Goal: Task Accomplishment & Management: Manage account settings

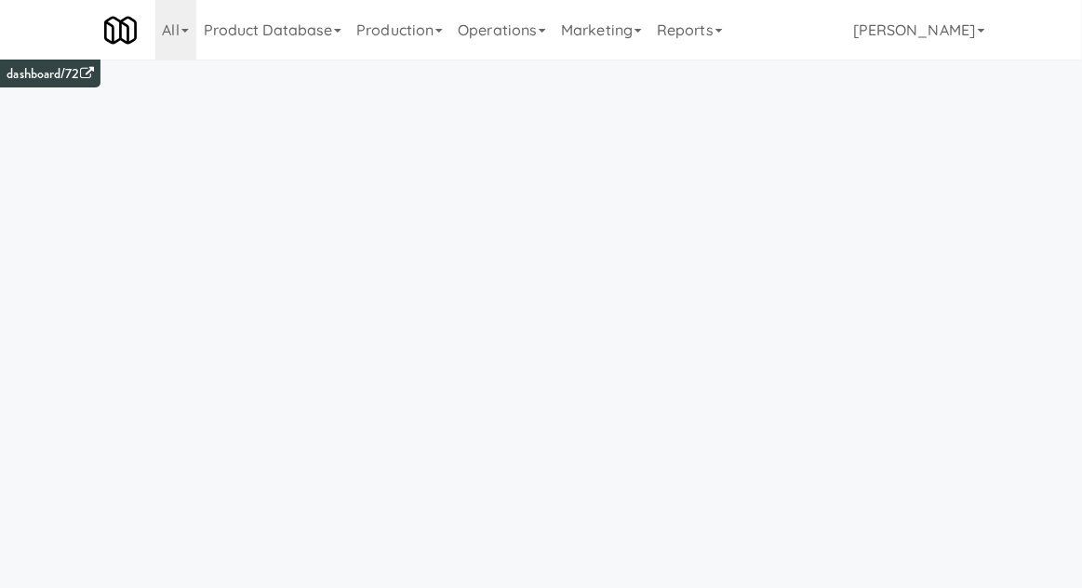
click at [485, 37] on link "Operations" at bounding box center [501, 30] width 103 height 60
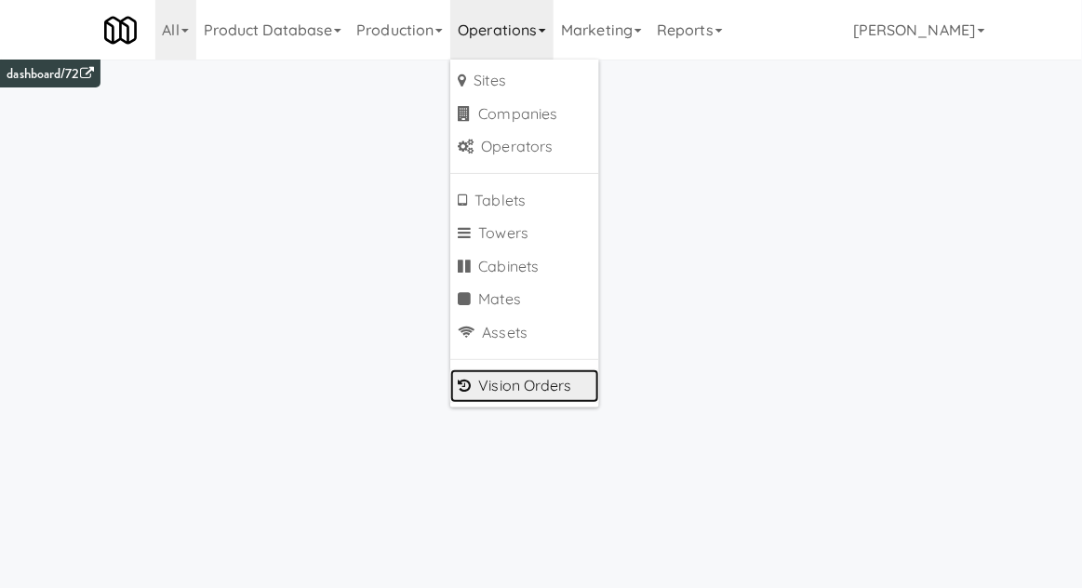
click at [493, 391] on link "Vision Orders" at bounding box center [524, 386] width 149 height 34
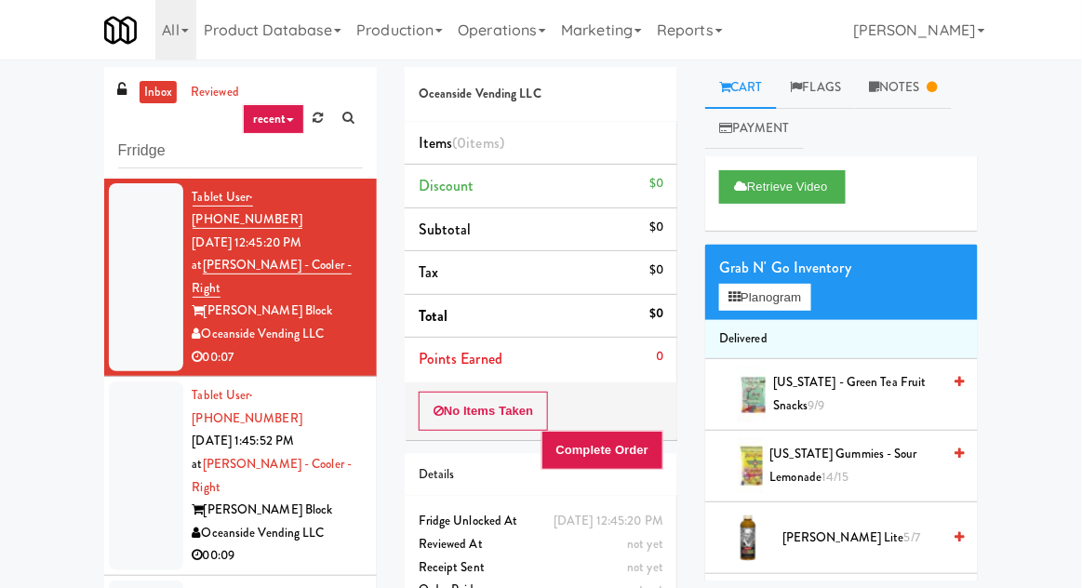
click at [6, 124] on div "inbox reviewed recent all unclear take inventory issue suspicious failed recent…" at bounding box center [541, 409] width 1082 height 684
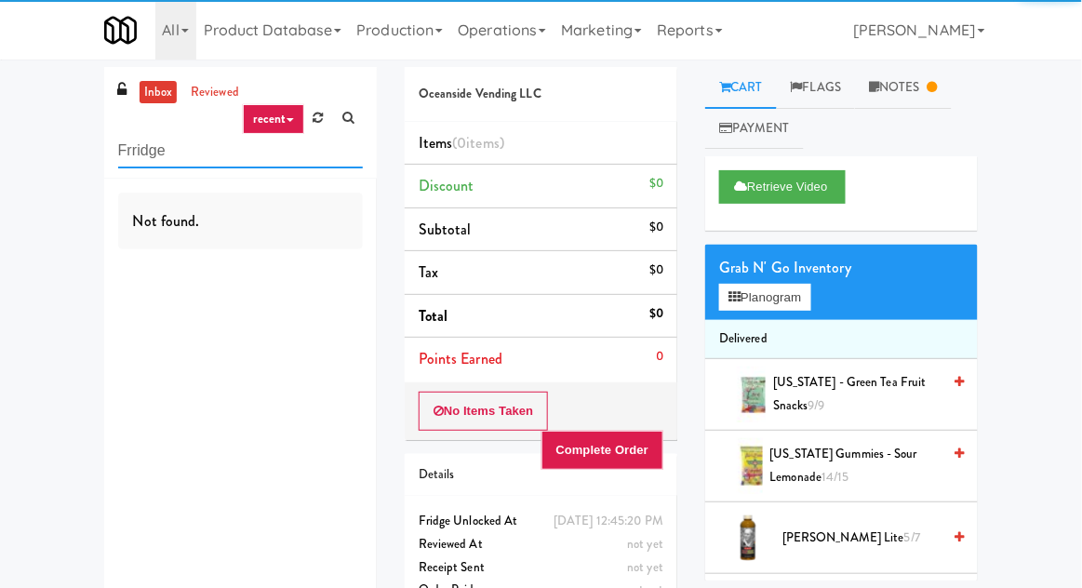
click at [129, 145] on input "Frridge" at bounding box center [240, 151] width 245 height 34
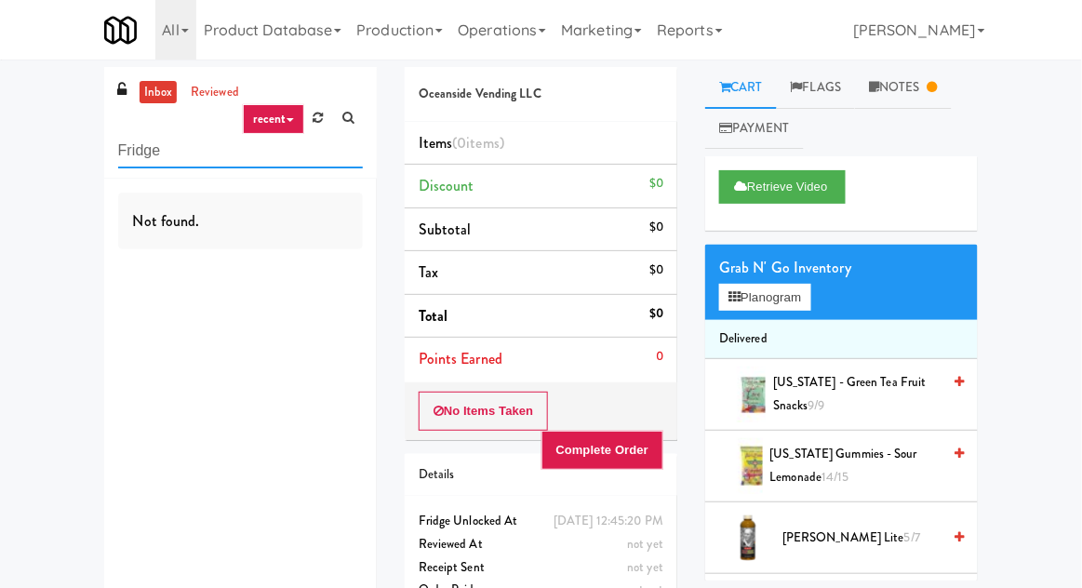
type input "Fridge"
click at [17, 118] on div "inbox reviewed recent all unclear take inventory issue suspicious failed recent…" at bounding box center [541, 362] width 1082 height 591
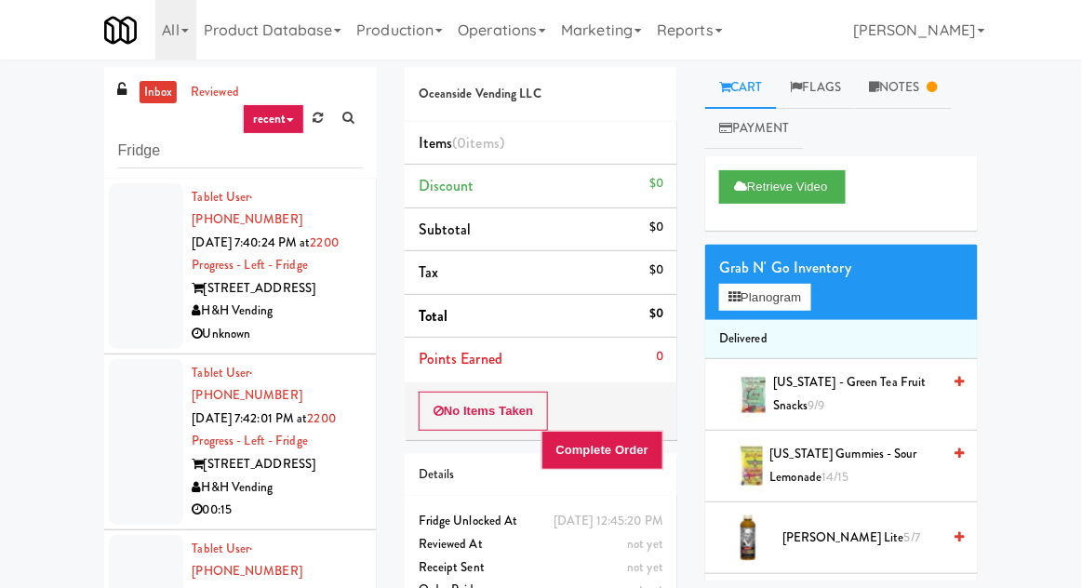
click at [133, 428] on div at bounding box center [146, 442] width 74 height 166
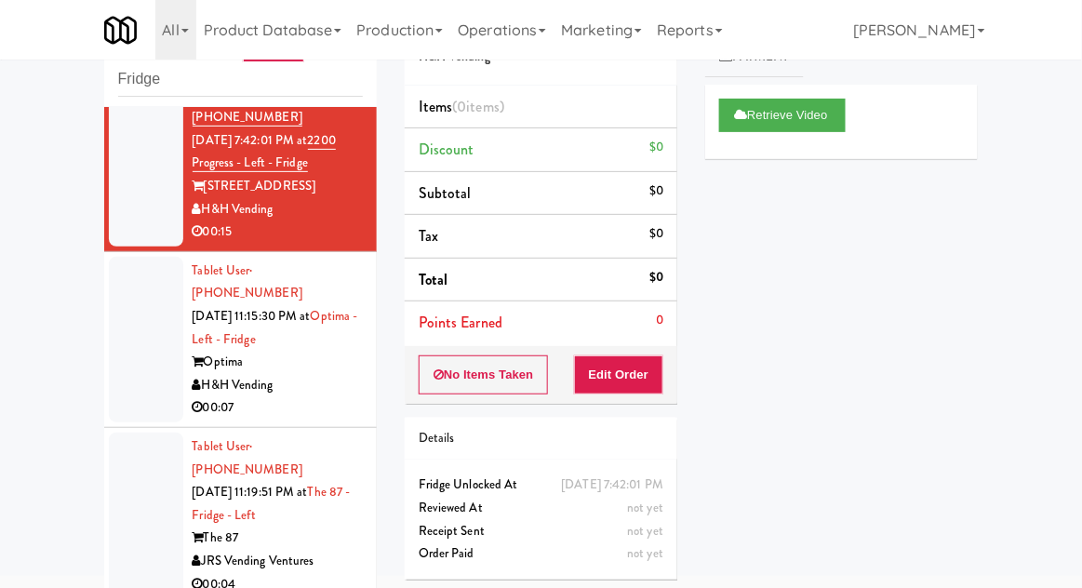
scroll to position [266, 0]
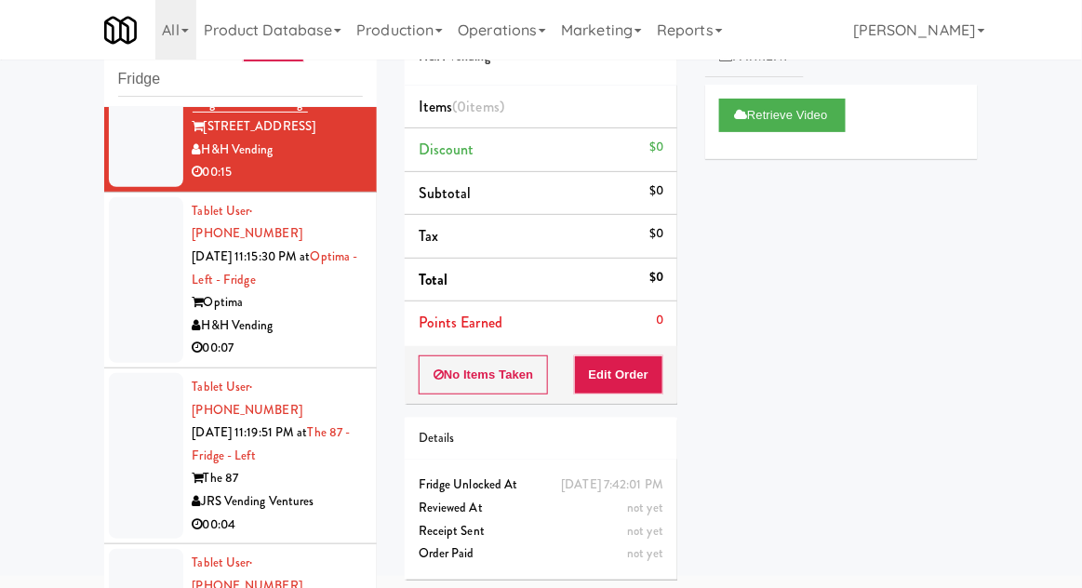
click at [121, 236] on div at bounding box center [146, 280] width 74 height 166
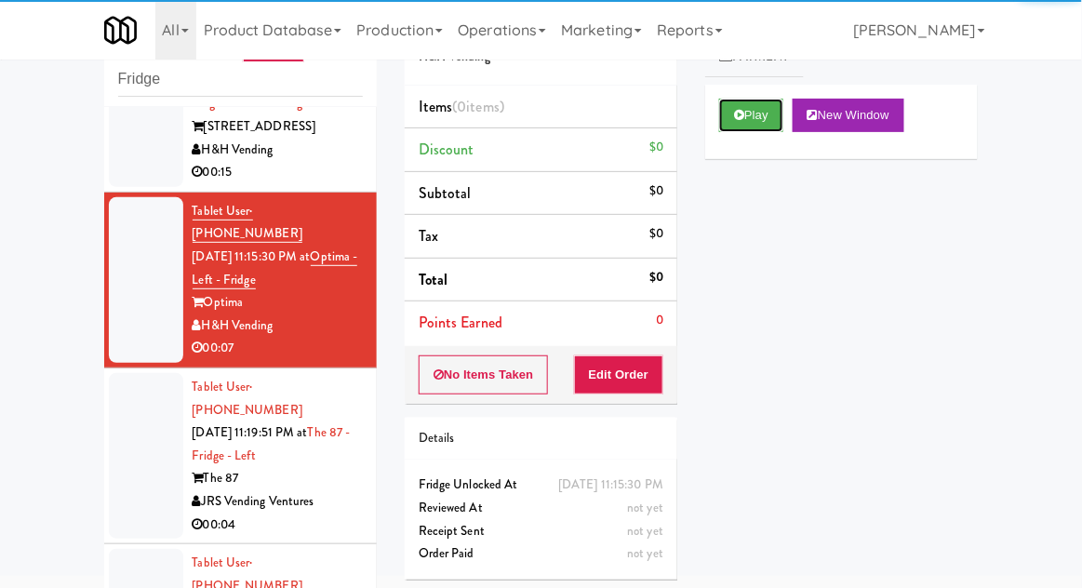
click at [733, 116] on button "Play" at bounding box center [751, 116] width 64 height 34
click at [608, 391] on button "Edit Order" at bounding box center [619, 375] width 90 height 39
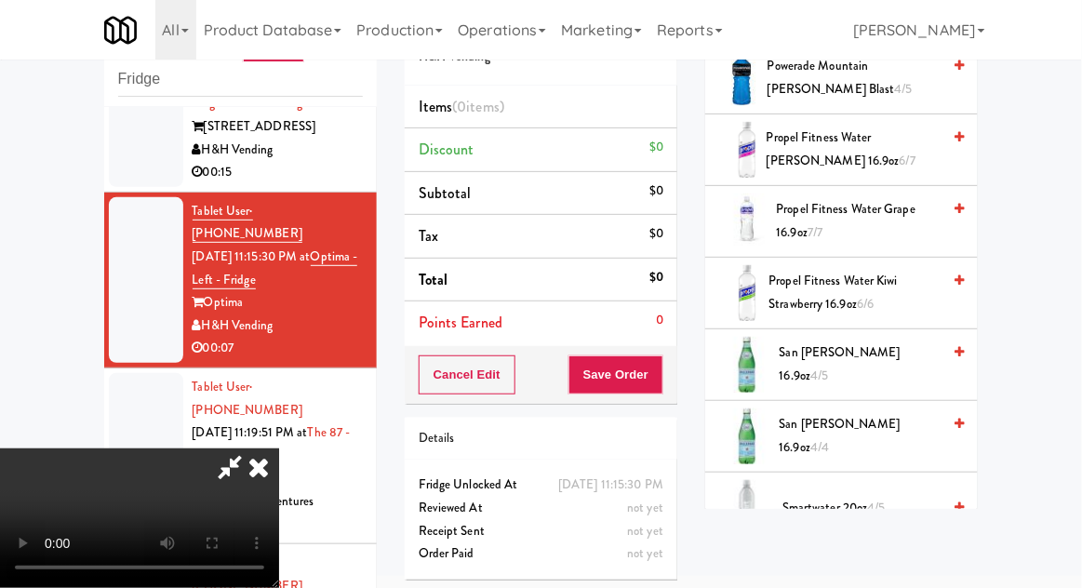
scroll to position [2251, 0]
click at [828, 367] on span "4/5" at bounding box center [820, 376] width 18 height 18
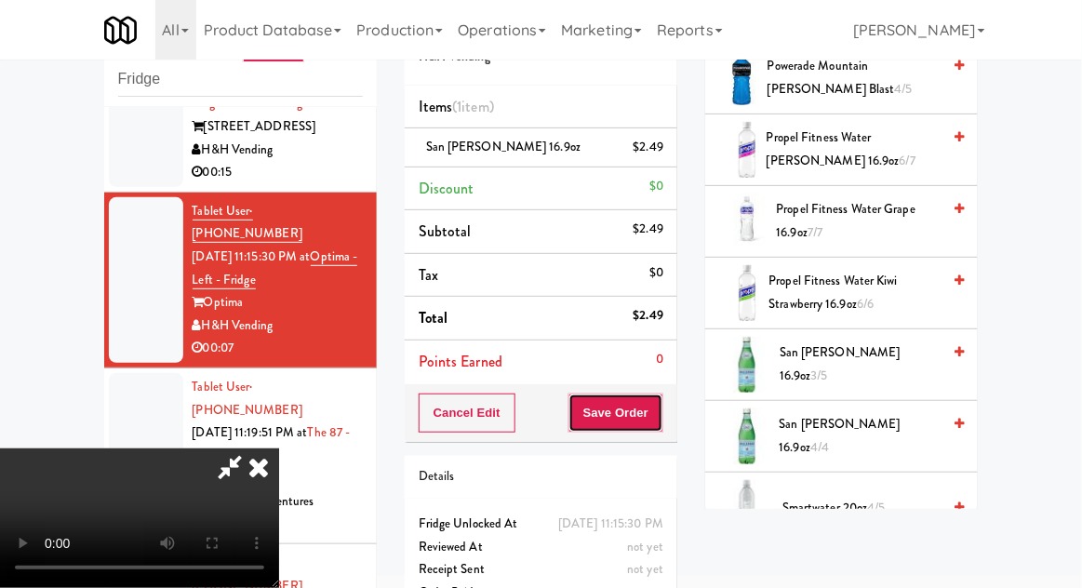
click at [662, 413] on button "Save Order" at bounding box center [616, 413] width 95 height 39
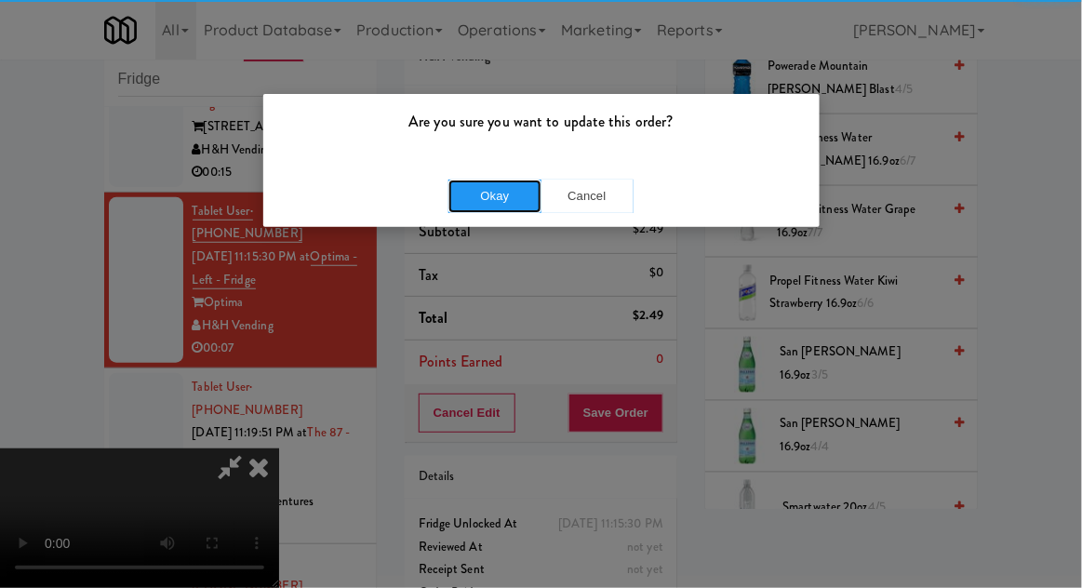
click at [491, 197] on button "Okay" at bounding box center [495, 197] width 93 height 34
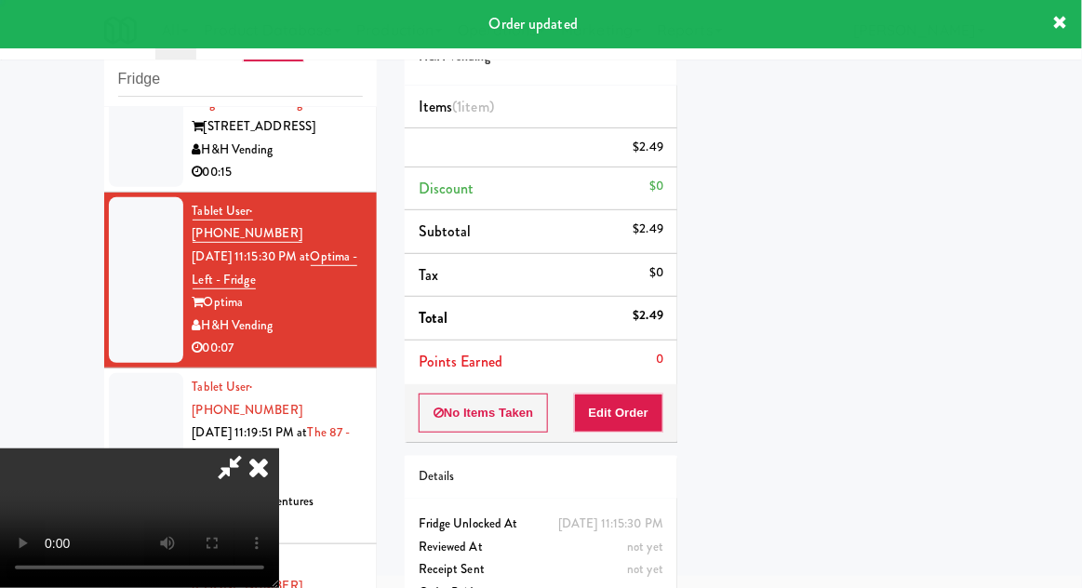
scroll to position [183, 0]
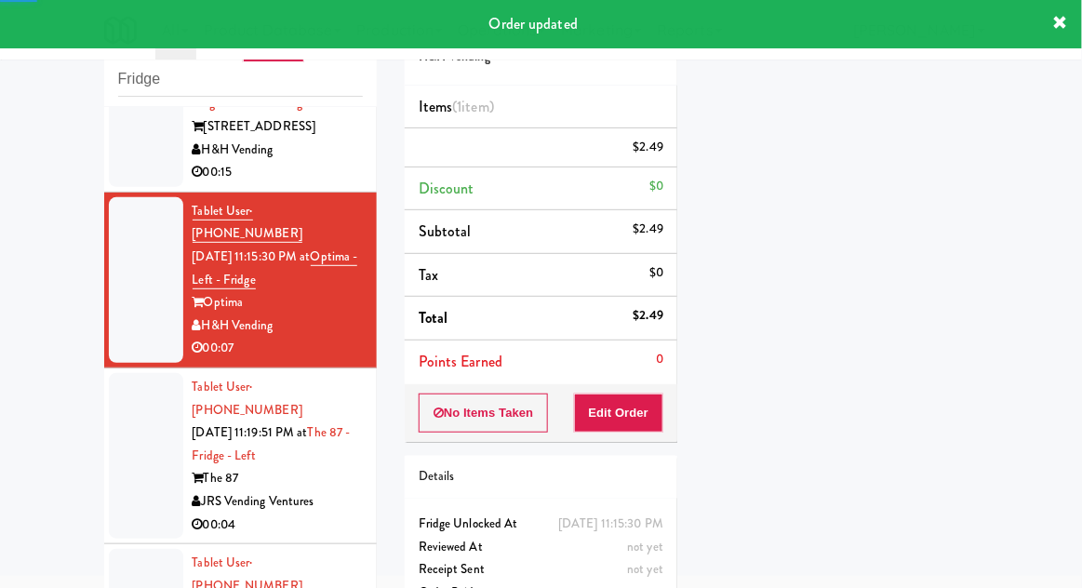
click at [128, 403] on div at bounding box center [146, 456] width 74 height 166
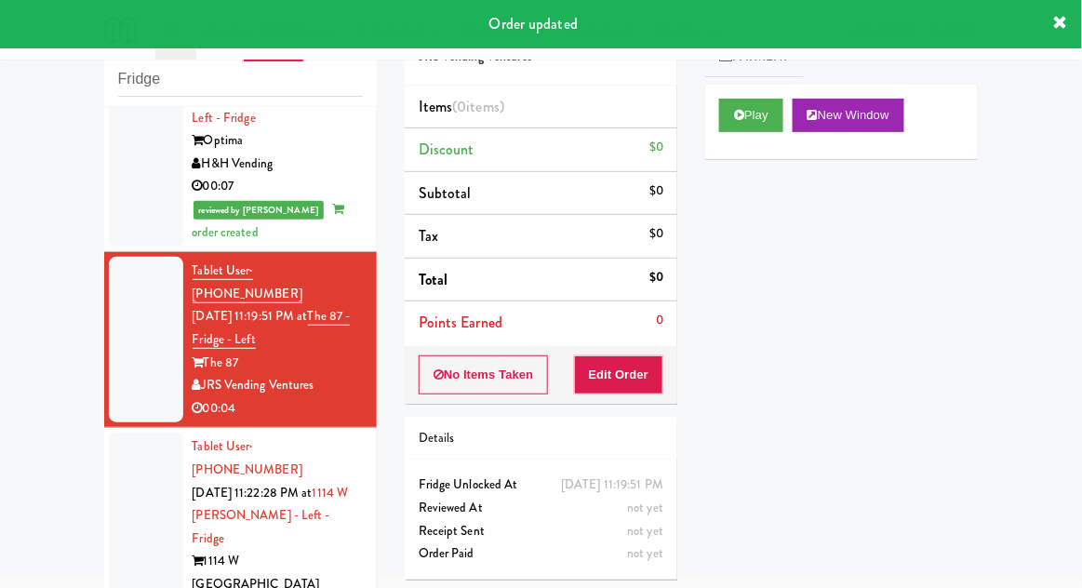
scroll to position [432, 0]
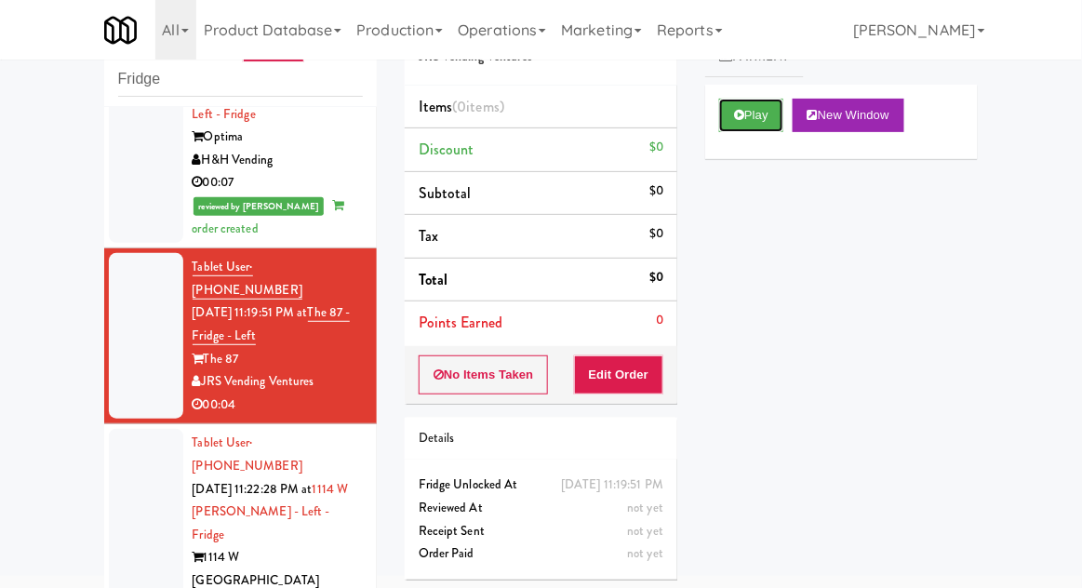
click at [772, 113] on button "Play" at bounding box center [751, 116] width 64 height 34
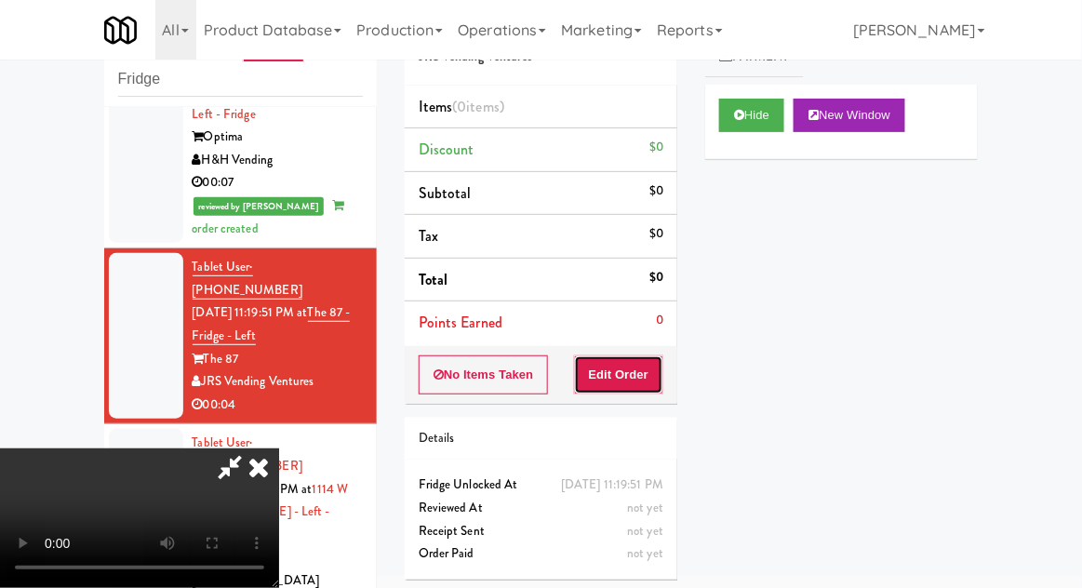
click at [636, 385] on button "Edit Order" at bounding box center [619, 375] width 90 height 39
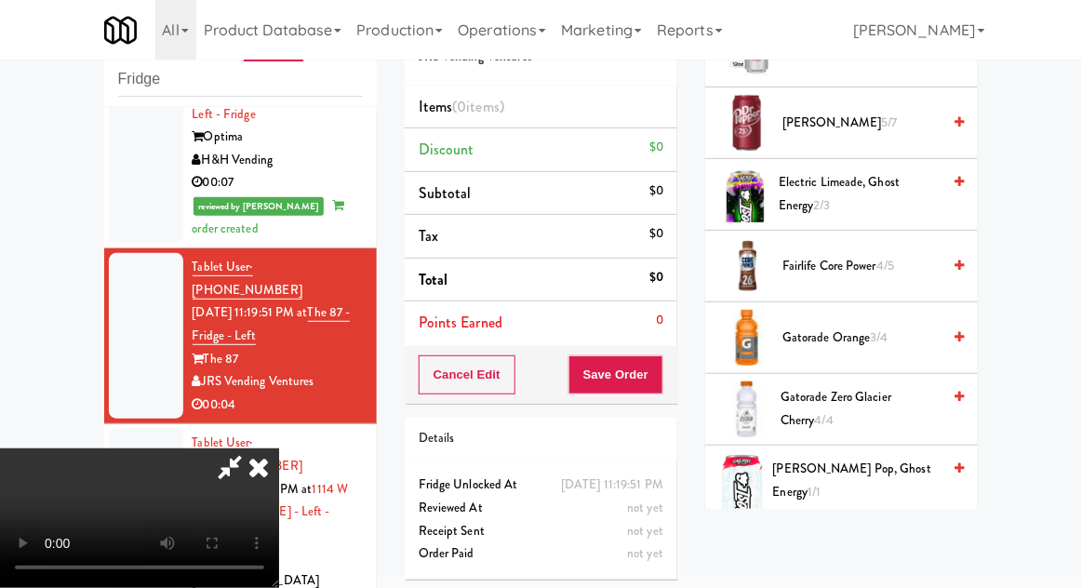
click at [898, 327] on span "Gatorade Orange 3/4" at bounding box center [862, 338] width 158 height 23
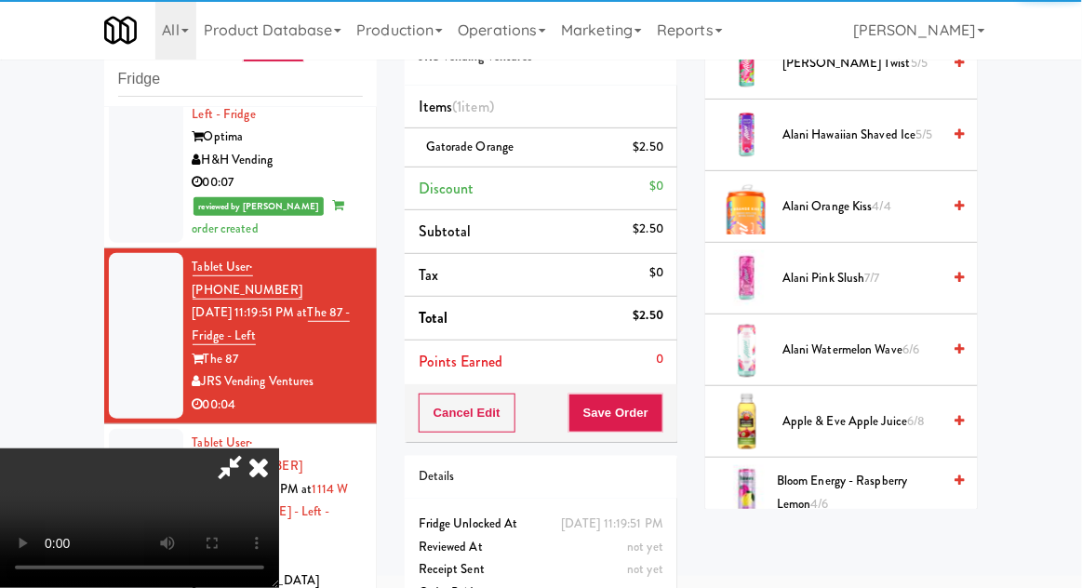
scroll to position [0, 0]
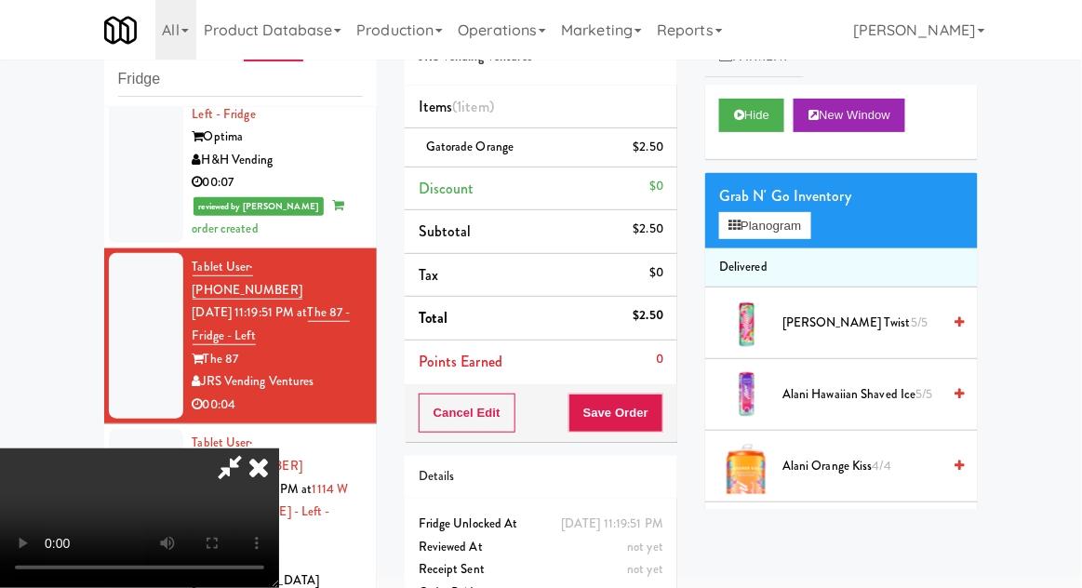
click at [809, 248] on li "Delivered" at bounding box center [841, 267] width 273 height 39
click at [801, 235] on button "Planogram" at bounding box center [764, 226] width 91 height 28
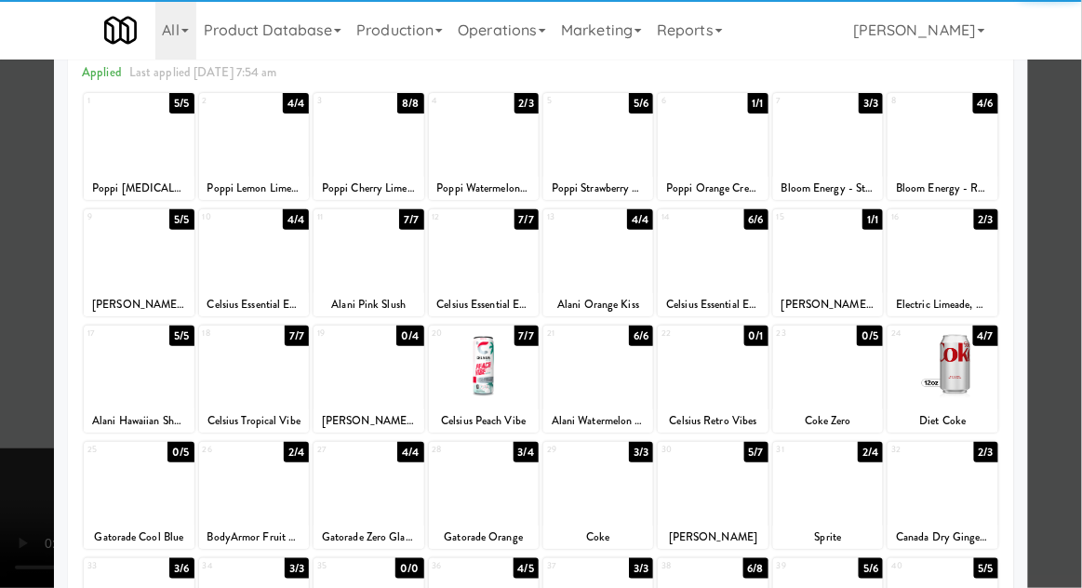
scroll to position [90, 0]
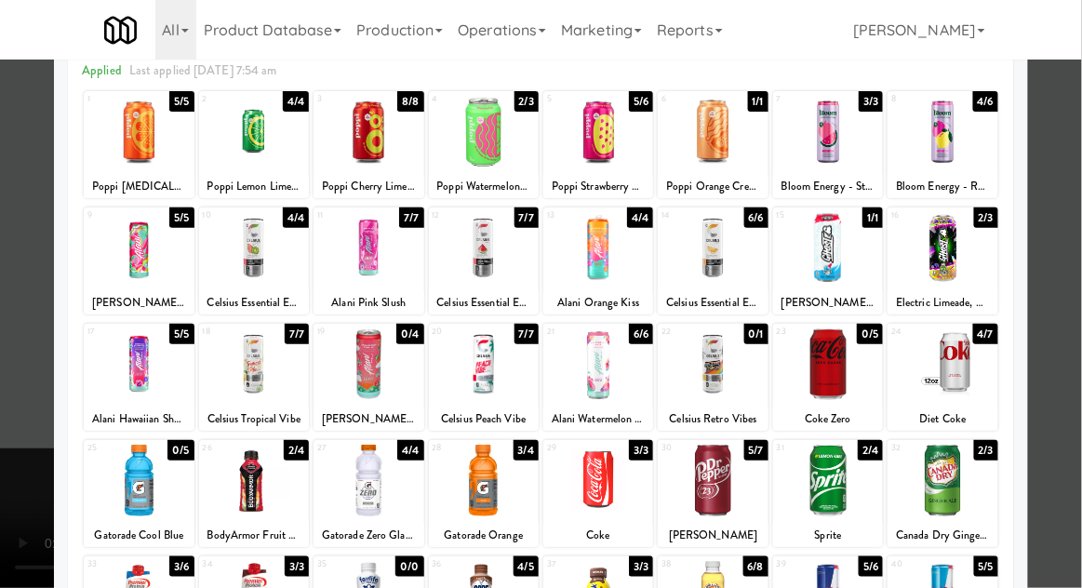
click at [1063, 287] on div at bounding box center [541, 294] width 1082 height 588
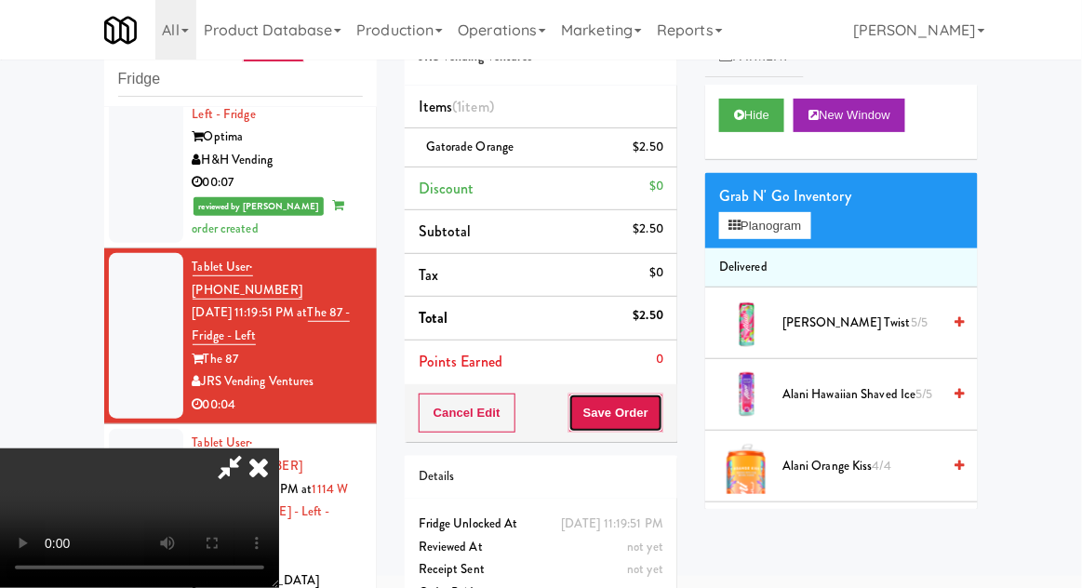
click at [660, 422] on button "Save Order" at bounding box center [616, 413] width 95 height 39
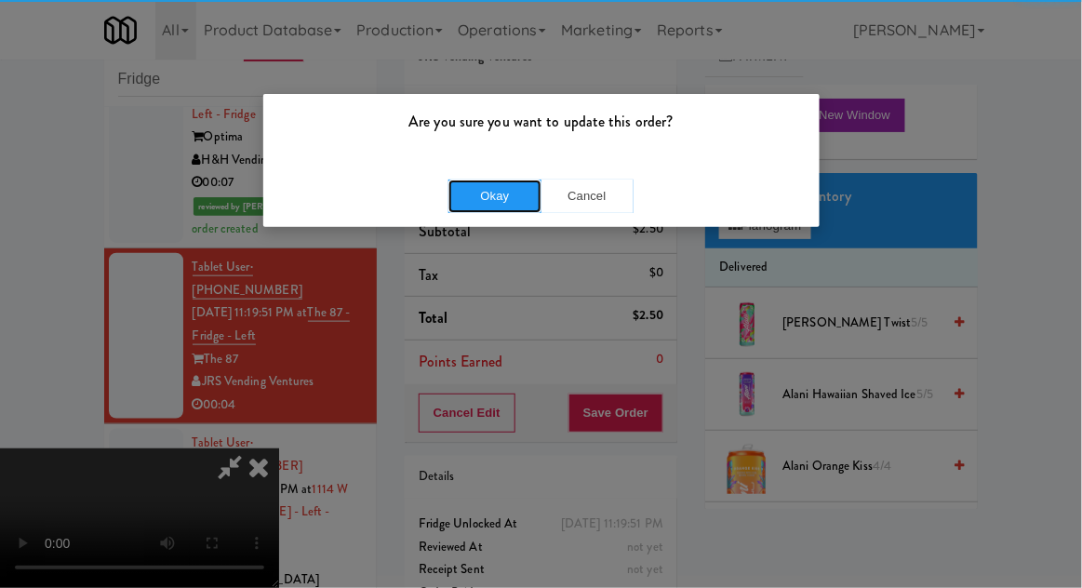
click at [463, 209] on button "Okay" at bounding box center [495, 197] width 93 height 34
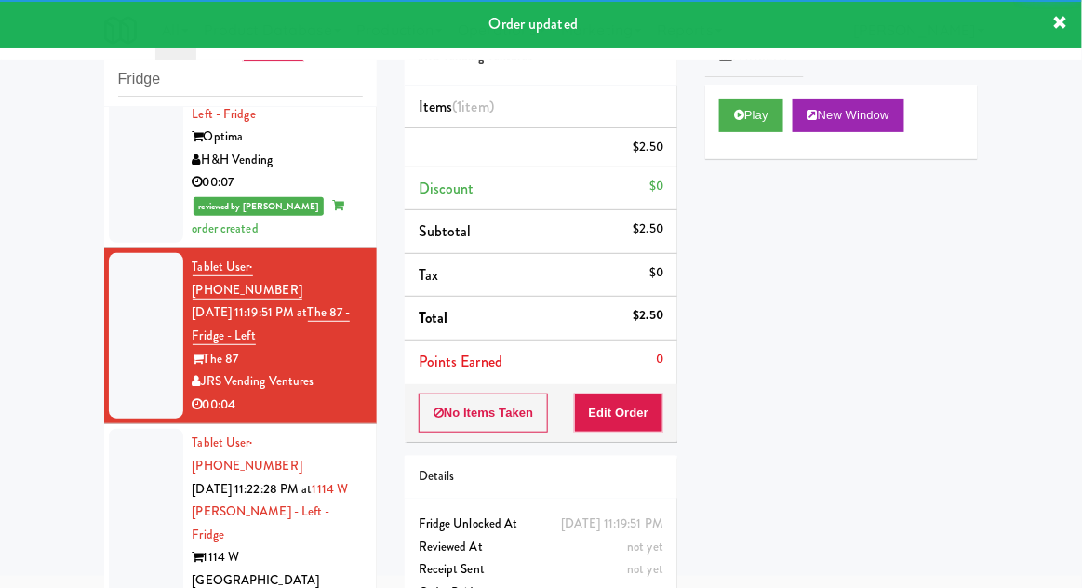
click at [134, 431] on div at bounding box center [146, 534] width 74 height 211
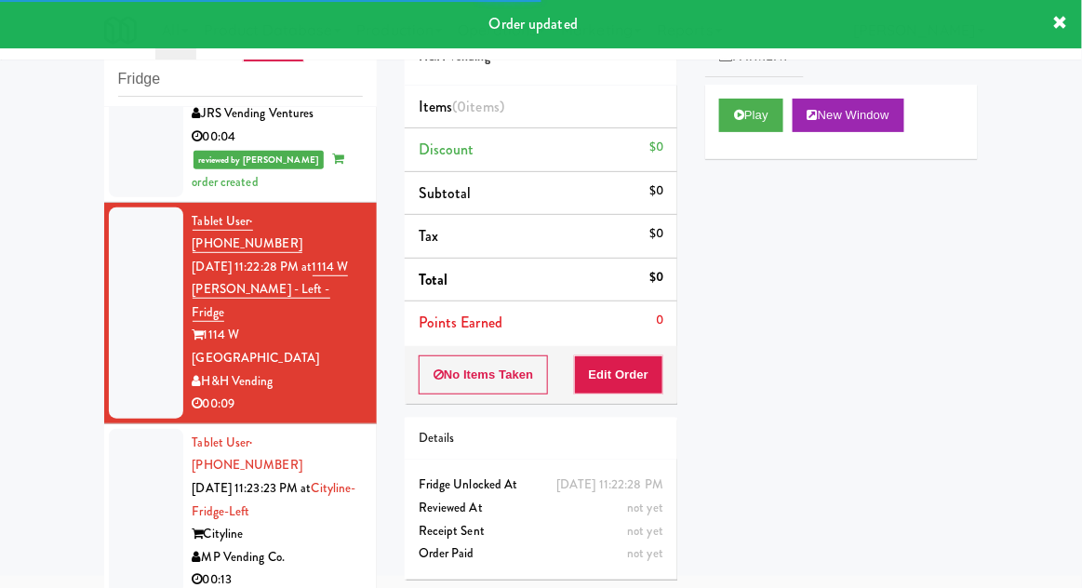
scroll to position [703, 0]
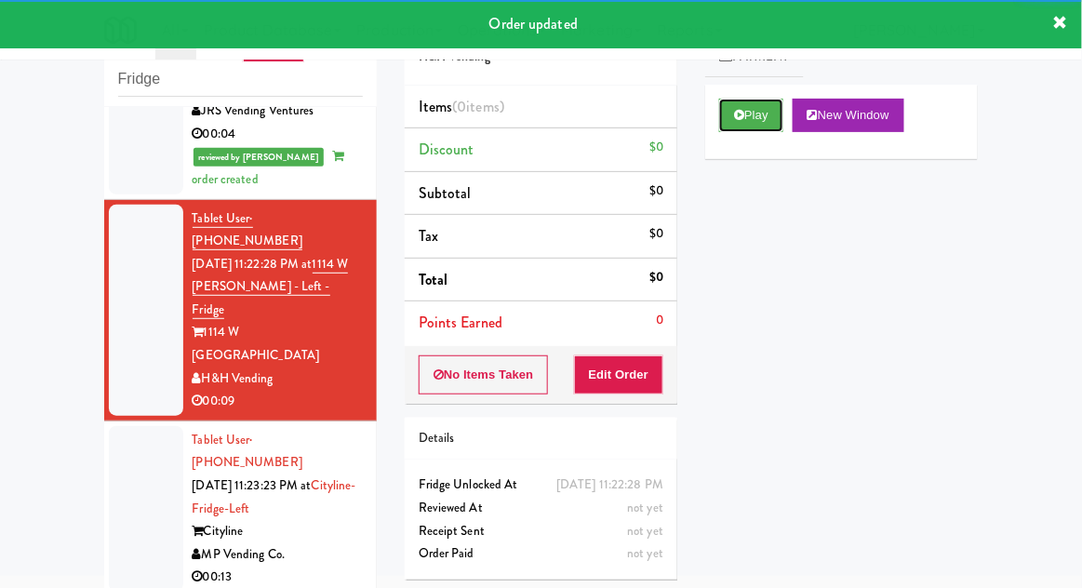
click at [782, 114] on button "Play" at bounding box center [751, 116] width 64 height 34
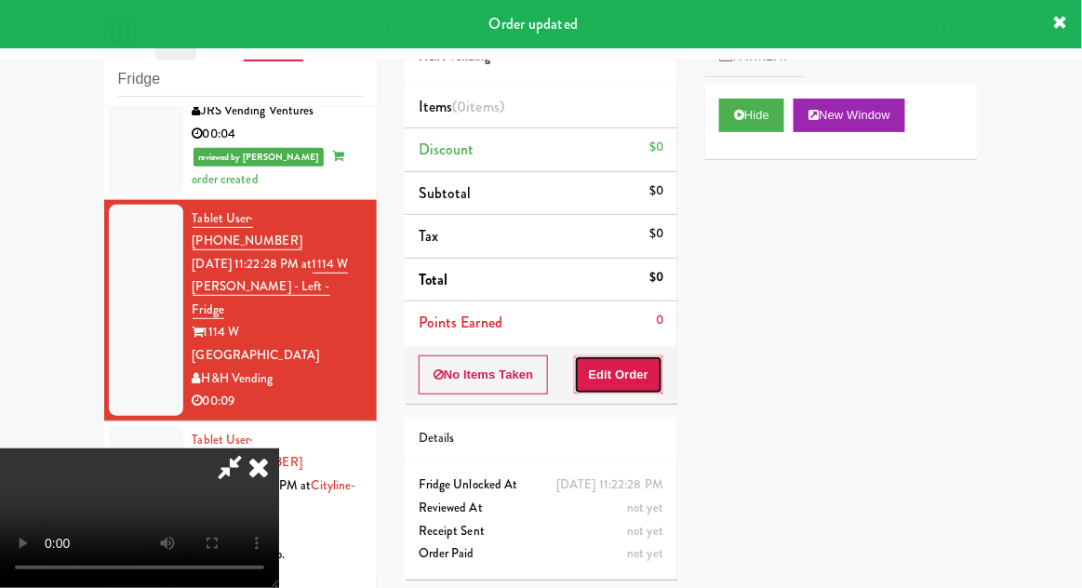
click at [656, 369] on button "Edit Order" at bounding box center [619, 375] width 90 height 39
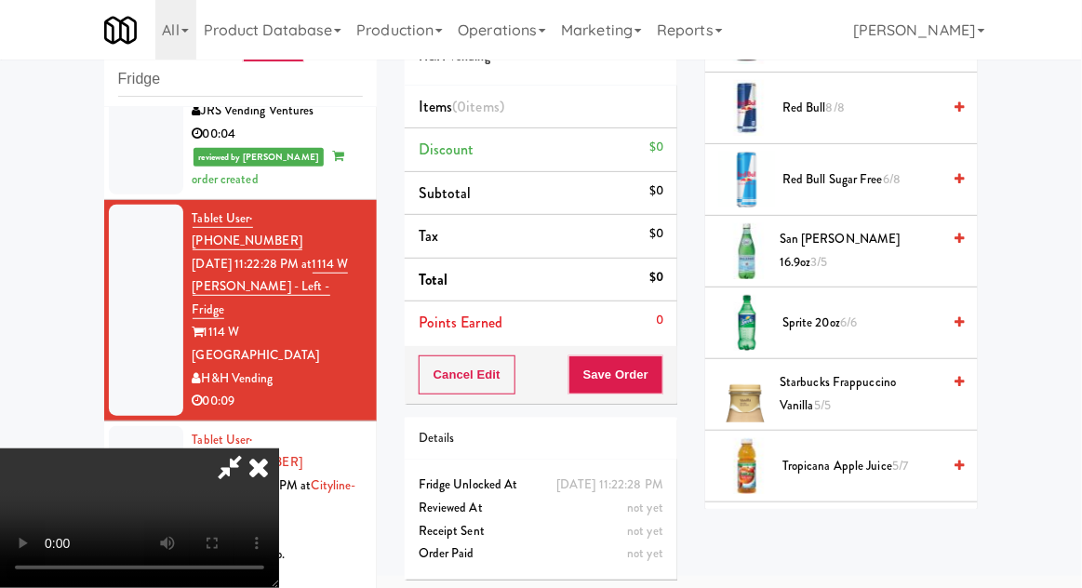
scroll to position [2092, 0]
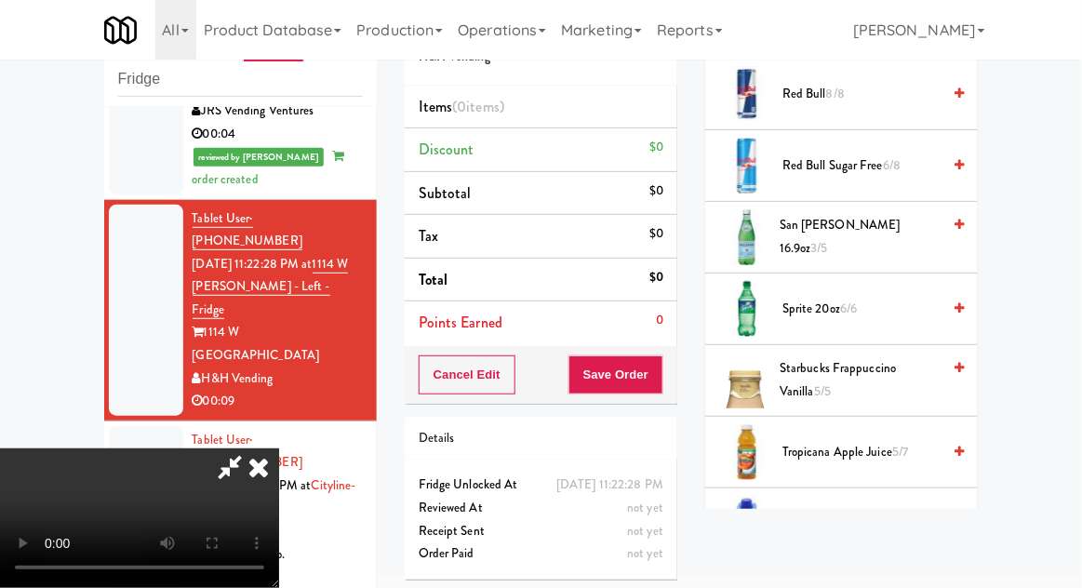
click at [857, 300] on span "6/6" at bounding box center [848, 309] width 17 height 18
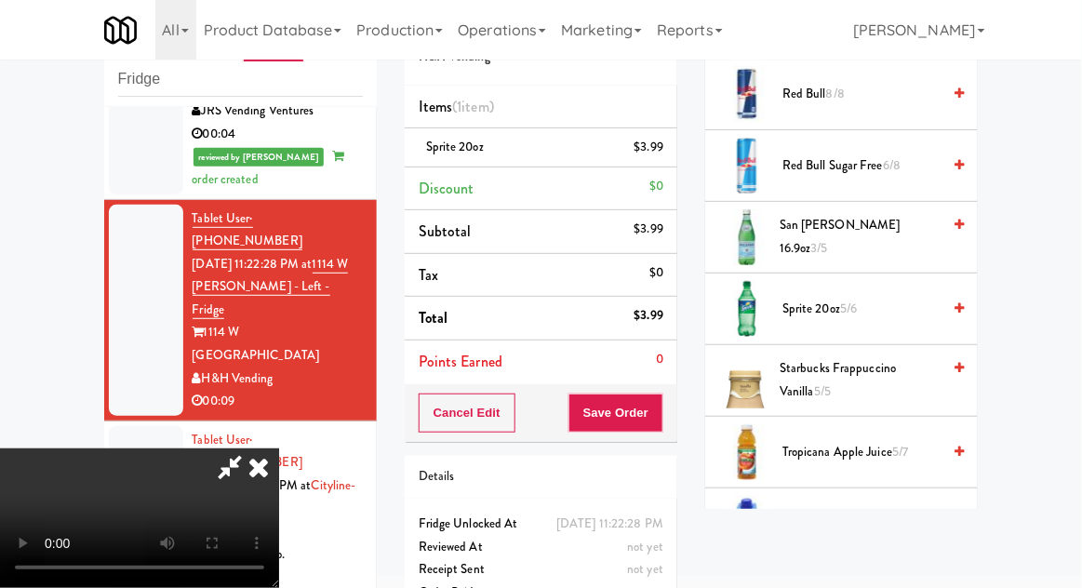
click at [877, 225] on span "San [PERSON_NAME] 16.9oz 3/5" at bounding box center [860, 237] width 161 height 46
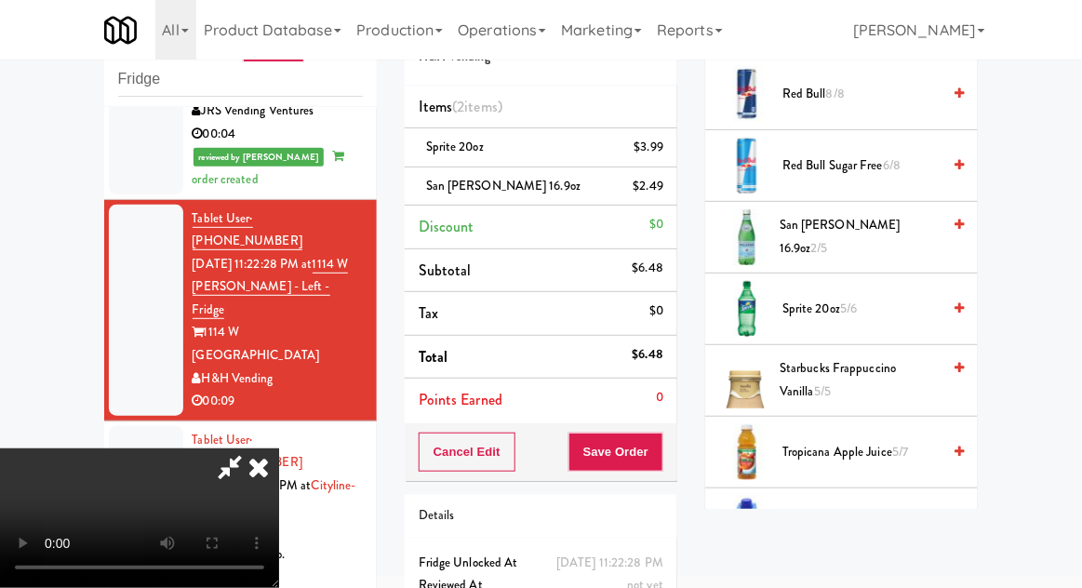
scroll to position [68, 0]
click at [657, 448] on button "Save Order" at bounding box center [616, 452] width 95 height 39
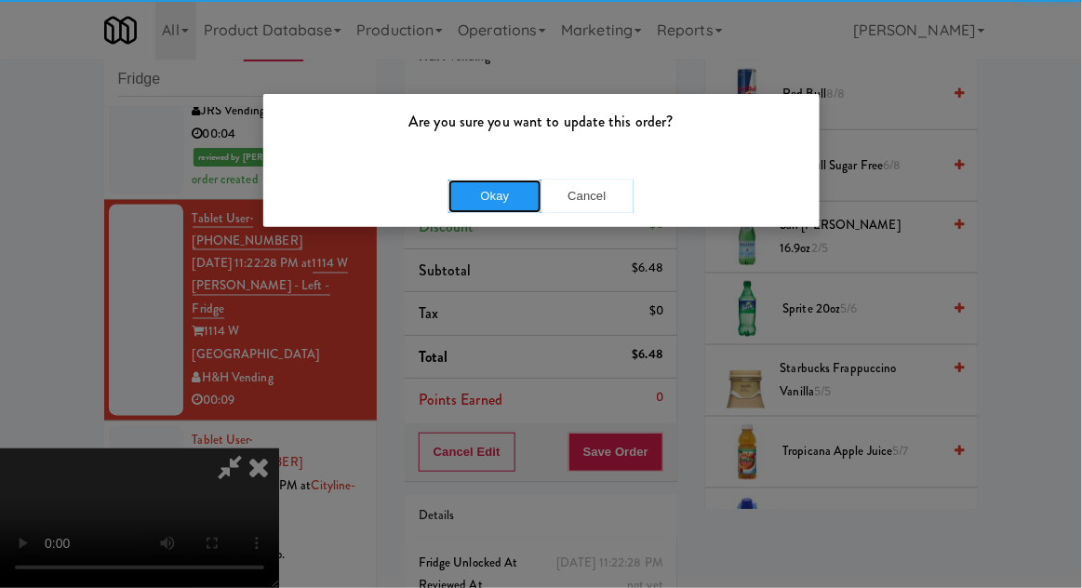
click at [465, 184] on button "Okay" at bounding box center [495, 197] width 93 height 34
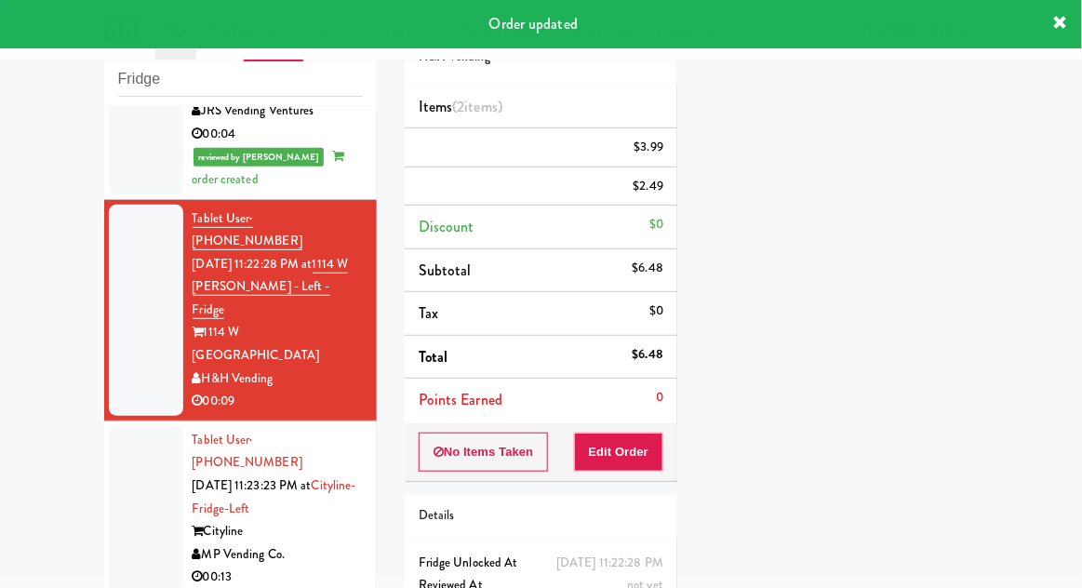
scroll to position [0, 0]
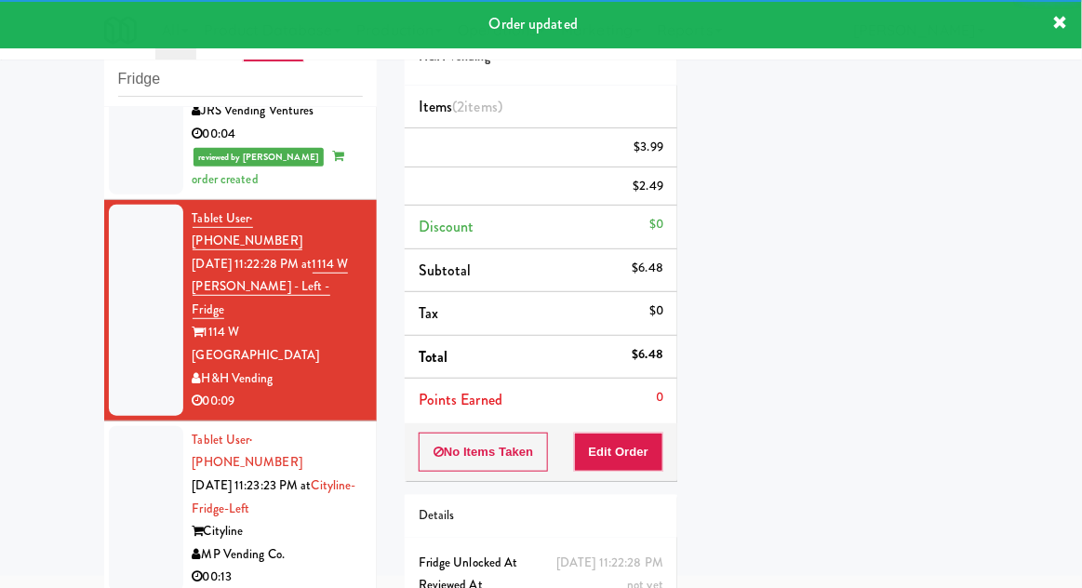
click at [125, 426] on div at bounding box center [146, 509] width 74 height 166
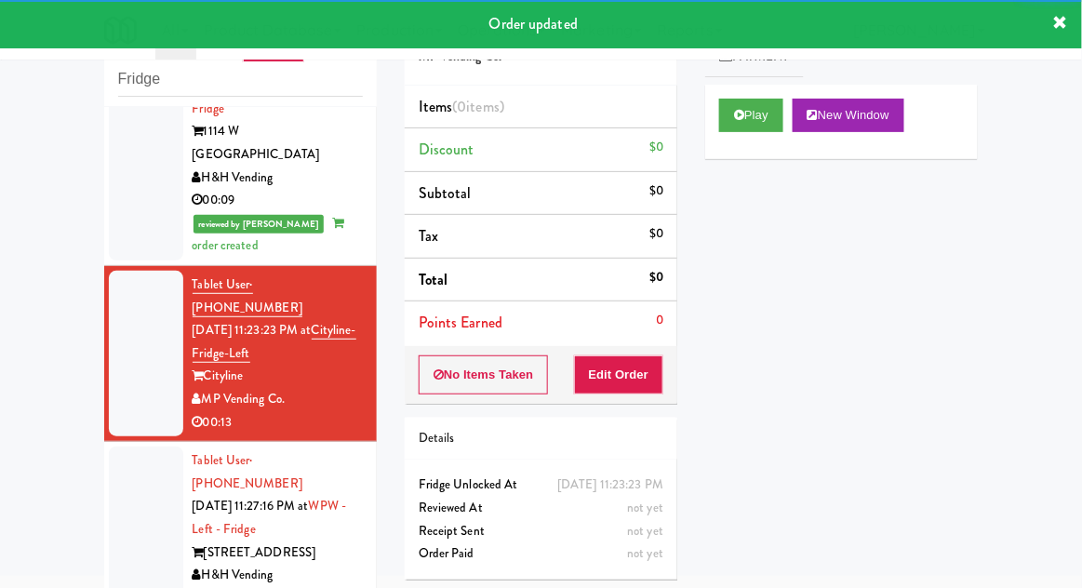
scroll to position [904, 0]
click at [770, 128] on button "Play" at bounding box center [751, 116] width 64 height 34
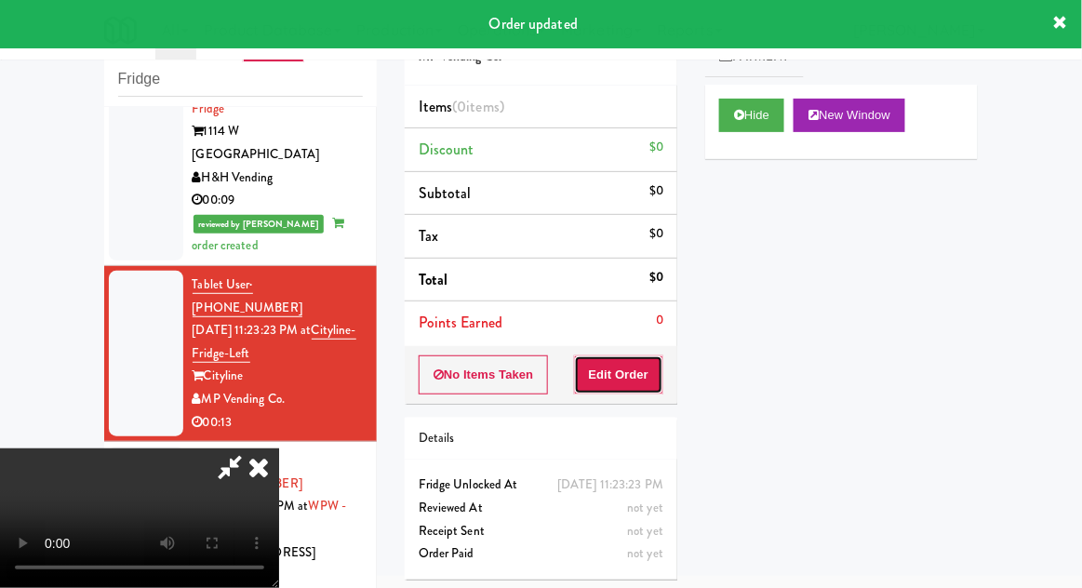
click at [653, 369] on button "Edit Order" at bounding box center [619, 375] width 90 height 39
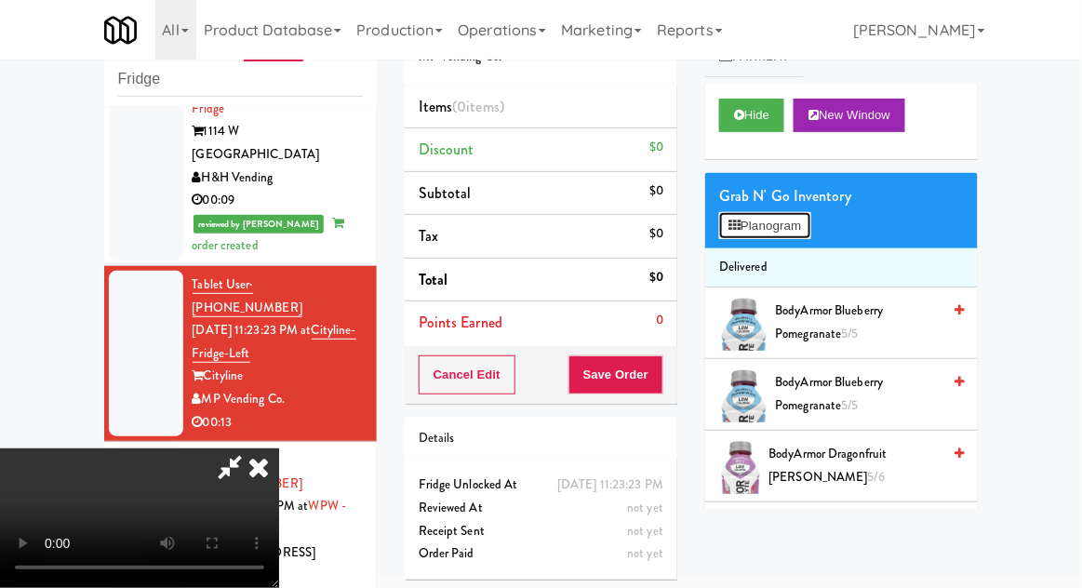
click at [798, 221] on button "Planogram" at bounding box center [764, 226] width 91 height 28
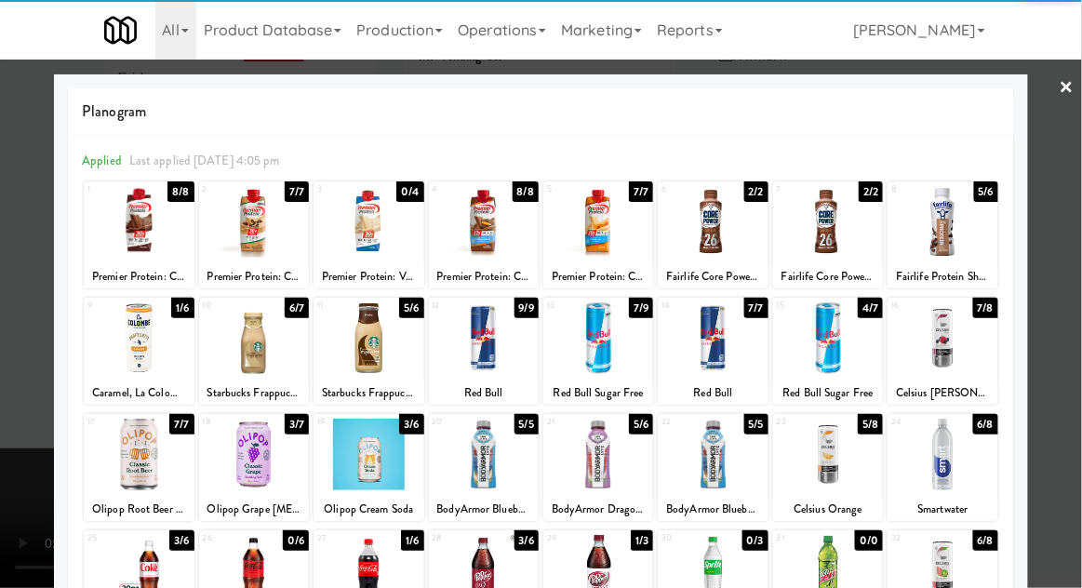
click at [358, 564] on div at bounding box center [369, 571] width 110 height 72
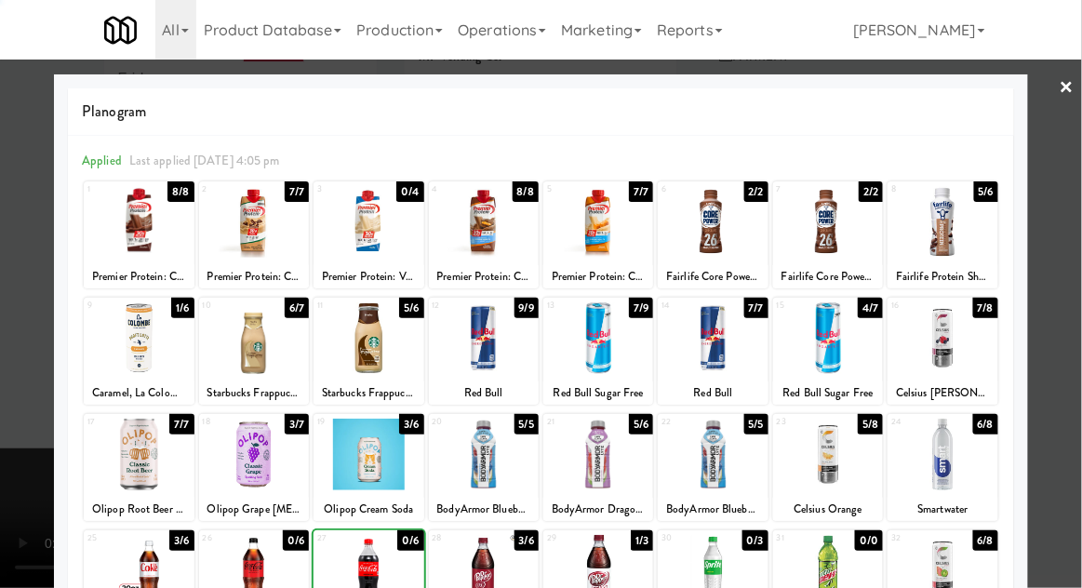
click at [1064, 311] on div at bounding box center [541, 294] width 1082 height 588
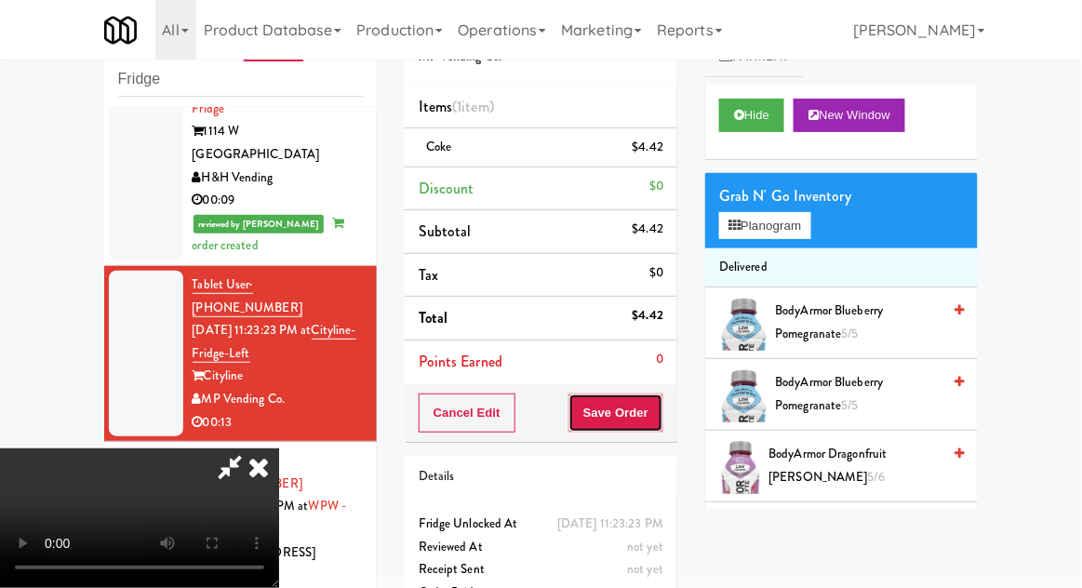
click at [661, 428] on button "Save Order" at bounding box center [616, 413] width 95 height 39
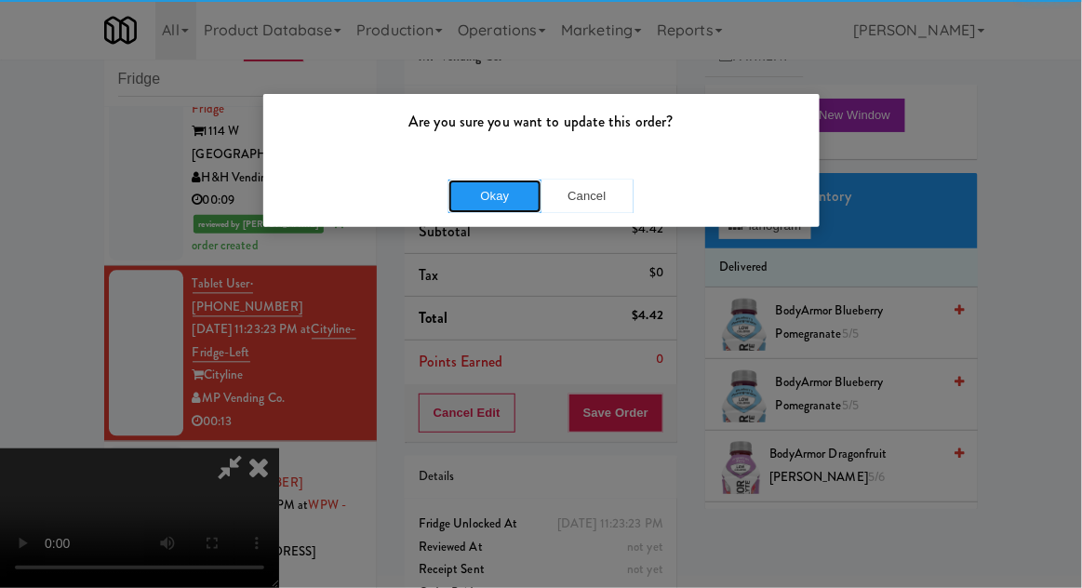
click at [479, 205] on button "Okay" at bounding box center [495, 197] width 93 height 34
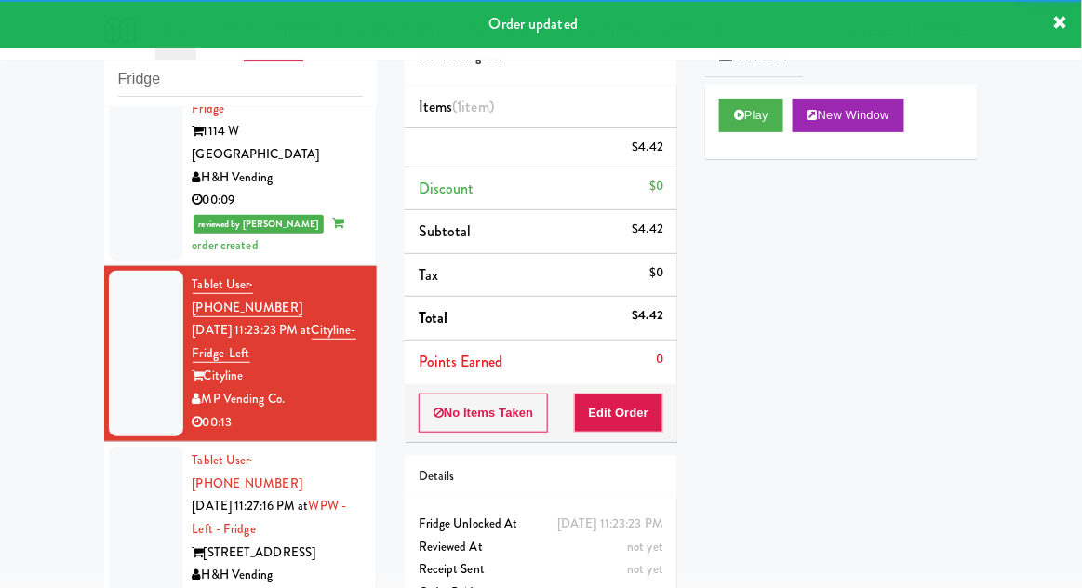
click at [121, 447] on div at bounding box center [146, 530] width 74 height 166
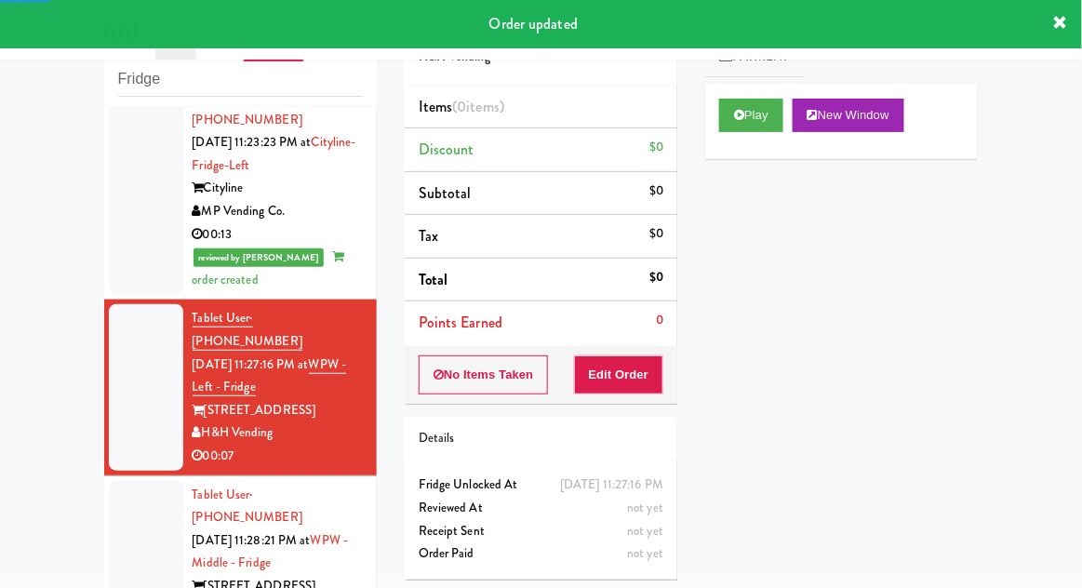
scroll to position [1107, 0]
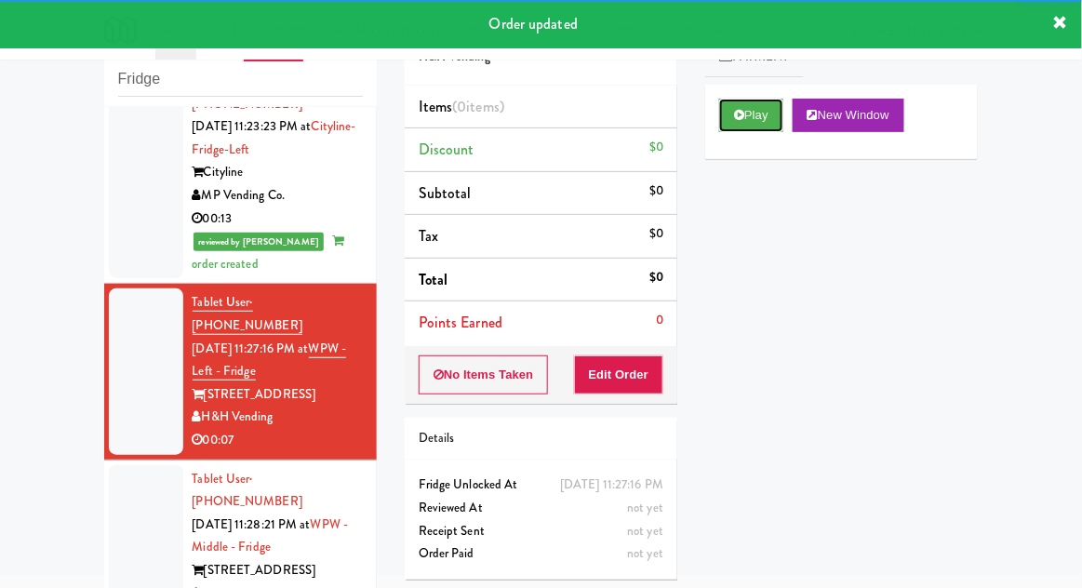
click at [771, 124] on button "Play" at bounding box center [751, 116] width 64 height 34
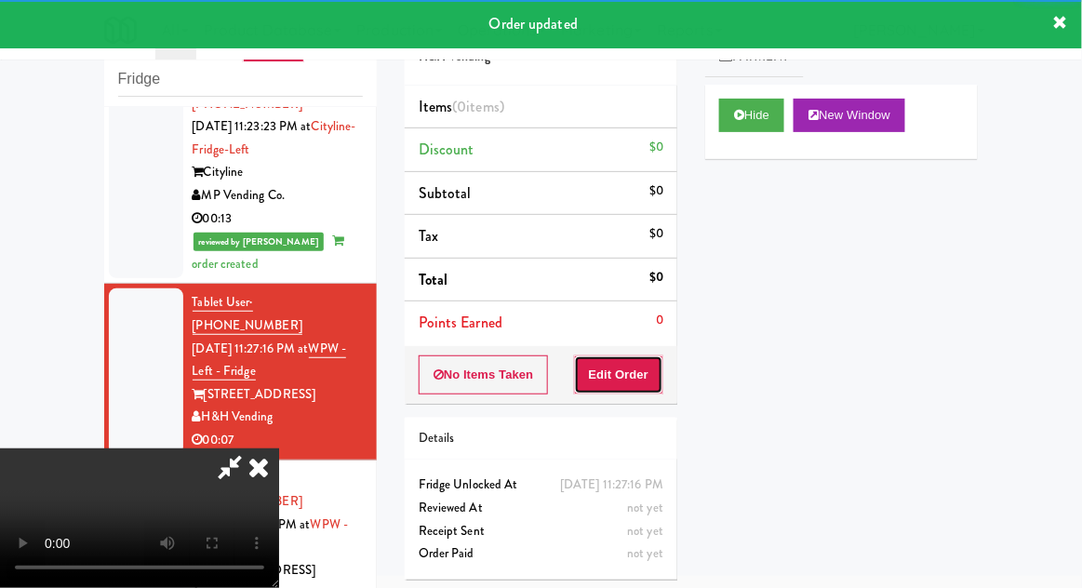
click at [660, 373] on button "Edit Order" at bounding box center [619, 375] width 90 height 39
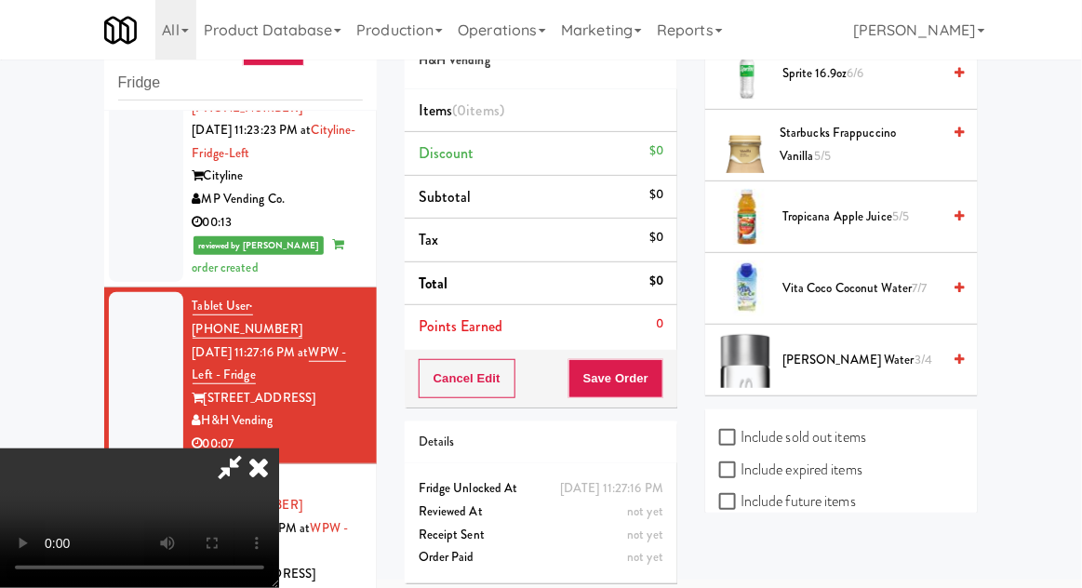
scroll to position [67, 0]
click at [909, 282] on span "Vita Coco Coconut Water 7/7" at bounding box center [862, 289] width 158 height 23
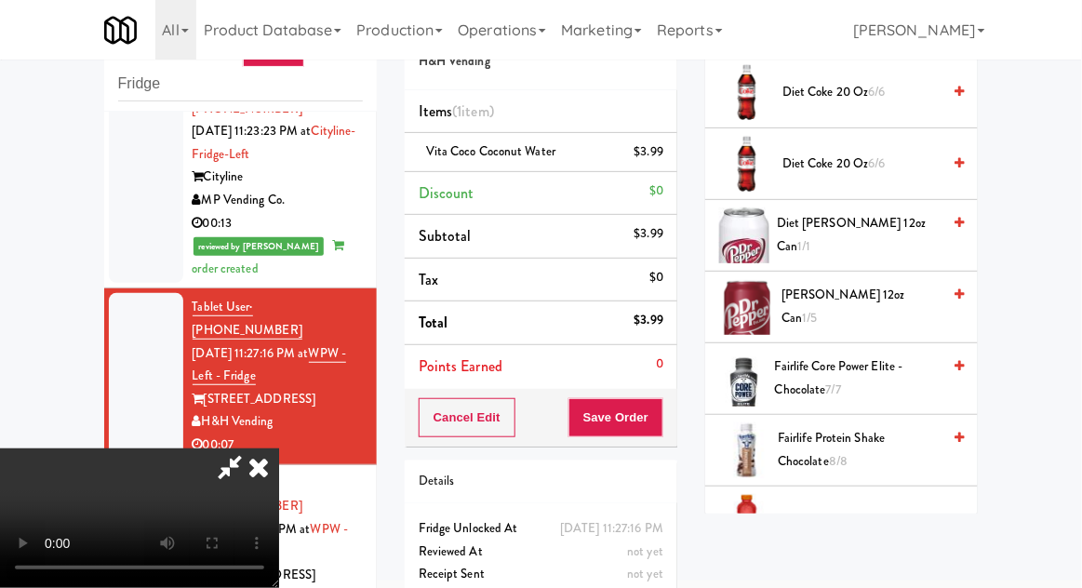
scroll to position [801, 0]
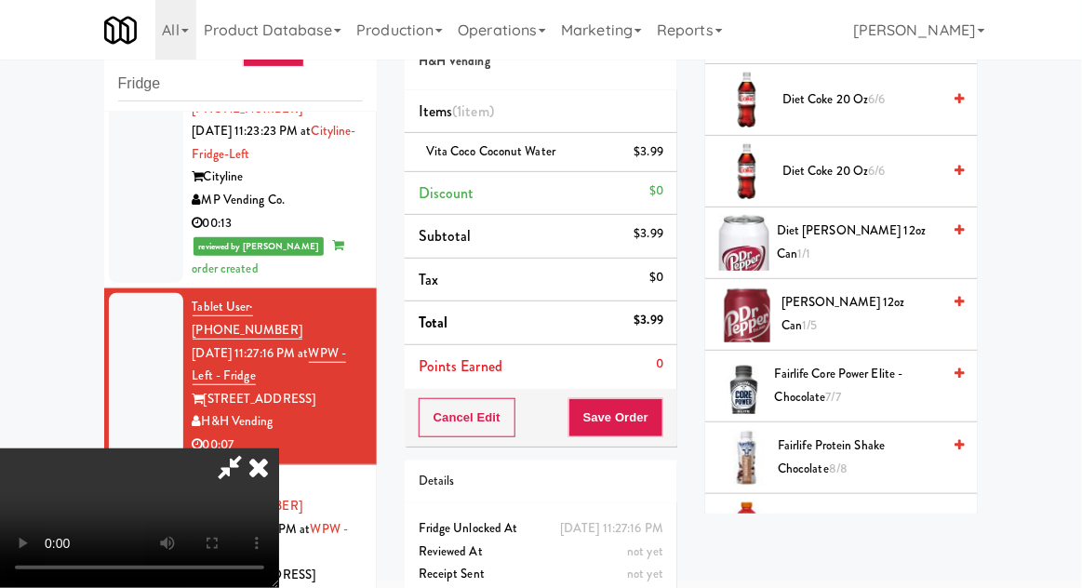
click at [894, 447] on span "Fairlife Protein Shake Chocolate 8/8" at bounding box center [859, 458] width 163 height 46
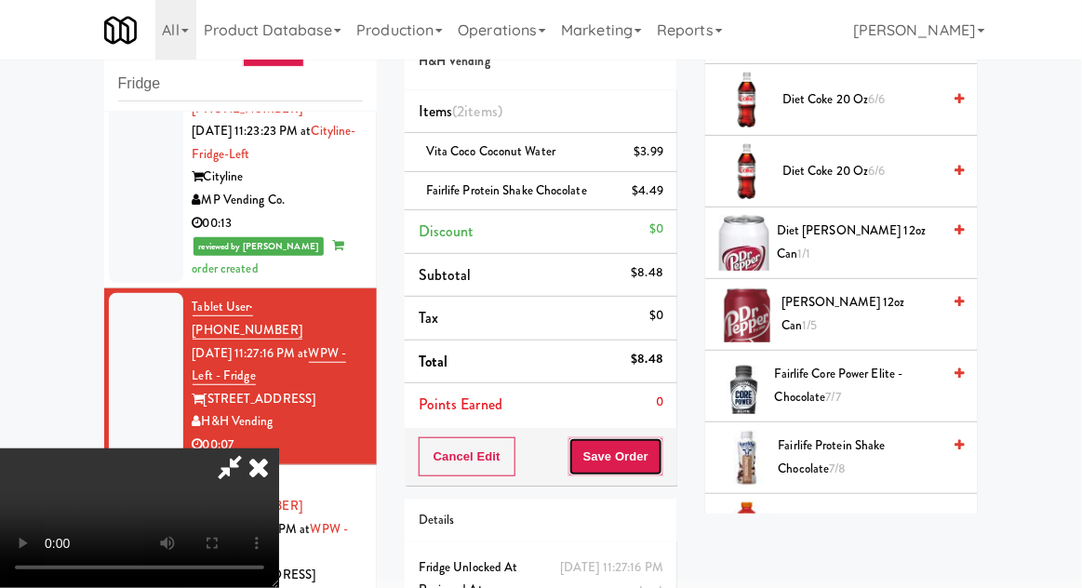
click at [663, 464] on button "Save Order" at bounding box center [616, 456] width 95 height 39
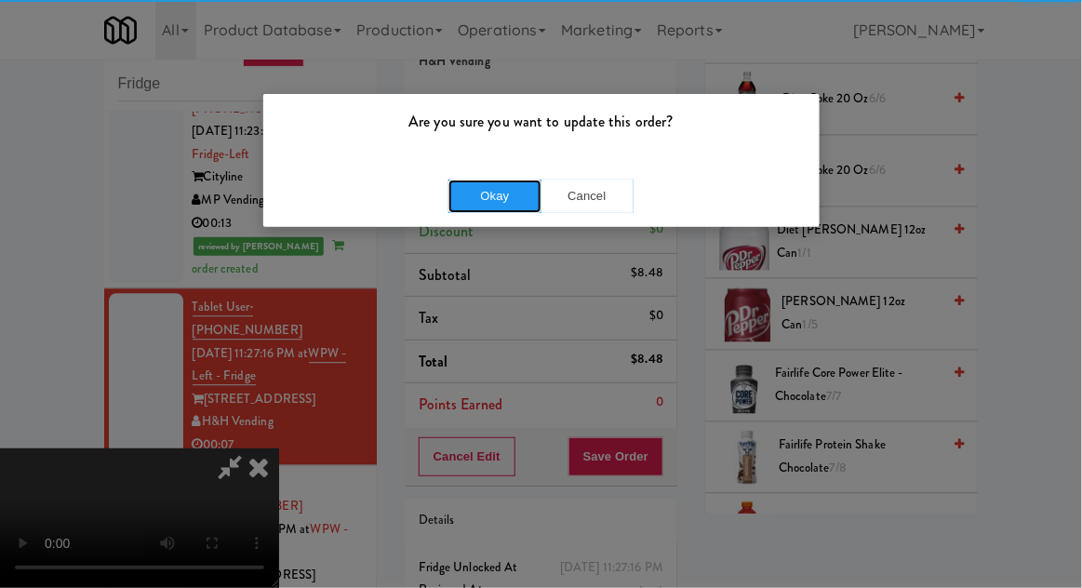
click at [481, 197] on button "Okay" at bounding box center [495, 197] width 93 height 34
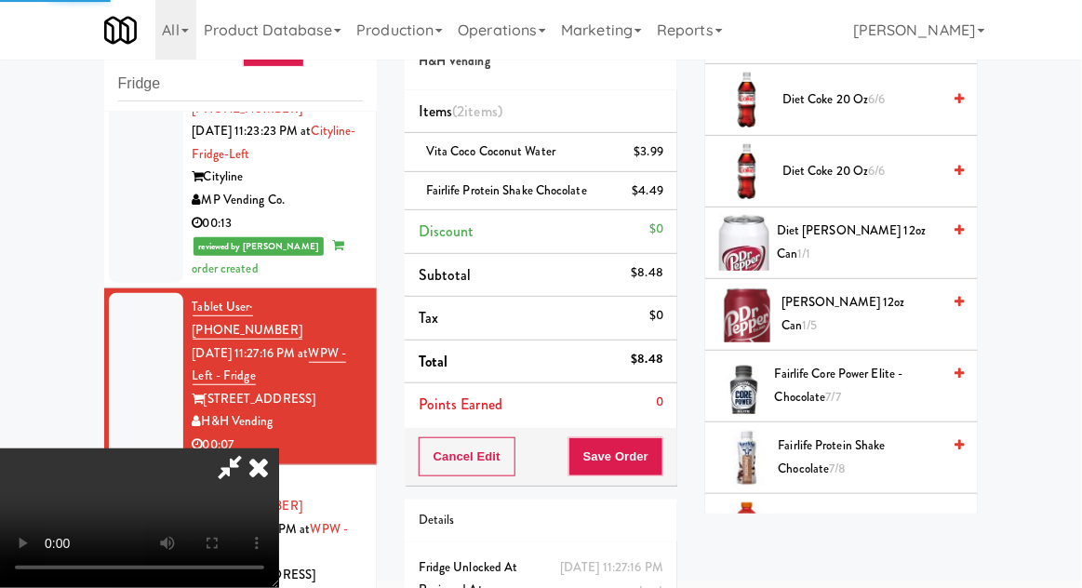
scroll to position [183, 0]
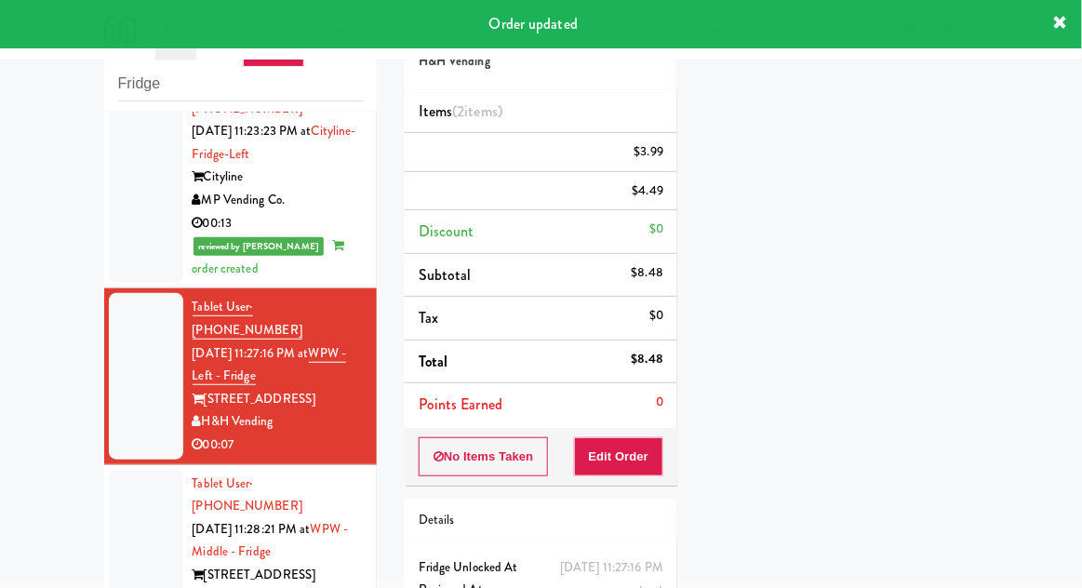
click at [119, 470] on div at bounding box center [146, 553] width 74 height 166
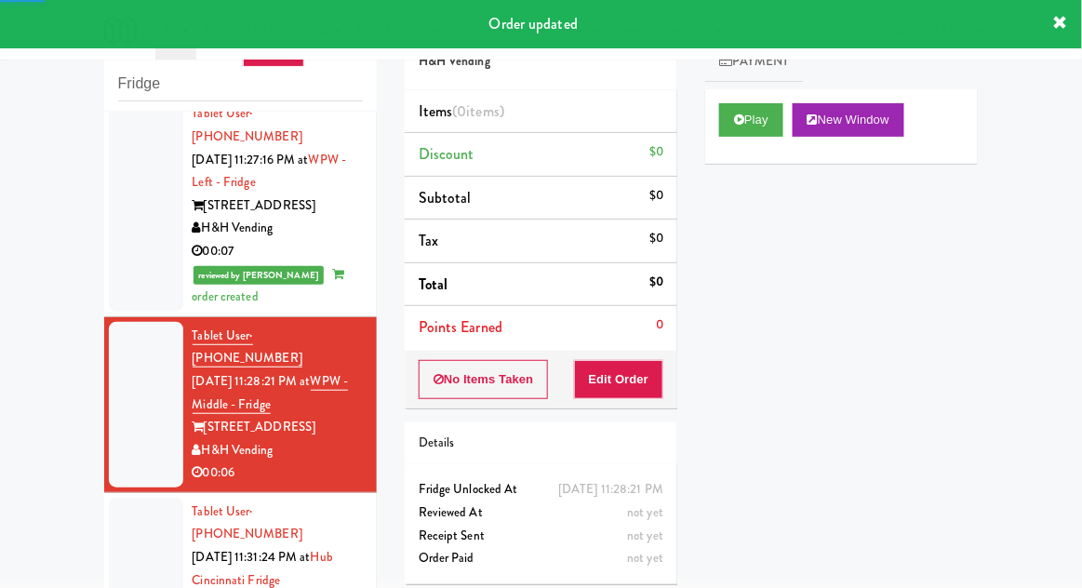
scroll to position [1302, 0]
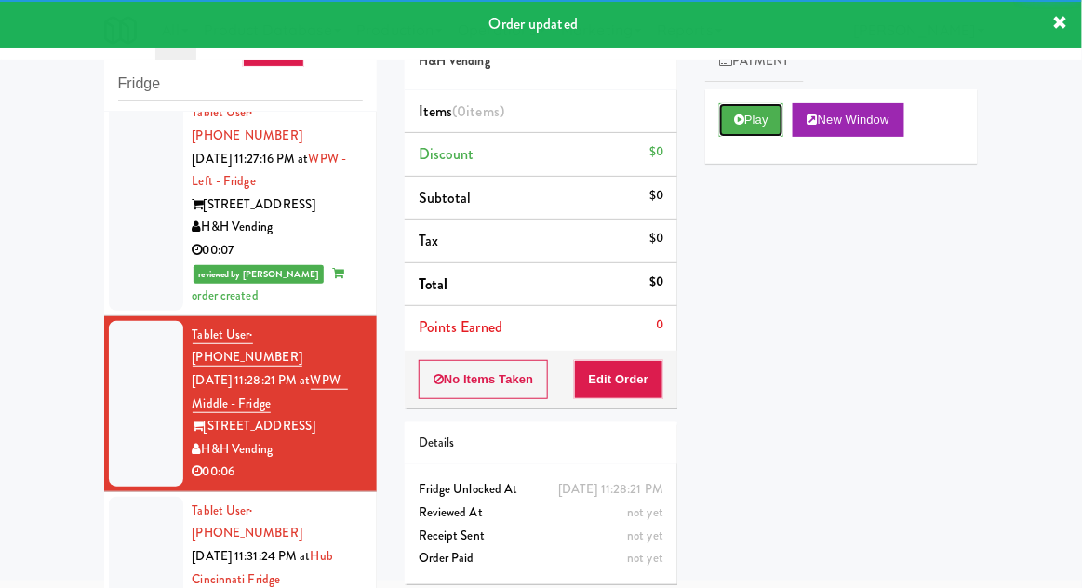
click at [776, 119] on button "Play" at bounding box center [751, 120] width 64 height 34
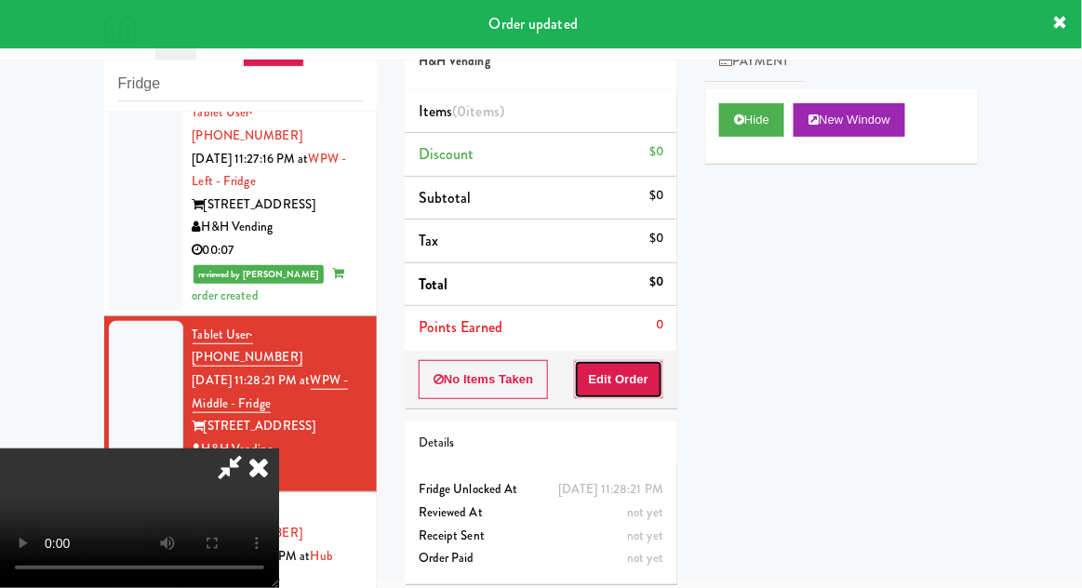
click at [655, 385] on button "Edit Order" at bounding box center [619, 379] width 90 height 39
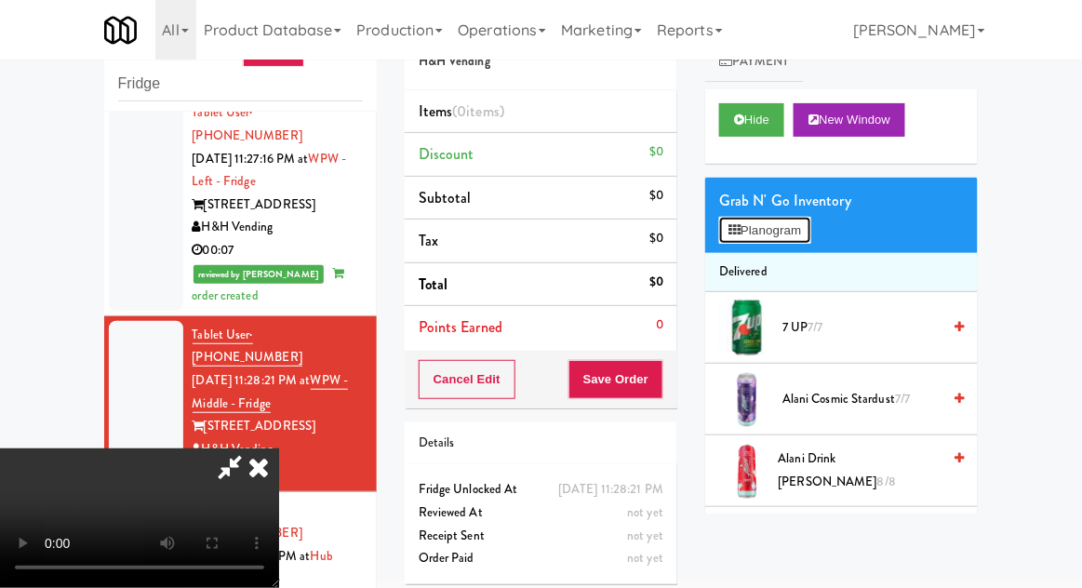
click at [811, 227] on button "Planogram" at bounding box center [764, 231] width 91 height 28
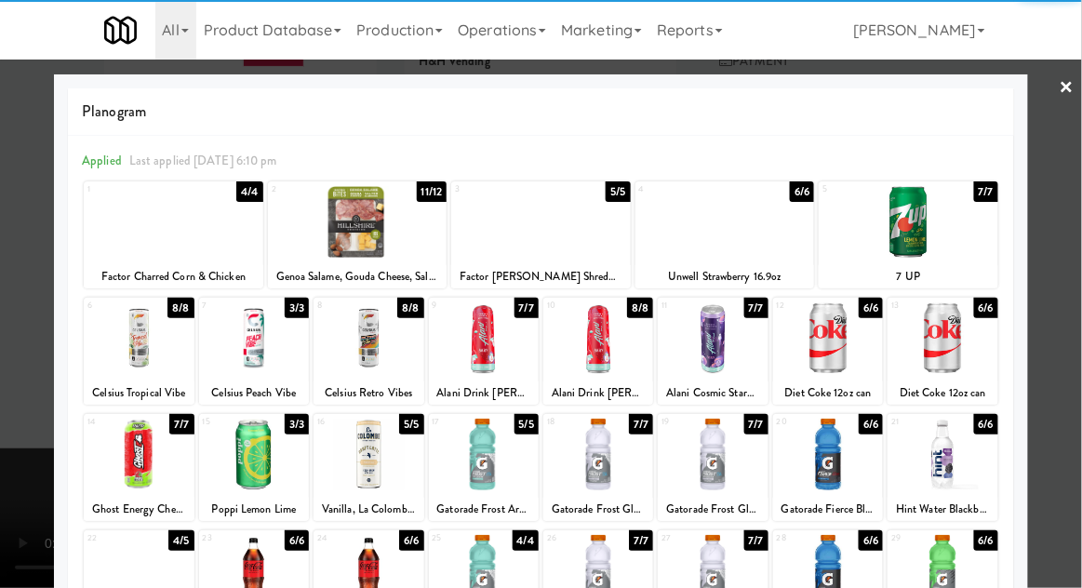
click at [776, 248] on div at bounding box center [726, 222] width 180 height 72
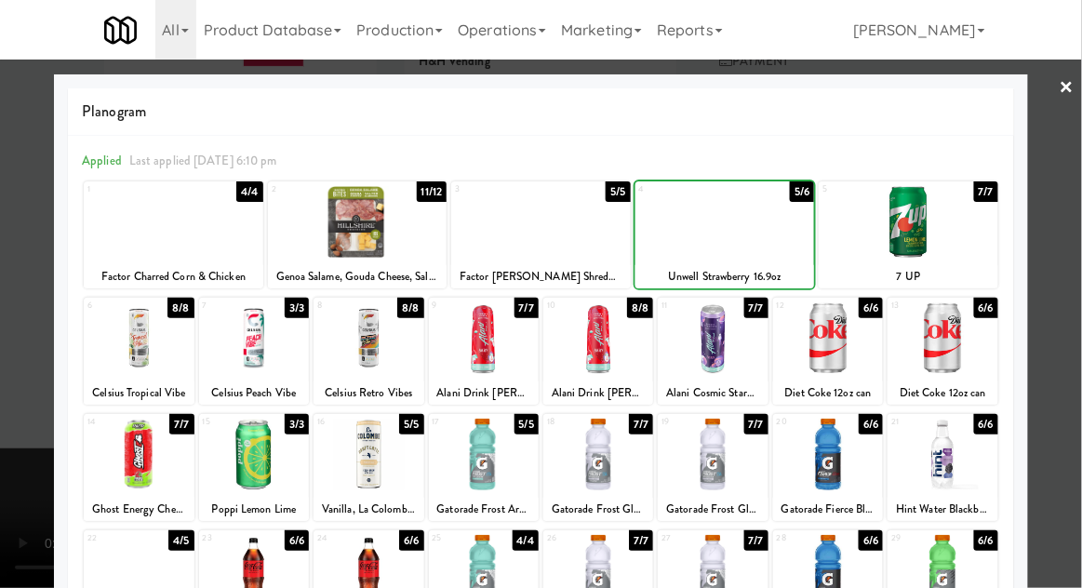
click at [1072, 235] on div at bounding box center [541, 294] width 1082 height 588
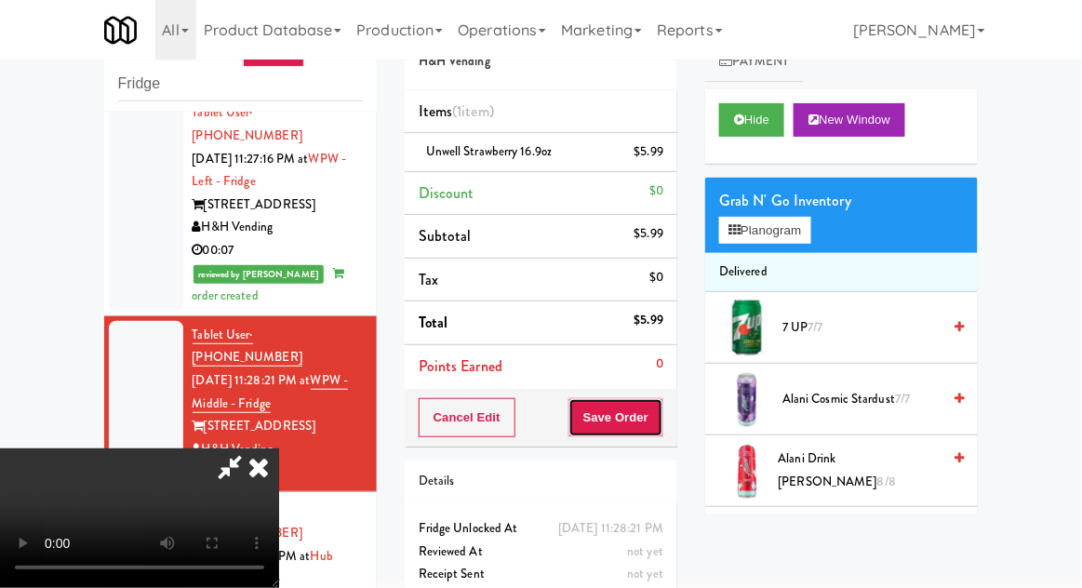
click at [663, 428] on button "Save Order" at bounding box center [616, 417] width 95 height 39
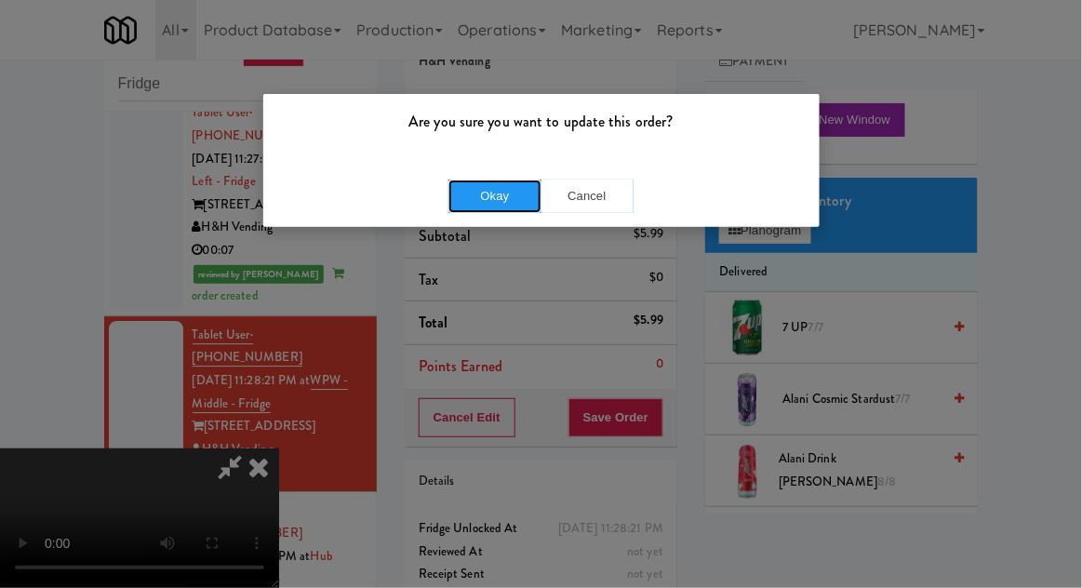
click at [469, 207] on button "Okay" at bounding box center [495, 197] width 93 height 34
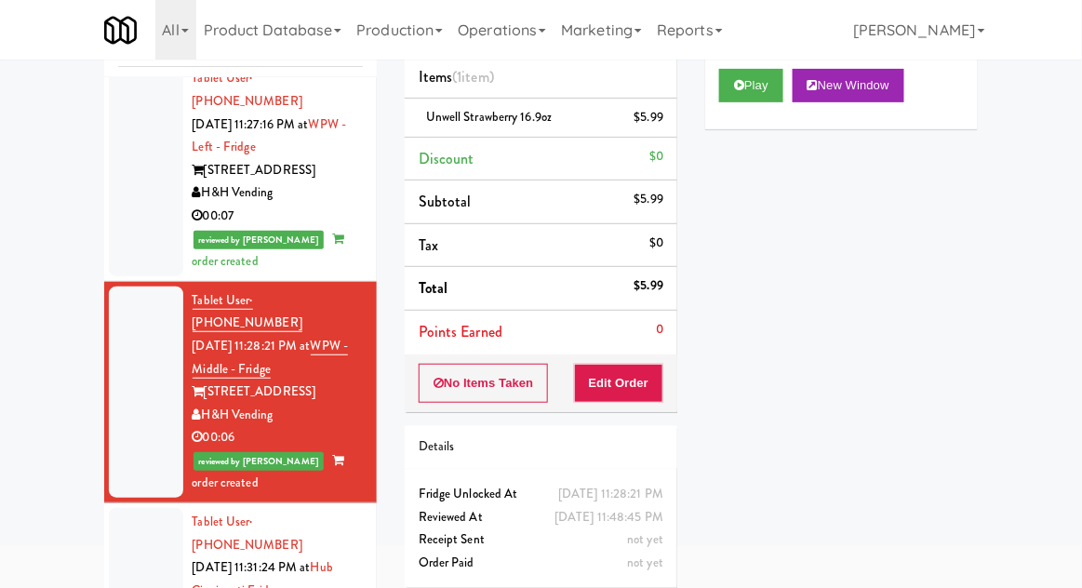
scroll to position [127, 0]
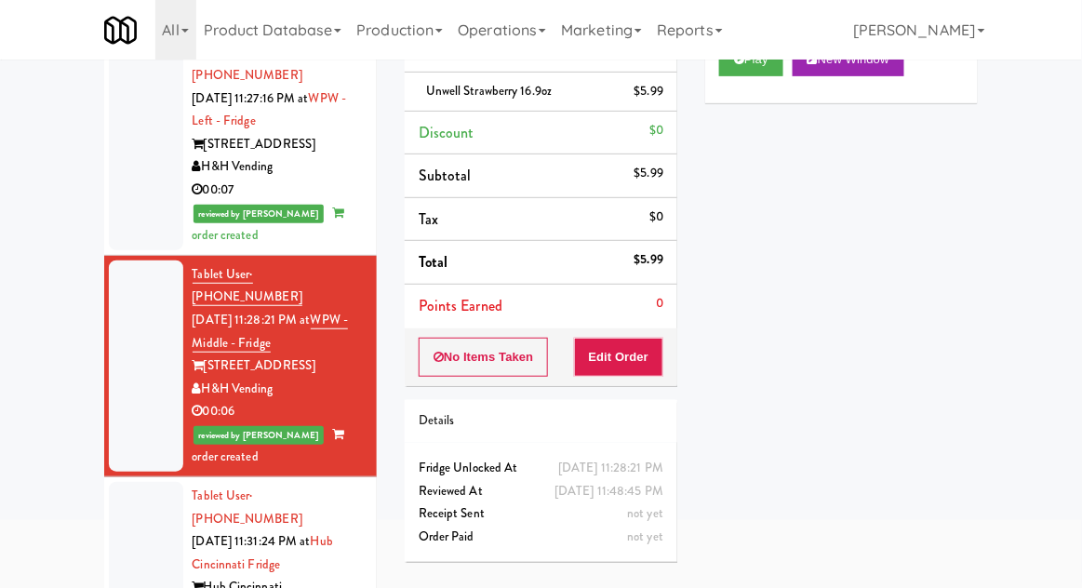
click at [139, 482] on div at bounding box center [146, 565] width 74 height 166
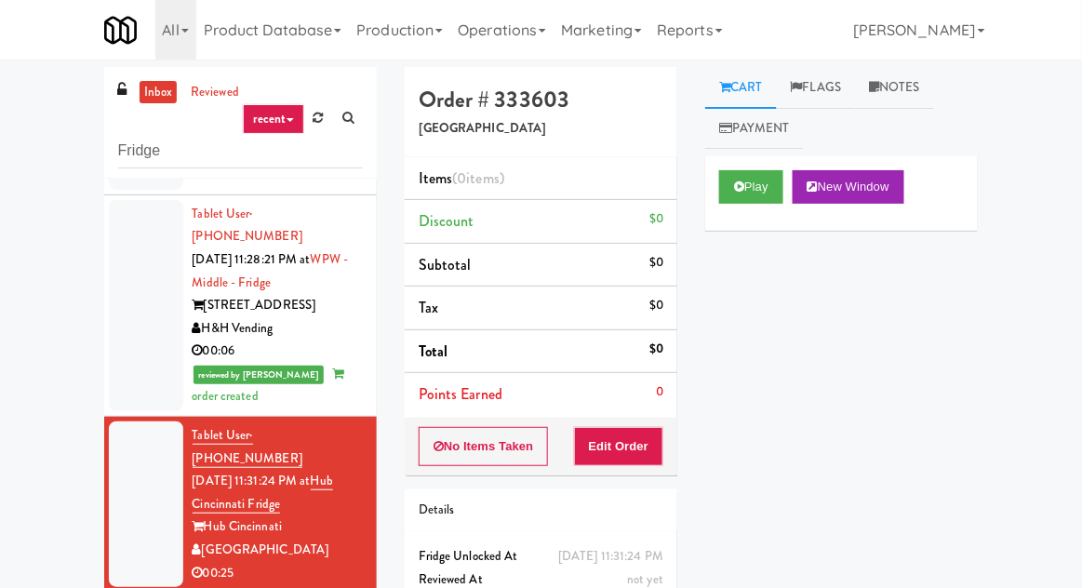
click at [746, 160] on div "Play New Window" at bounding box center [841, 193] width 273 height 74
click at [727, 186] on button "Play" at bounding box center [751, 187] width 64 height 34
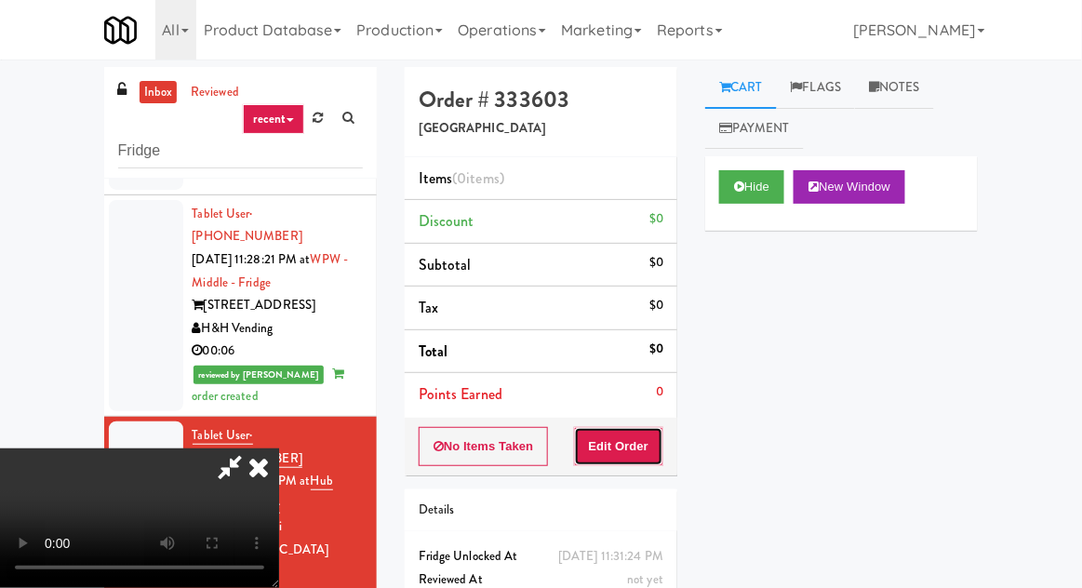
click at [633, 443] on button "Edit Order" at bounding box center [619, 446] width 90 height 39
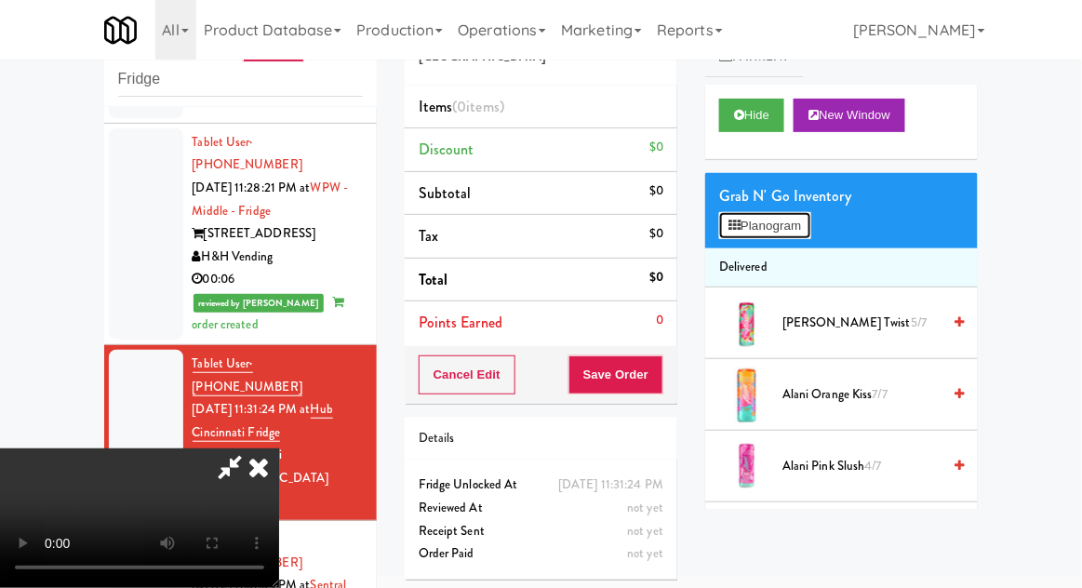
click at [804, 233] on button "Planogram" at bounding box center [764, 226] width 91 height 28
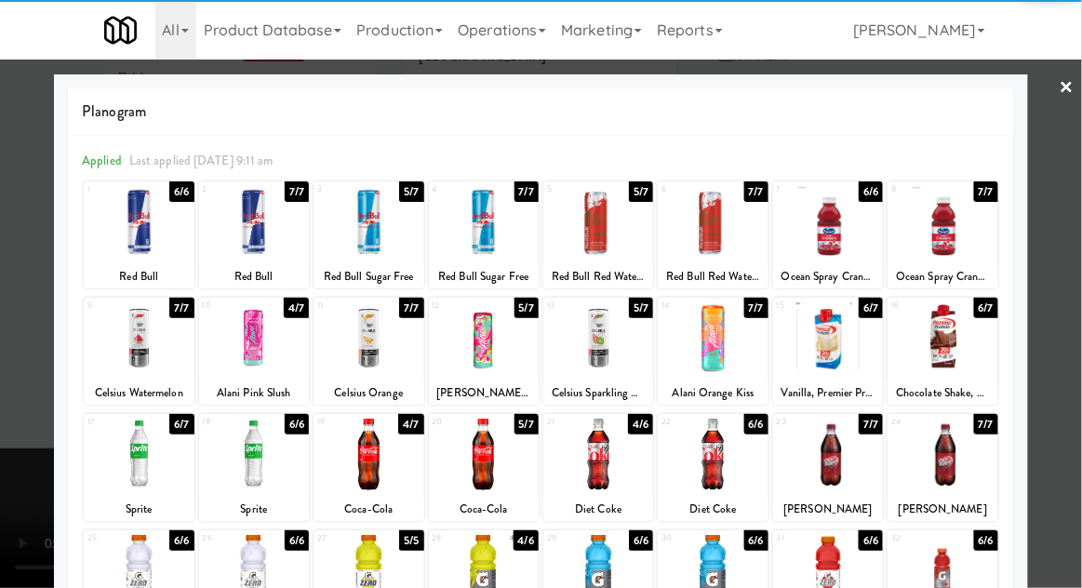
click at [618, 355] on div at bounding box center [598, 338] width 110 height 72
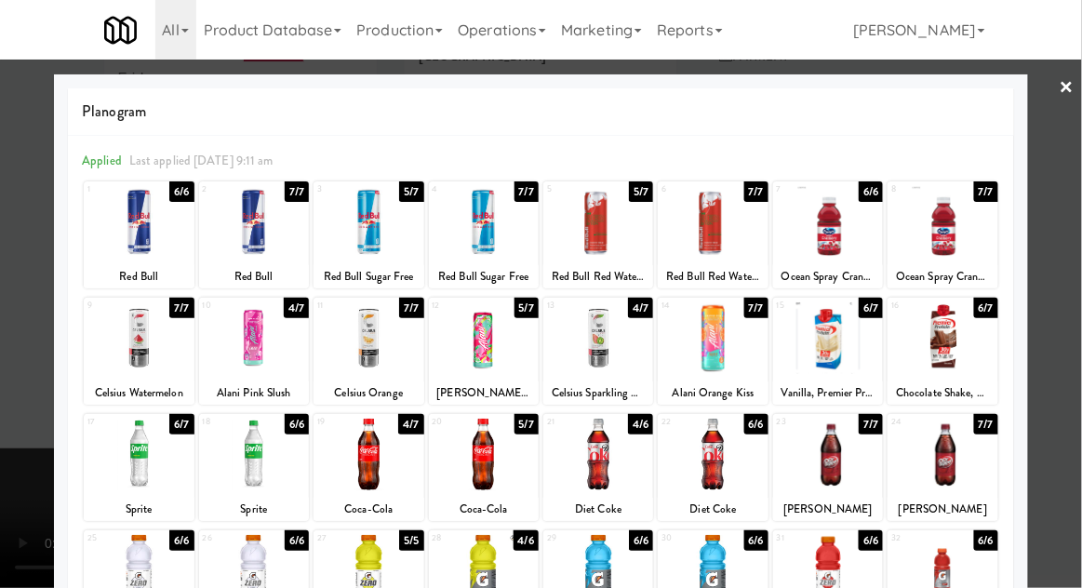
click at [1080, 274] on div at bounding box center [541, 294] width 1082 height 588
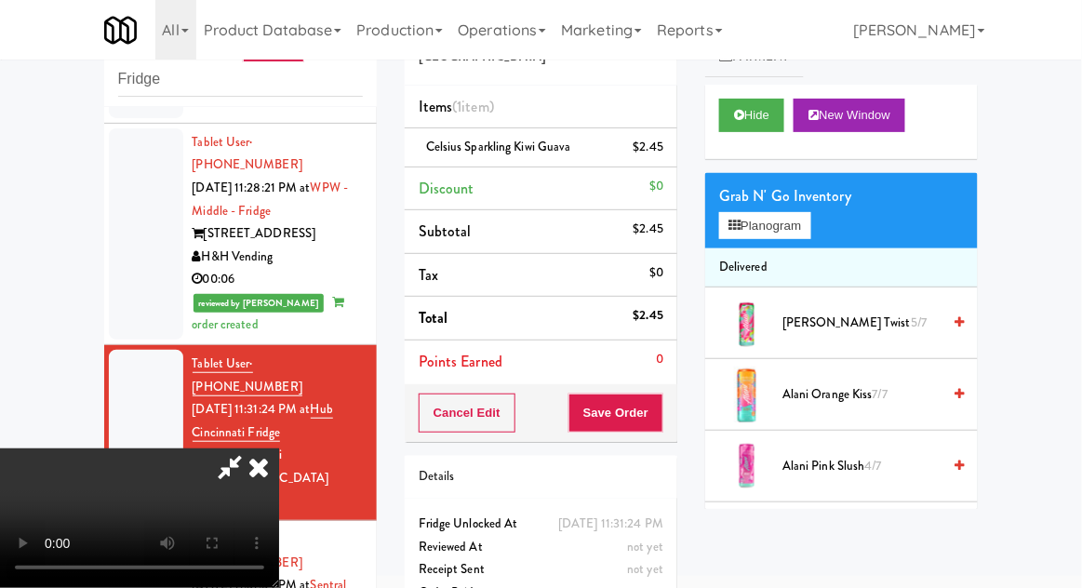
click at [874, 460] on span "4/7" at bounding box center [873, 466] width 17 height 18
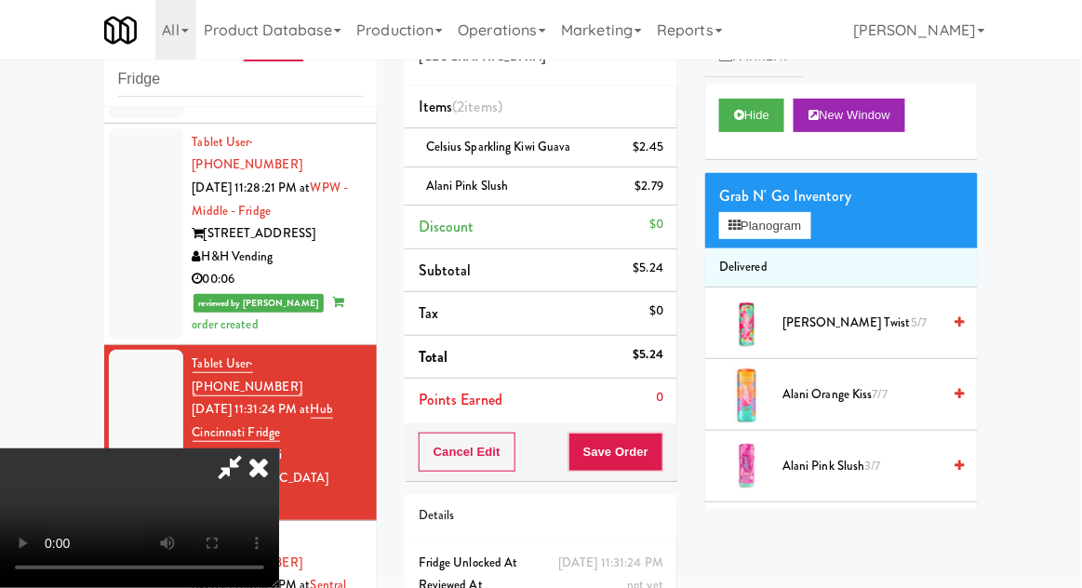
scroll to position [68, 0]
click at [661, 450] on button "Save Order" at bounding box center [616, 452] width 95 height 39
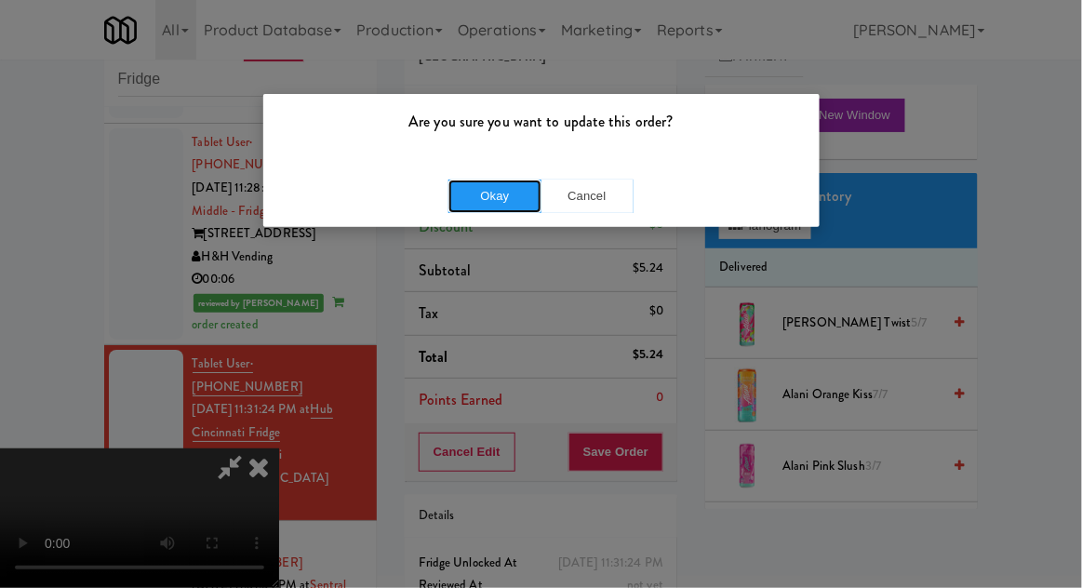
click at [496, 204] on button "Okay" at bounding box center [495, 197] width 93 height 34
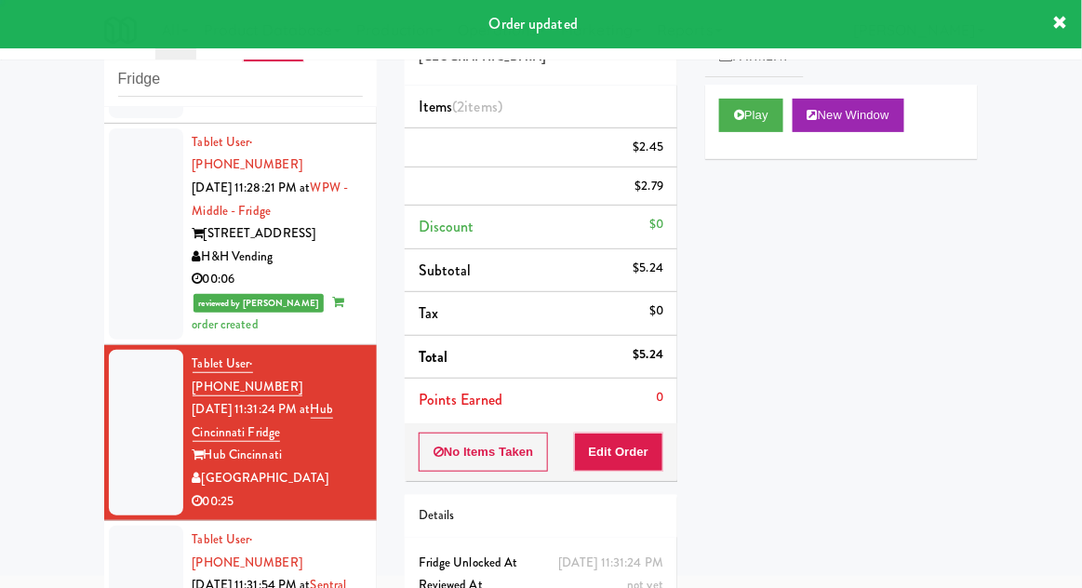
scroll to position [0, 0]
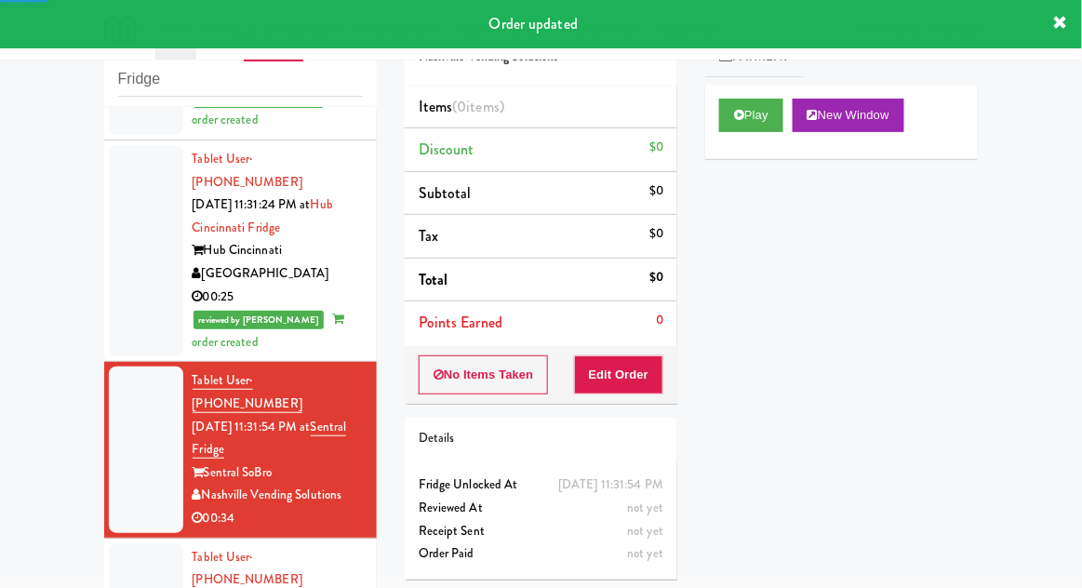
scroll to position [1693, 0]
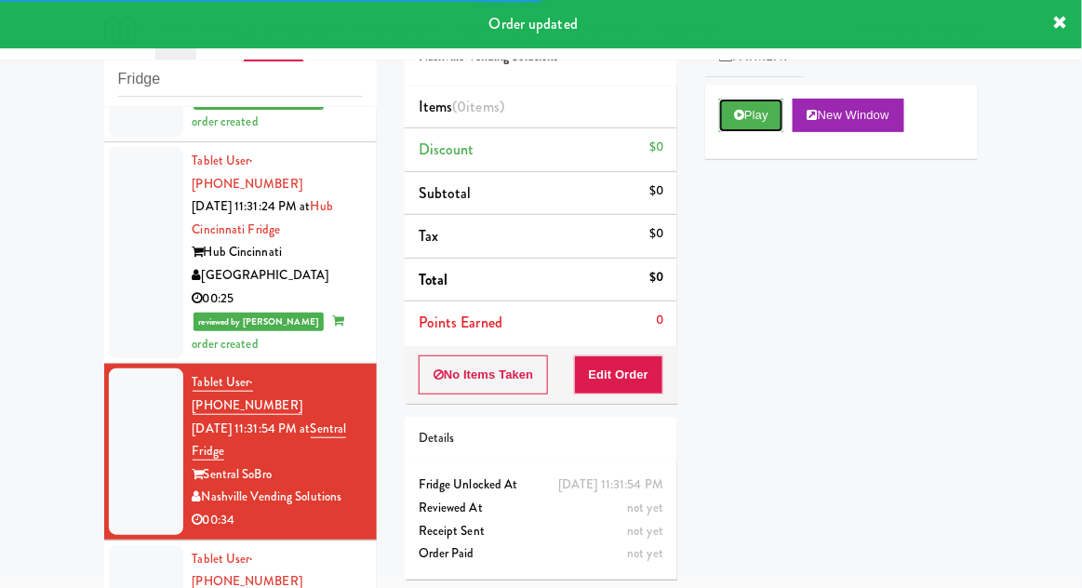
click at [762, 126] on button "Play" at bounding box center [751, 116] width 64 height 34
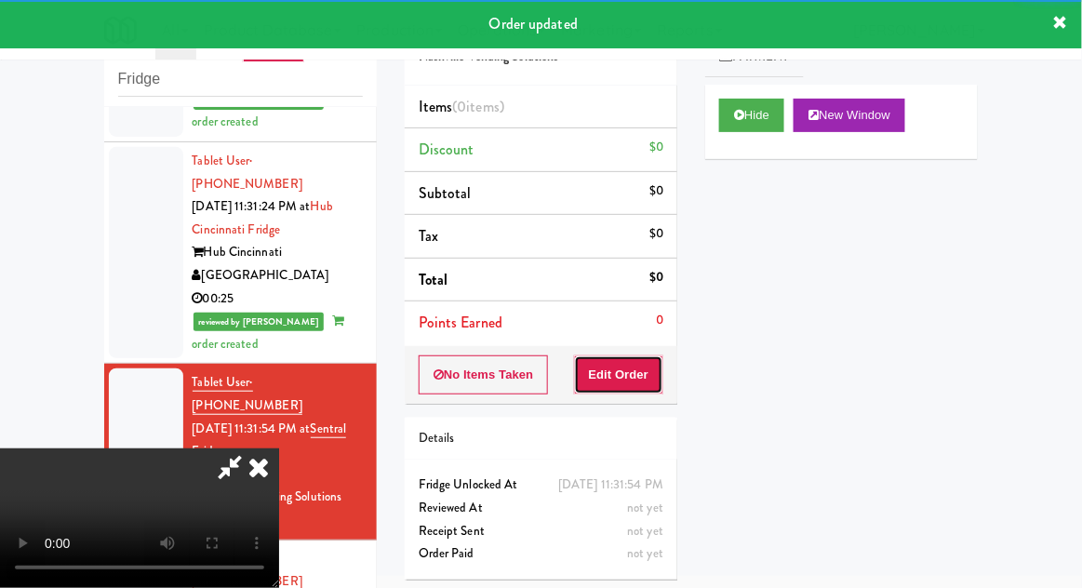
click at [637, 373] on button "Edit Order" at bounding box center [619, 375] width 90 height 39
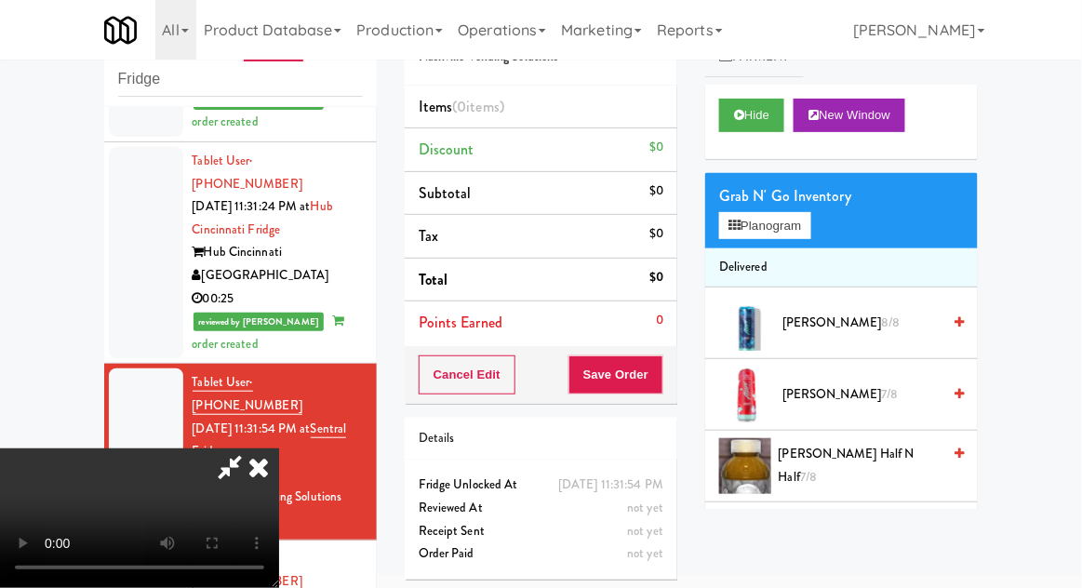
scroll to position [0, 0]
click at [801, 229] on button "Planogram" at bounding box center [764, 226] width 91 height 28
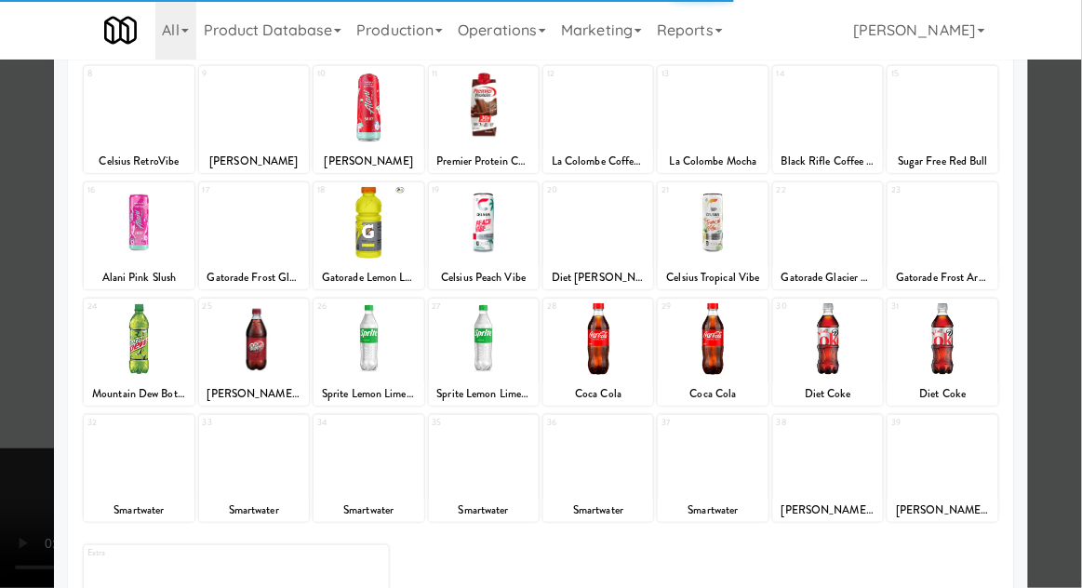
scroll to position [235, 0]
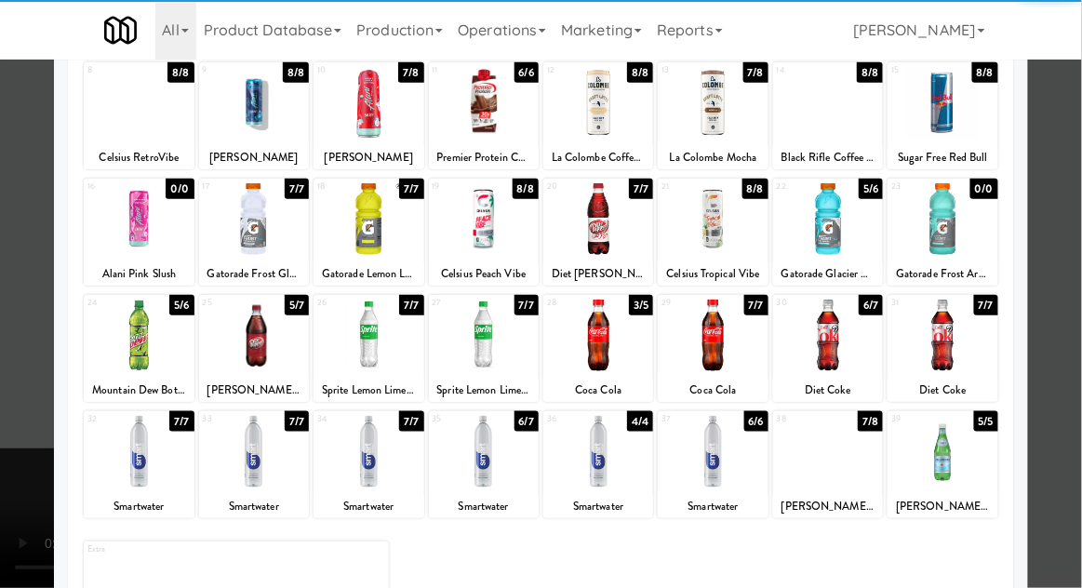
click at [351, 444] on div at bounding box center [369, 452] width 110 height 72
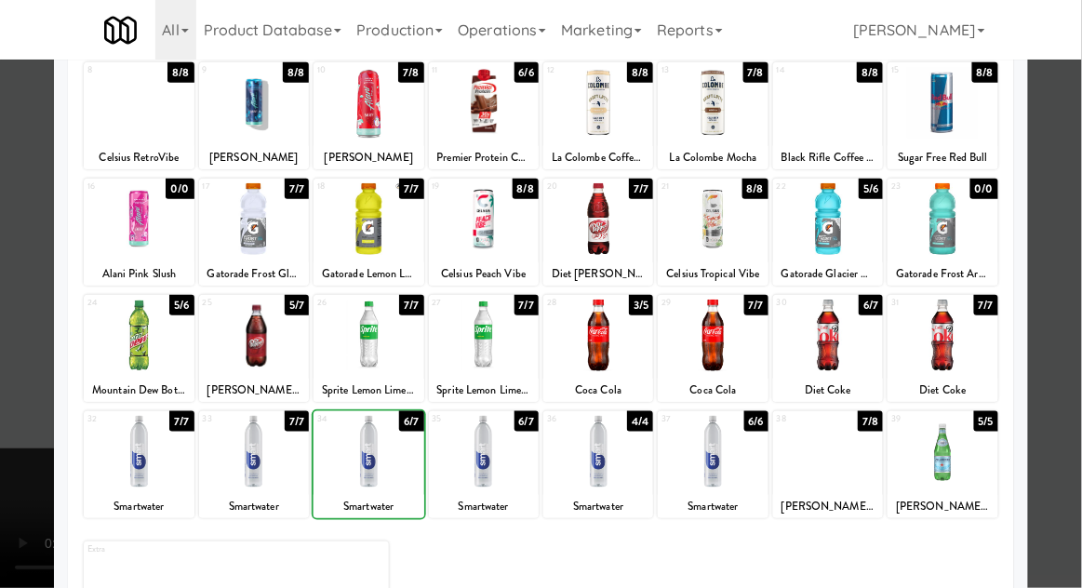
click at [1070, 266] on div at bounding box center [541, 294] width 1082 height 588
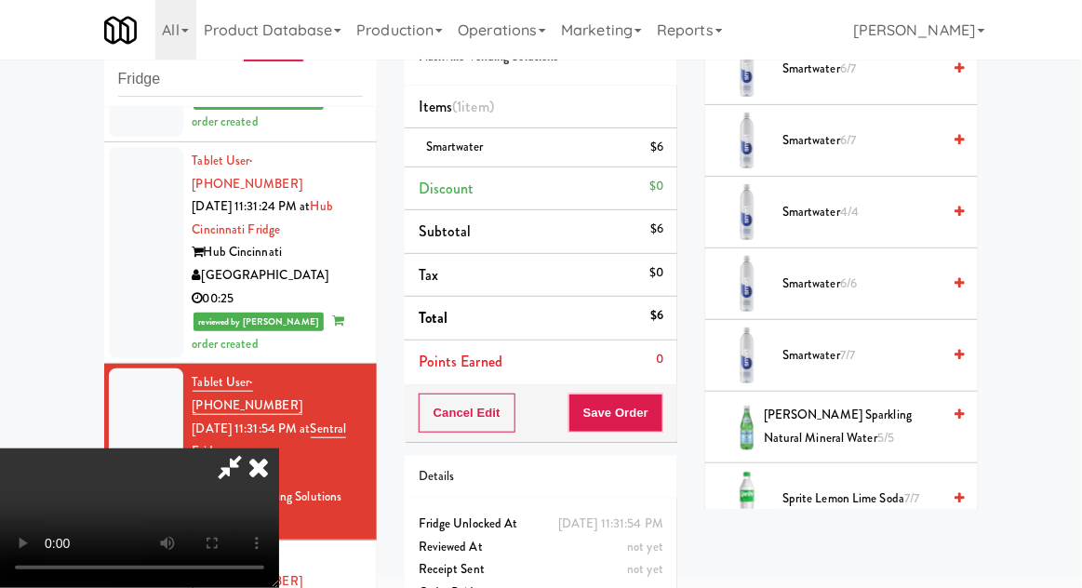
scroll to position [2050, 0]
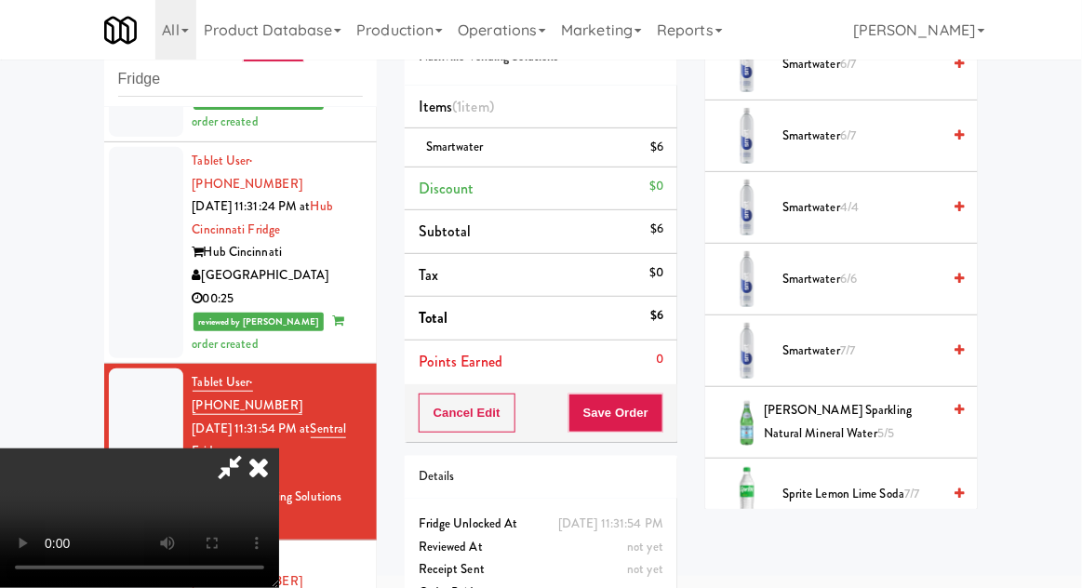
click at [909, 555] on span "Sprite Lemon Lime Soda 7/7" at bounding box center [862, 566] width 158 height 23
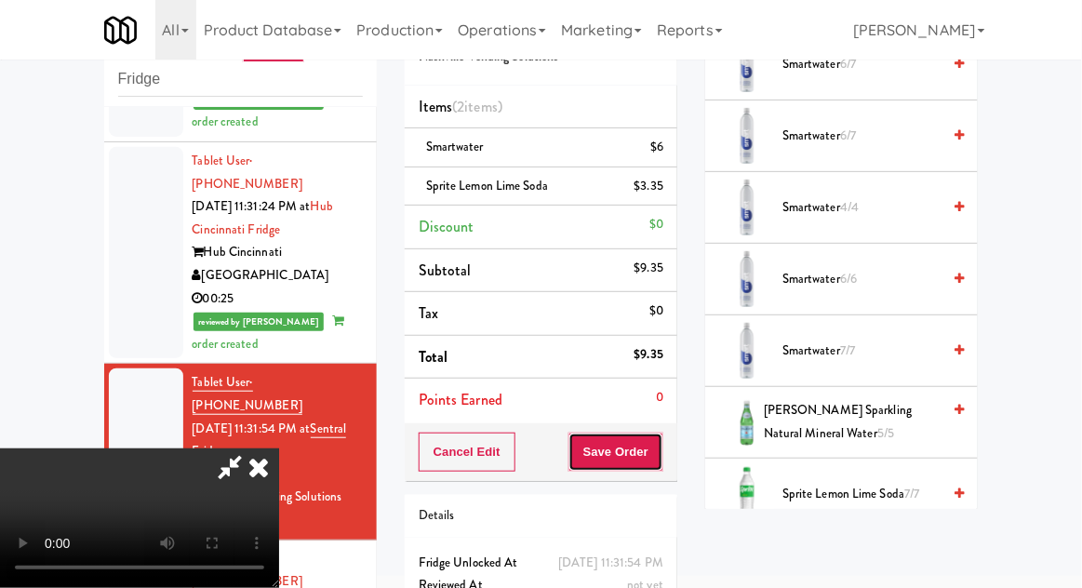
click at [660, 451] on button "Save Order" at bounding box center [616, 452] width 95 height 39
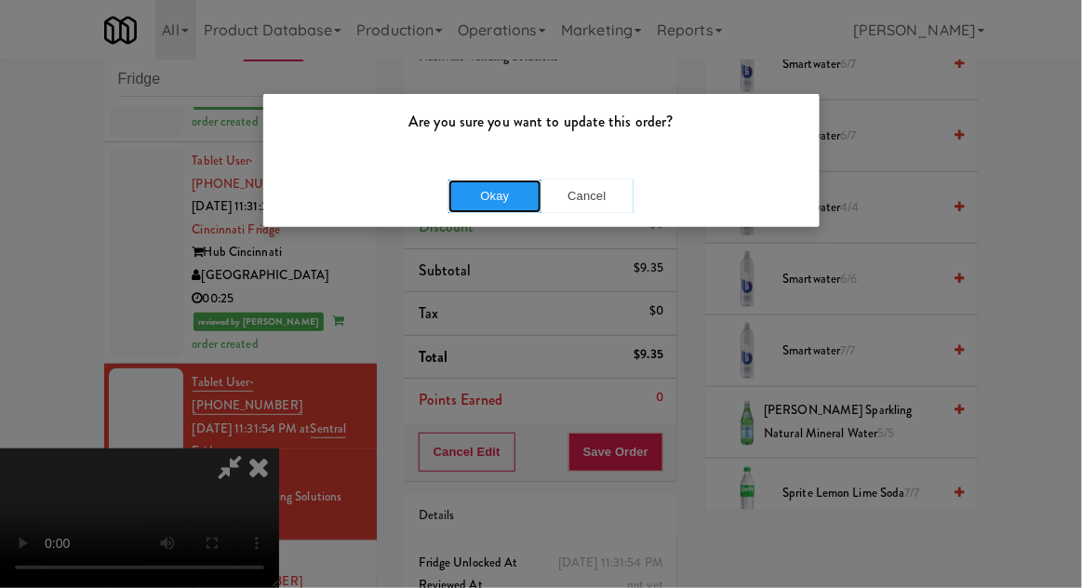
click at [478, 187] on button "Okay" at bounding box center [495, 197] width 93 height 34
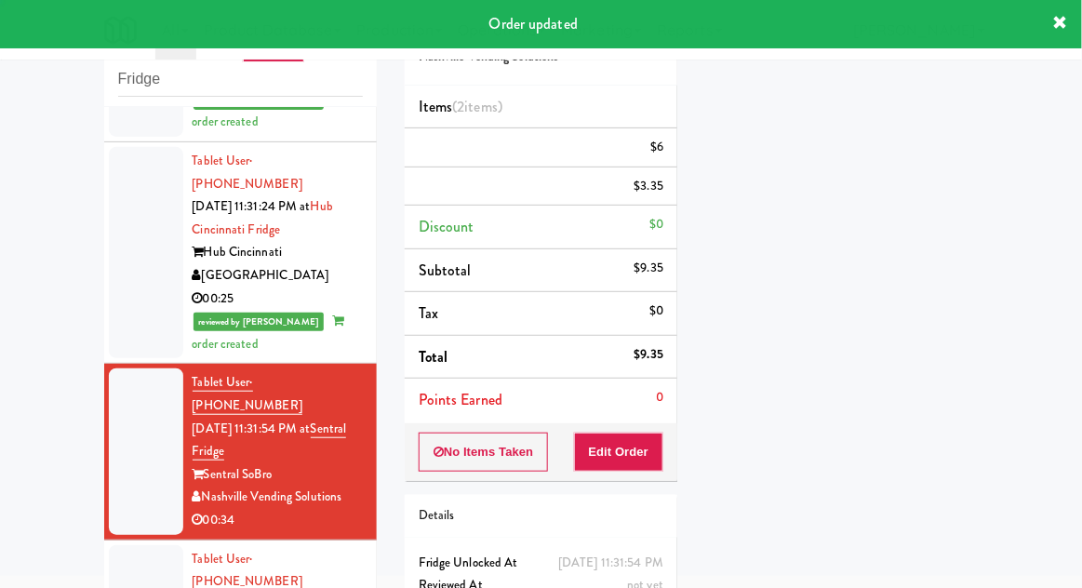
scroll to position [0, 0]
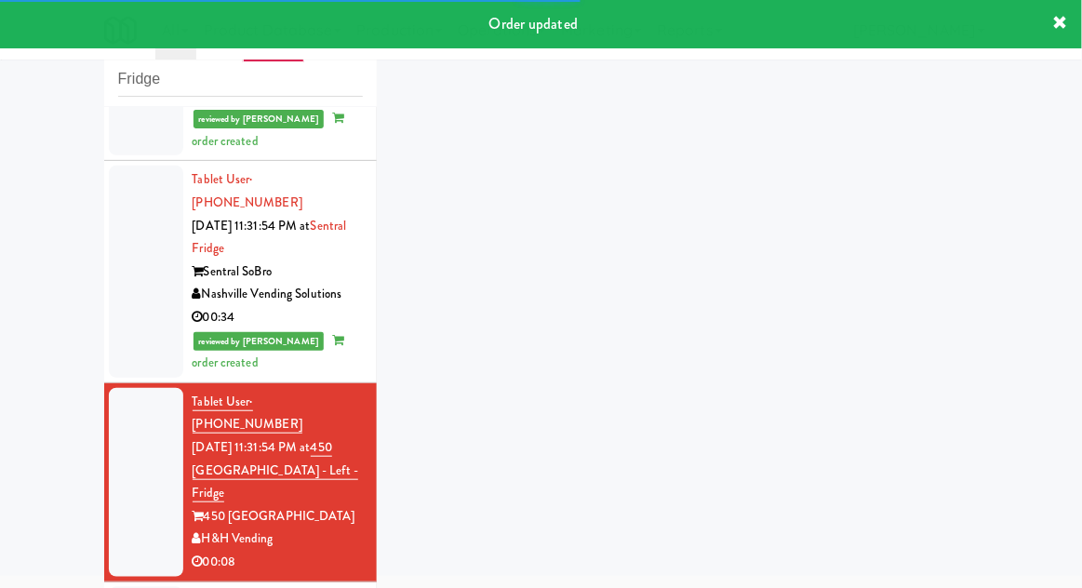
scroll to position [1897, 0]
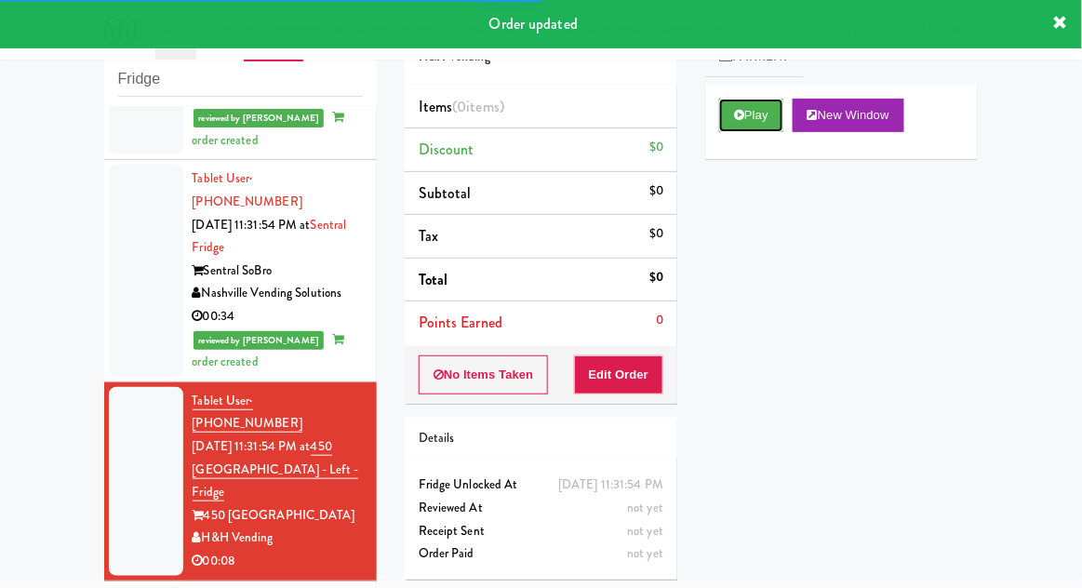
click at [753, 111] on button "Play" at bounding box center [751, 116] width 64 height 34
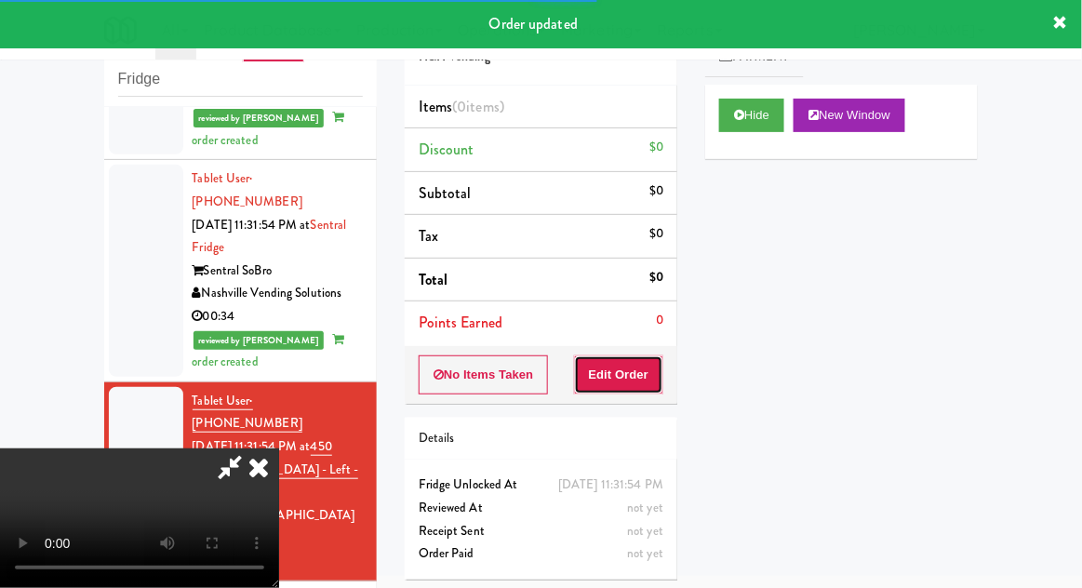
click at [646, 380] on button "Edit Order" at bounding box center [619, 375] width 90 height 39
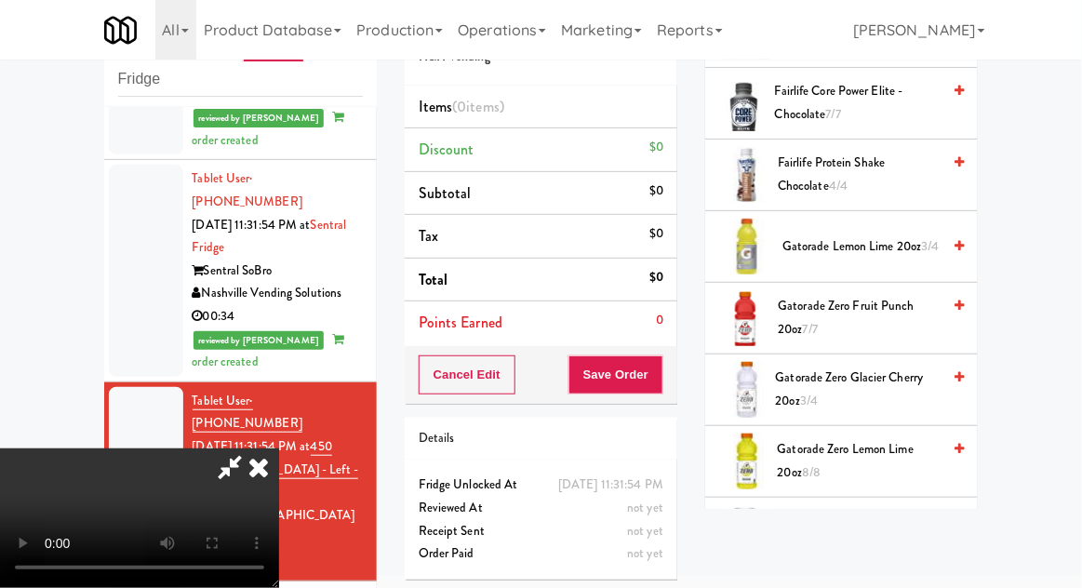
scroll to position [1439, 0]
click at [889, 444] on span "Gatorade Zero Lemon Lime 20oz 8/8" at bounding box center [860, 460] width 164 height 46
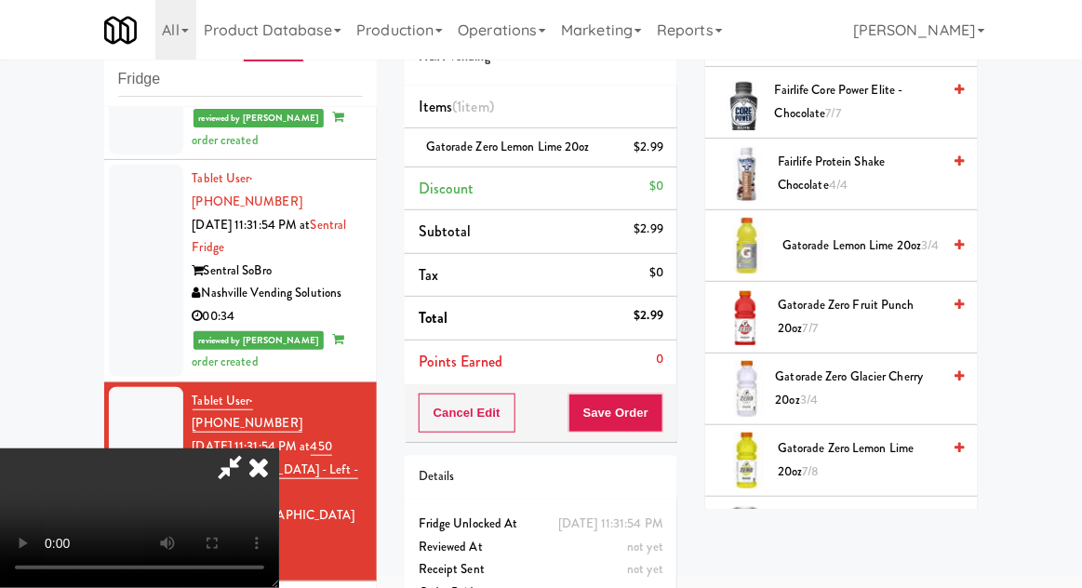
scroll to position [68, 0]
click at [661, 415] on button "Save Order" at bounding box center [616, 413] width 95 height 39
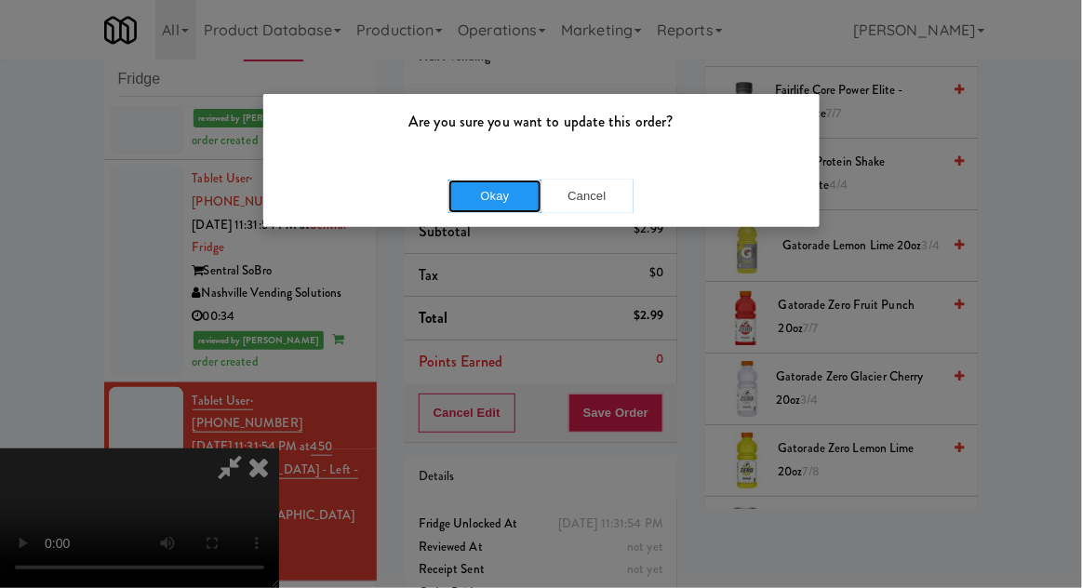
click at [468, 203] on button "Okay" at bounding box center [495, 197] width 93 height 34
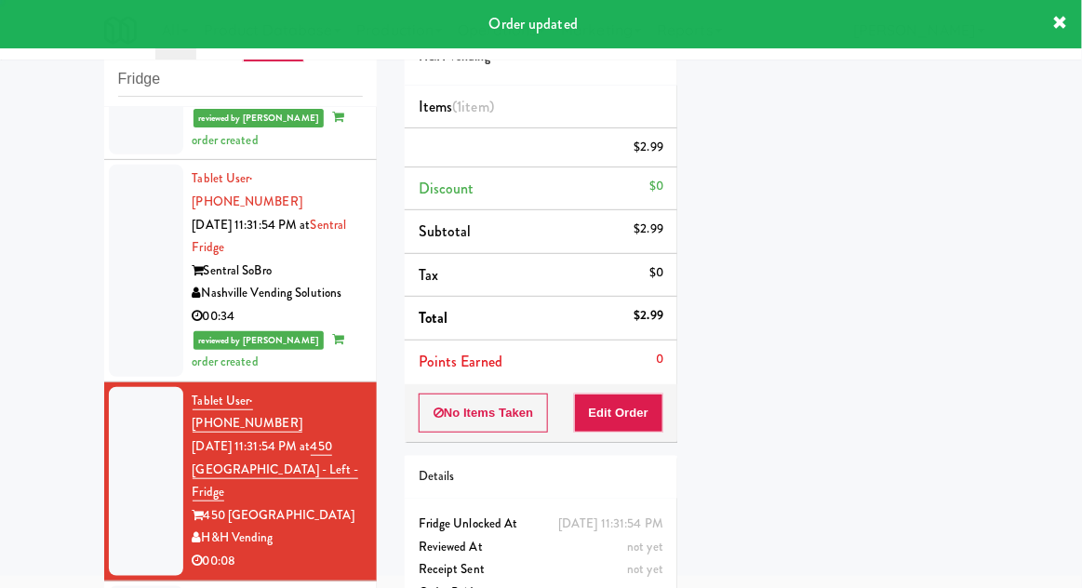
scroll to position [0, 0]
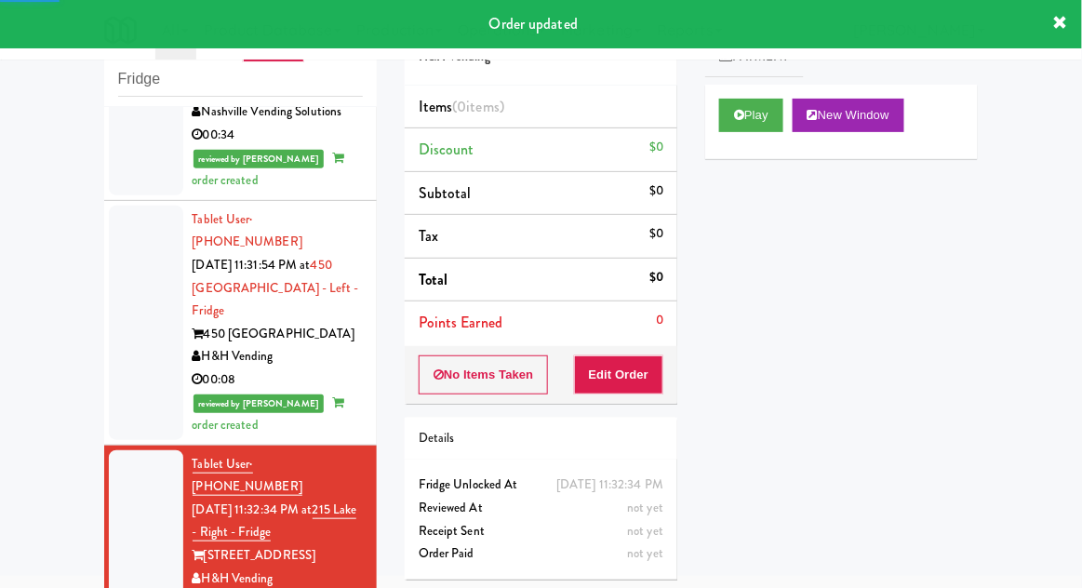
scroll to position [2080, 0]
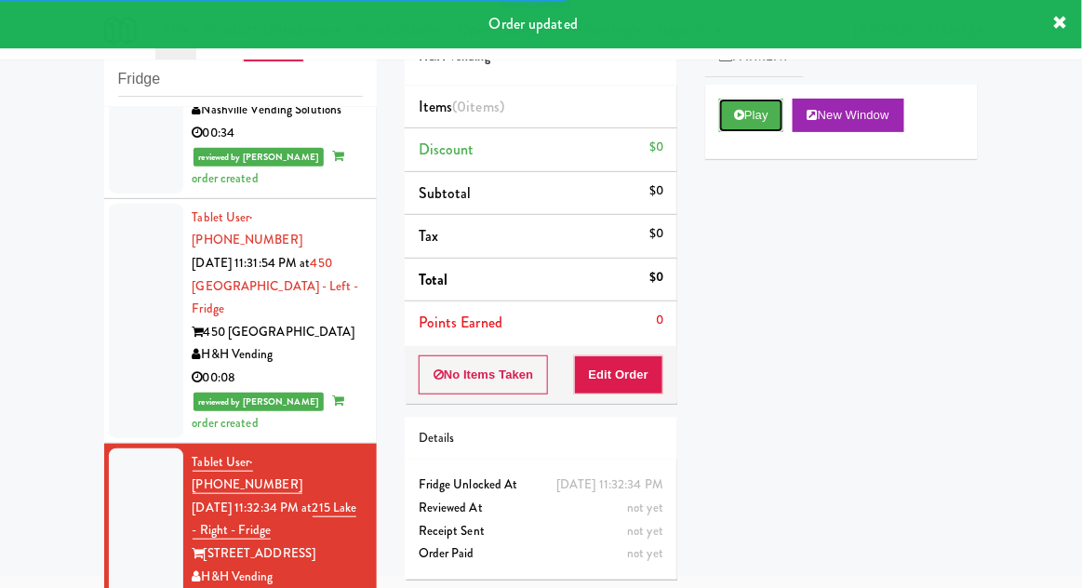
click at [759, 117] on button "Play" at bounding box center [751, 116] width 64 height 34
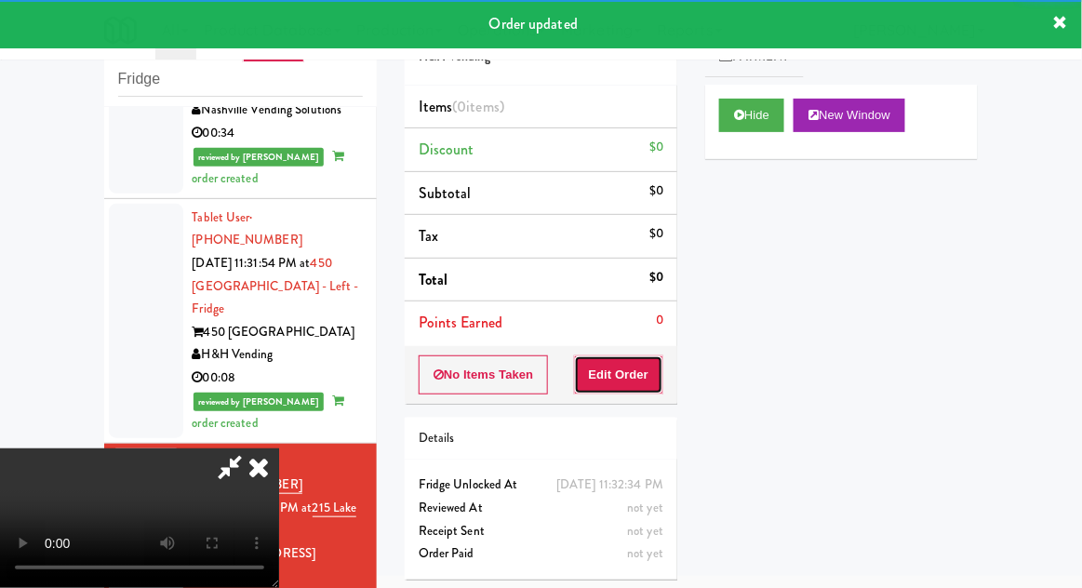
click at [653, 388] on button "Edit Order" at bounding box center [619, 375] width 90 height 39
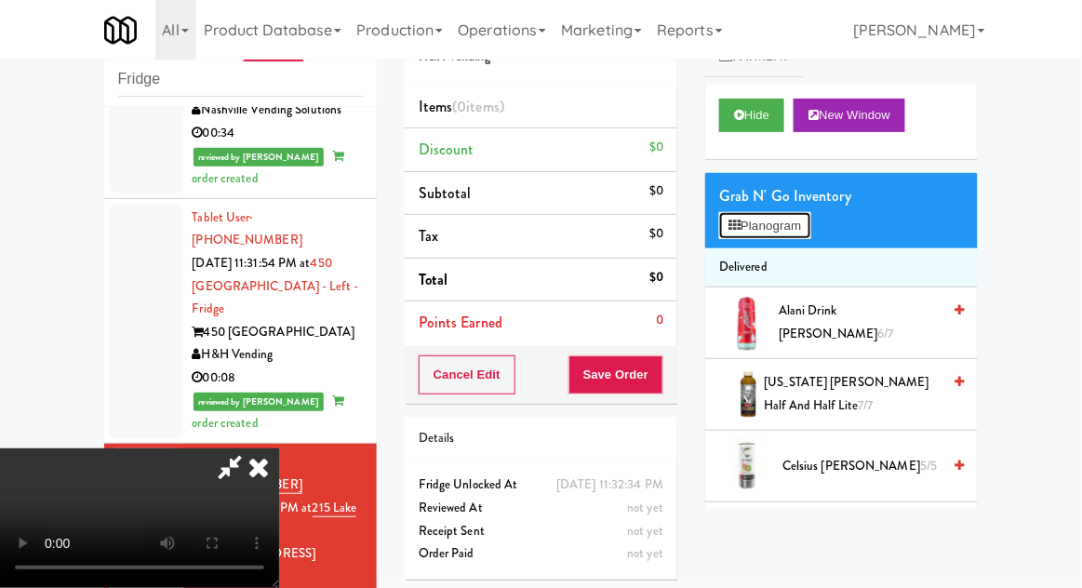
click at [792, 231] on button "Planogram" at bounding box center [764, 226] width 91 height 28
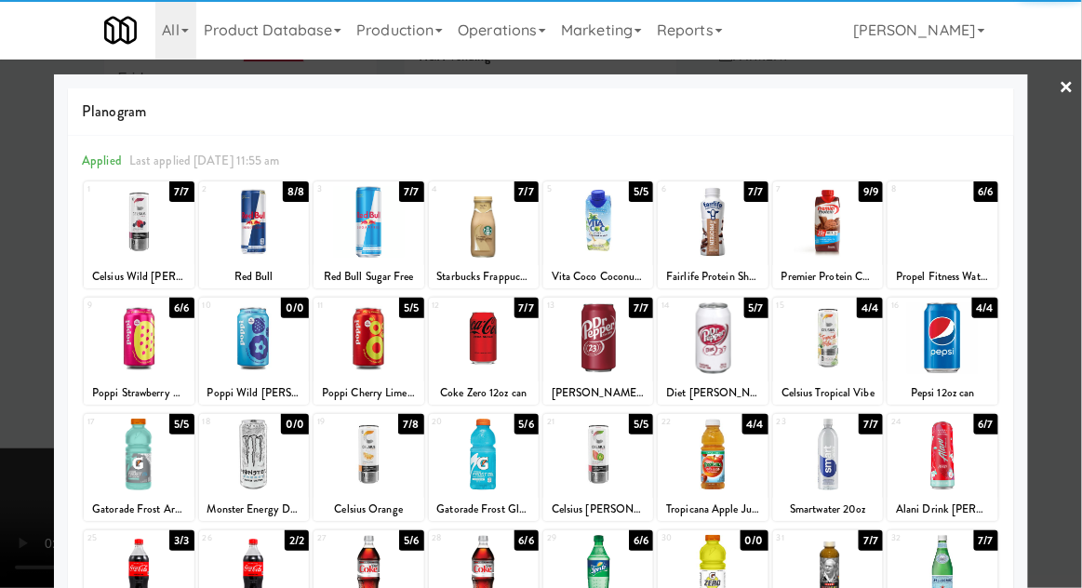
click at [517, 355] on div at bounding box center [484, 338] width 110 height 72
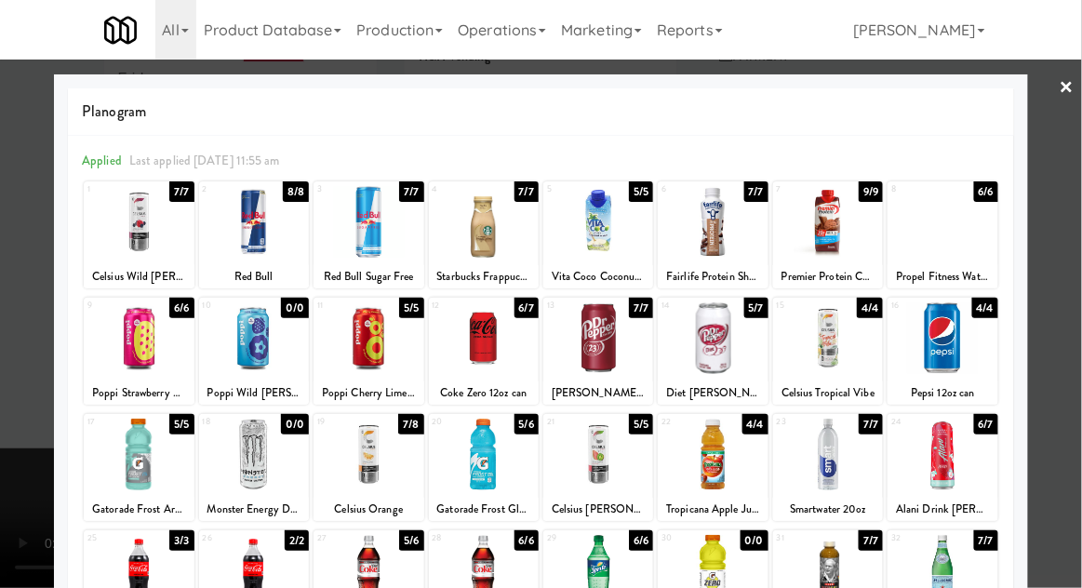
click at [1058, 362] on div at bounding box center [541, 294] width 1082 height 588
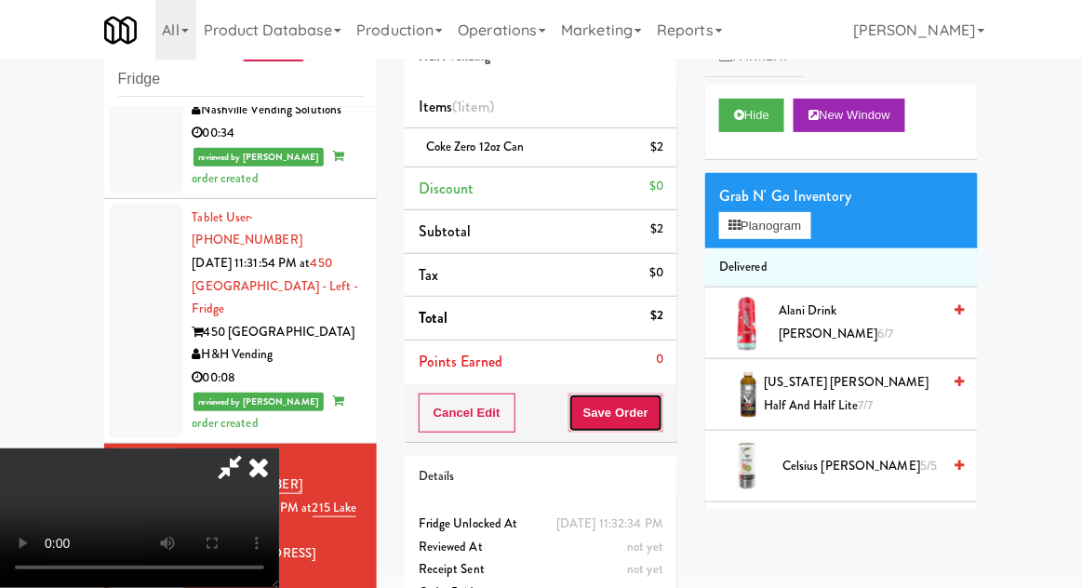
click at [657, 425] on button "Save Order" at bounding box center [616, 413] width 95 height 39
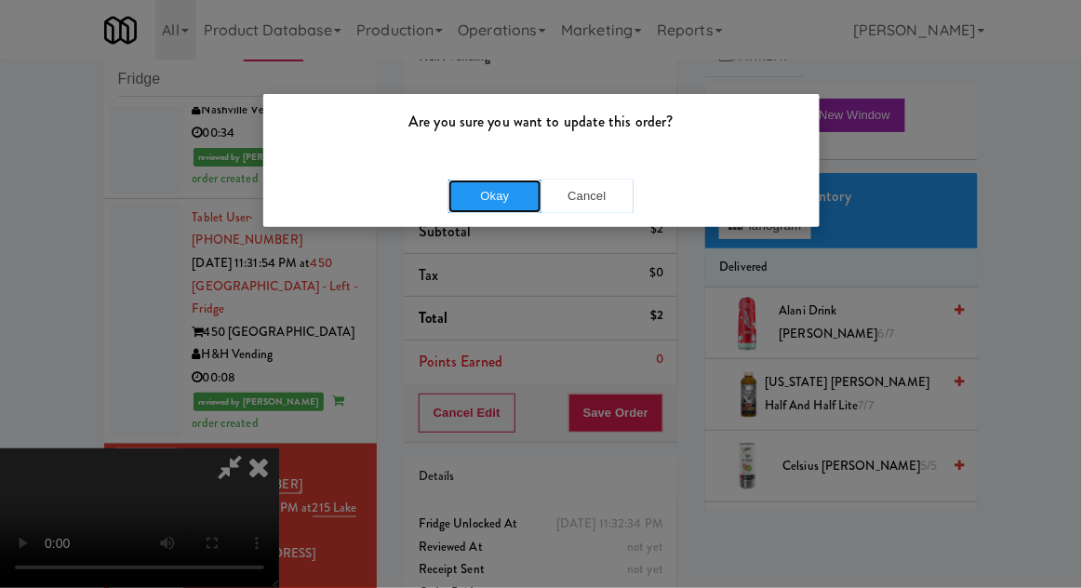
click at [486, 195] on button "Okay" at bounding box center [495, 197] width 93 height 34
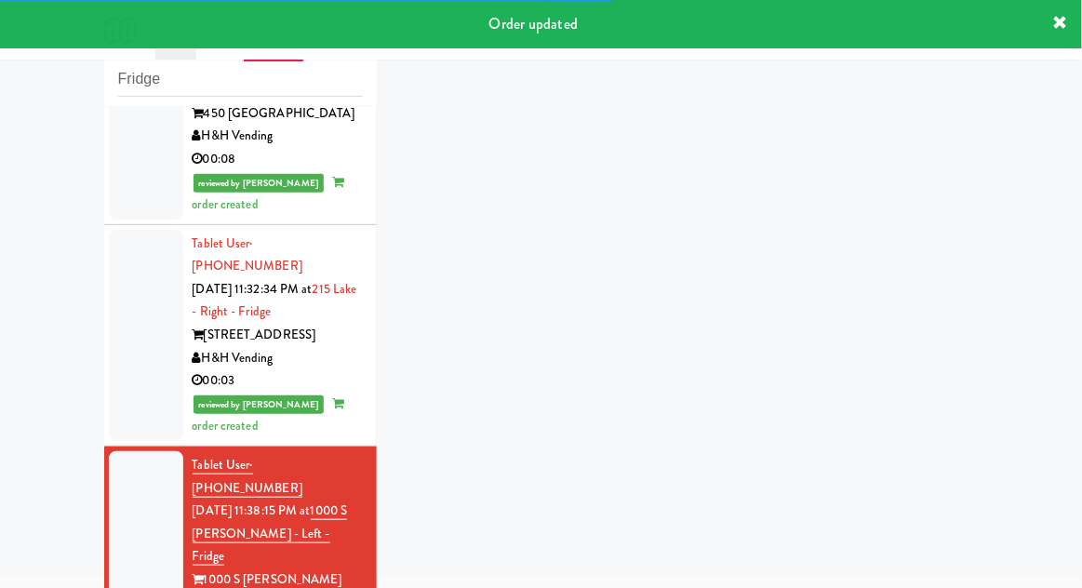
scroll to position [2301, 0]
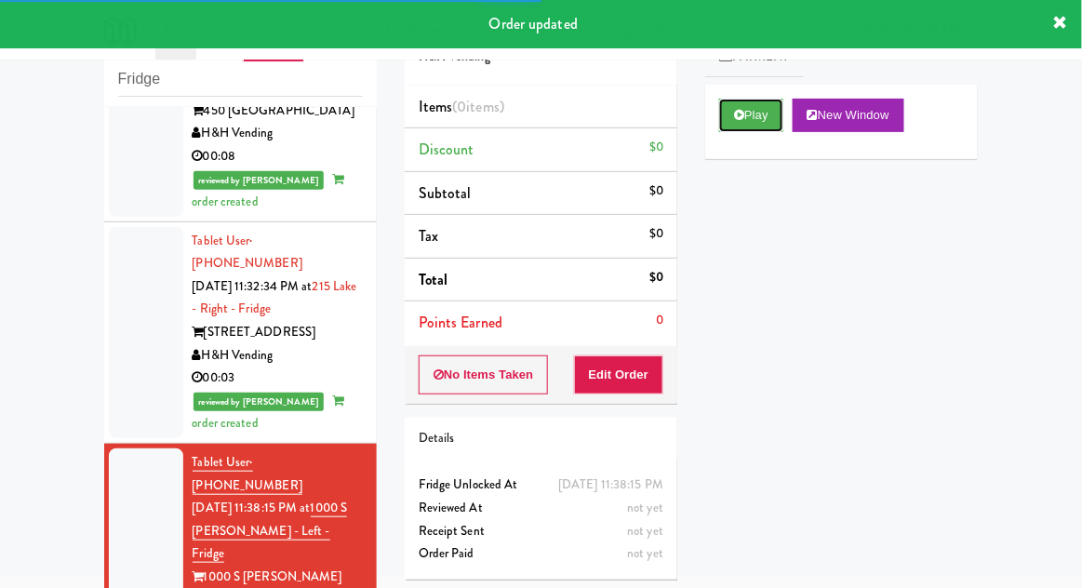
click at [771, 113] on button "Play" at bounding box center [751, 116] width 64 height 34
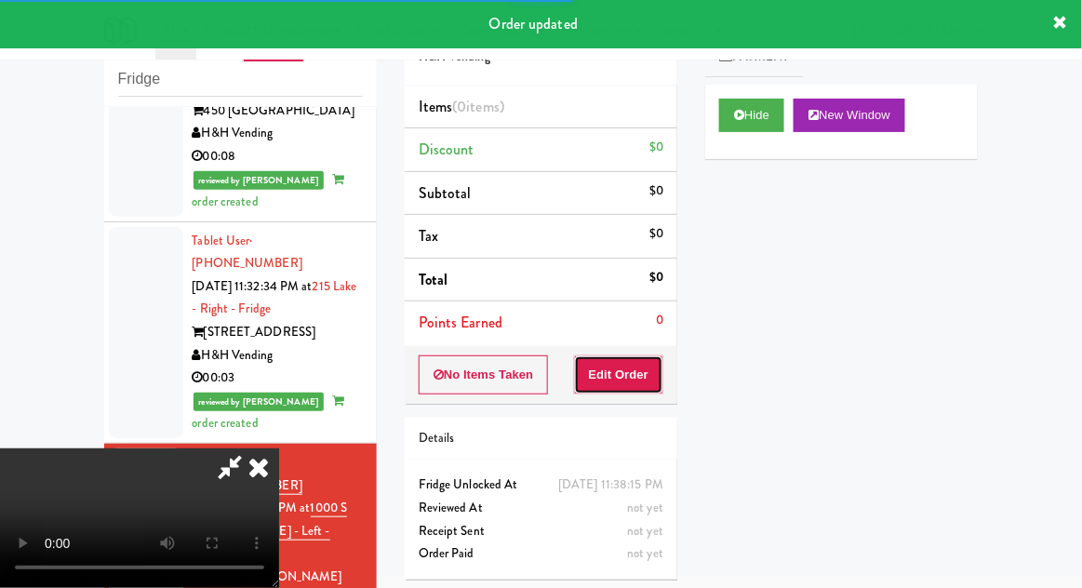
click at [656, 366] on button "Edit Order" at bounding box center [619, 375] width 90 height 39
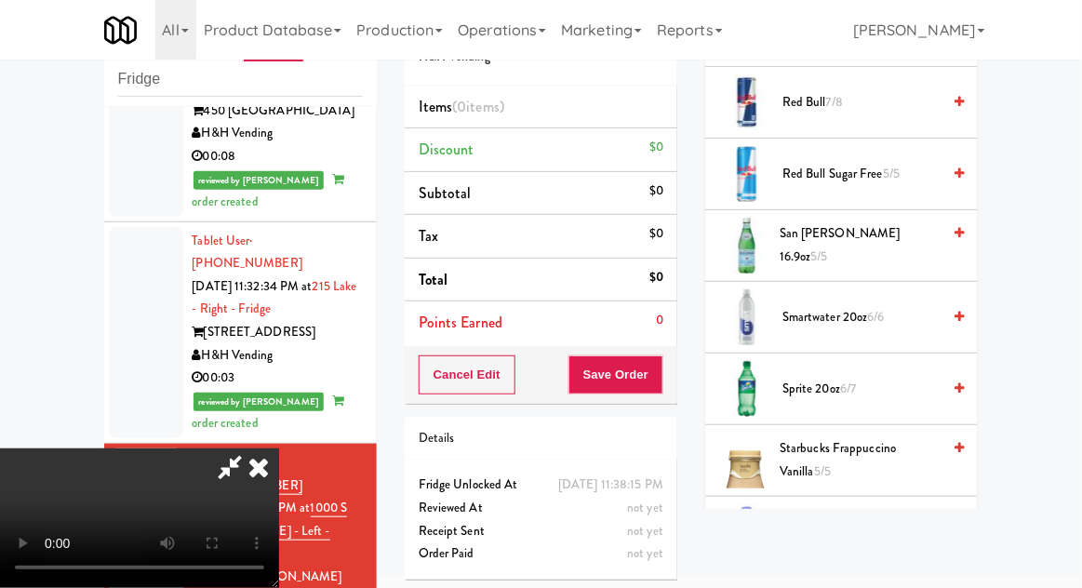
scroll to position [2394, 0]
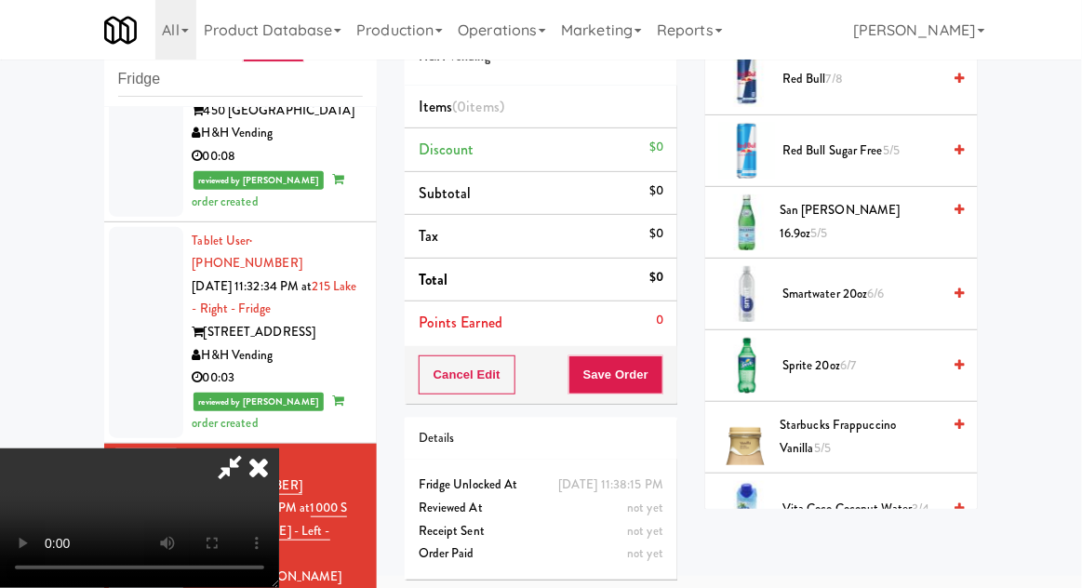
click at [888, 499] on span "Vita Coco Coconut Water 3/4" at bounding box center [862, 509] width 158 height 23
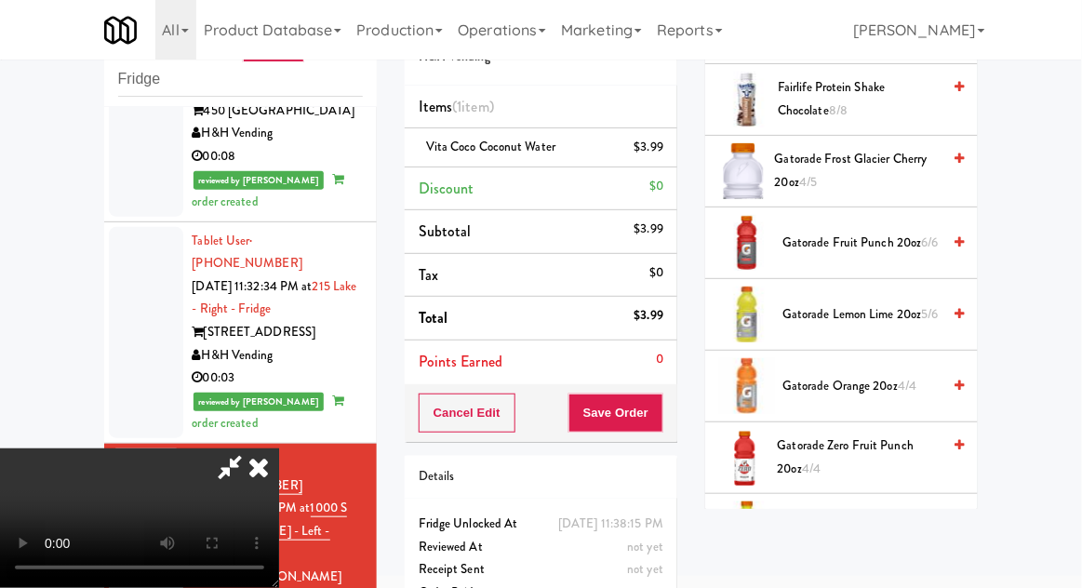
scroll to position [1308, 0]
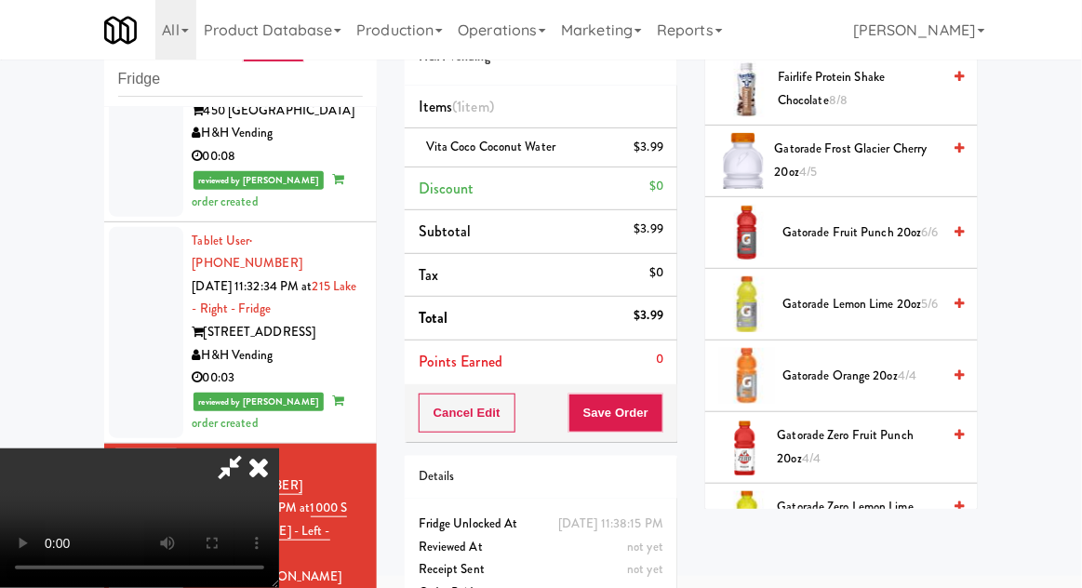
click at [898, 435] on span "Gatorade Zero Fruit Punch 20oz 4/4" at bounding box center [860, 447] width 164 height 46
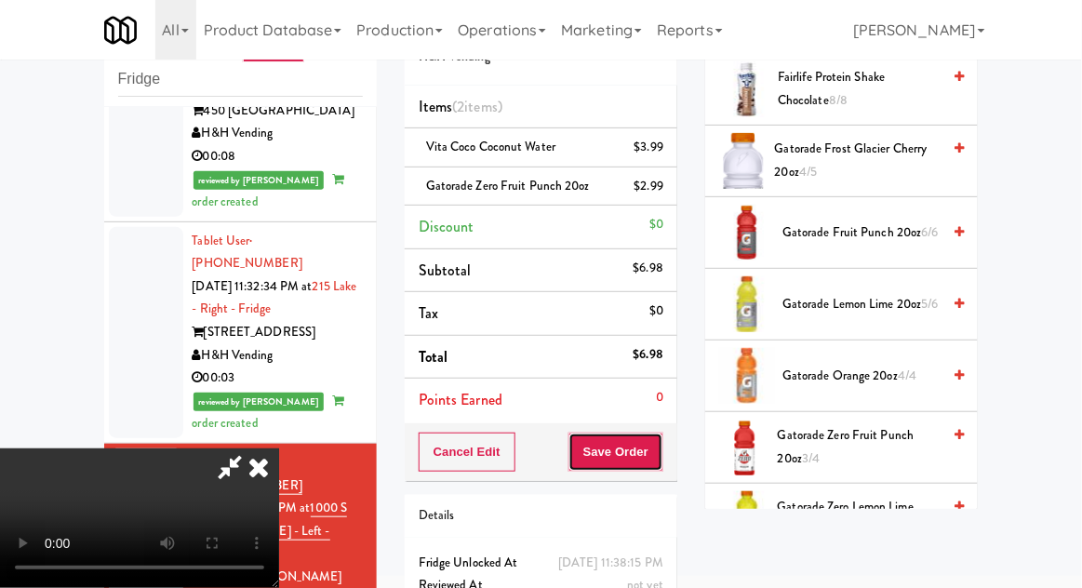
click at [660, 454] on button "Save Order" at bounding box center [616, 452] width 95 height 39
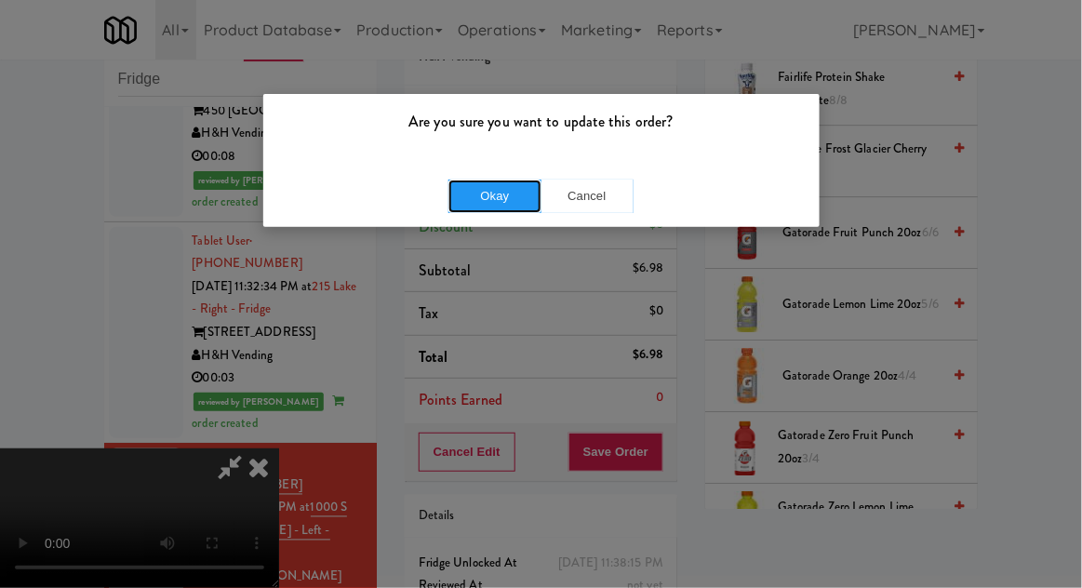
click at [477, 209] on button "Okay" at bounding box center [495, 197] width 93 height 34
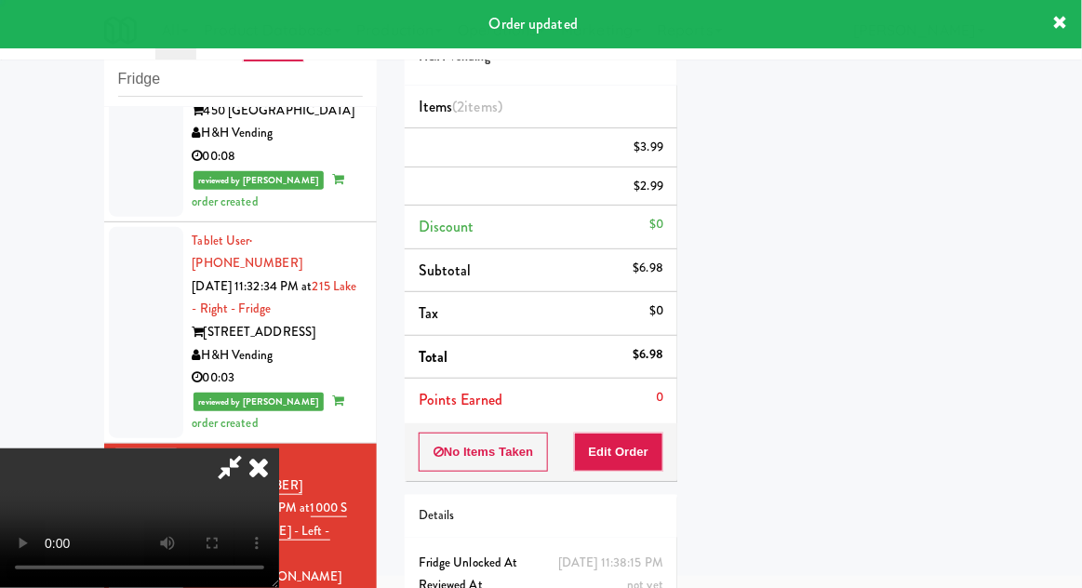
scroll to position [183, 0]
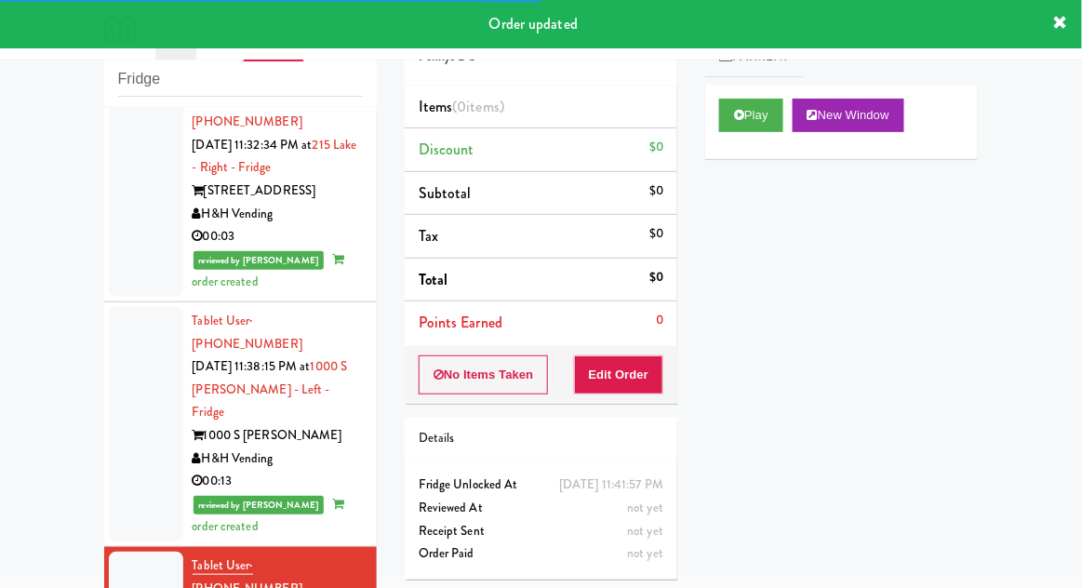
scroll to position [2545, 0]
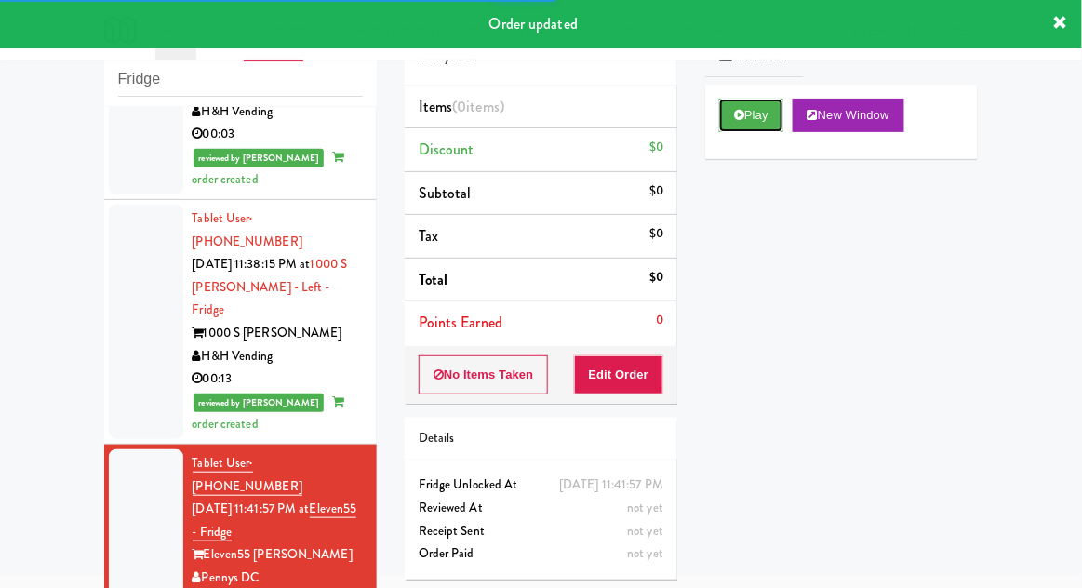
click at [765, 125] on button "Play" at bounding box center [751, 116] width 64 height 34
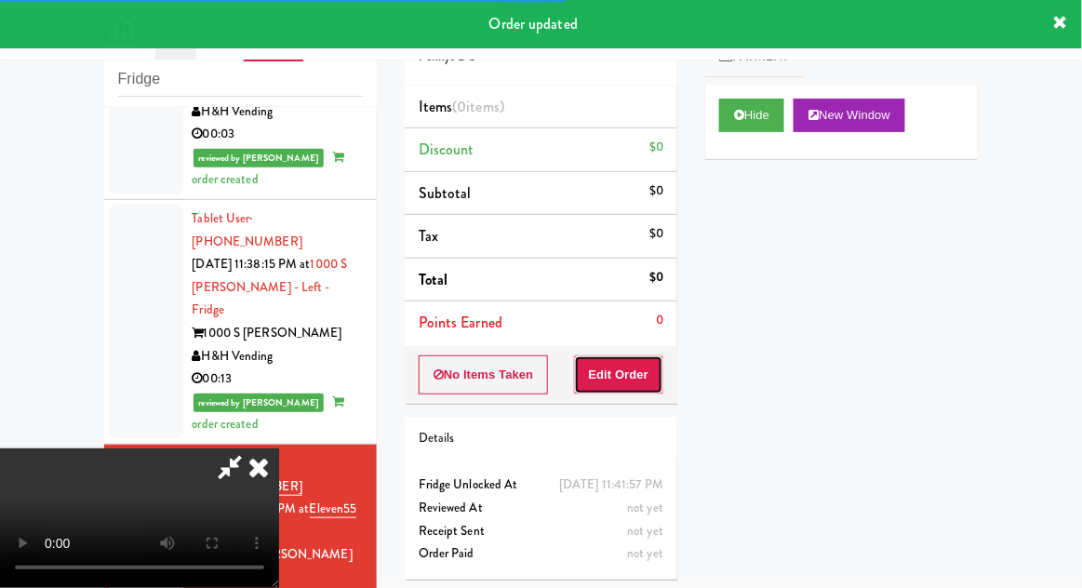
click at [643, 378] on button "Edit Order" at bounding box center [619, 375] width 90 height 39
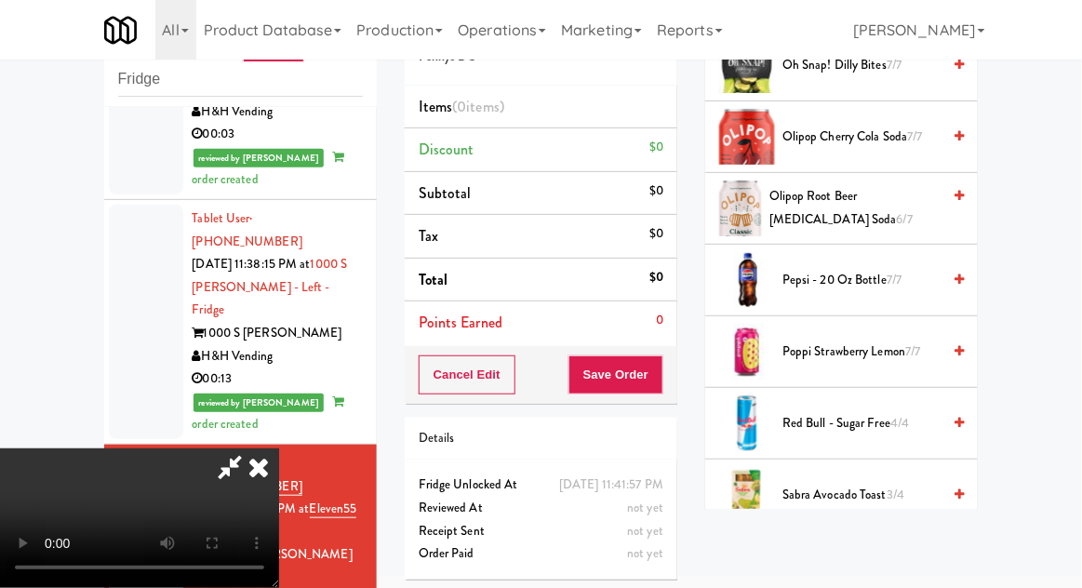
scroll to position [1763, 0]
click at [911, 346] on span "7/7" at bounding box center [913, 351] width 15 height 18
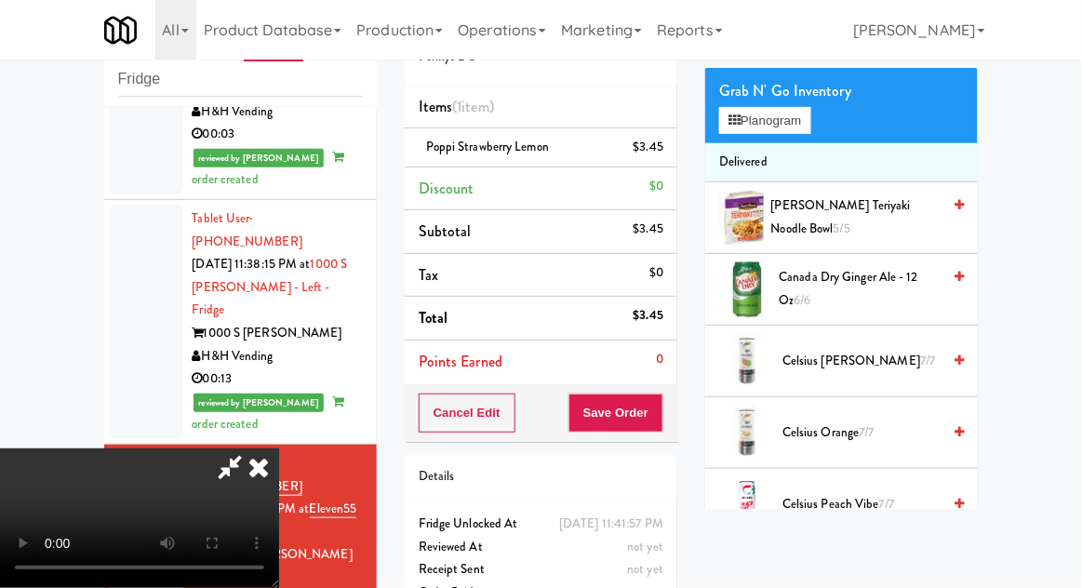
scroll to position [0, 0]
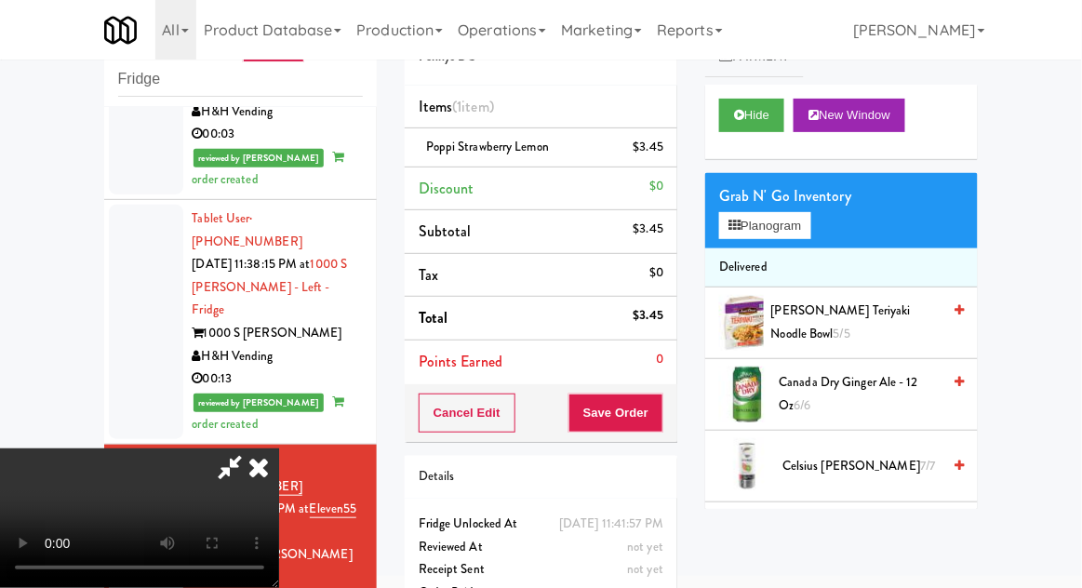
click at [906, 390] on span "Canada Dry Ginger Ale - 12 oz 6/6" at bounding box center [861, 394] width 162 height 46
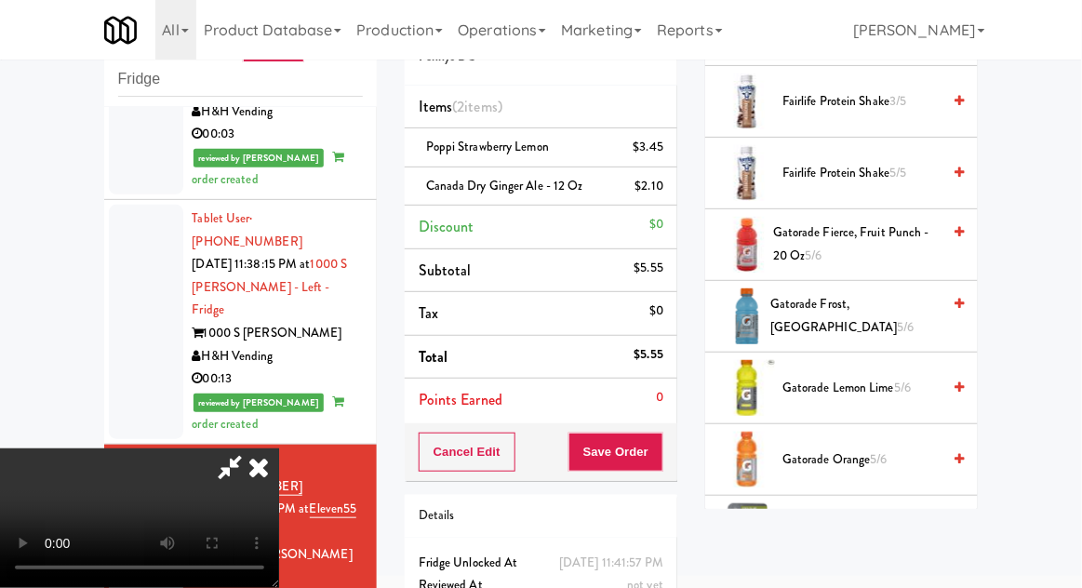
scroll to position [1128, 0]
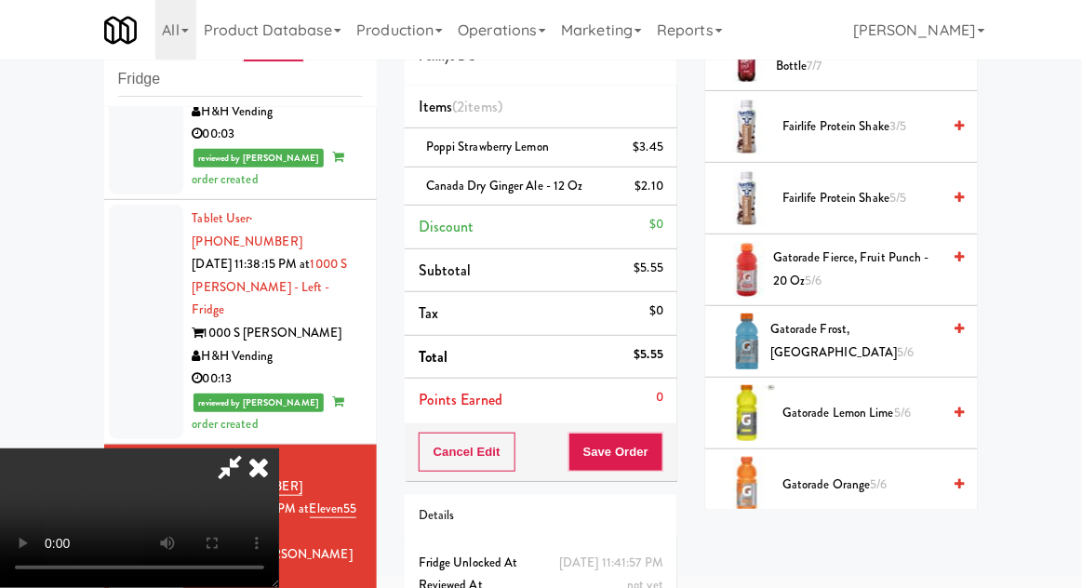
click at [891, 339] on span "Gatorade Frost, Glacier Freeze 5/6" at bounding box center [856, 341] width 170 height 46
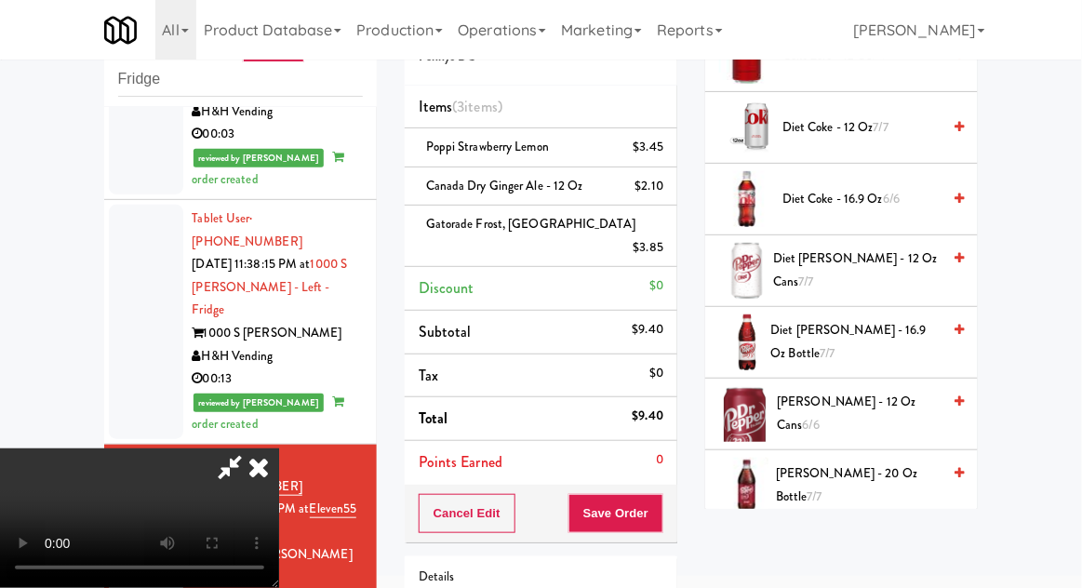
scroll to position [703, 0]
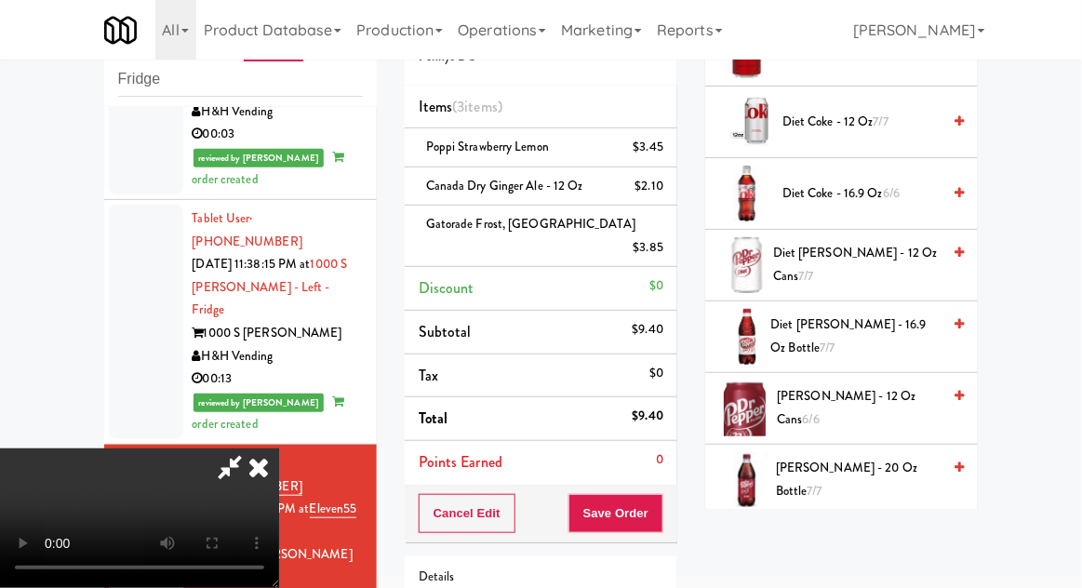
click at [871, 486] on span "[PERSON_NAME] - 20 oz Bottle 7/7" at bounding box center [858, 480] width 165 height 46
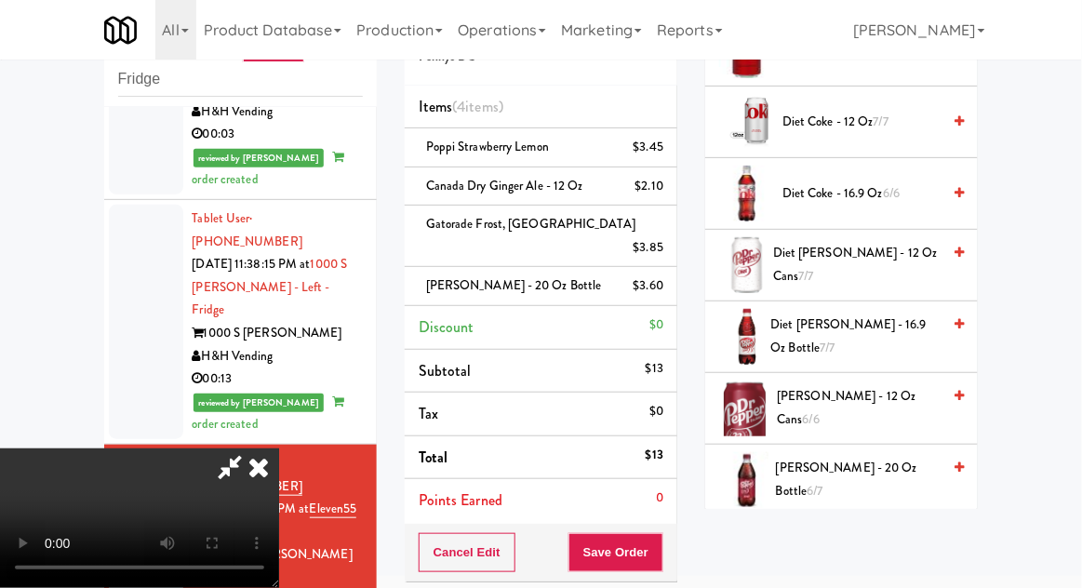
scroll to position [68, 0]
click at [661, 533] on button "Save Order" at bounding box center [616, 552] width 95 height 39
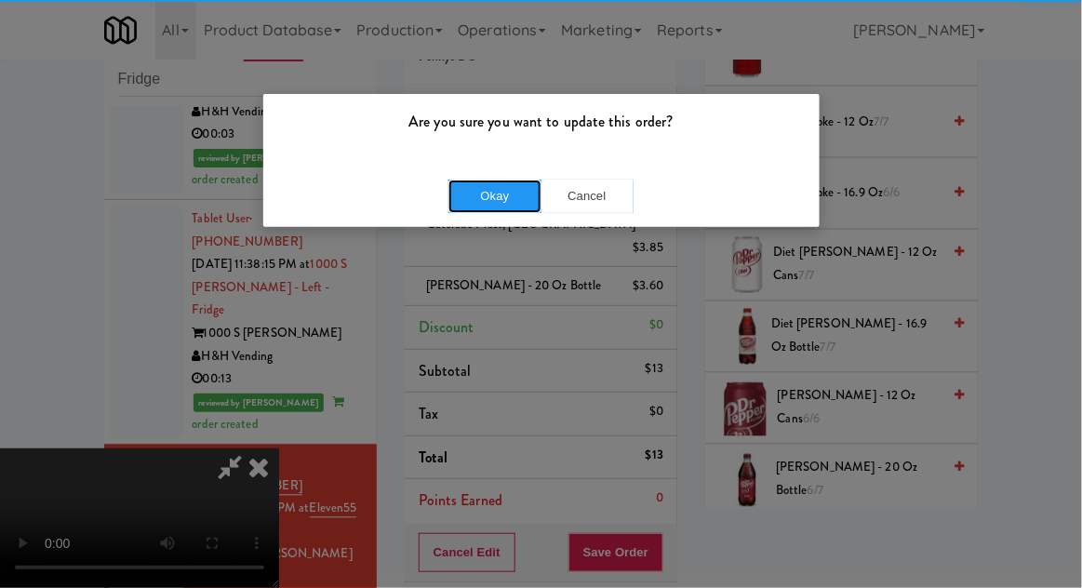
click at [487, 189] on button "Okay" at bounding box center [495, 197] width 93 height 34
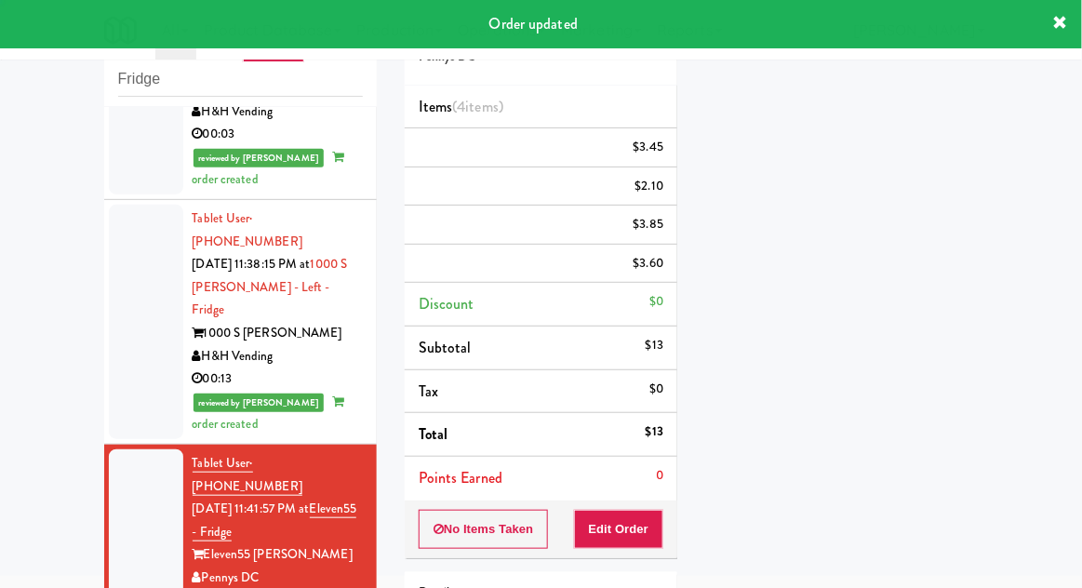
scroll to position [0, 0]
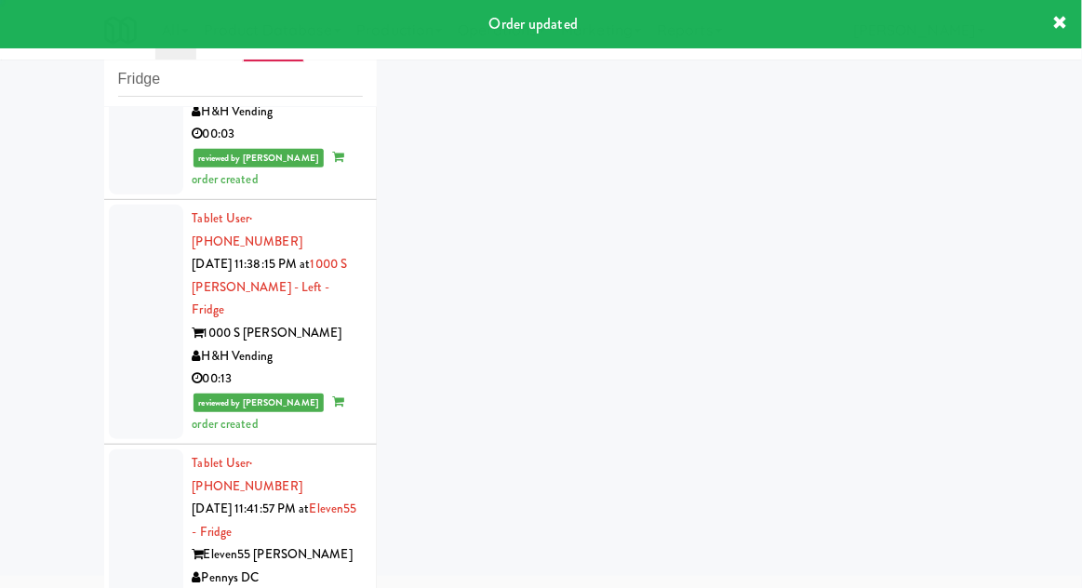
scroll to position [2592, 0]
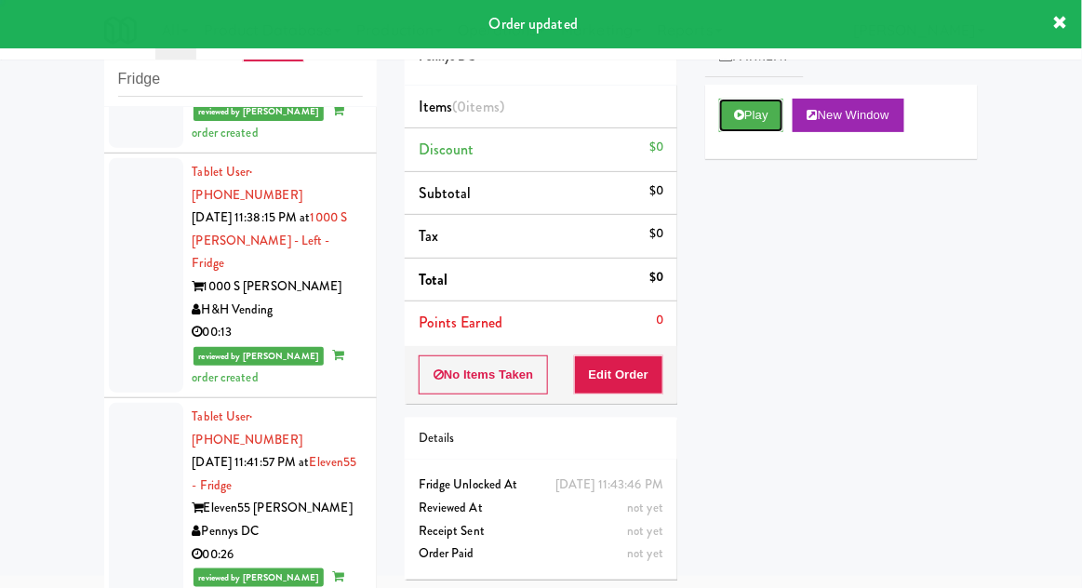
click at [768, 116] on button "Play" at bounding box center [751, 116] width 64 height 34
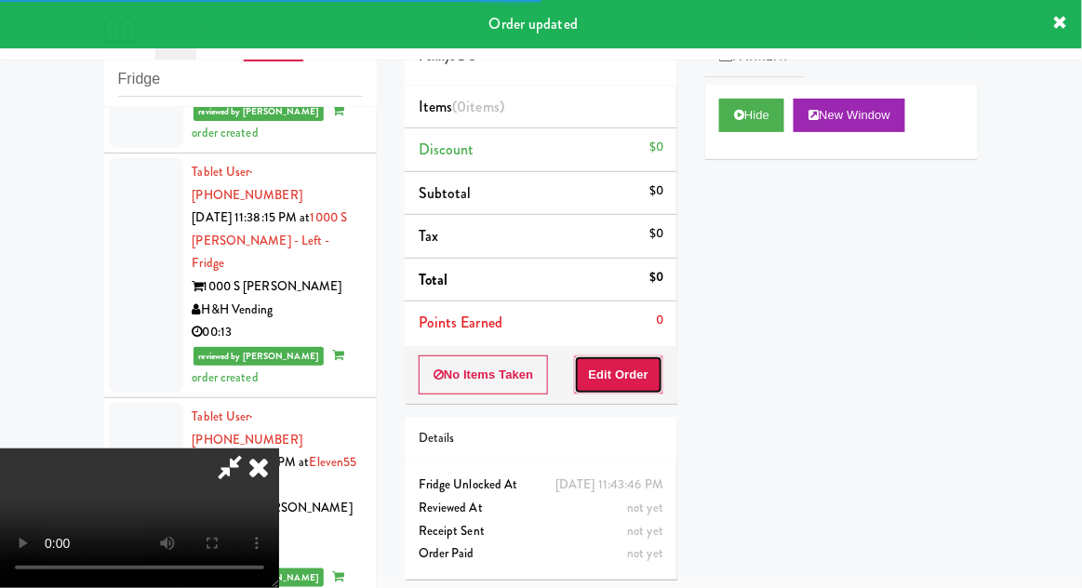
click at [638, 359] on button "Edit Order" at bounding box center [619, 375] width 90 height 39
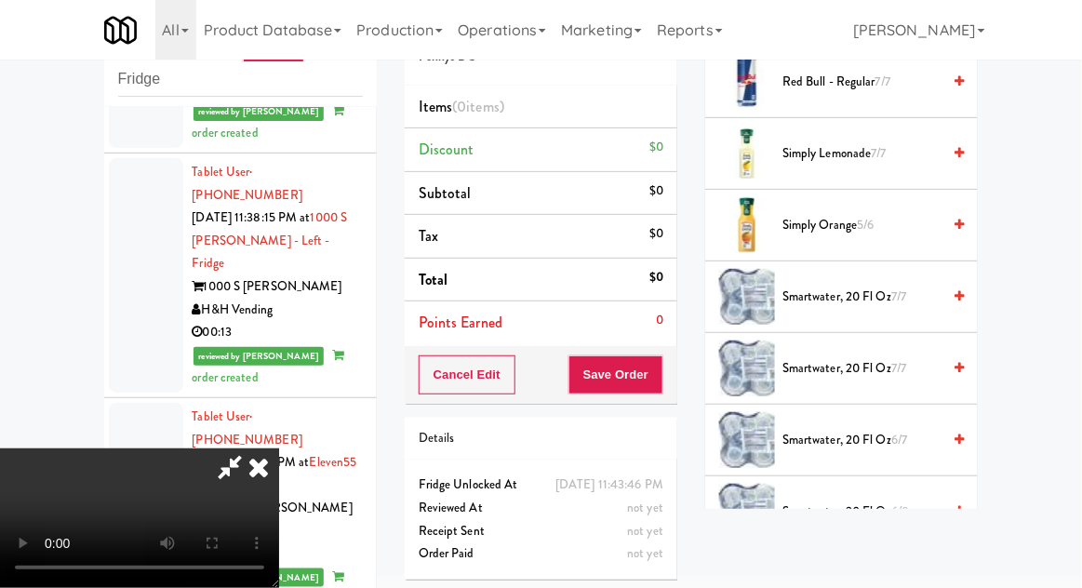
scroll to position [2105, 0]
click at [897, 361] on span "7/7" at bounding box center [899, 367] width 15 height 18
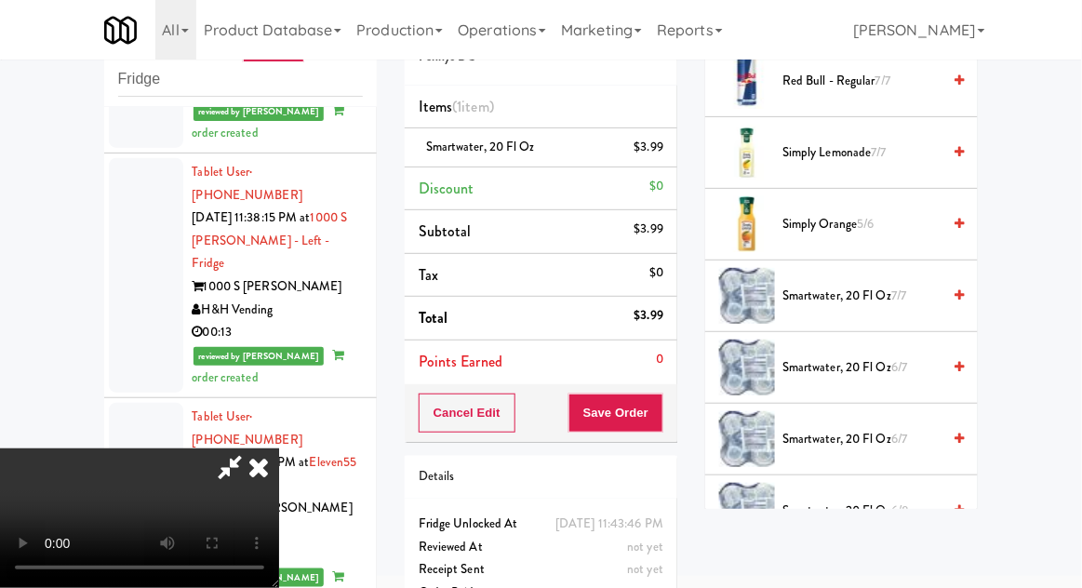
click at [876, 434] on span "smartwater, 20 fl oz 6/7" at bounding box center [862, 439] width 158 height 23
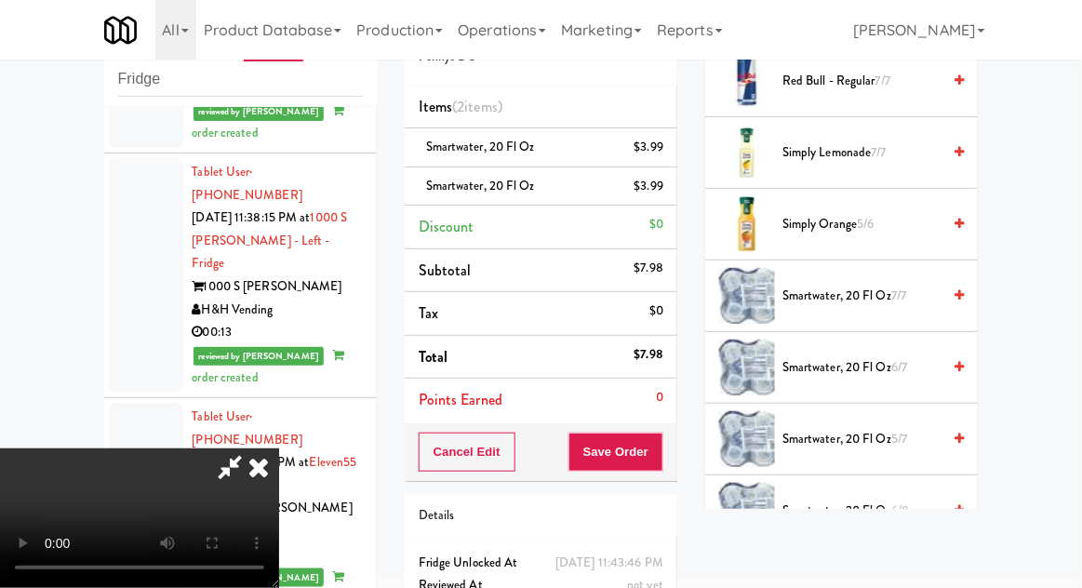
scroll to position [68, 0]
click at [651, 452] on button "Save Order" at bounding box center [616, 452] width 95 height 39
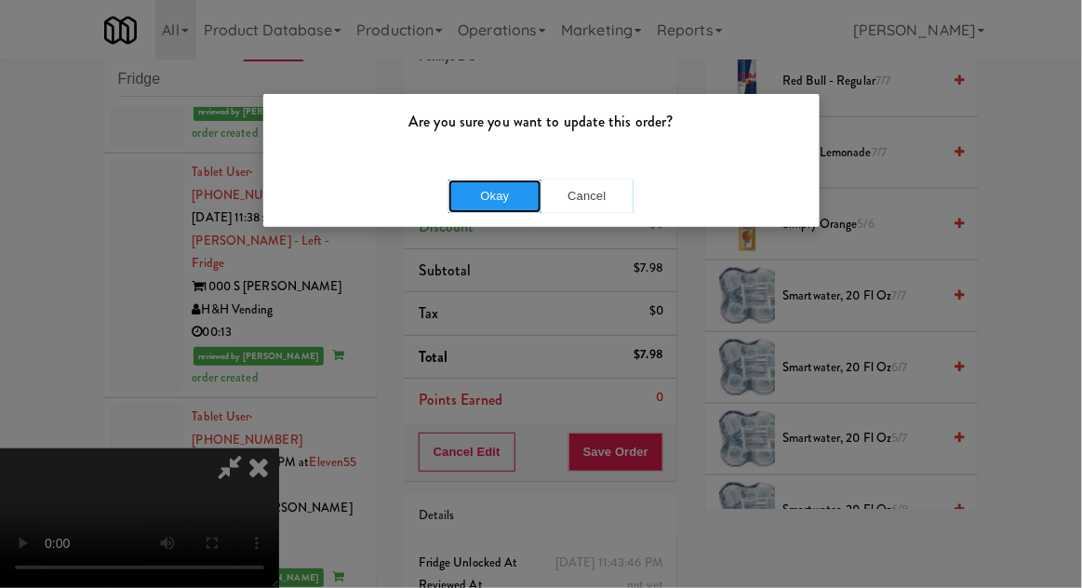
click at [476, 208] on button "Okay" at bounding box center [495, 197] width 93 height 34
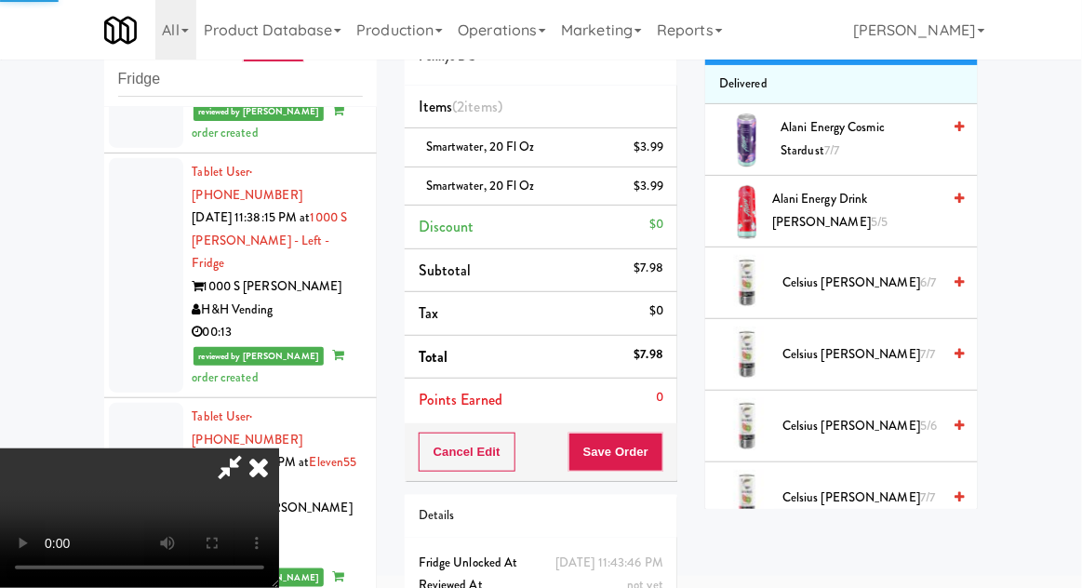
scroll to position [0, 0]
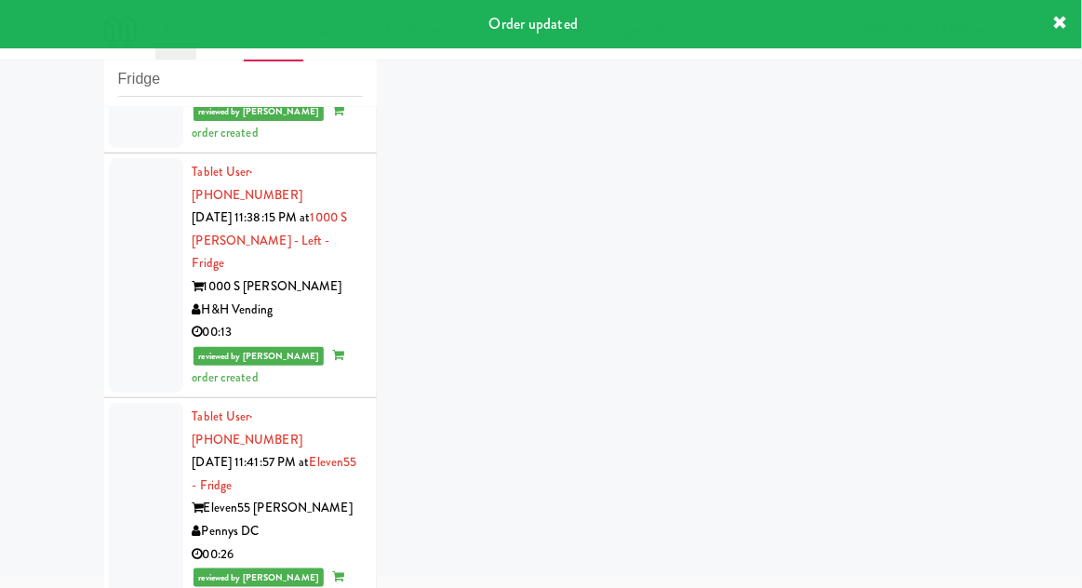
scroll to position [2637, 0]
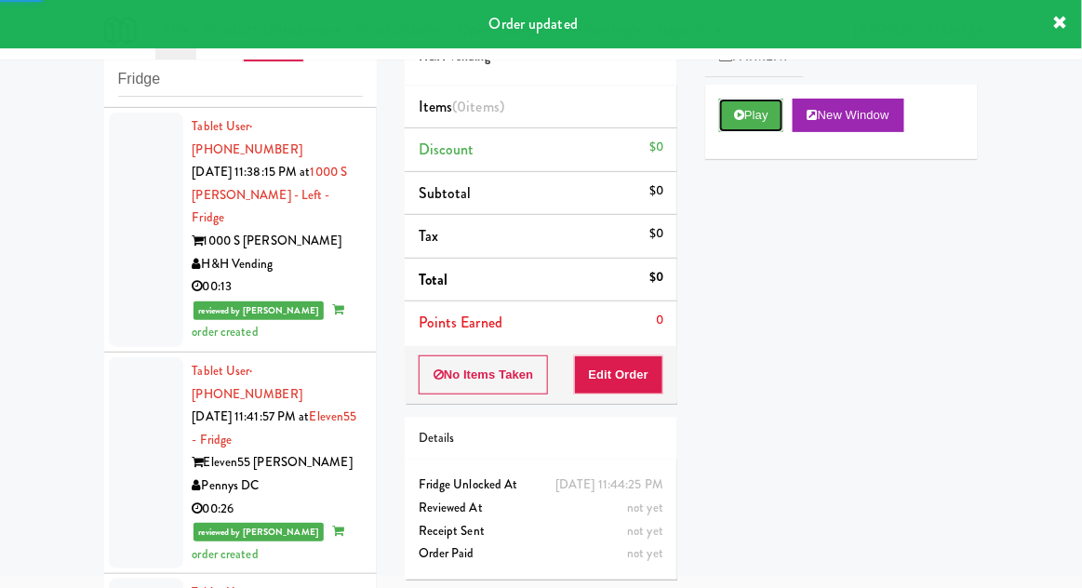
click at [773, 123] on button "Play" at bounding box center [751, 116] width 64 height 34
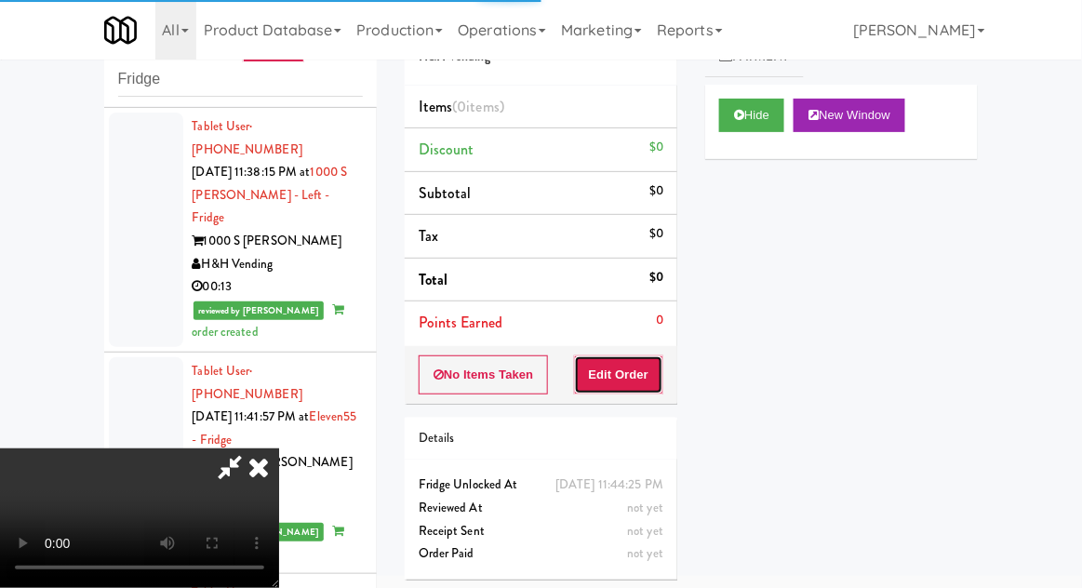
click at [623, 389] on button "Edit Order" at bounding box center [619, 375] width 90 height 39
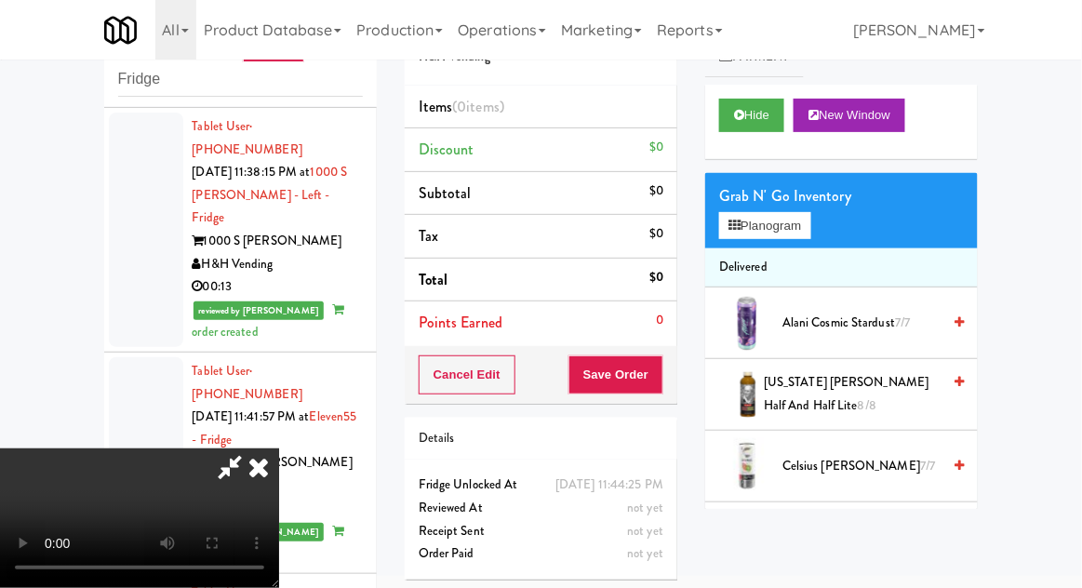
scroll to position [0, 0]
click at [835, 151] on div "Hide New Window" at bounding box center [841, 122] width 273 height 74
click at [778, 235] on button "Planogram" at bounding box center [764, 226] width 91 height 28
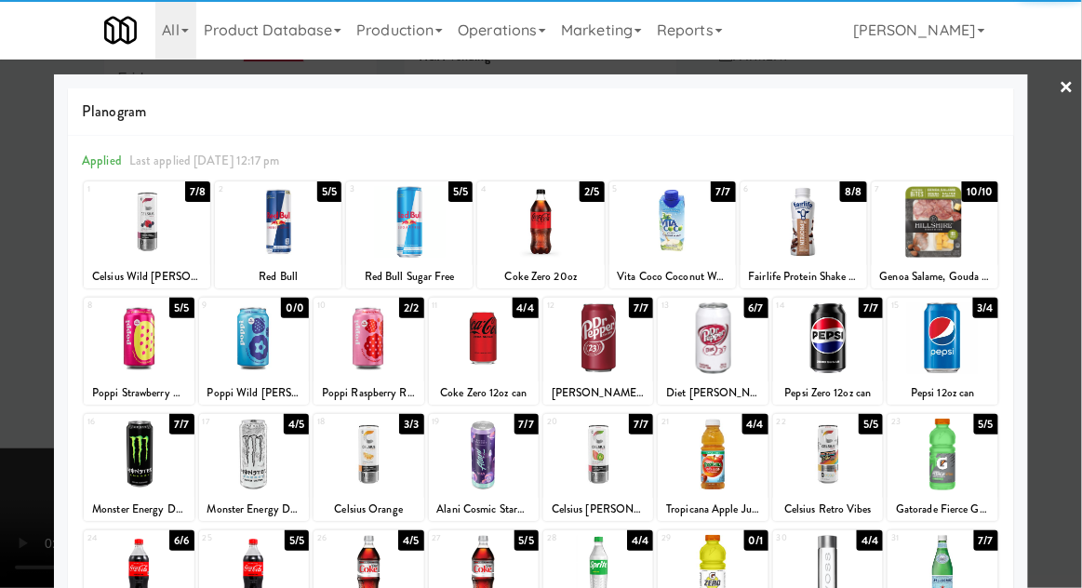
click at [515, 351] on div at bounding box center [484, 338] width 110 height 72
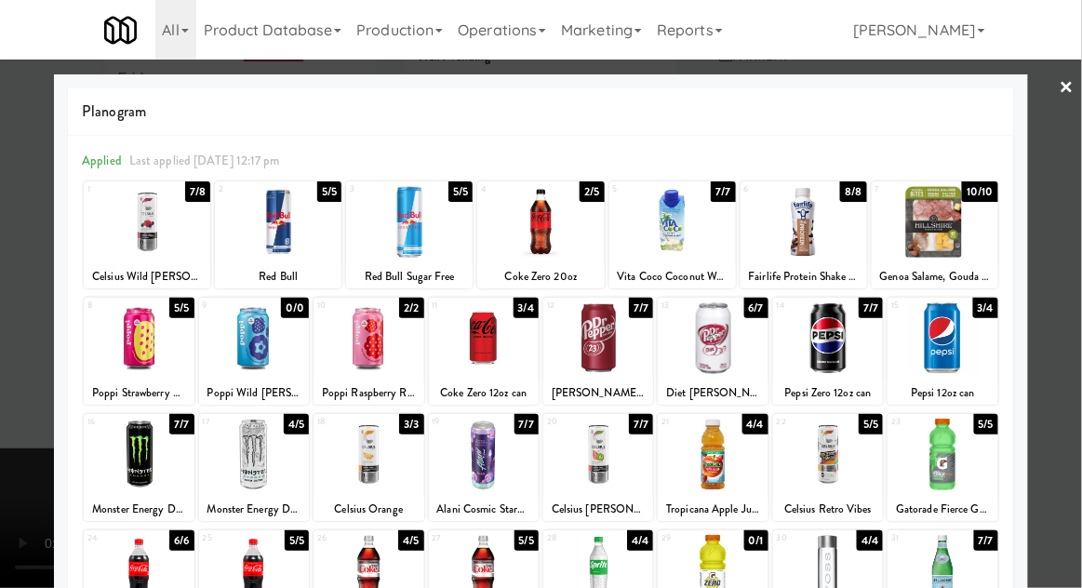
click at [1053, 311] on div at bounding box center [541, 294] width 1082 height 588
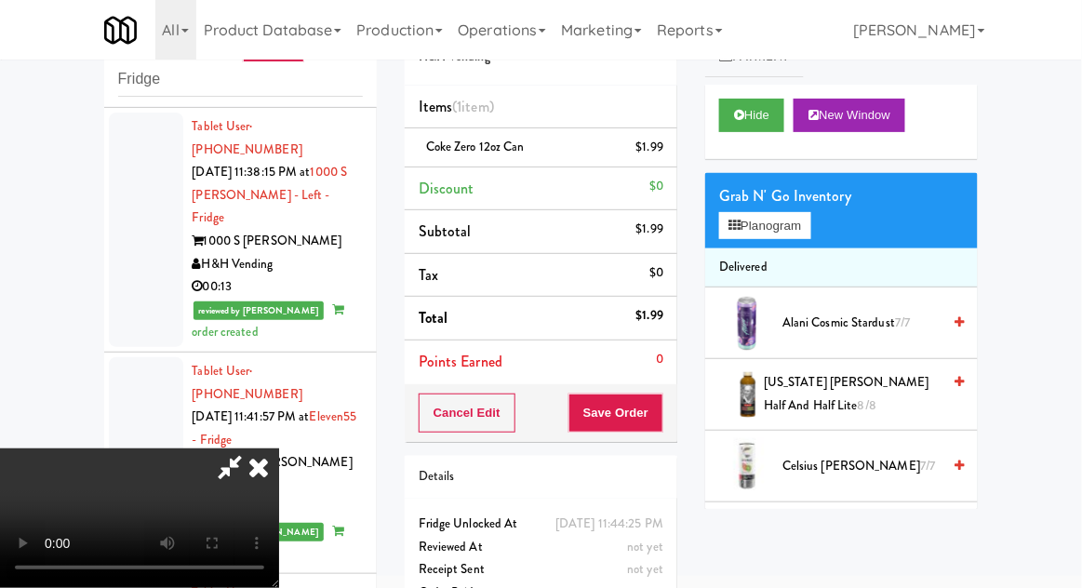
scroll to position [68, 0]
click at [660, 426] on button "Save Order" at bounding box center [616, 413] width 95 height 39
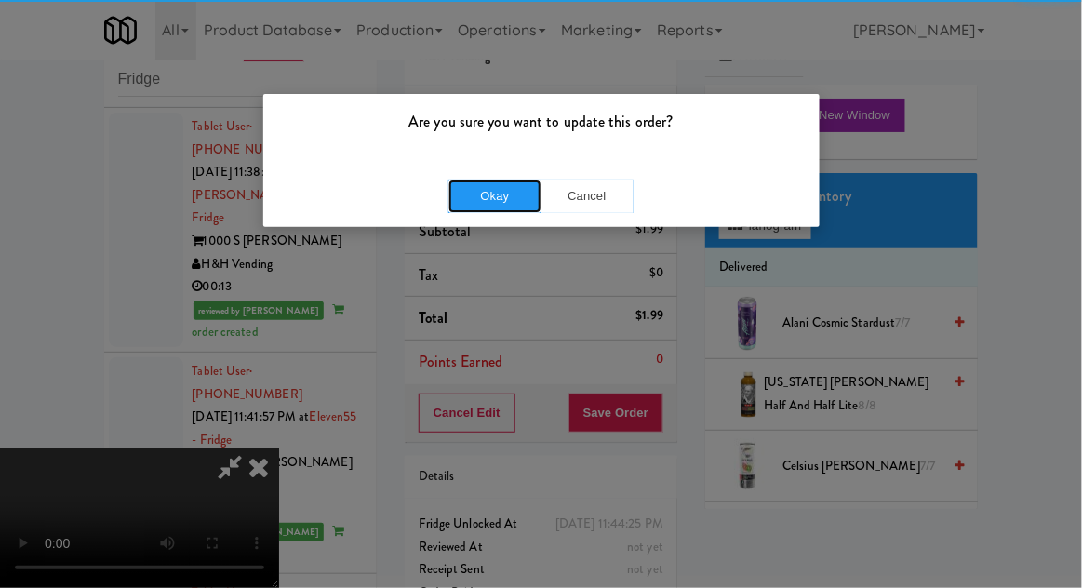
click at [480, 195] on button "Okay" at bounding box center [495, 197] width 93 height 34
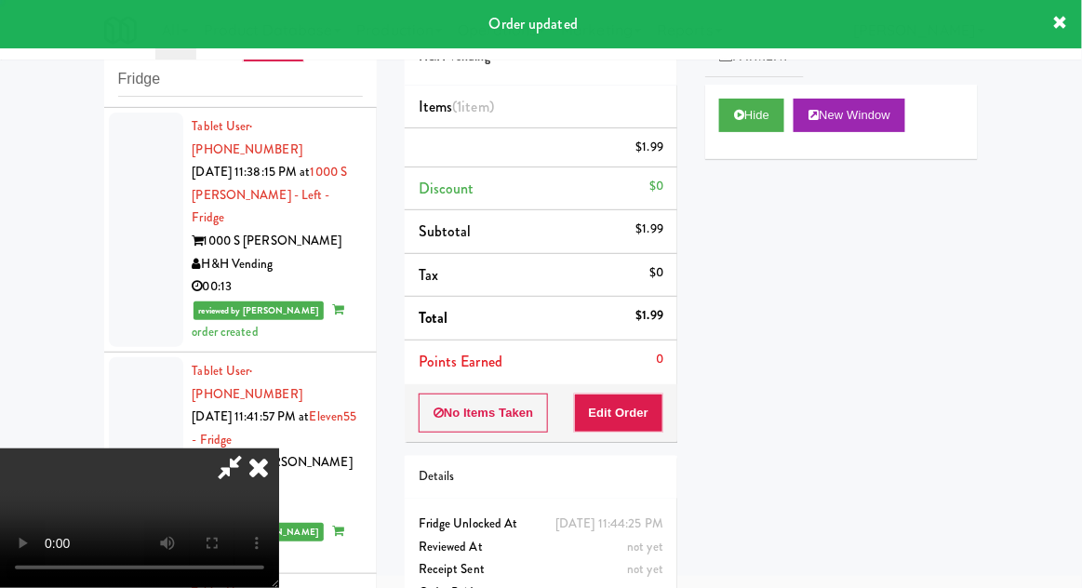
scroll to position [0, 0]
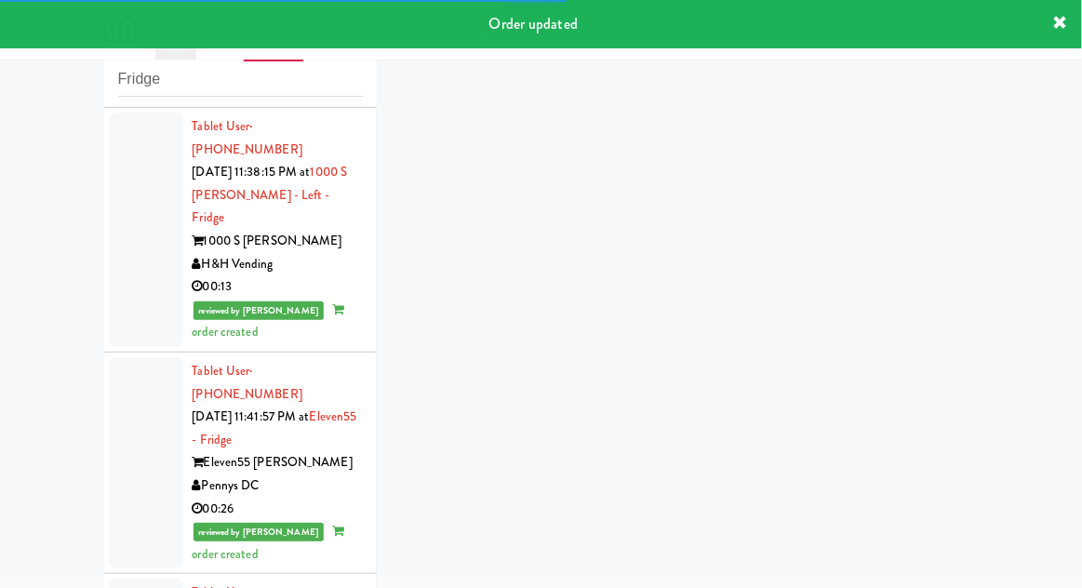
scroll to position [2683, 0]
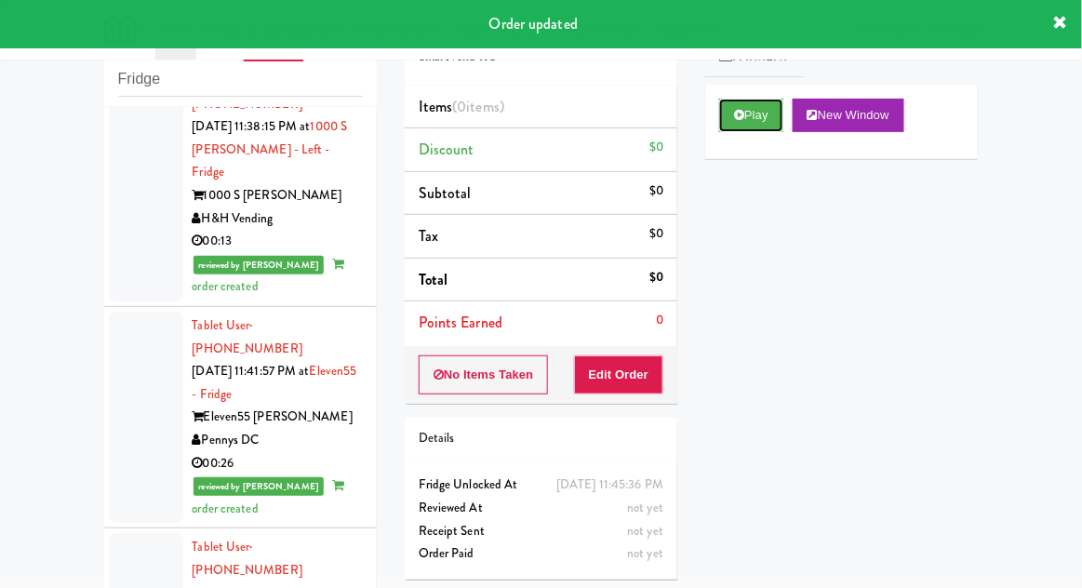
click at [753, 127] on button "Play" at bounding box center [751, 116] width 64 height 34
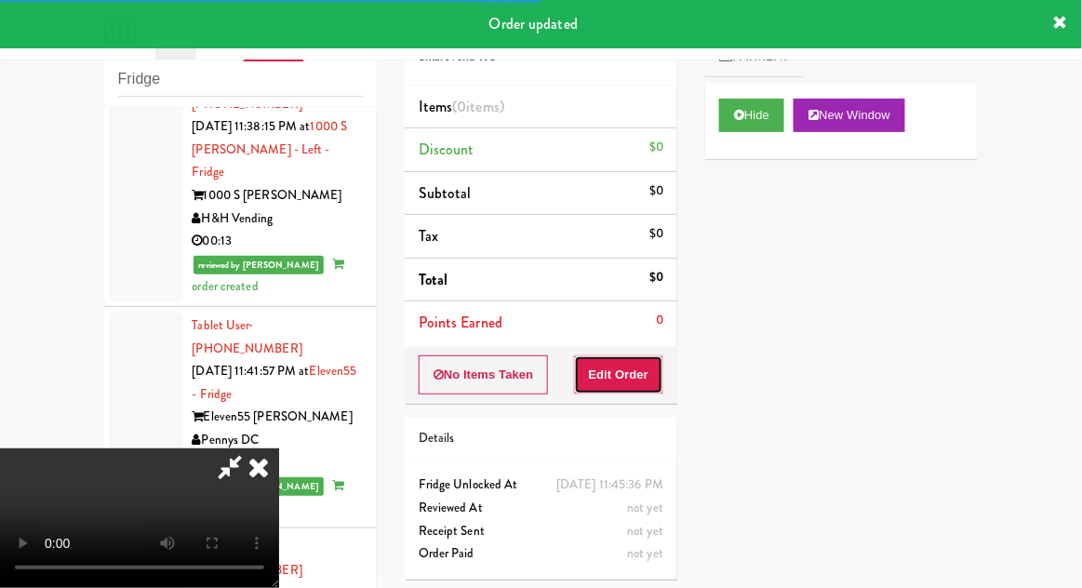
click at [624, 369] on button "Edit Order" at bounding box center [619, 375] width 90 height 39
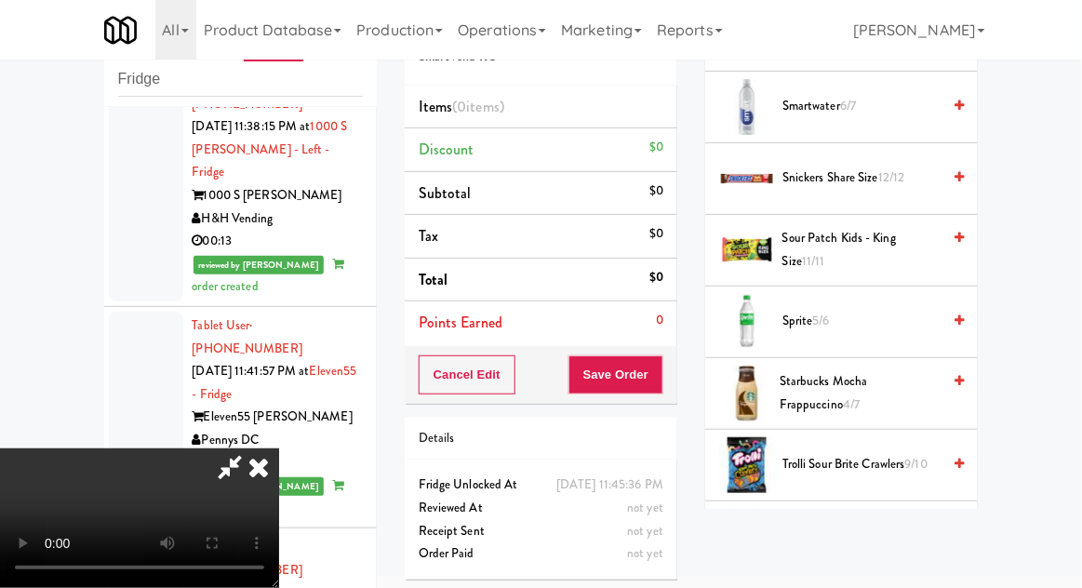
scroll to position [1960, 0]
click at [905, 372] on span "Starbucks Mocha Frappuccino 4/7" at bounding box center [860, 395] width 161 height 46
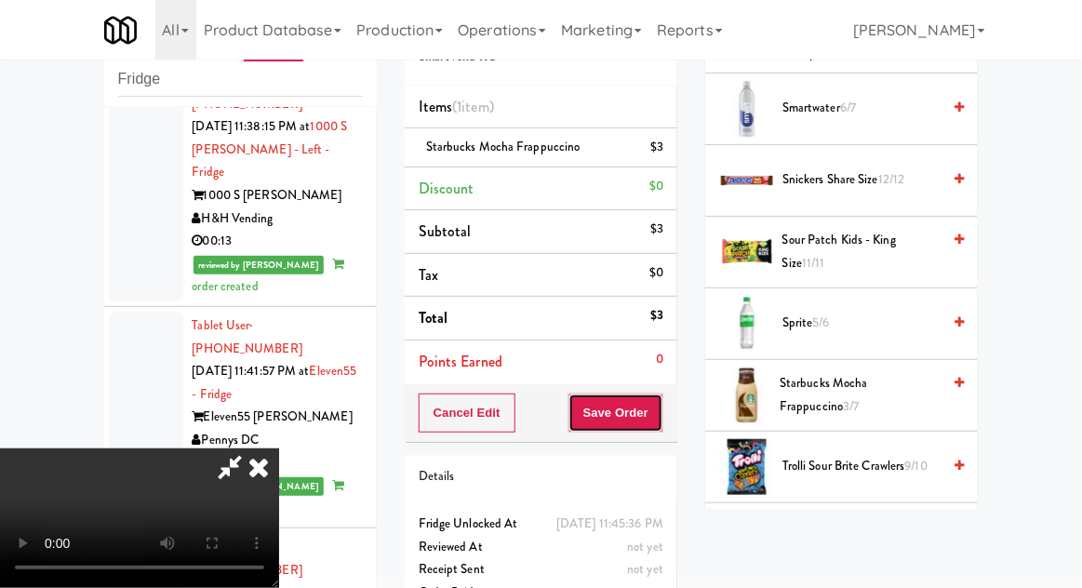
click at [662, 423] on button "Save Order" at bounding box center [616, 413] width 95 height 39
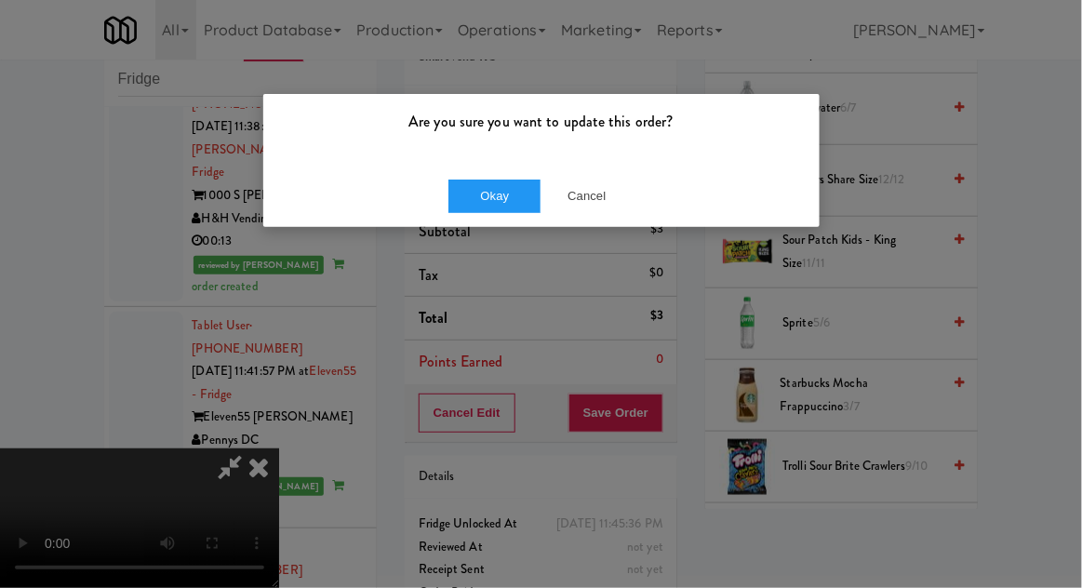
click at [485, 223] on div "Okay Cancel" at bounding box center [541, 196] width 557 height 62
click at [476, 207] on button "Okay" at bounding box center [495, 197] width 93 height 34
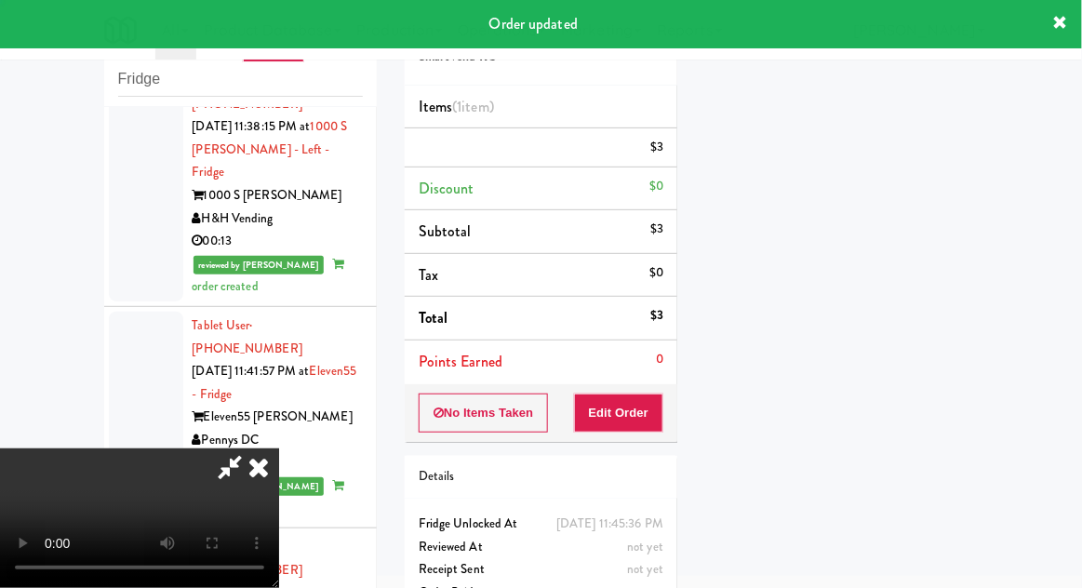
scroll to position [183, 0]
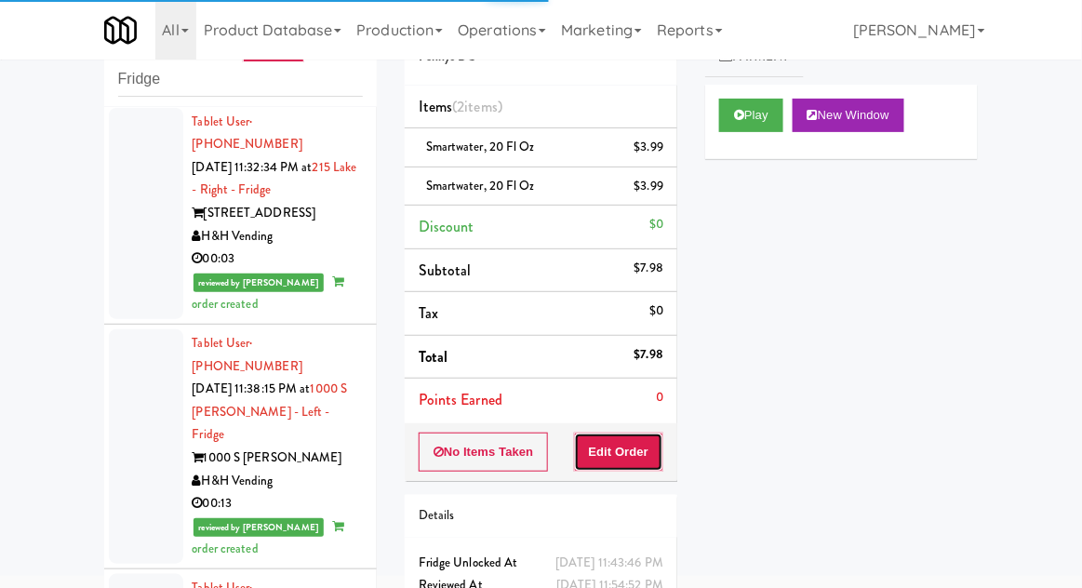
click at [644, 449] on button "Edit Order" at bounding box center [619, 452] width 90 height 39
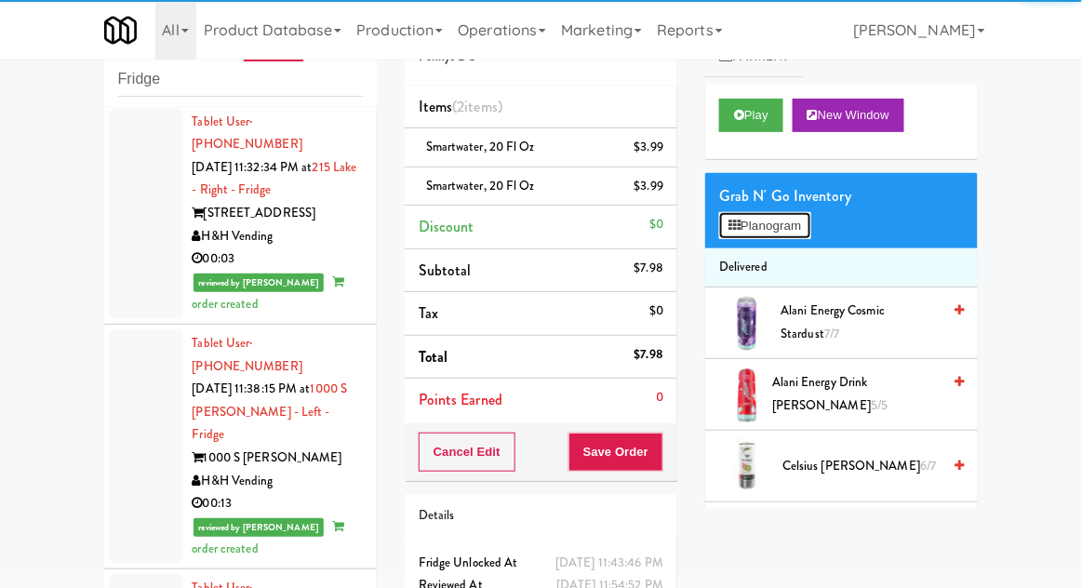
click at [750, 237] on button "Planogram" at bounding box center [764, 226] width 91 height 28
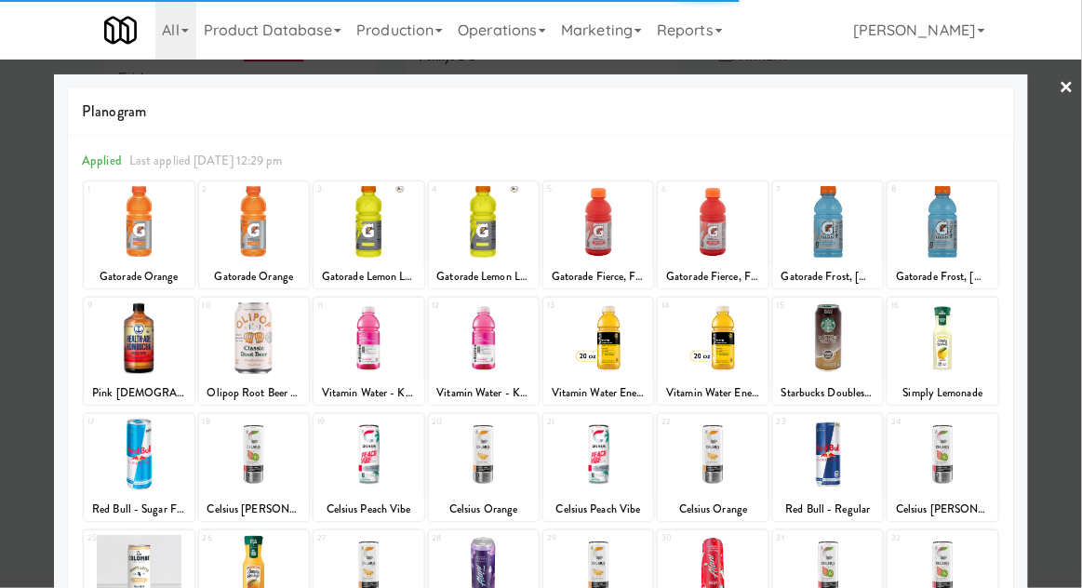
click at [1068, 87] on link "×" at bounding box center [1067, 89] width 15 height 58
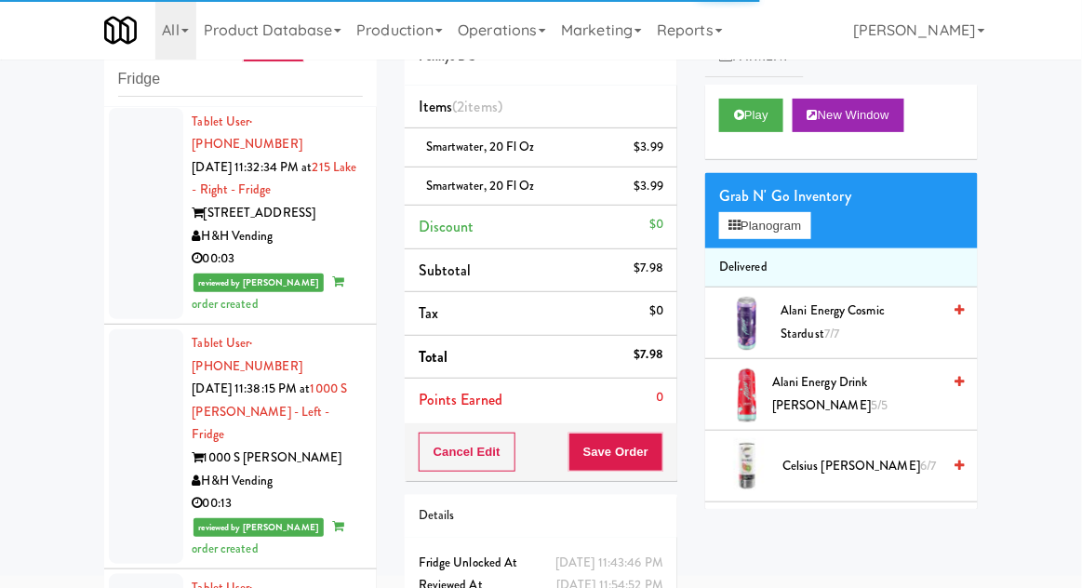
click at [657, 152] on div "$3.99" at bounding box center [650, 147] width 30 height 23
click at [665, 155] on icon at bounding box center [665, 154] width 9 height 12
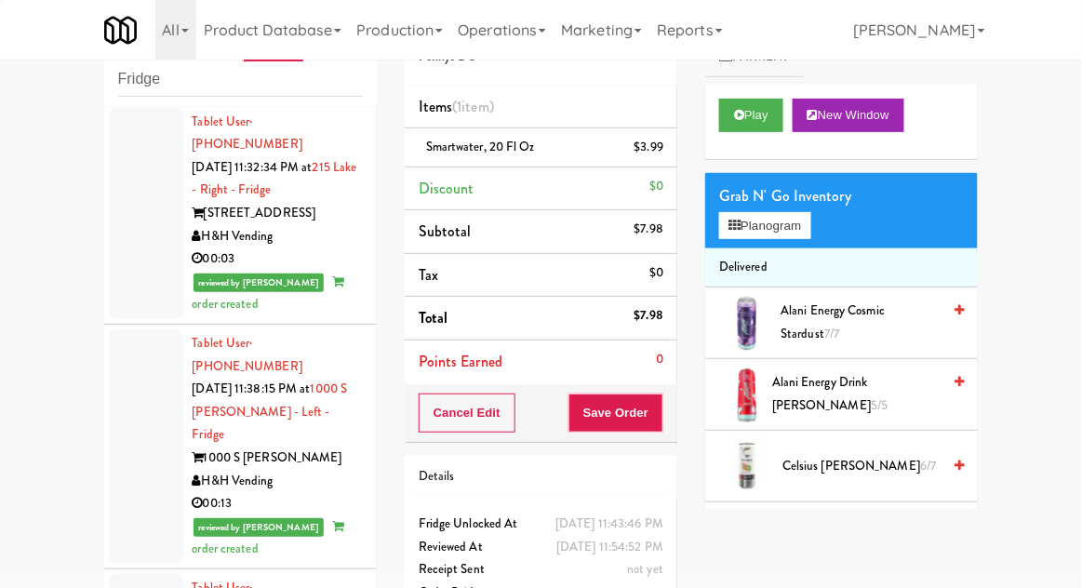
click at [666, 158] on li "smartwater, 20 fl oz $3.99" at bounding box center [541, 147] width 273 height 39
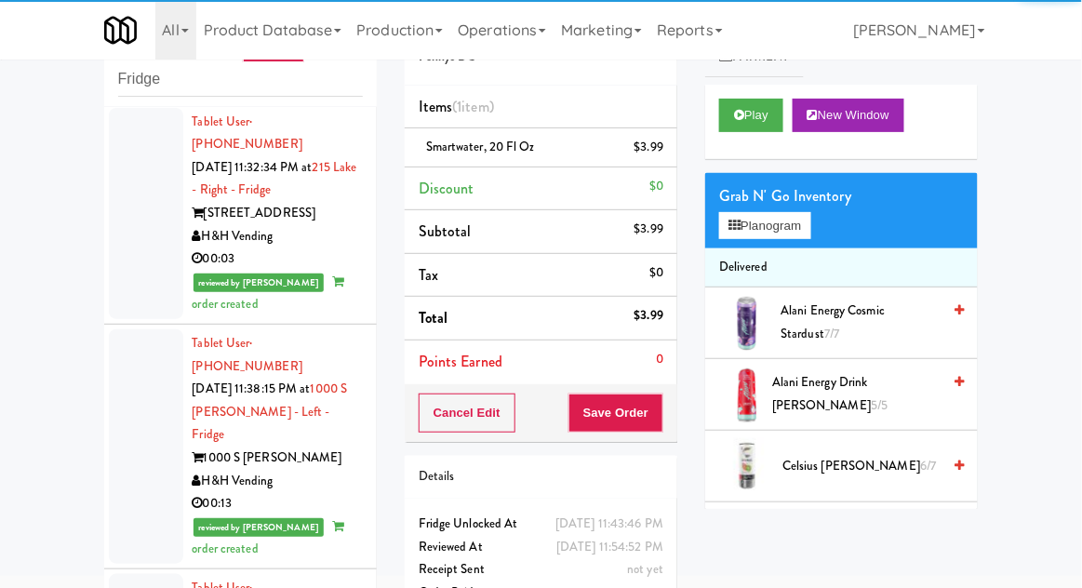
click at [666, 153] on icon at bounding box center [665, 154] width 9 height 12
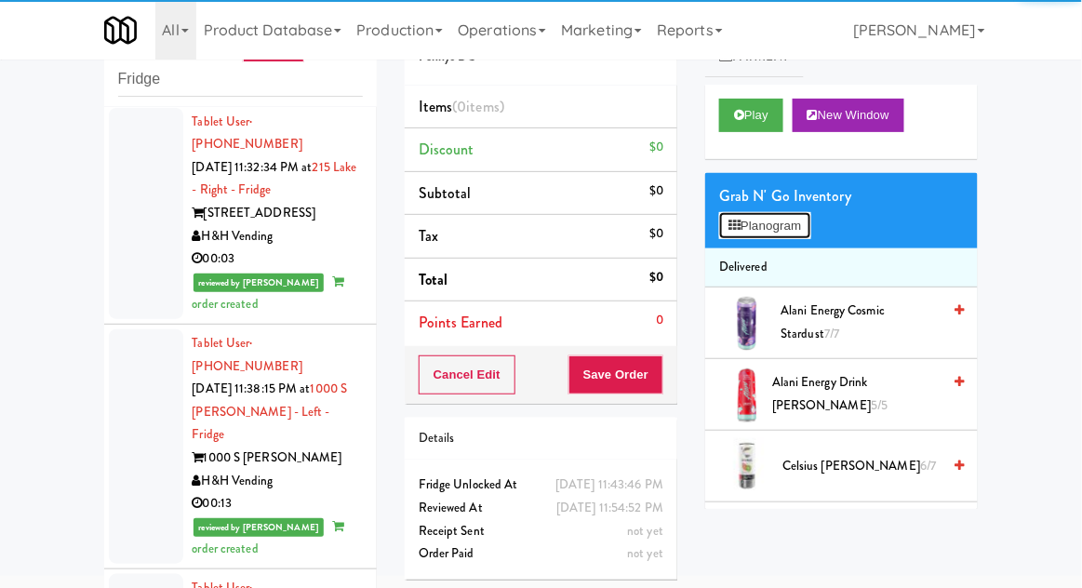
click at [773, 233] on button "Planogram" at bounding box center [764, 226] width 91 height 28
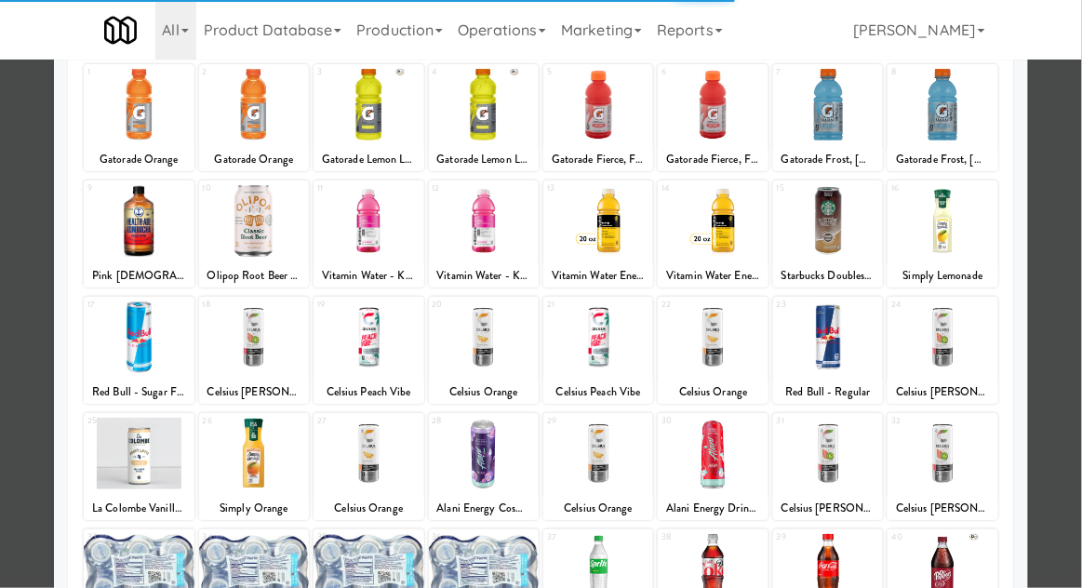
scroll to position [235, 0]
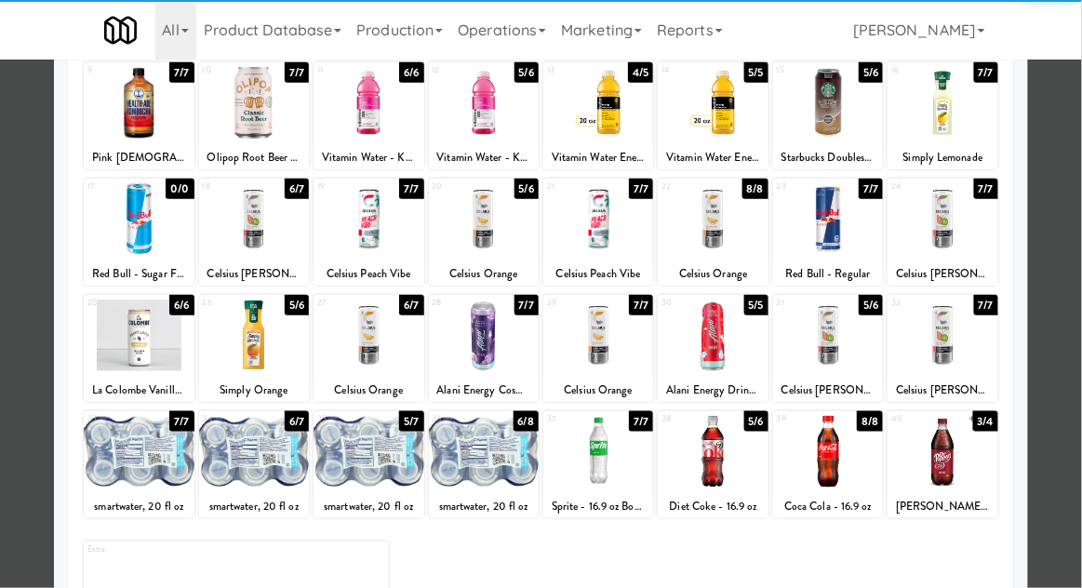
click at [30, 354] on div at bounding box center [541, 294] width 1082 height 588
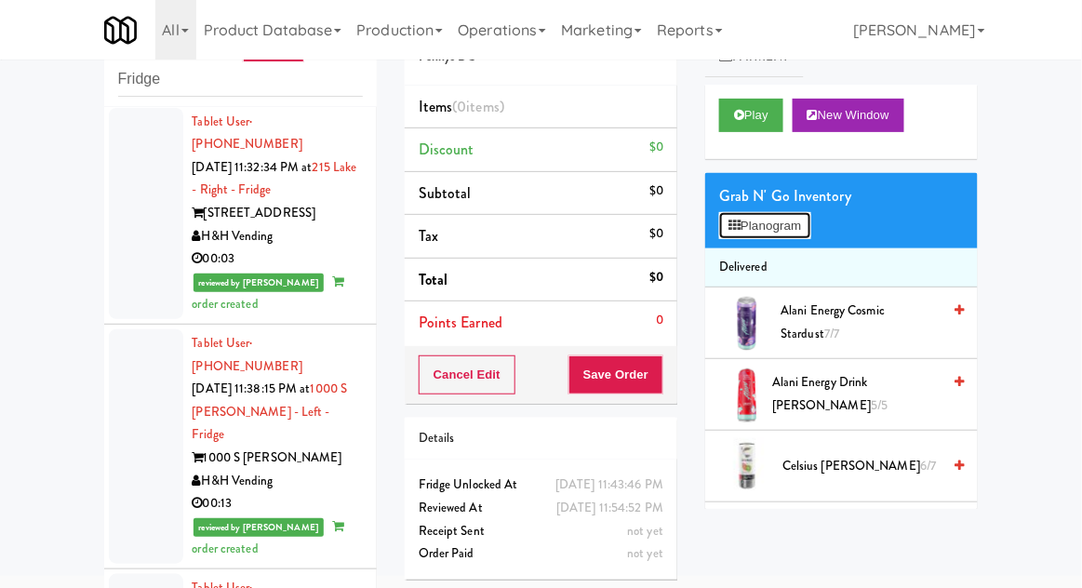
click at [781, 235] on button "Planogram" at bounding box center [764, 226] width 91 height 28
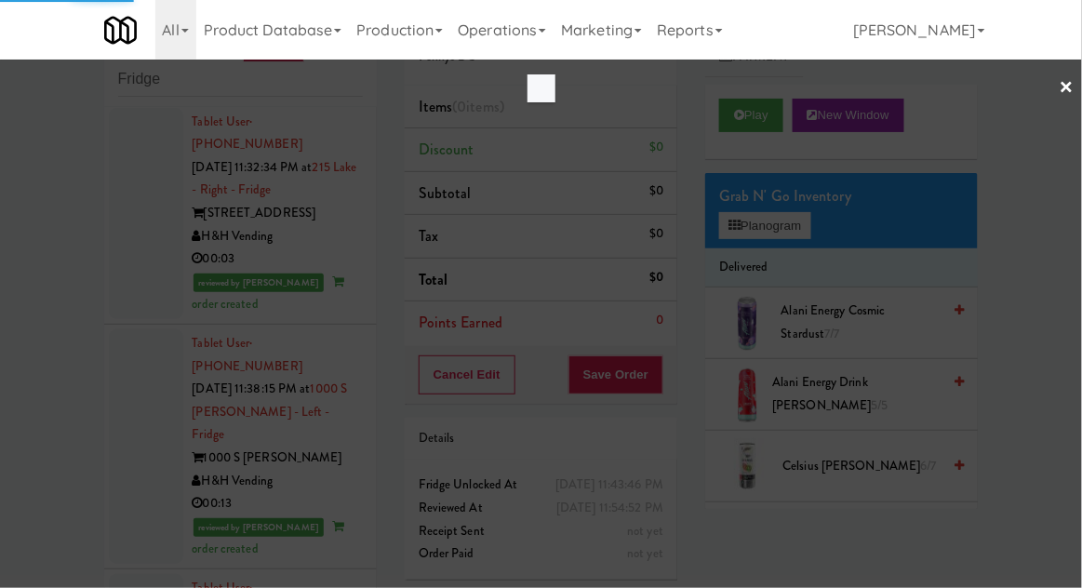
click at [1063, 280] on div at bounding box center [541, 294] width 1082 height 588
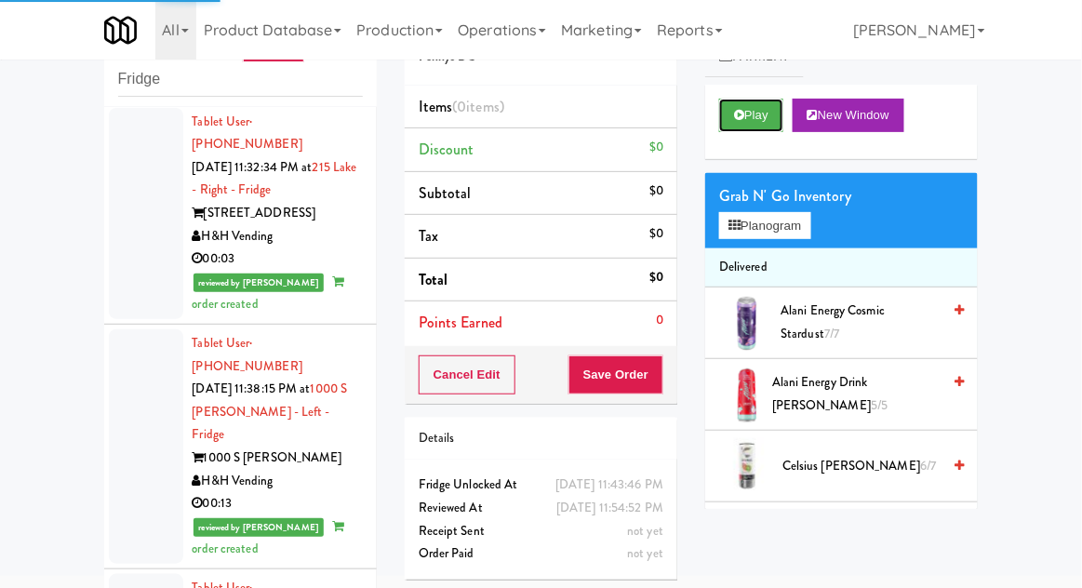
click at [768, 117] on button "Play" at bounding box center [751, 116] width 64 height 34
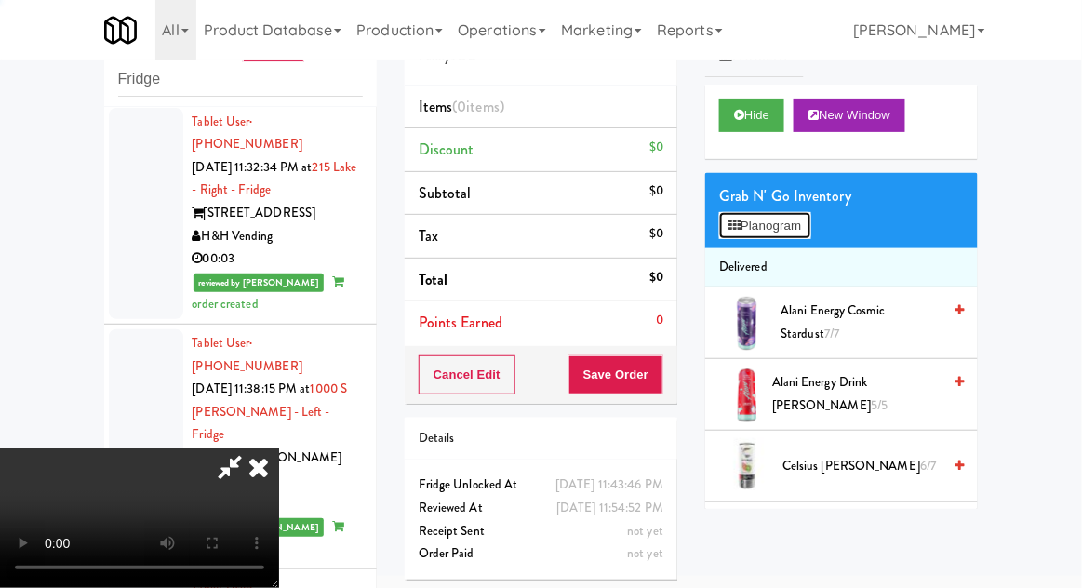
click at [777, 227] on button "Planogram" at bounding box center [764, 226] width 91 height 28
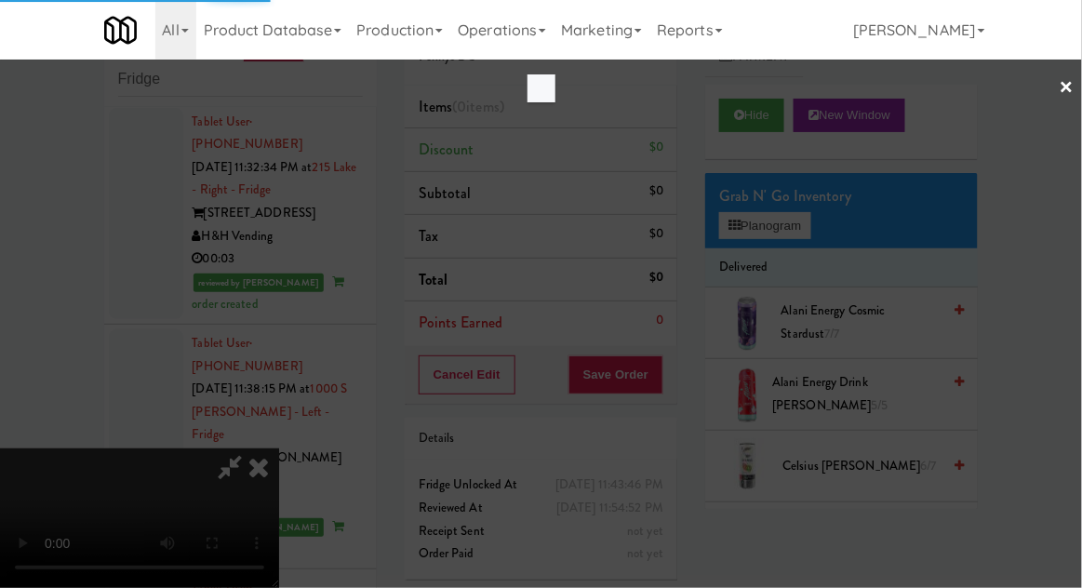
click at [1051, 240] on div at bounding box center [541, 294] width 1082 height 588
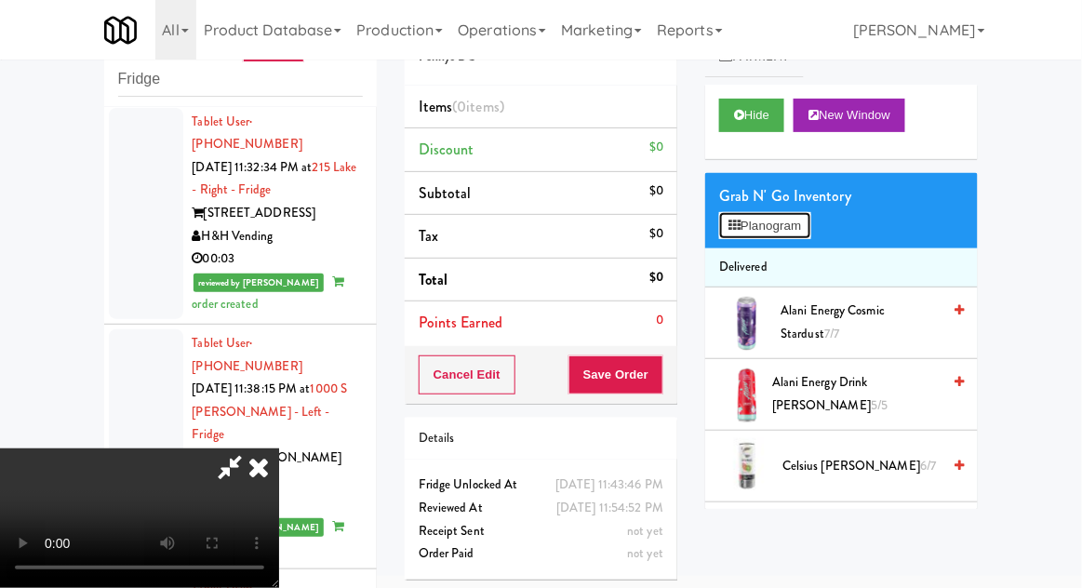
click at [805, 237] on button "Planogram" at bounding box center [764, 226] width 91 height 28
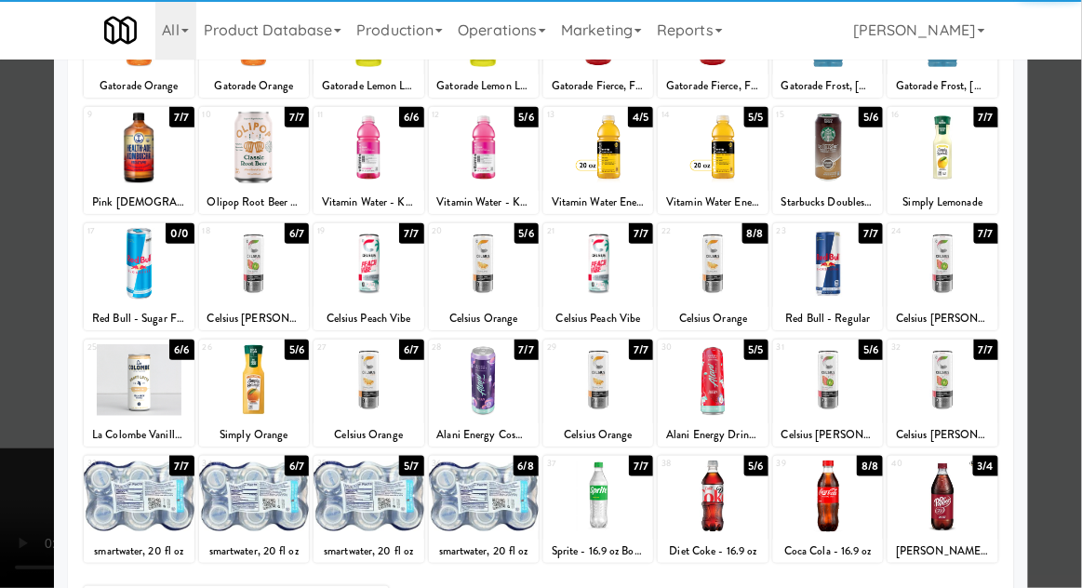
scroll to position [192, 0]
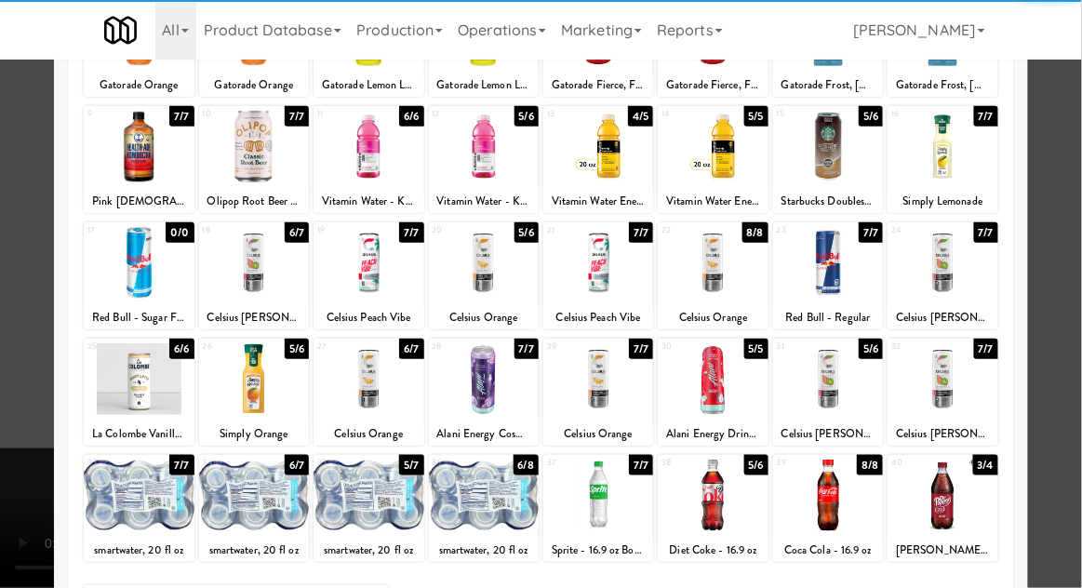
click at [239, 503] on div at bounding box center [254, 496] width 110 height 72
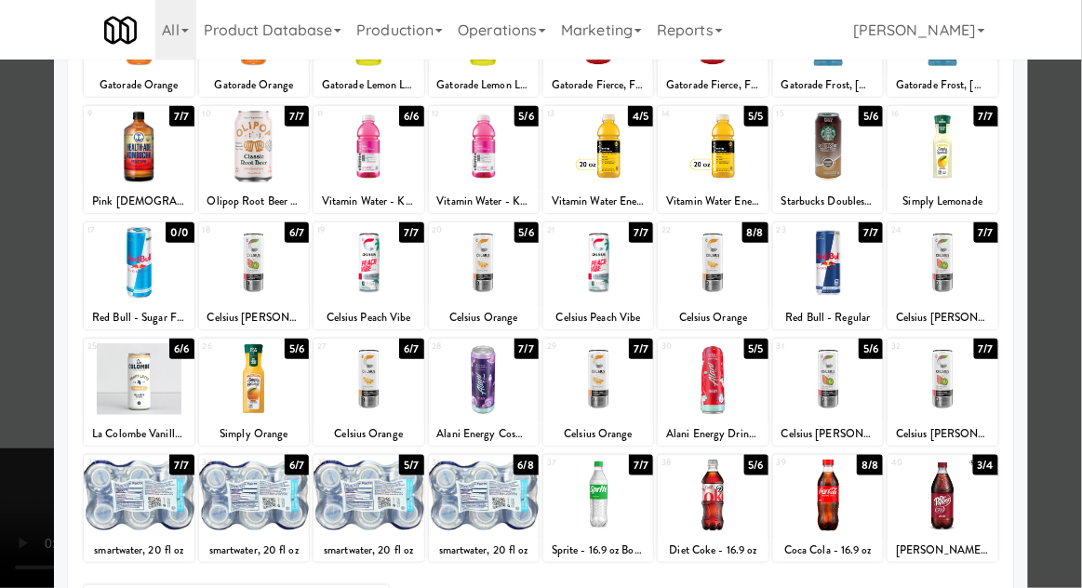
click at [349, 513] on div at bounding box center [369, 496] width 110 height 72
click at [1055, 272] on div at bounding box center [541, 294] width 1082 height 588
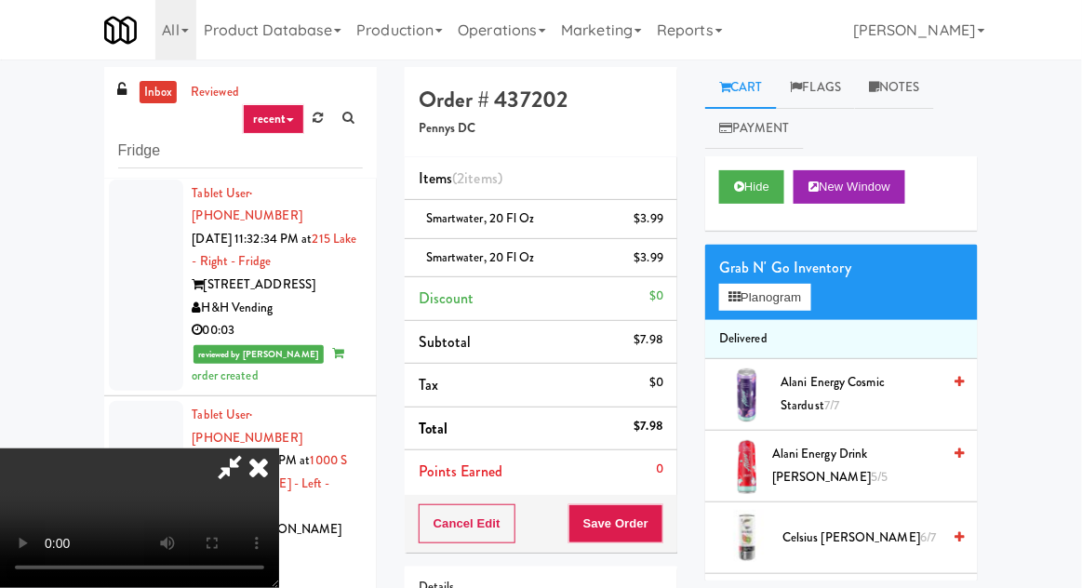
scroll to position [68, 0]
click at [655, 519] on button "Save Order" at bounding box center [616, 523] width 95 height 39
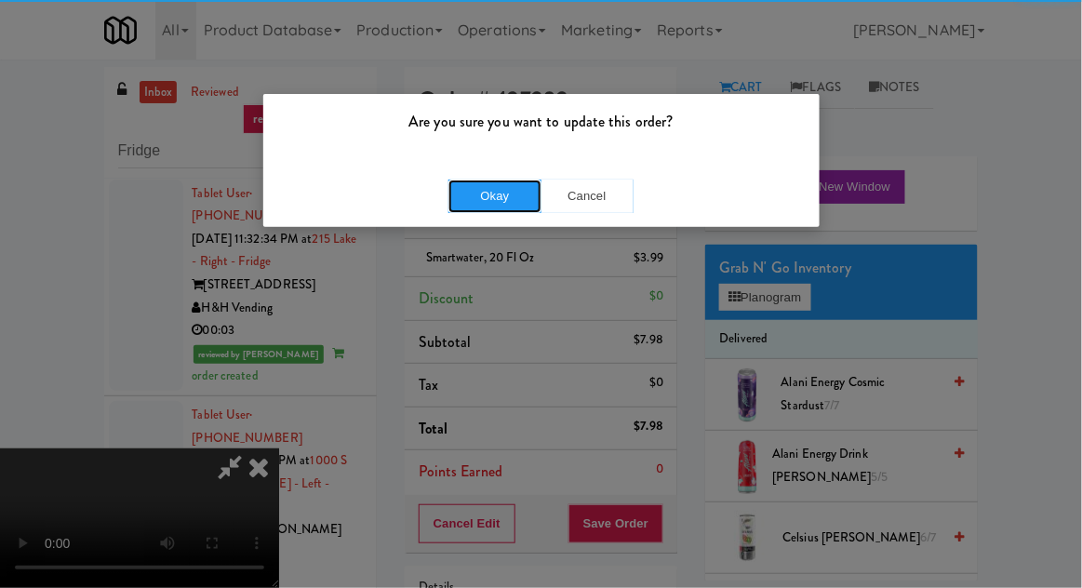
click at [480, 192] on button "Okay" at bounding box center [495, 197] width 93 height 34
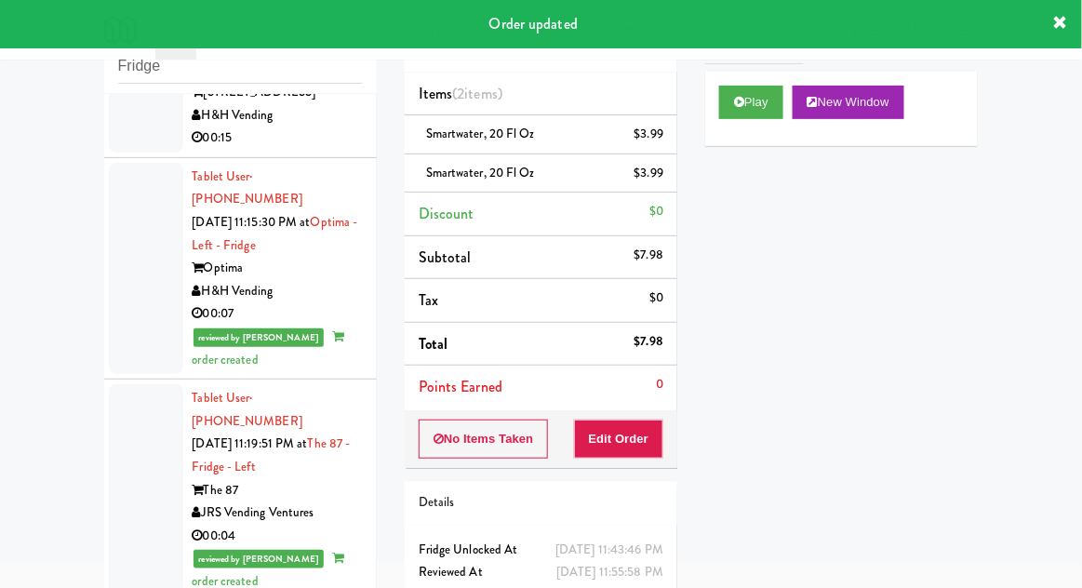
scroll to position [0, 0]
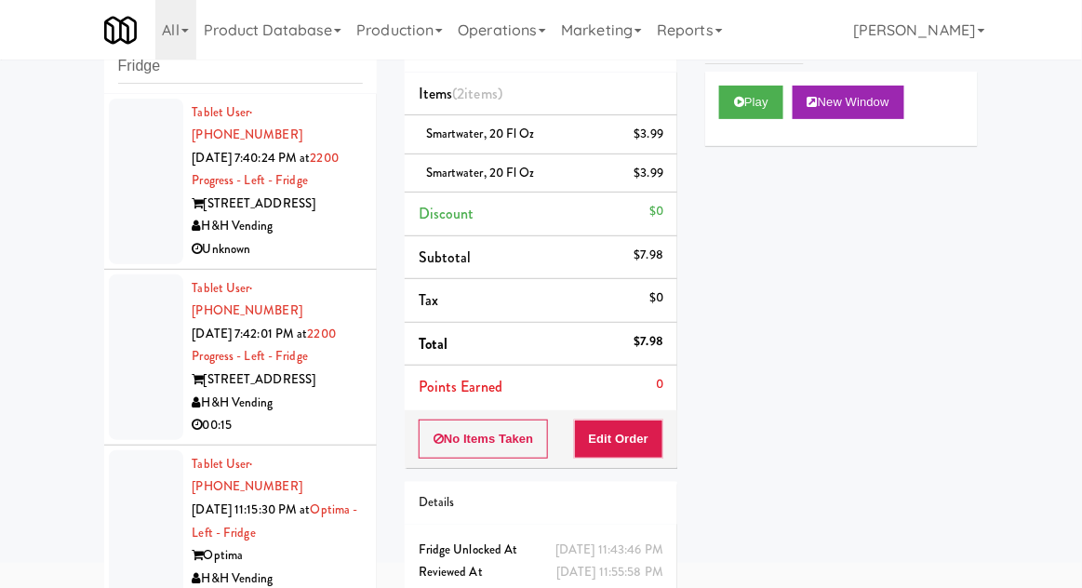
click at [126, 373] on div at bounding box center [146, 358] width 74 height 166
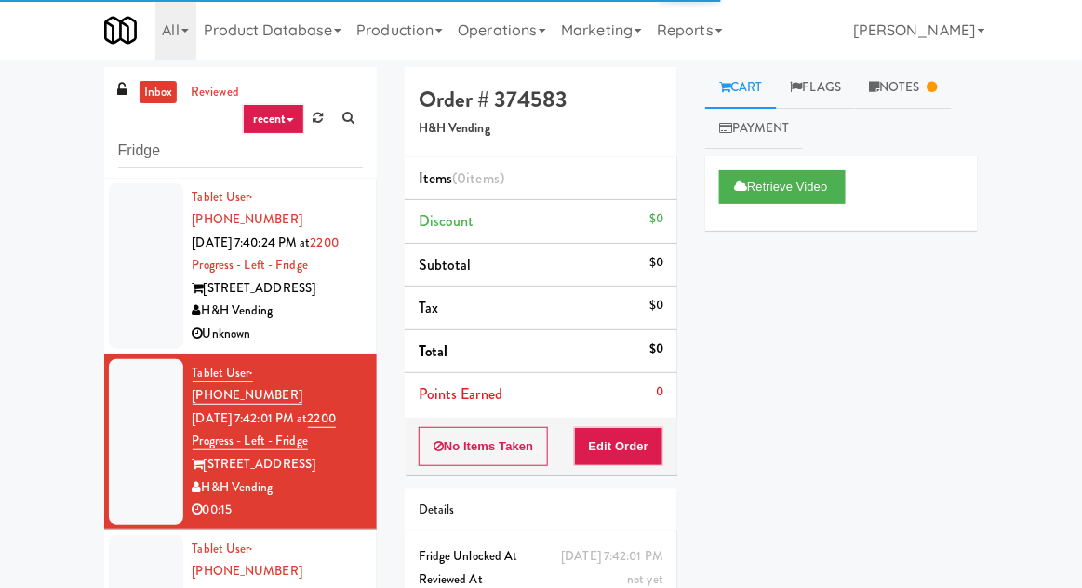
click at [110, 241] on div at bounding box center [146, 266] width 74 height 166
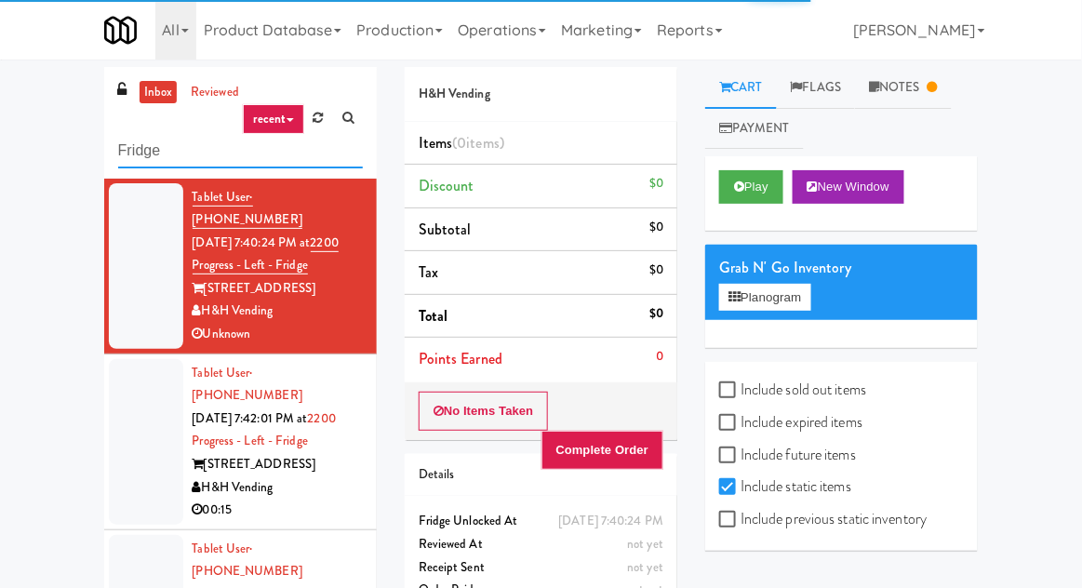
click at [133, 150] on input "Fridge" at bounding box center [240, 151] width 245 height 34
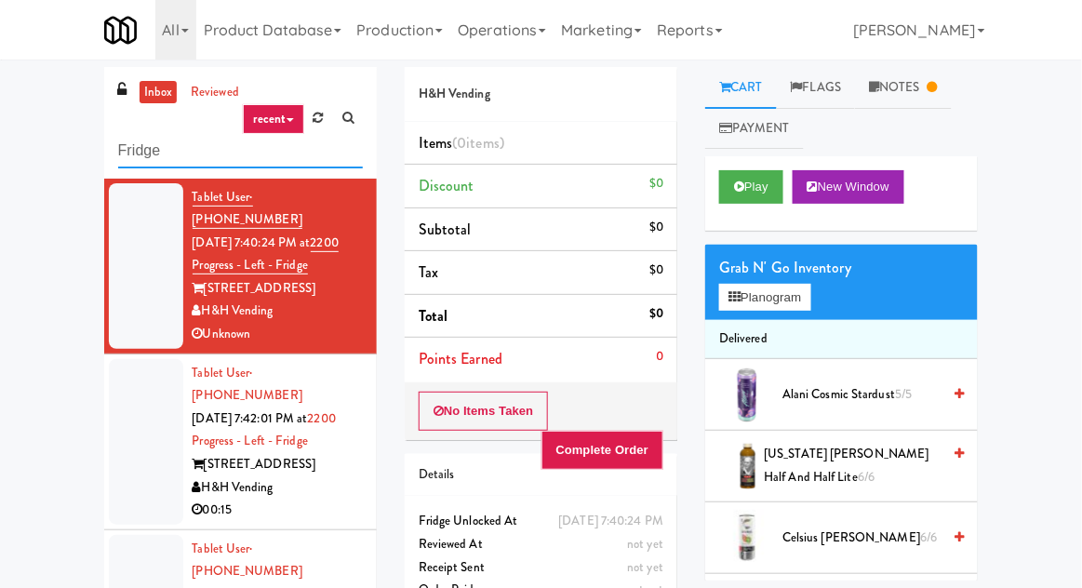
click at [130, 158] on input "Fridge" at bounding box center [240, 151] width 245 height 34
click at [142, 156] on input "Fridge" at bounding box center [240, 151] width 245 height 34
click at [142, 158] on input "Fridge" at bounding box center [240, 151] width 245 height 34
type input "Pantry"
click at [53, 168] on div "inbox reviewed recent all unclear take inventory issue suspicious failed recent…" at bounding box center [541, 409] width 1082 height 684
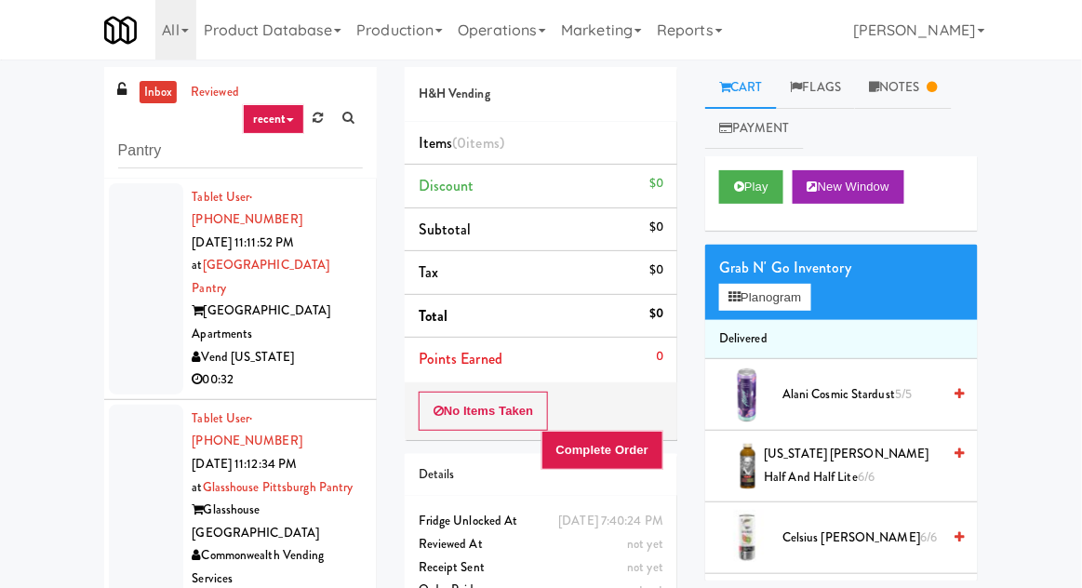
click at [108, 291] on li "Tablet User · (720) 849-0685 [DATE] 11:11:52 PM at [GEOGRAPHIC_DATA] Apartments…" at bounding box center [240, 289] width 273 height 221
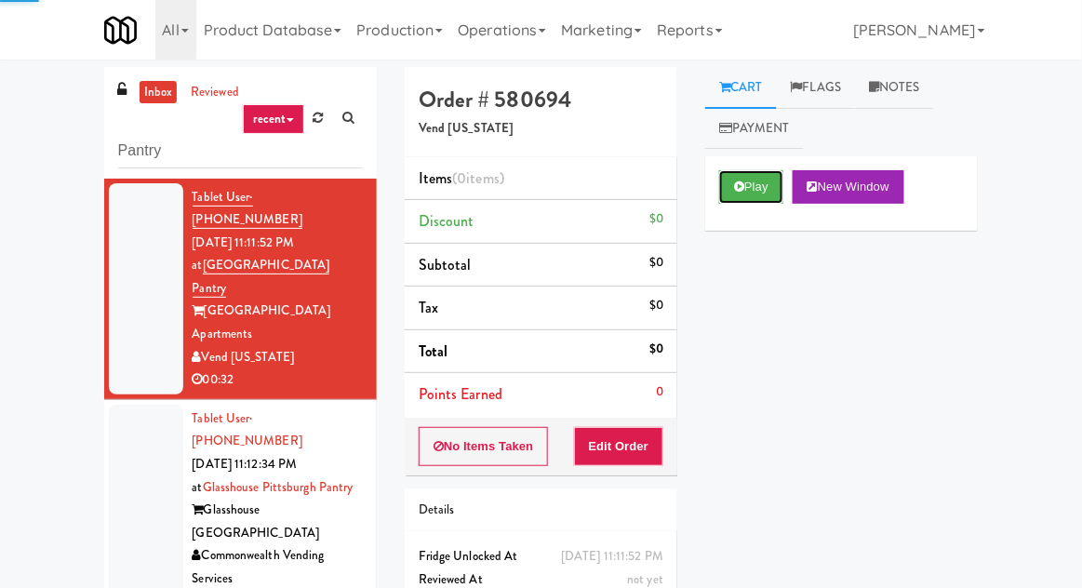
click at [759, 192] on button "Play" at bounding box center [751, 187] width 64 height 34
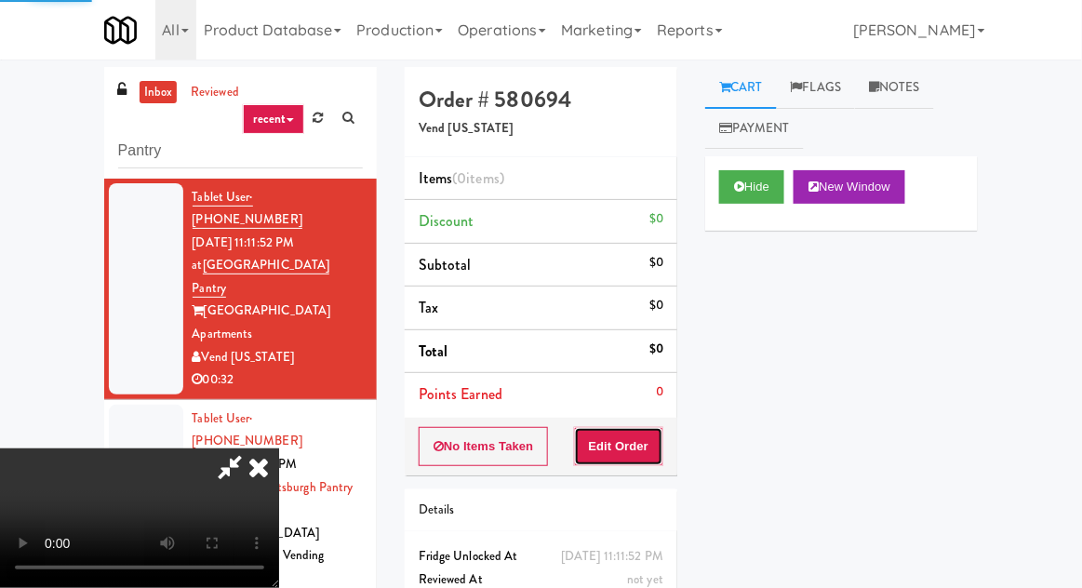
click at [641, 442] on button "Edit Order" at bounding box center [619, 446] width 90 height 39
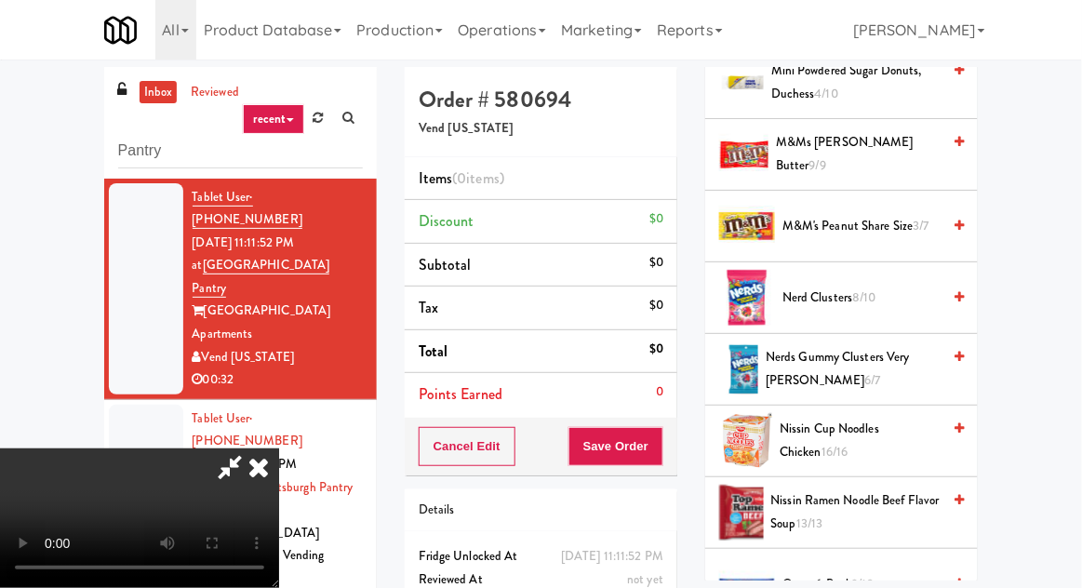
scroll to position [1018, 0]
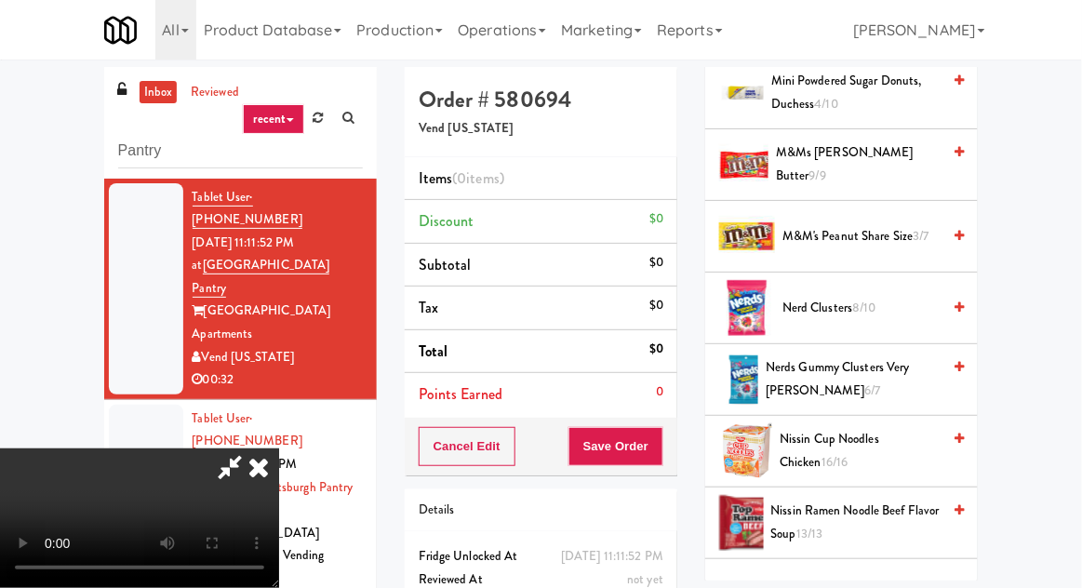
click at [886, 381] on span "Nerds Gummy Clusters Very [PERSON_NAME] 6/7" at bounding box center [853, 379] width 175 height 46
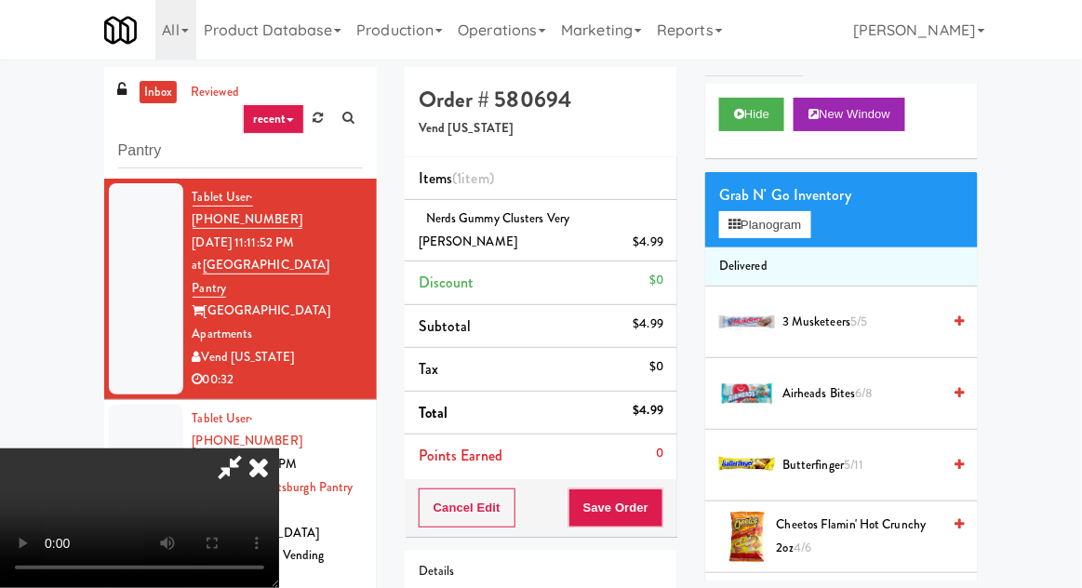
scroll to position [0, 0]
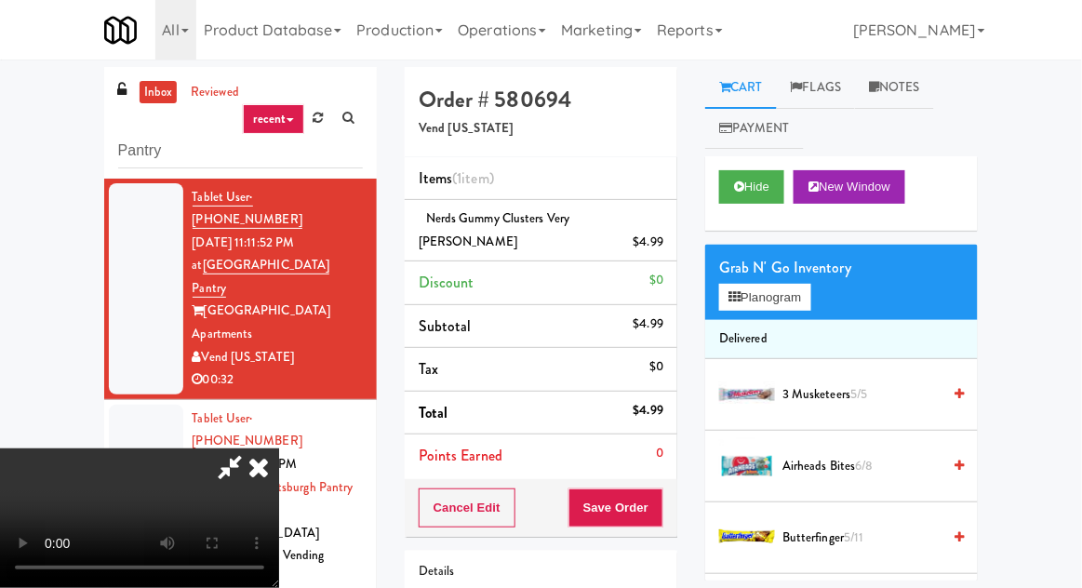
click at [795, 265] on div "Grab N' Go Inventory" at bounding box center [841, 268] width 245 height 28
click at [801, 299] on button "Planogram" at bounding box center [764, 298] width 91 height 28
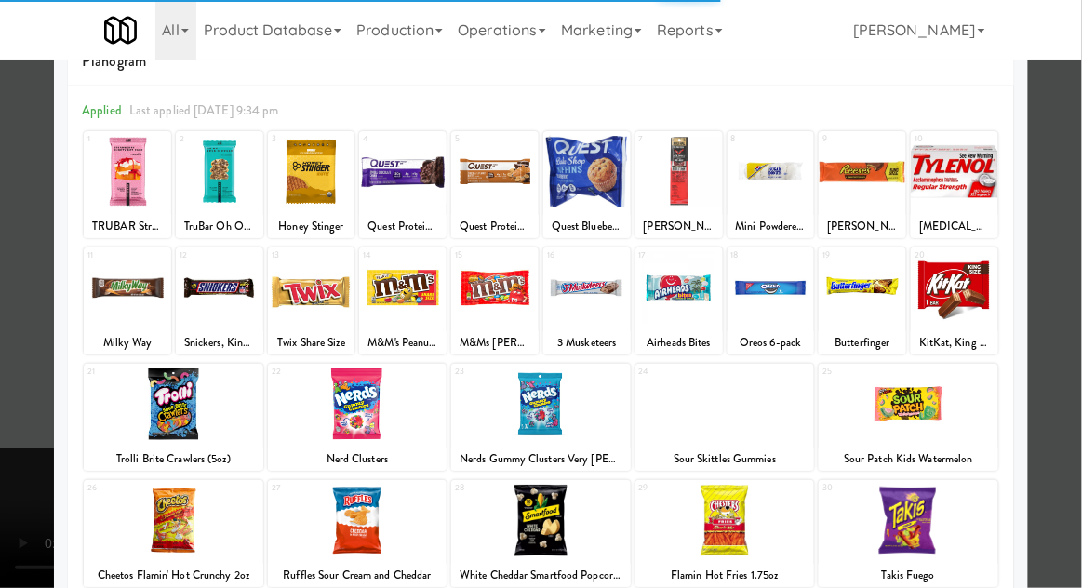
scroll to position [52, 0]
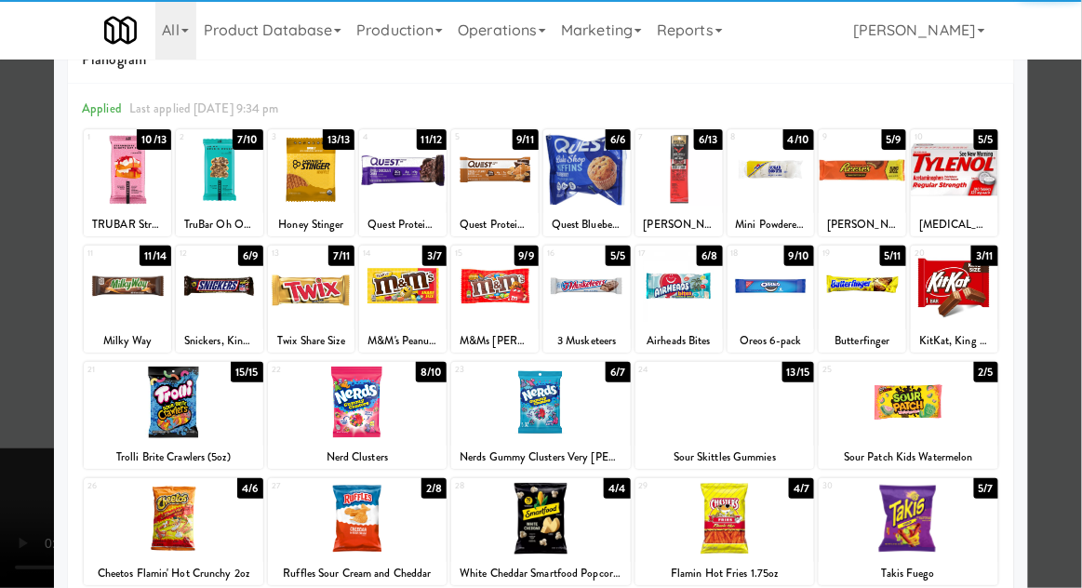
click at [790, 416] on div at bounding box center [726, 403] width 180 height 72
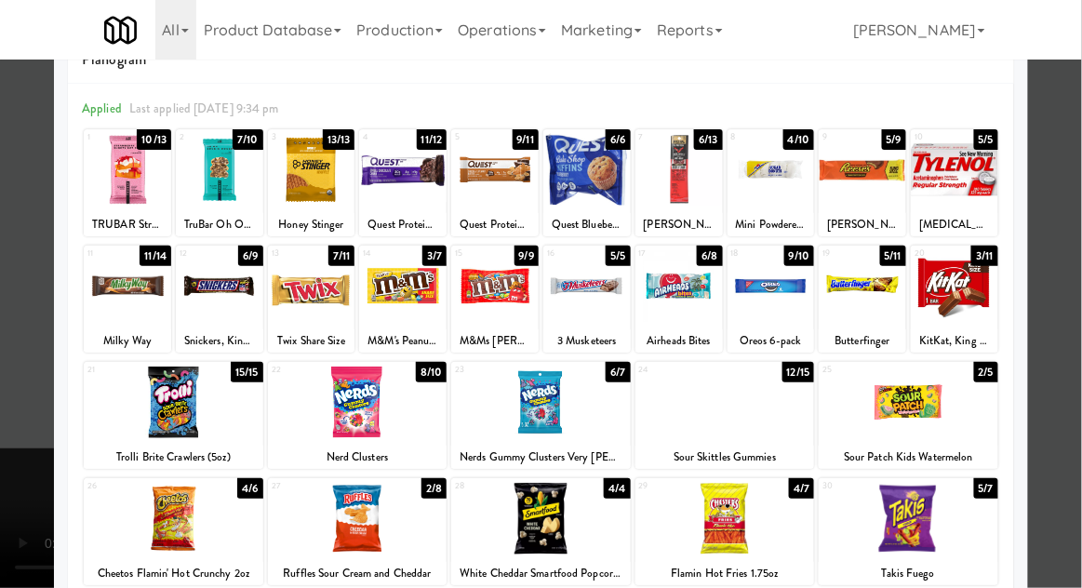
click at [1067, 325] on div at bounding box center [541, 294] width 1082 height 588
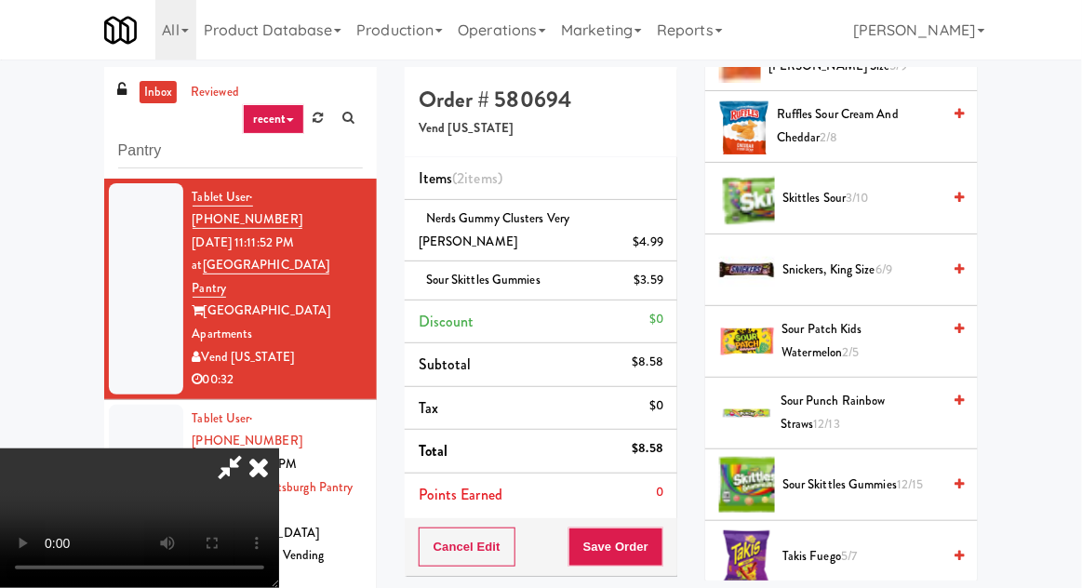
scroll to position [85, 0]
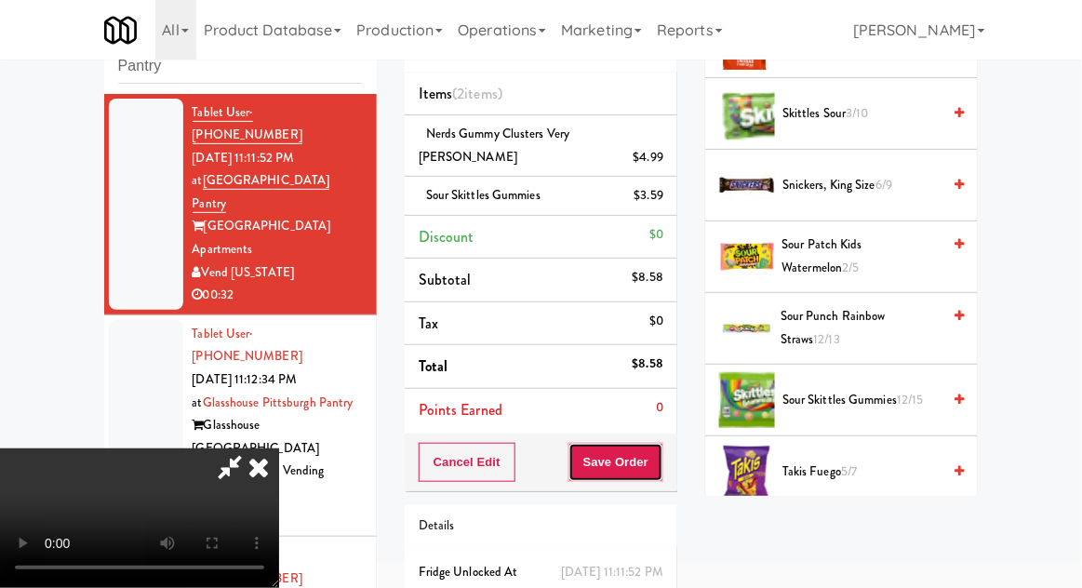
click at [661, 443] on button "Save Order" at bounding box center [616, 462] width 95 height 39
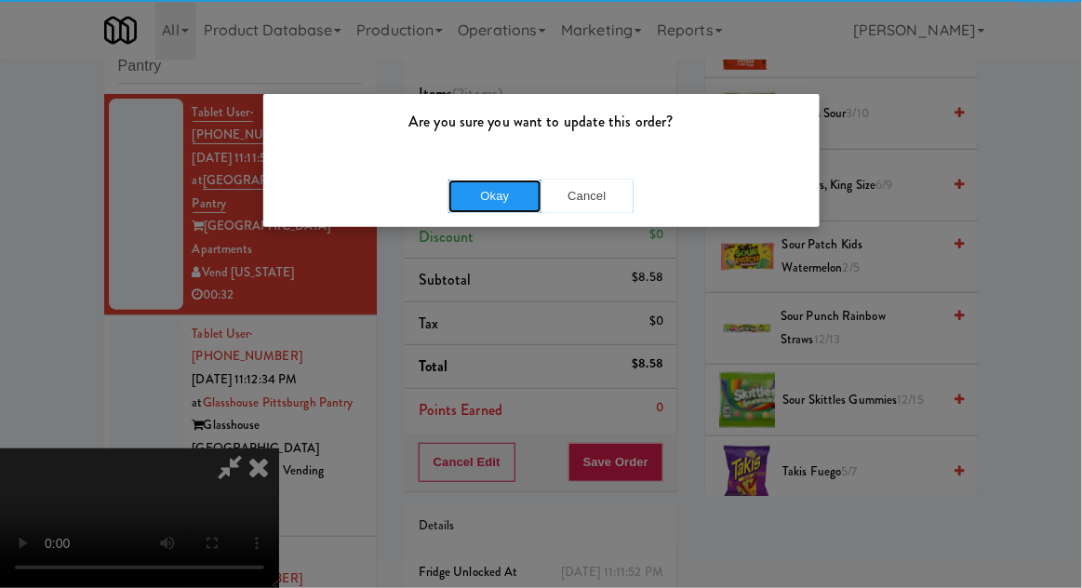
click at [482, 195] on button "Okay" at bounding box center [495, 197] width 93 height 34
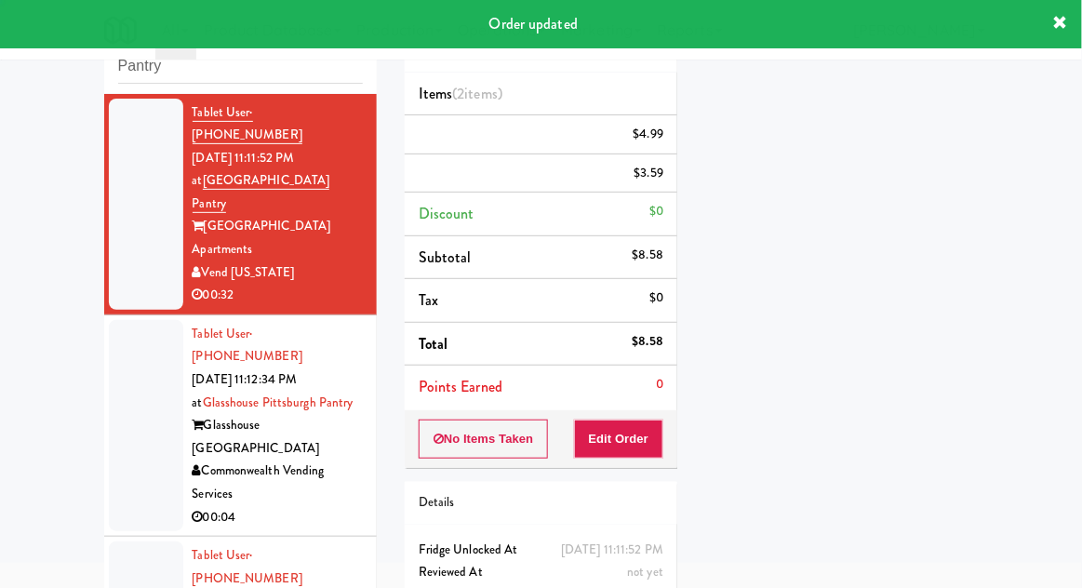
scroll to position [0, 0]
click at [105, 385] on li "Tablet User · (412) 807-9421 [DATE] 11:12:34 PM at [GEOGRAPHIC_DATA] Pantry Gla…" at bounding box center [240, 425] width 273 height 221
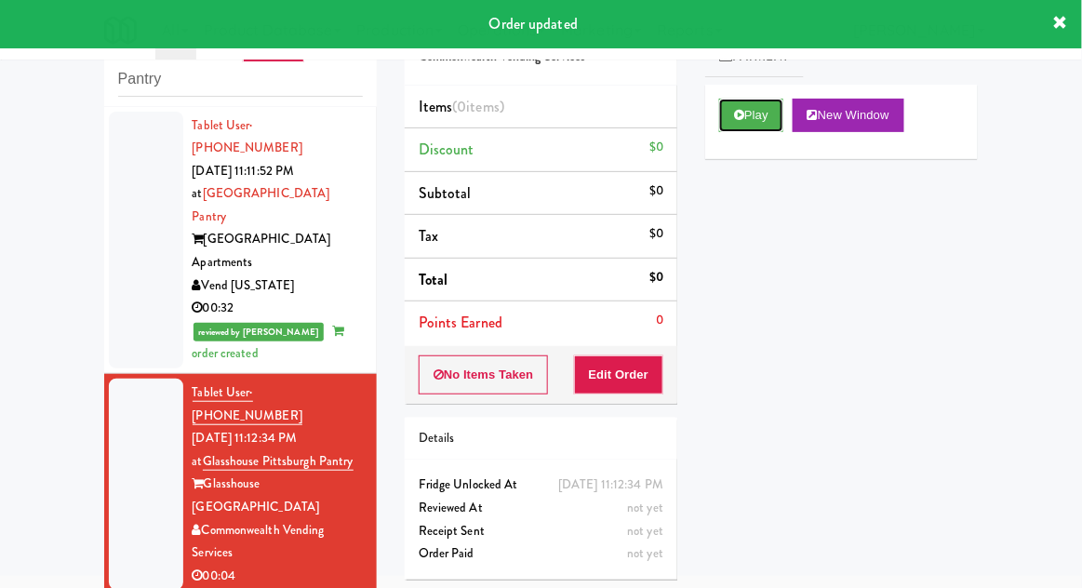
click at [767, 128] on button "Play" at bounding box center [751, 116] width 64 height 34
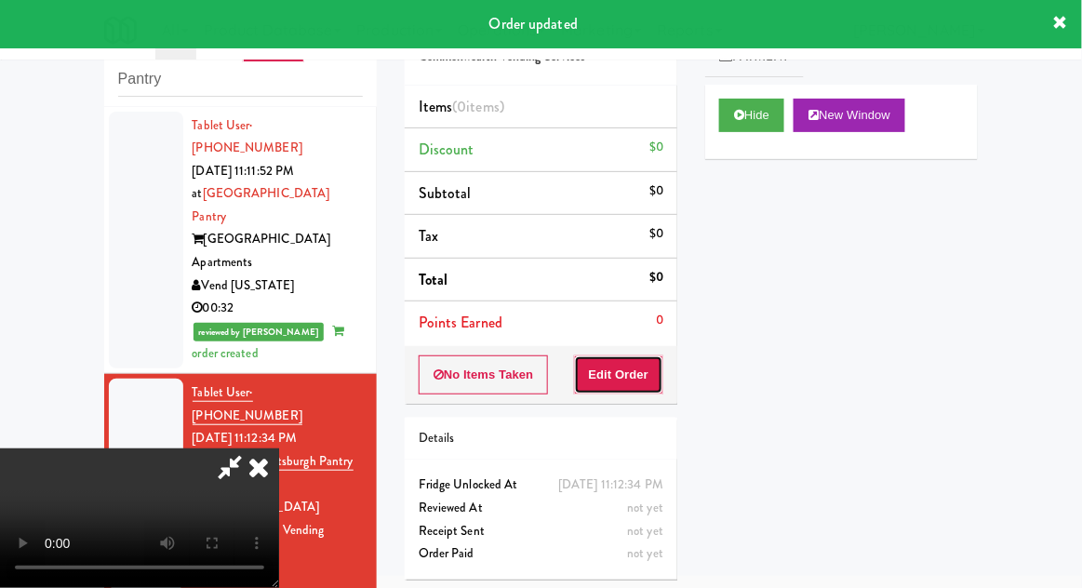
click at [642, 375] on button "Edit Order" at bounding box center [619, 375] width 90 height 39
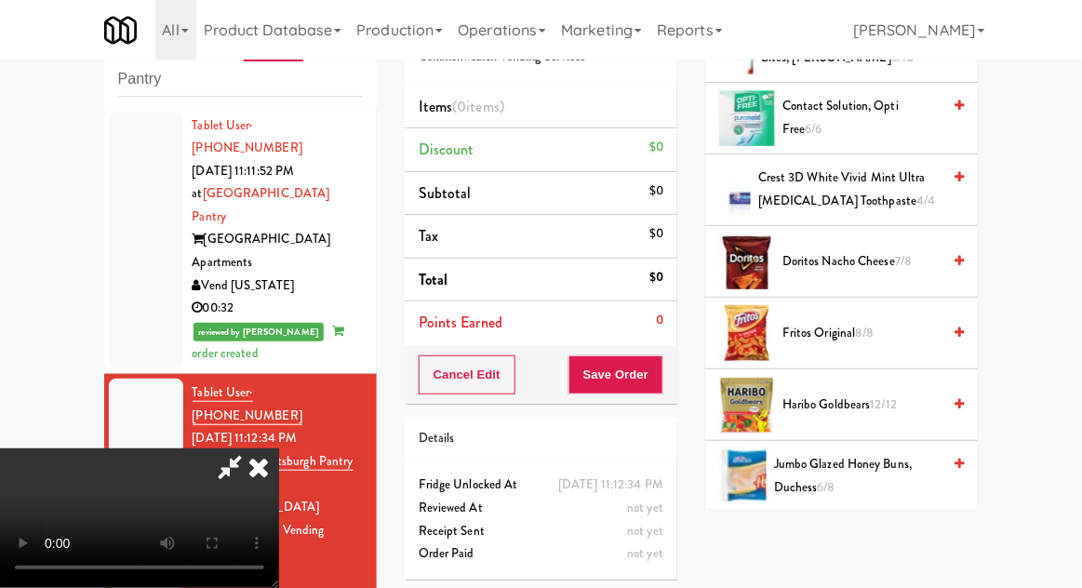
scroll to position [994, 0]
click at [892, 405] on span "12/12" at bounding box center [884, 404] width 27 height 18
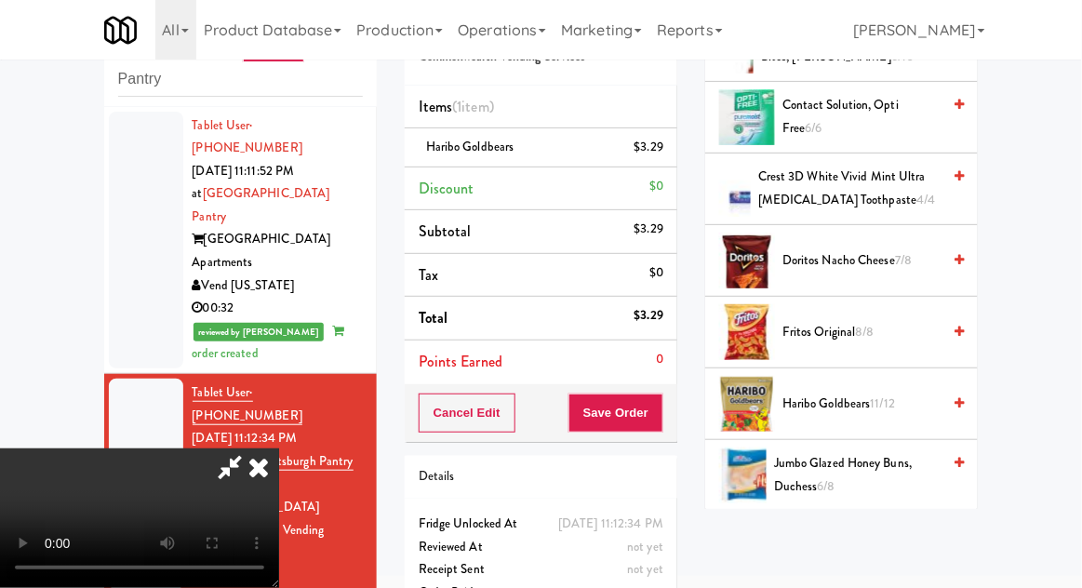
scroll to position [68, 0]
click at [656, 413] on button "Save Order" at bounding box center [616, 413] width 95 height 39
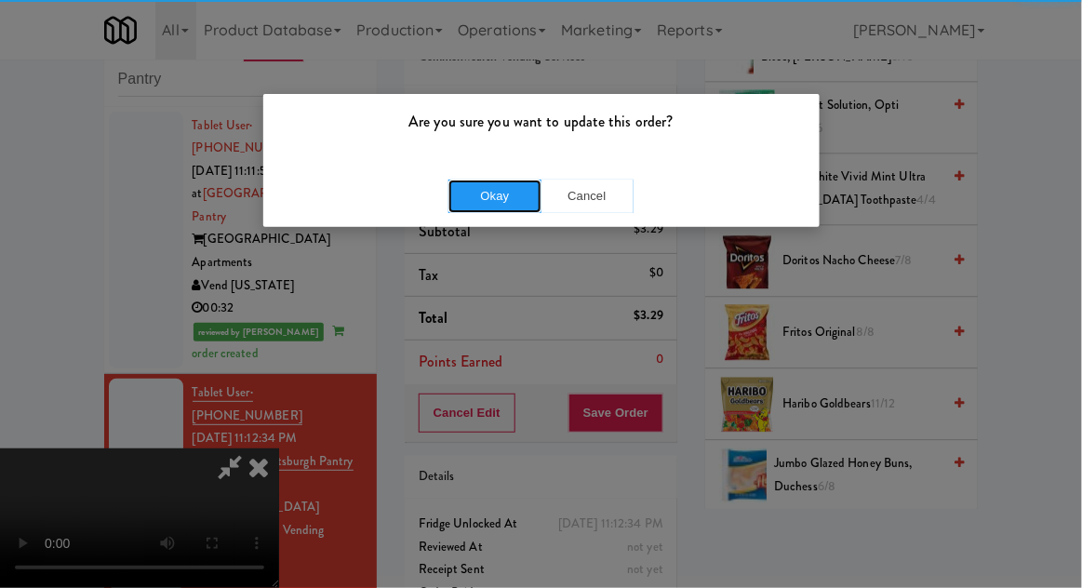
click at [490, 201] on button "Okay" at bounding box center [495, 197] width 93 height 34
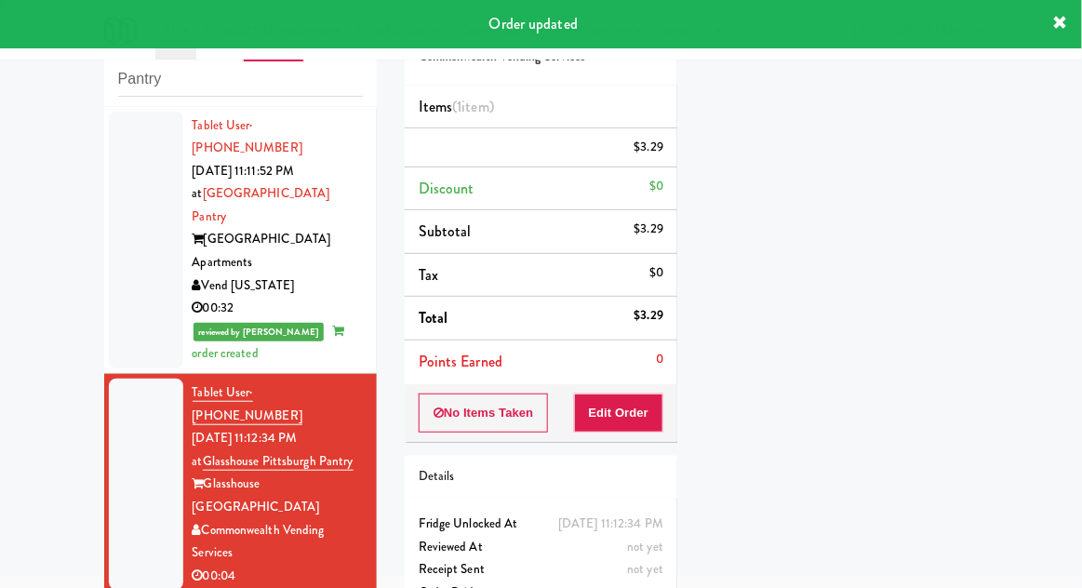
scroll to position [0, 0]
click at [127, 389] on div at bounding box center [146, 484] width 74 height 211
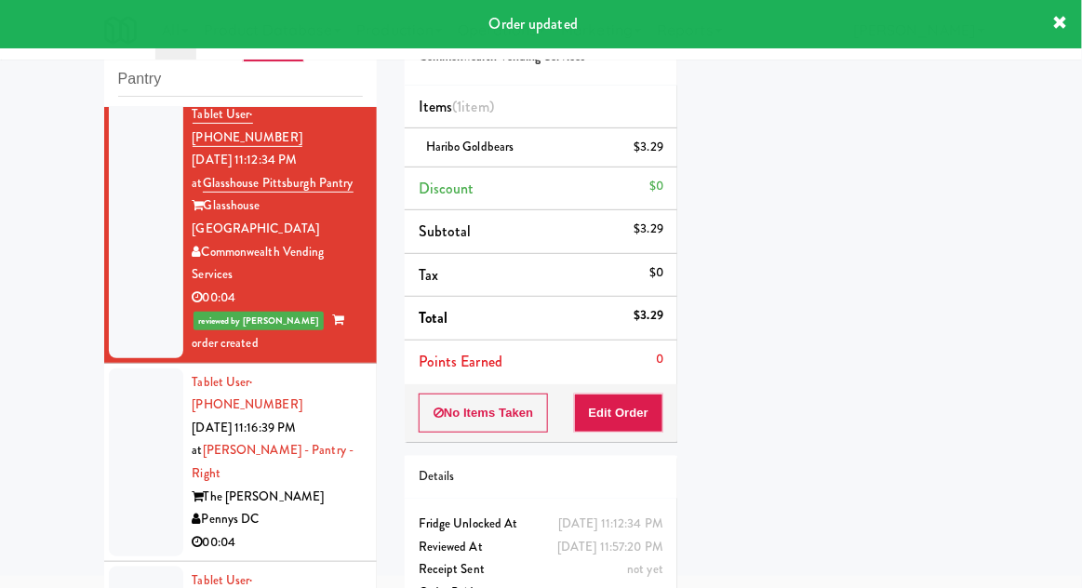
scroll to position [312, 0]
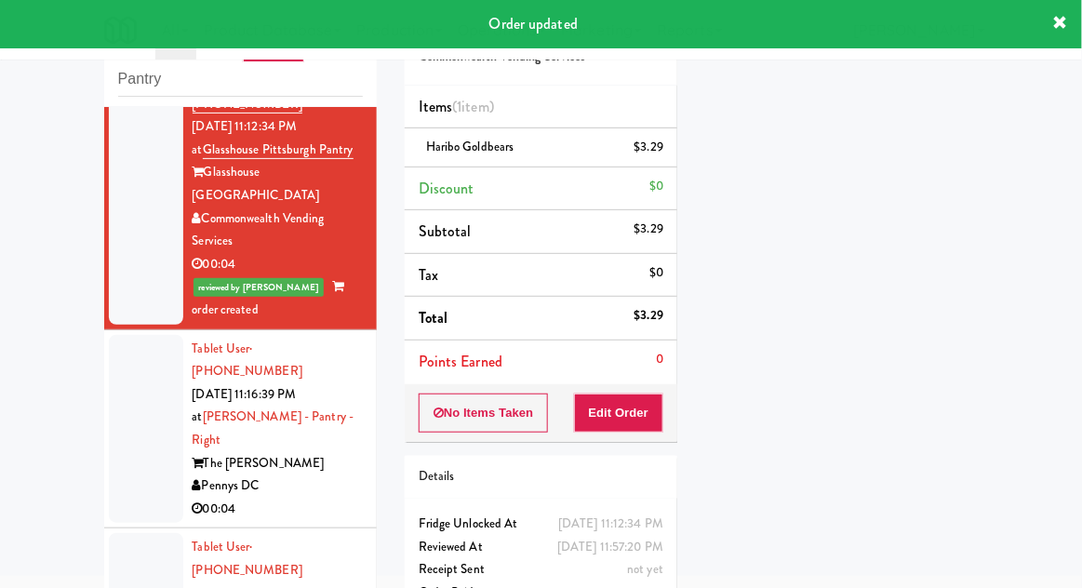
click at [116, 361] on div at bounding box center [146, 429] width 74 height 189
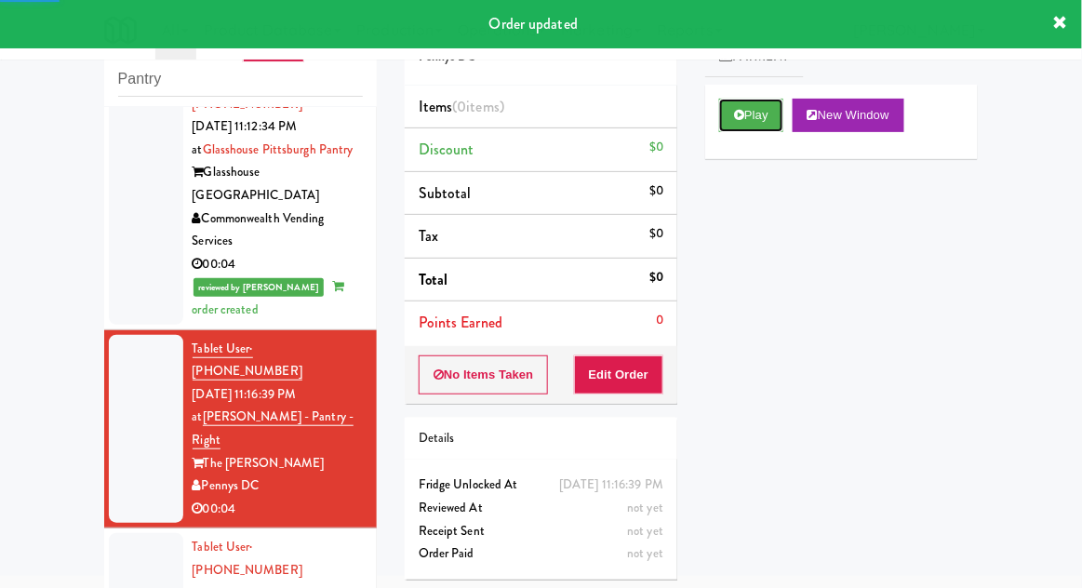
click at [761, 122] on button "Play" at bounding box center [751, 116] width 64 height 34
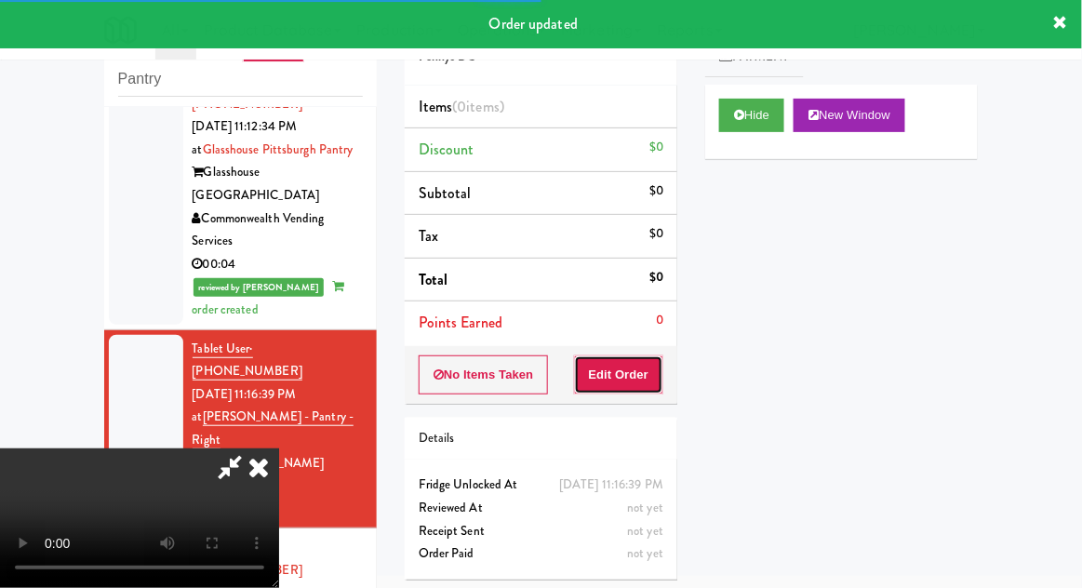
click at [638, 381] on button "Edit Order" at bounding box center [619, 375] width 90 height 39
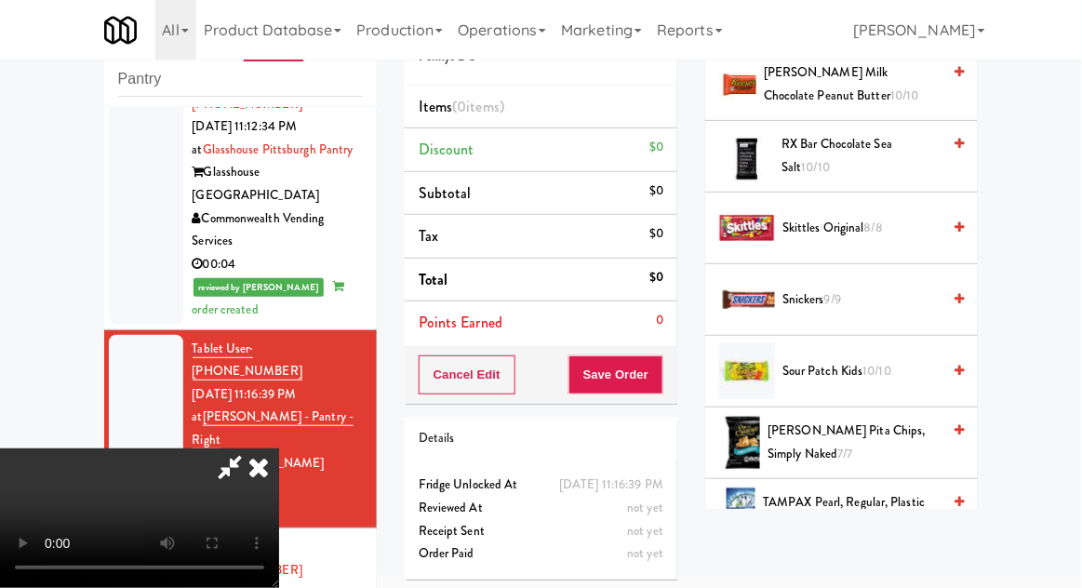
scroll to position [2332, 0]
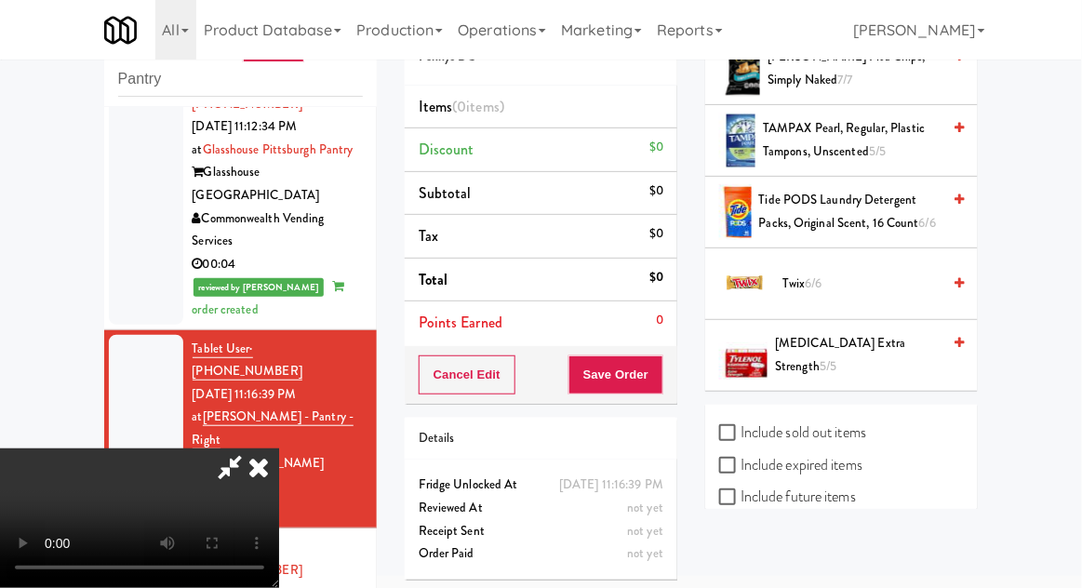
click at [881, 216] on span "Tide PODS Laundry Detergent Packs, Original Scent, 16 Count 6/6" at bounding box center [850, 212] width 182 height 46
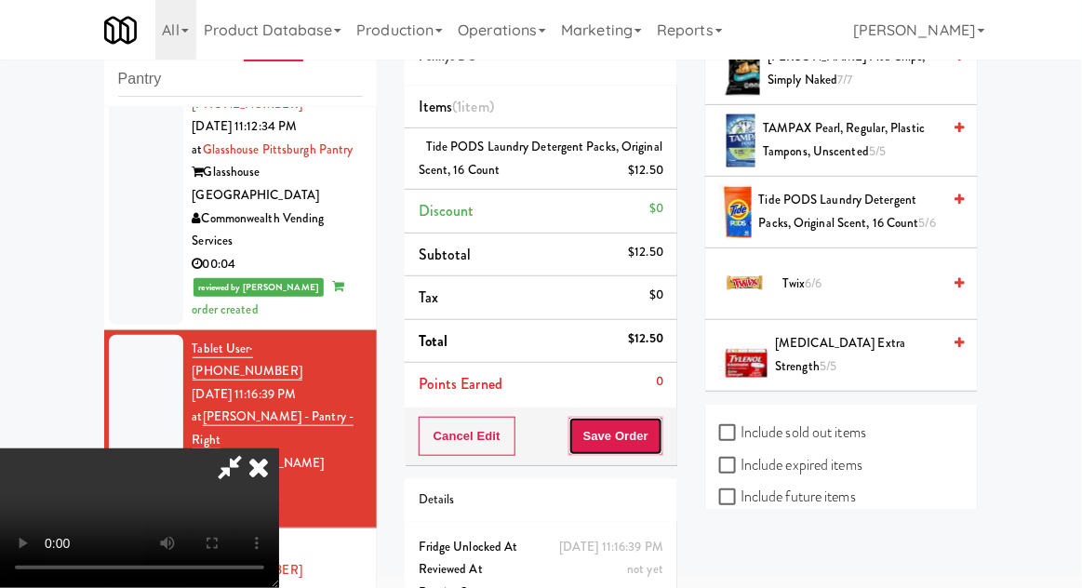
click at [660, 451] on button "Save Order" at bounding box center [616, 436] width 95 height 39
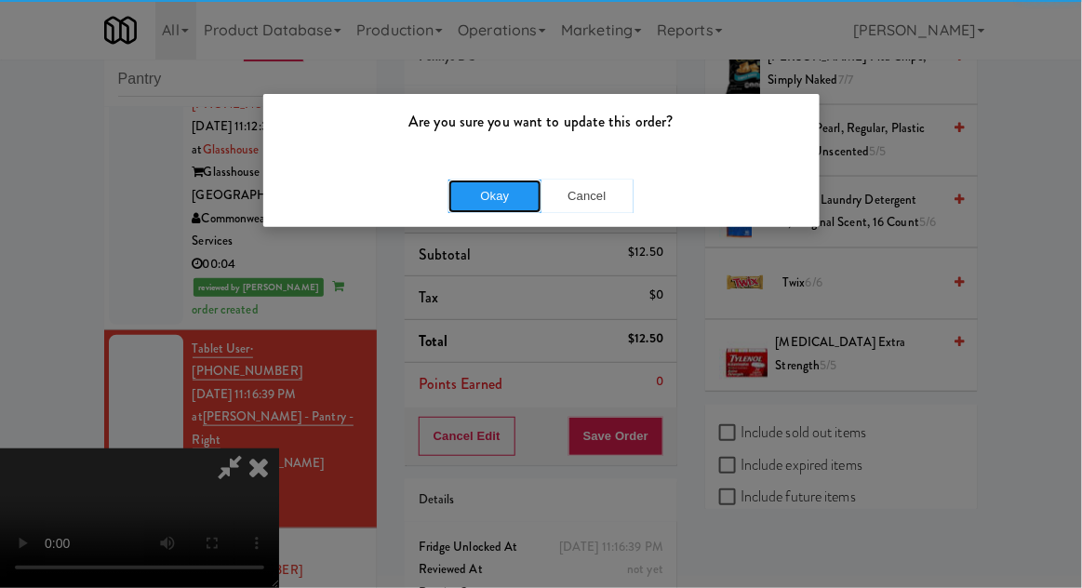
click at [478, 200] on button "Okay" at bounding box center [495, 197] width 93 height 34
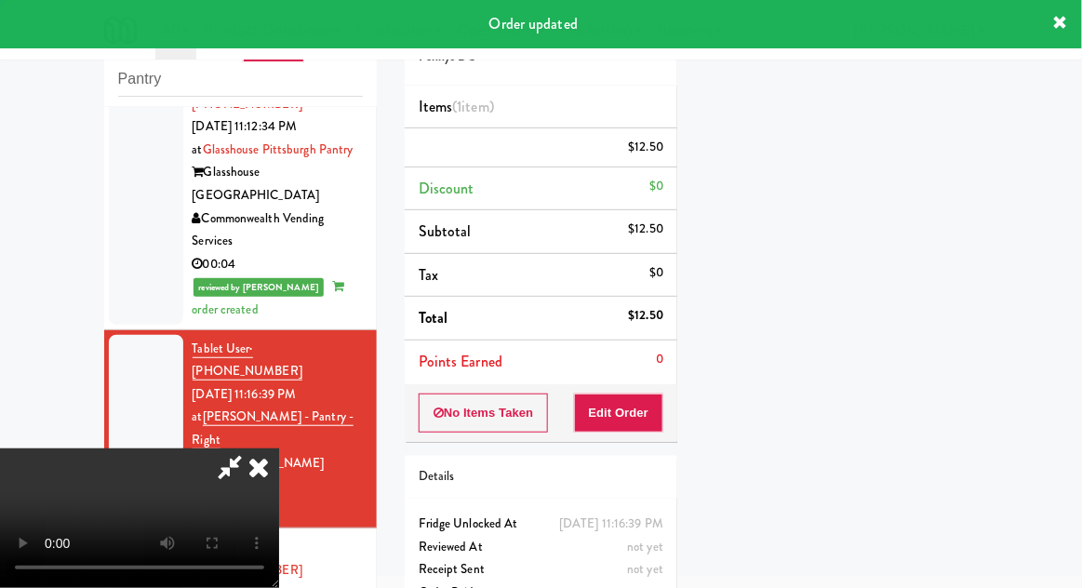
scroll to position [183, 0]
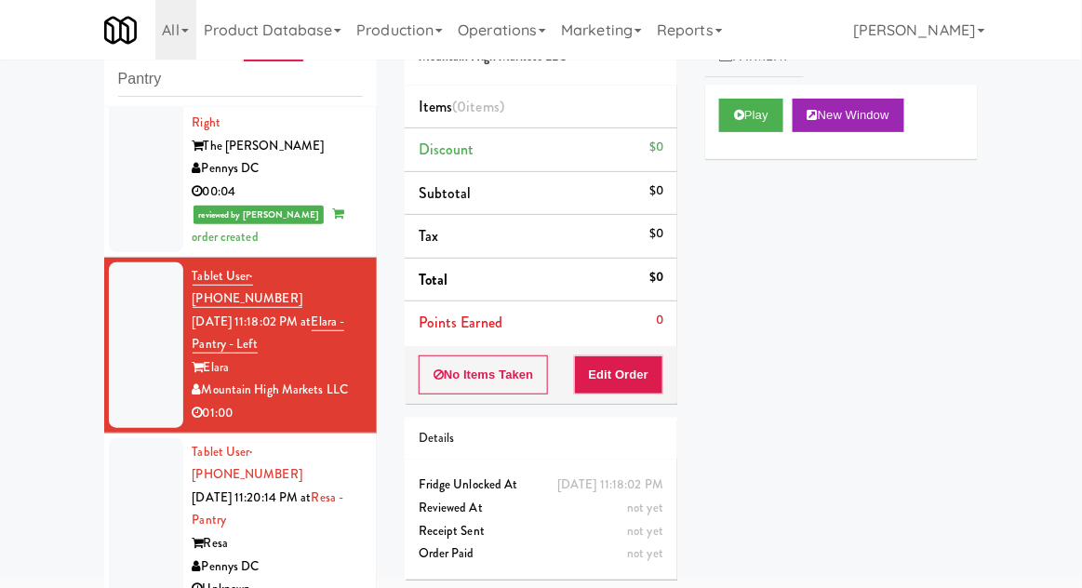
scroll to position [628, 0]
click at [771, 127] on button "Play" at bounding box center [751, 116] width 64 height 34
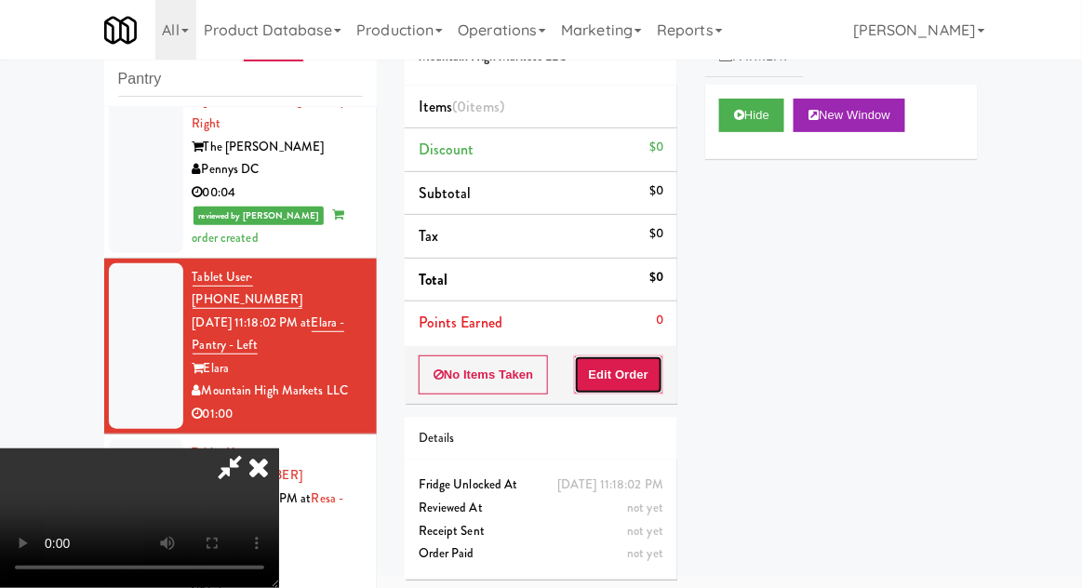
click at [631, 358] on button "Edit Order" at bounding box center [619, 375] width 90 height 39
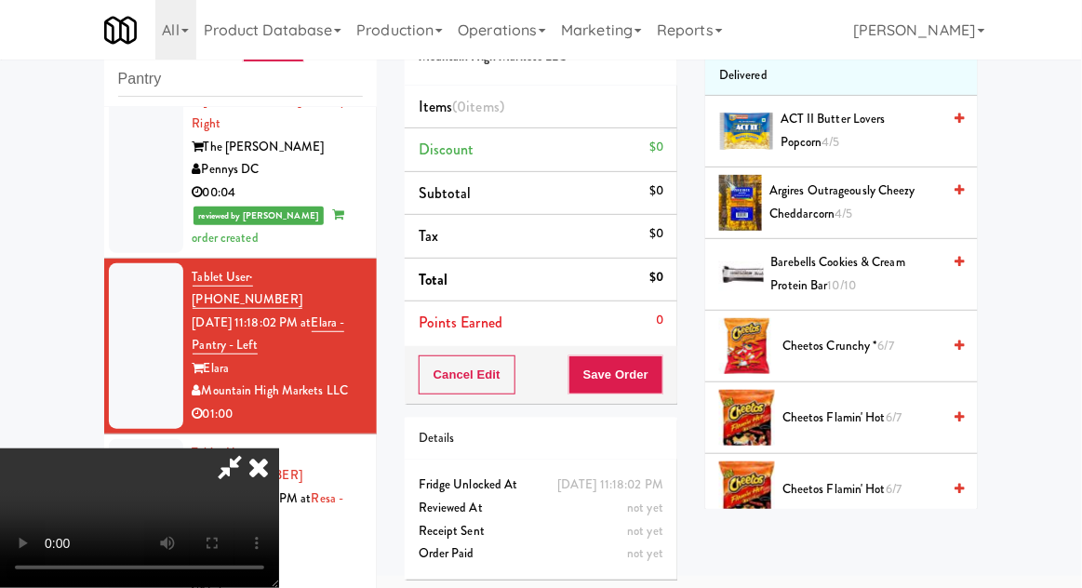
scroll to position [0, 0]
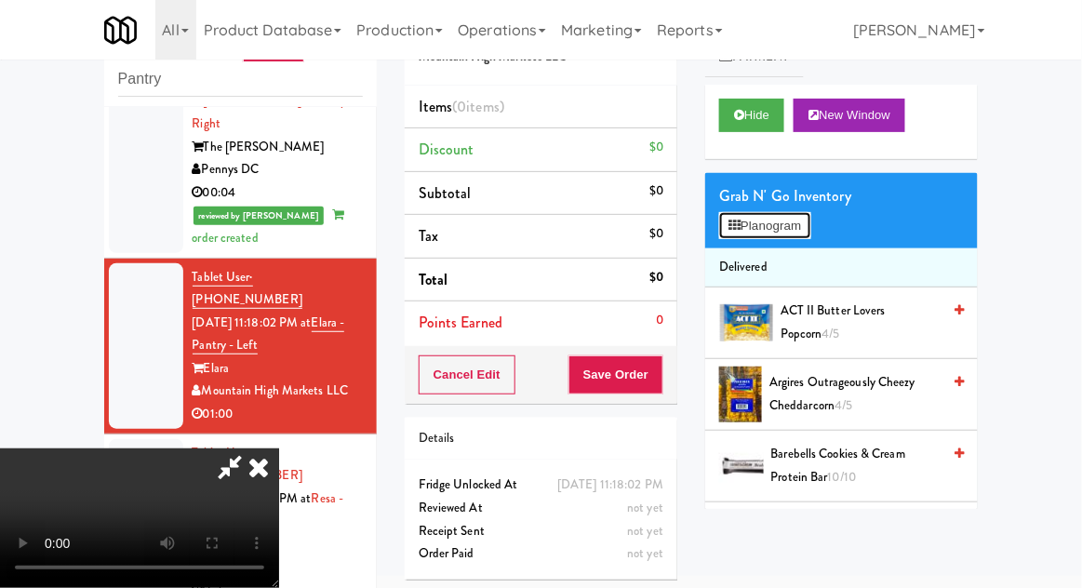
click at [811, 236] on button "Planogram" at bounding box center [764, 226] width 91 height 28
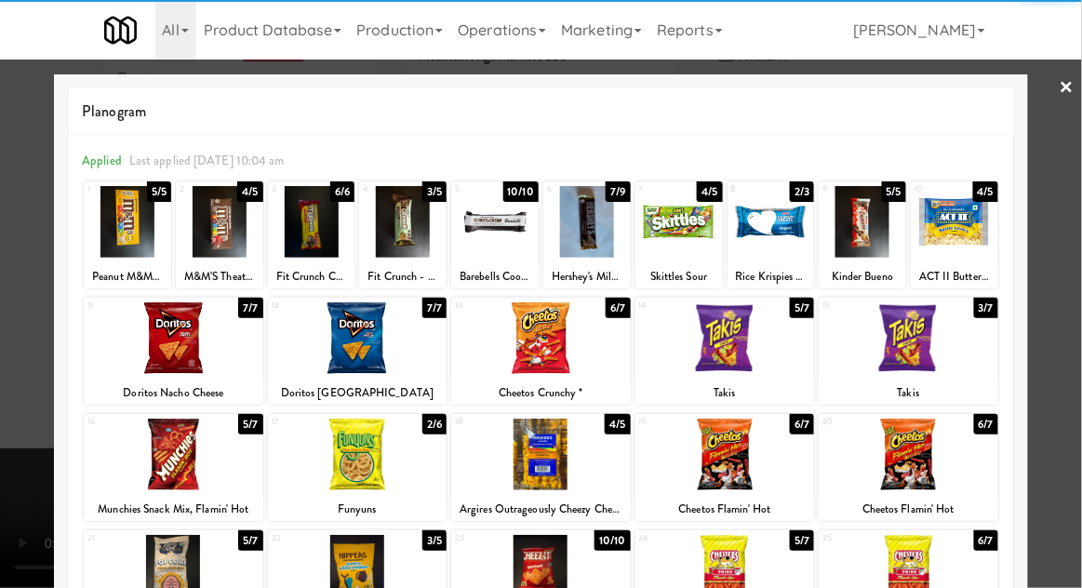
click at [778, 371] on div at bounding box center [726, 338] width 180 height 72
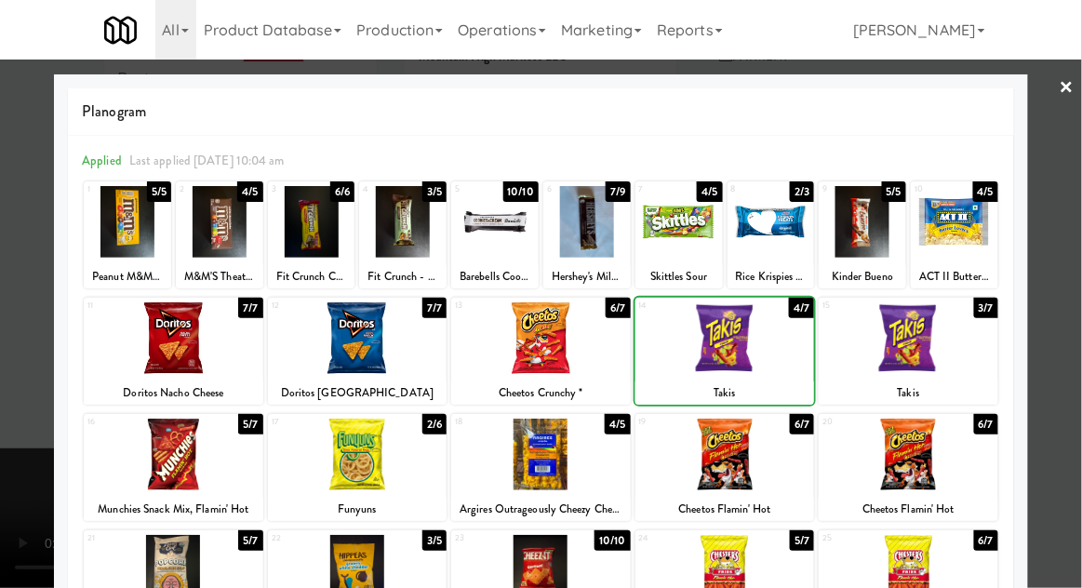
click at [1062, 288] on div at bounding box center [541, 294] width 1082 height 588
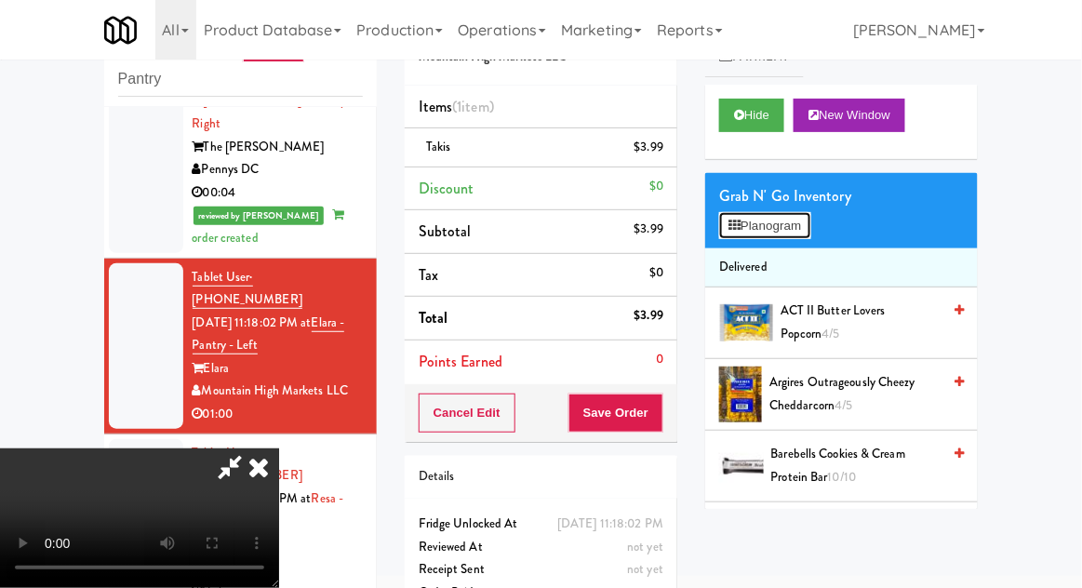
click at [800, 235] on button "Planogram" at bounding box center [764, 226] width 91 height 28
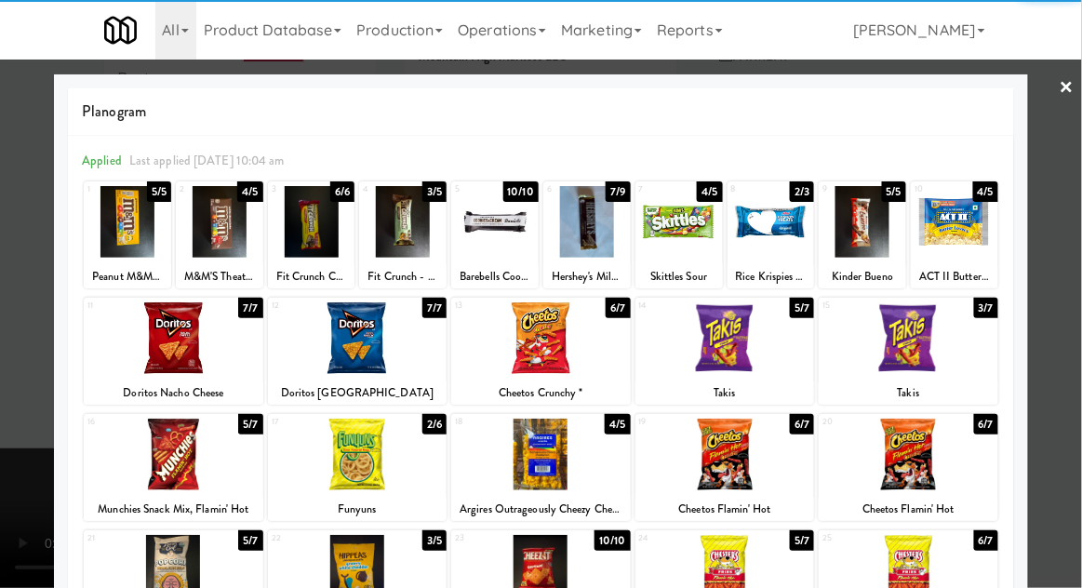
click at [949, 463] on div at bounding box center [909, 455] width 180 height 72
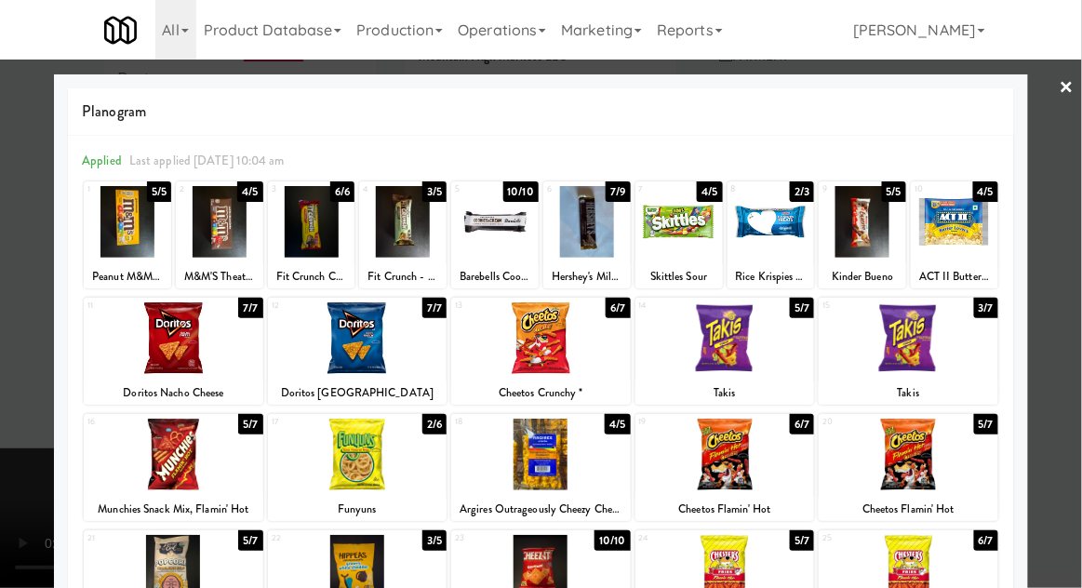
click at [1062, 408] on div at bounding box center [541, 294] width 1082 height 588
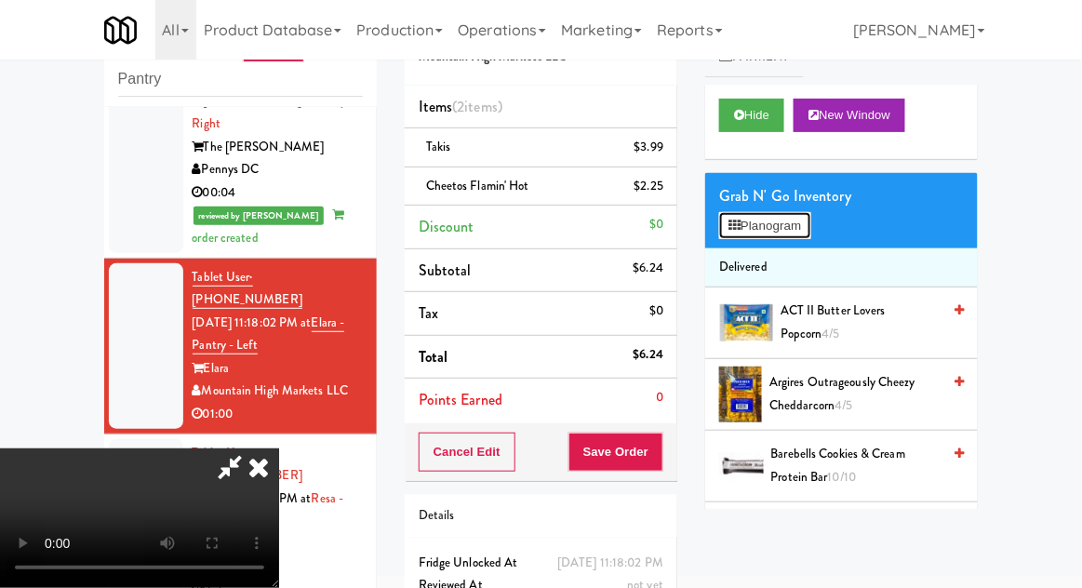
click at [811, 236] on button "Planogram" at bounding box center [764, 226] width 91 height 28
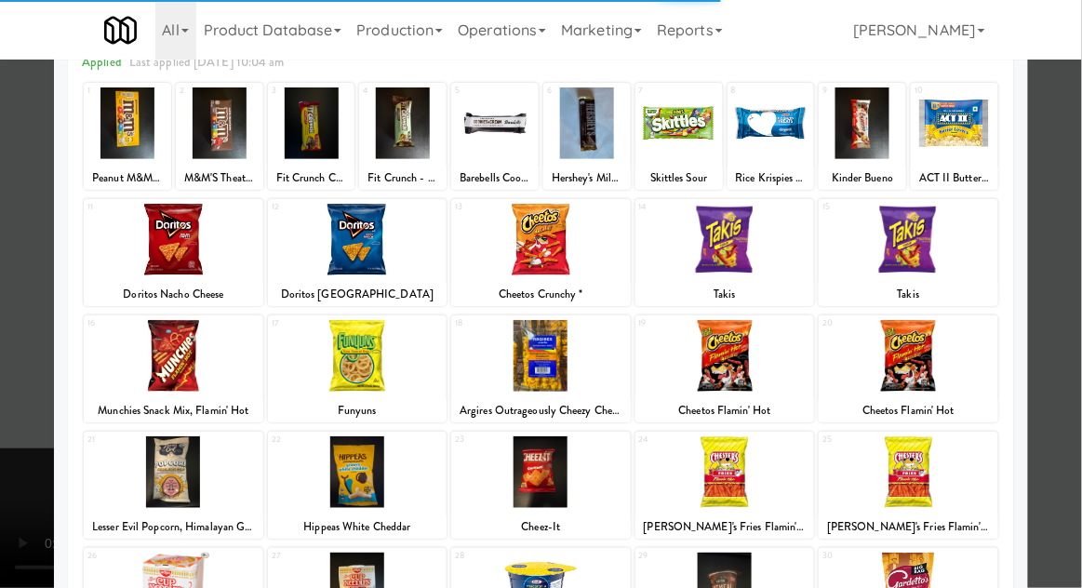
scroll to position [105, 0]
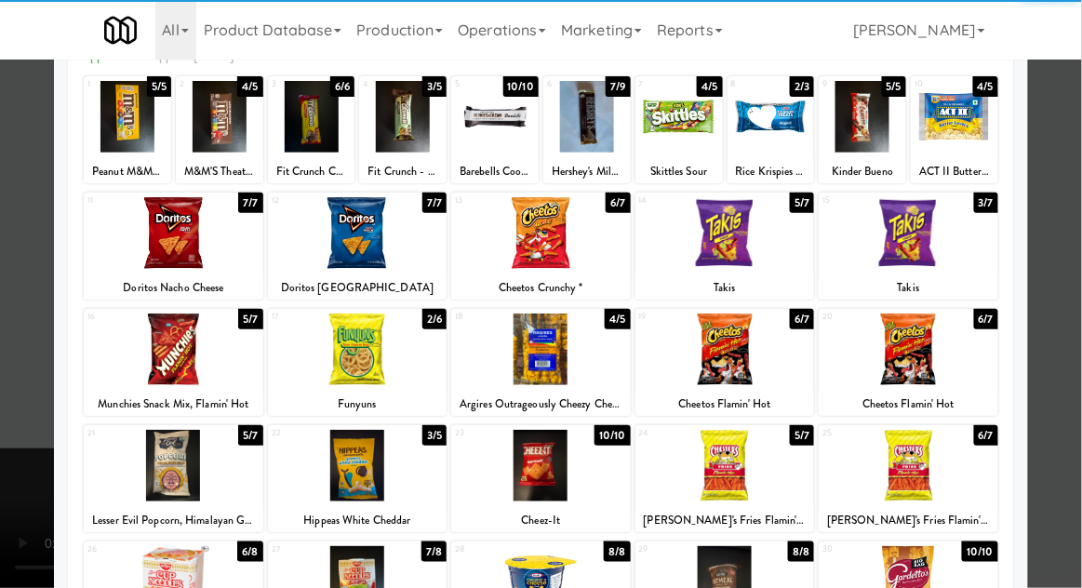
click at [966, 478] on div at bounding box center [909, 466] width 180 height 72
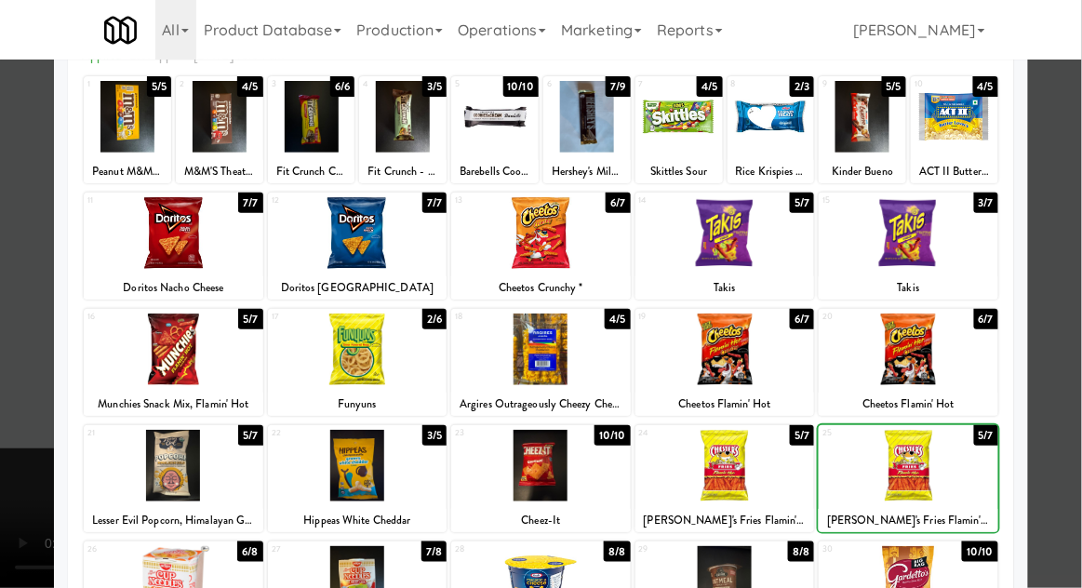
click at [1064, 449] on div at bounding box center [541, 294] width 1082 height 588
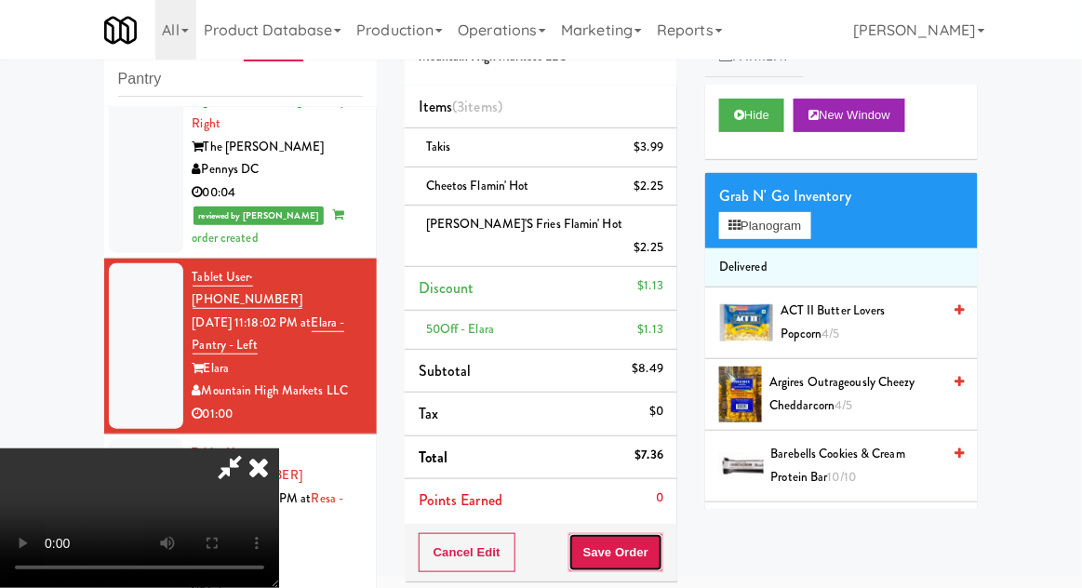
click at [664, 533] on button "Save Order" at bounding box center [616, 552] width 95 height 39
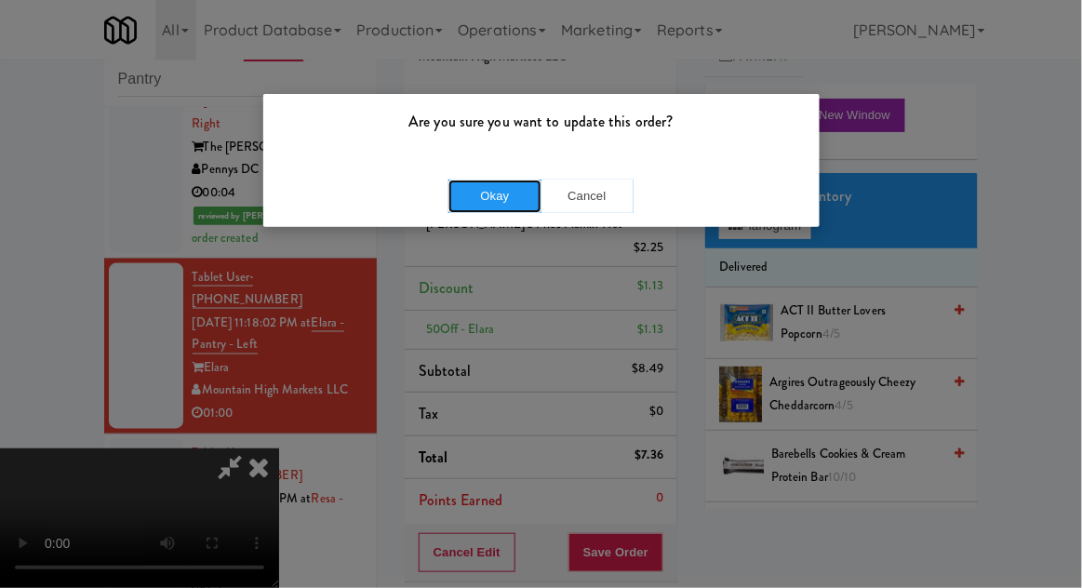
click at [484, 201] on button "Okay" at bounding box center [495, 197] width 93 height 34
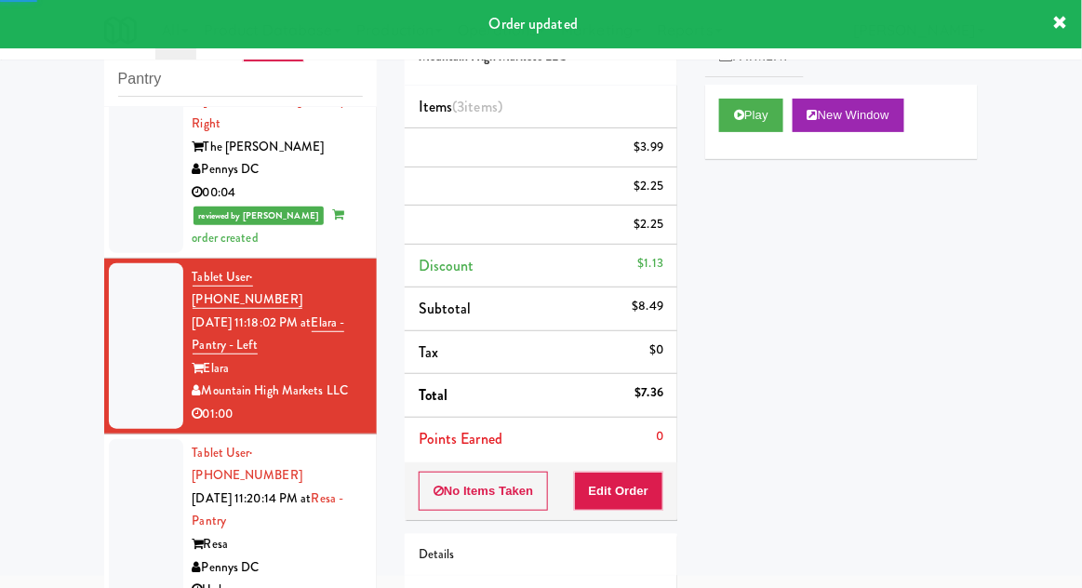
click at [106, 435] on li "Tablet User · (734) 787-2378 [DATE] 11:20:14 PM at Resa - Pantry Resa Pennys DC…" at bounding box center [240, 523] width 273 height 176
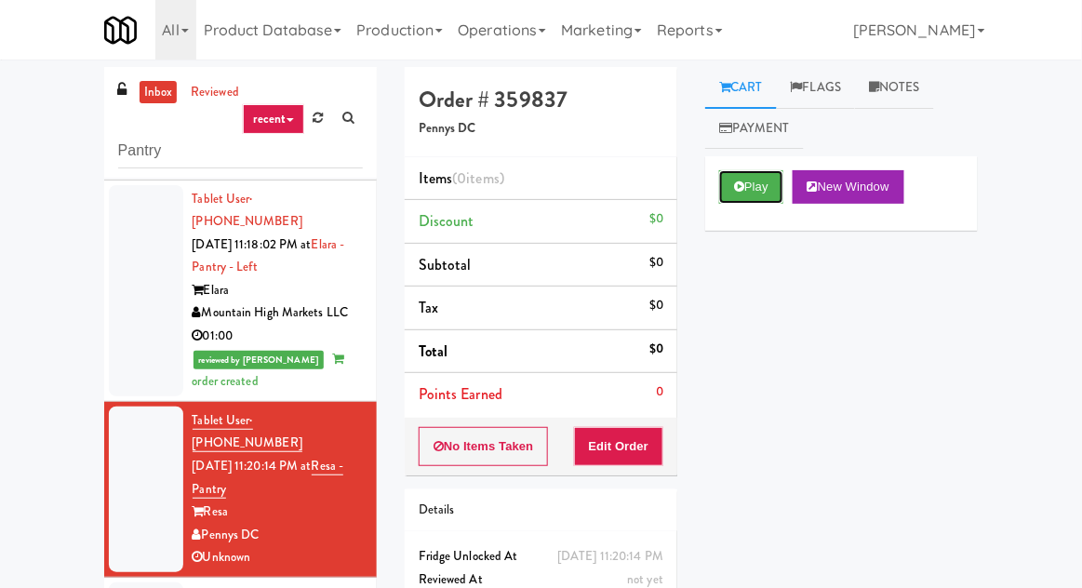
click at [779, 195] on button "Play" at bounding box center [751, 187] width 64 height 34
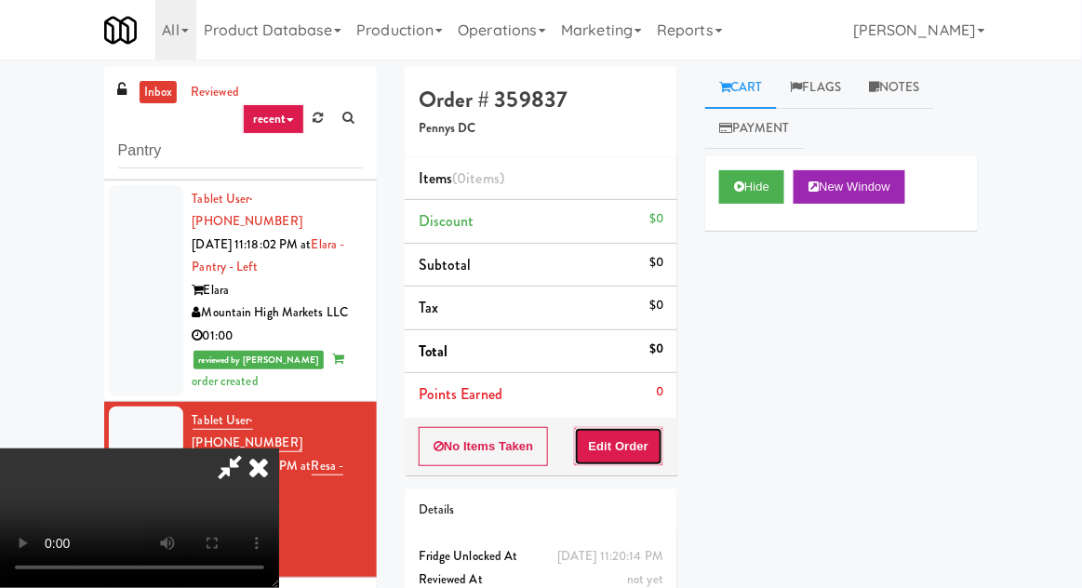
click at [661, 448] on button "Edit Order" at bounding box center [619, 446] width 90 height 39
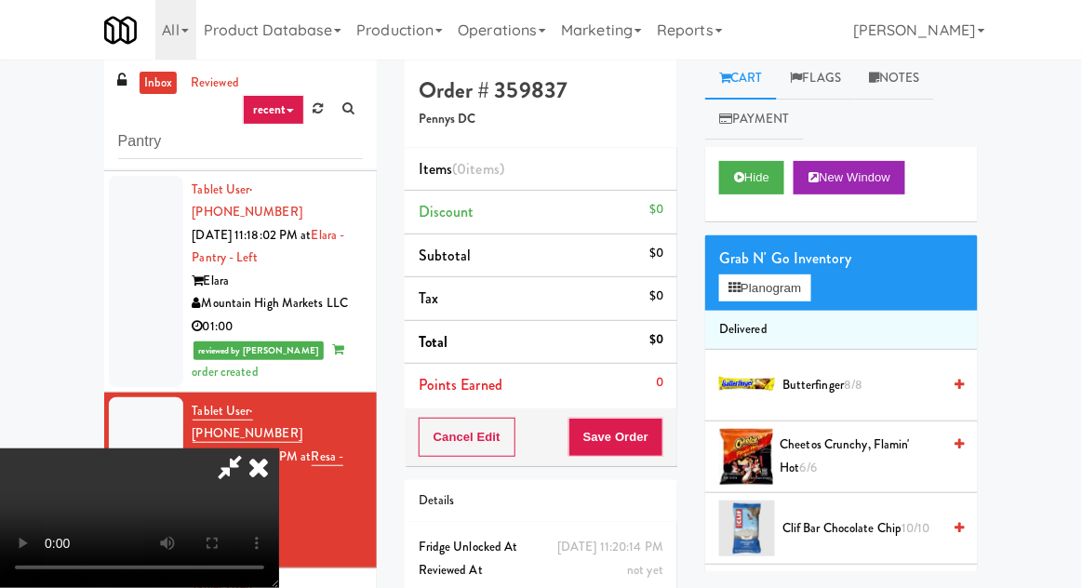
scroll to position [72, 0]
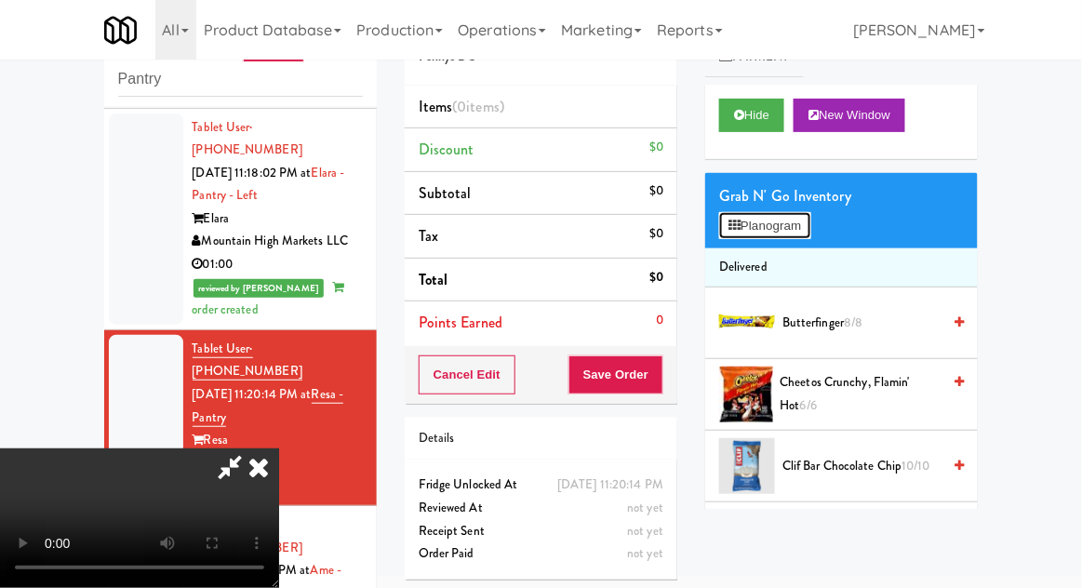
click at [798, 233] on button "Planogram" at bounding box center [764, 226] width 91 height 28
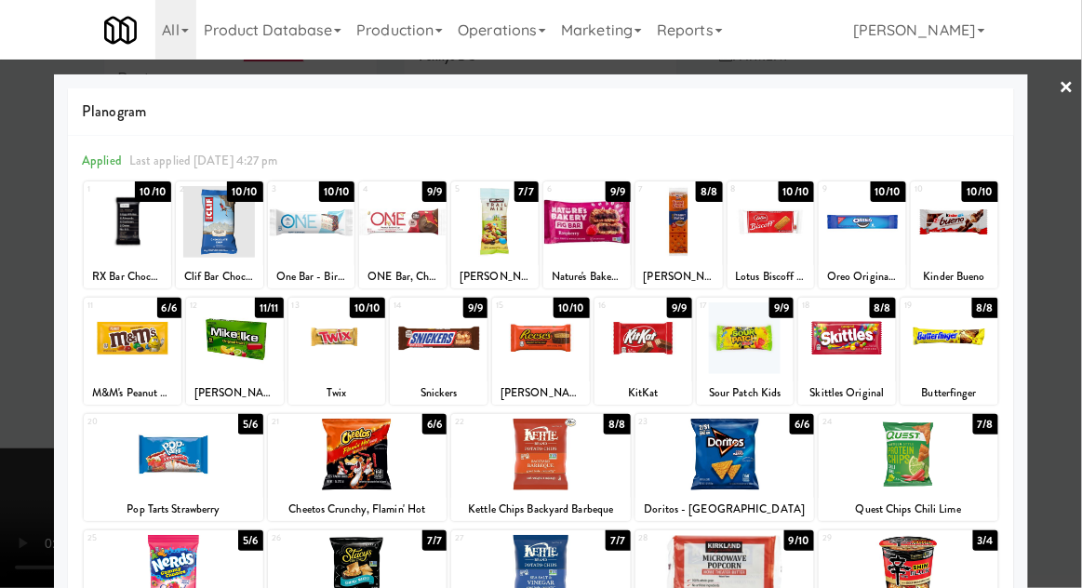
click at [228, 353] on div at bounding box center [235, 338] width 98 height 72
click at [1073, 322] on div at bounding box center [541, 294] width 1082 height 588
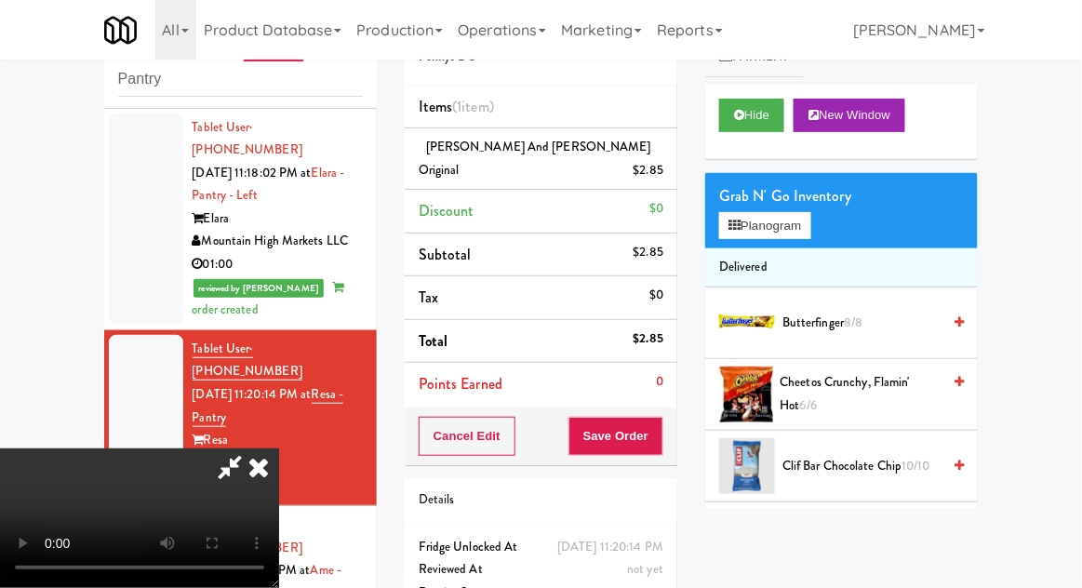
scroll to position [68, 0]
click at [663, 417] on button "Save Order" at bounding box center [616, 436] width 95 height 39
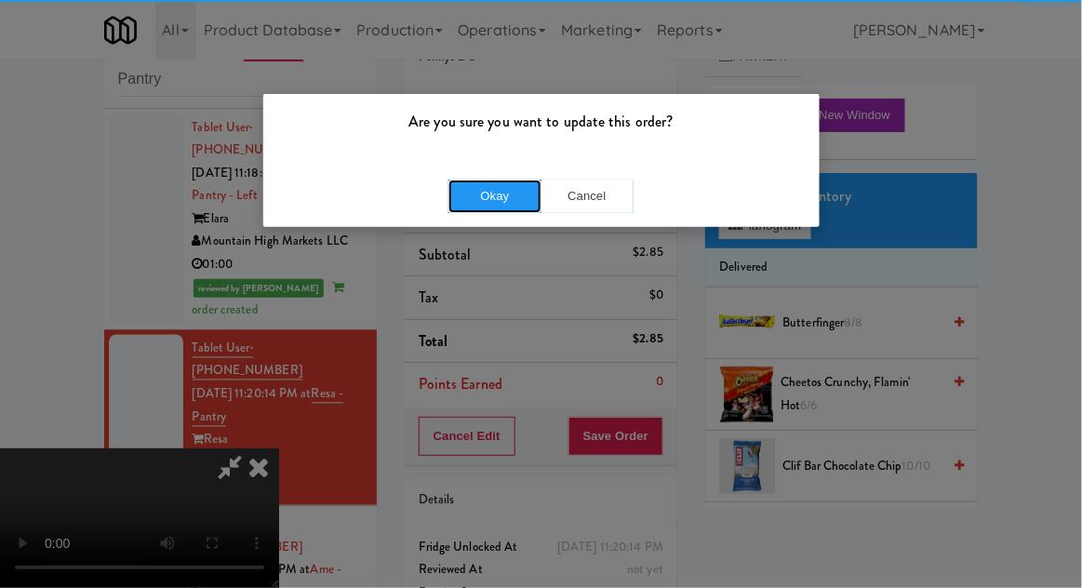
click at [487, 195] on button "Okay" at bounding box center [495, 197] width 93 height 34
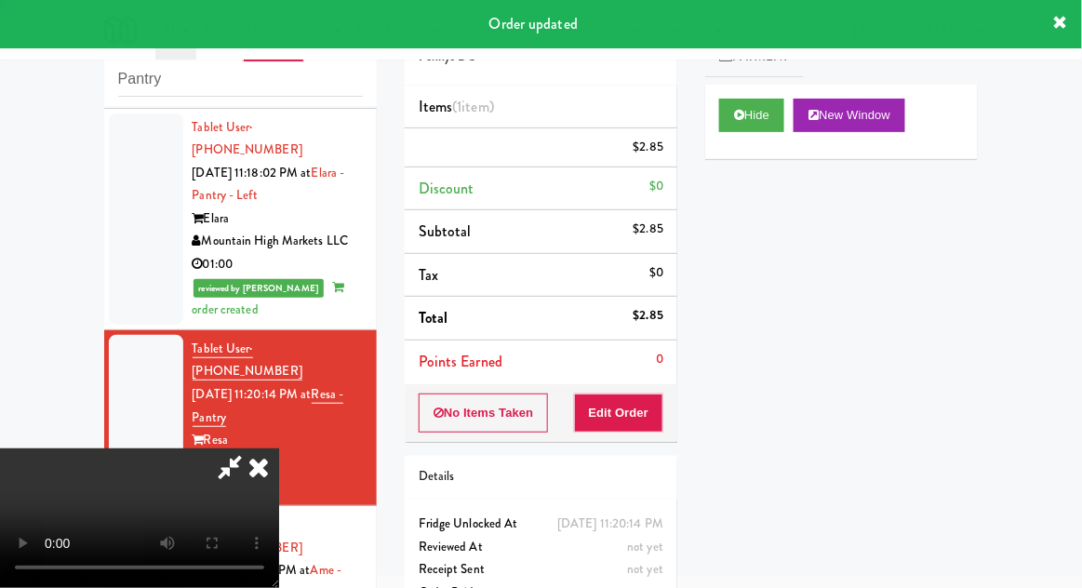
scroll to position [0, 0]
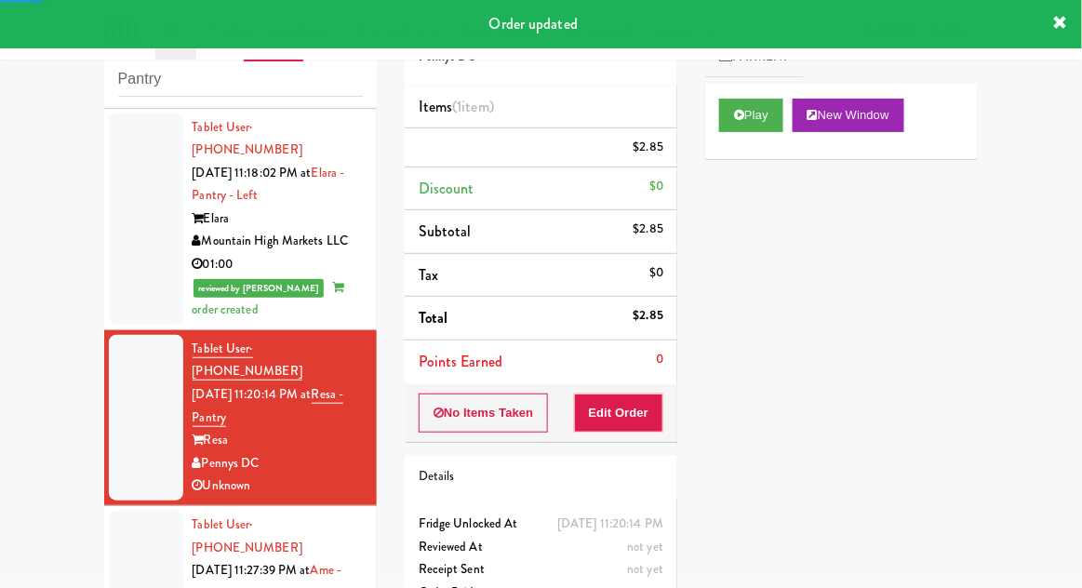
click at [120, 511] on div at bounding box center [146, 594] width 74 height 166
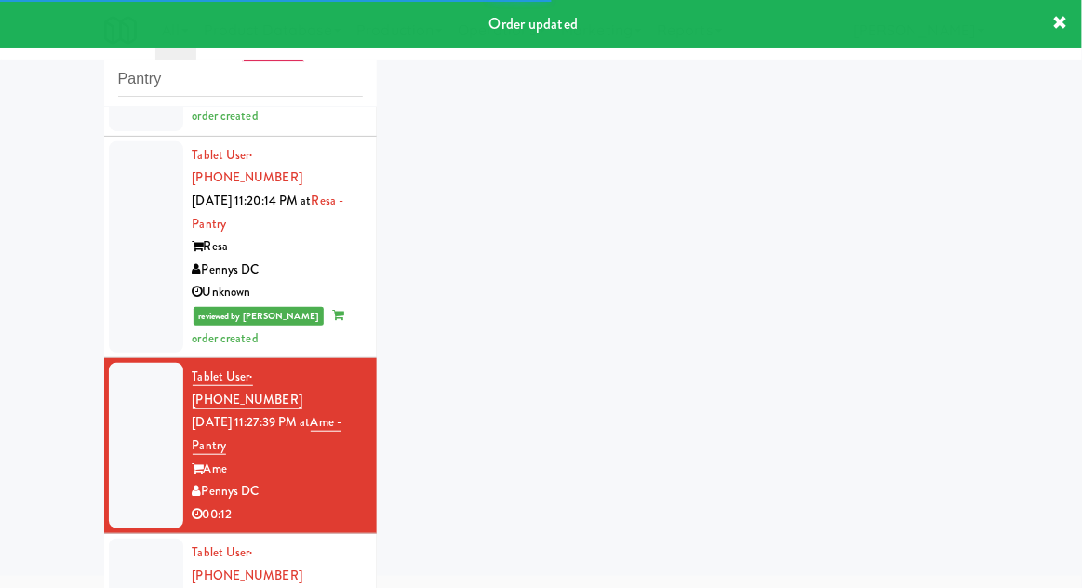
scroll to position [973, 0]
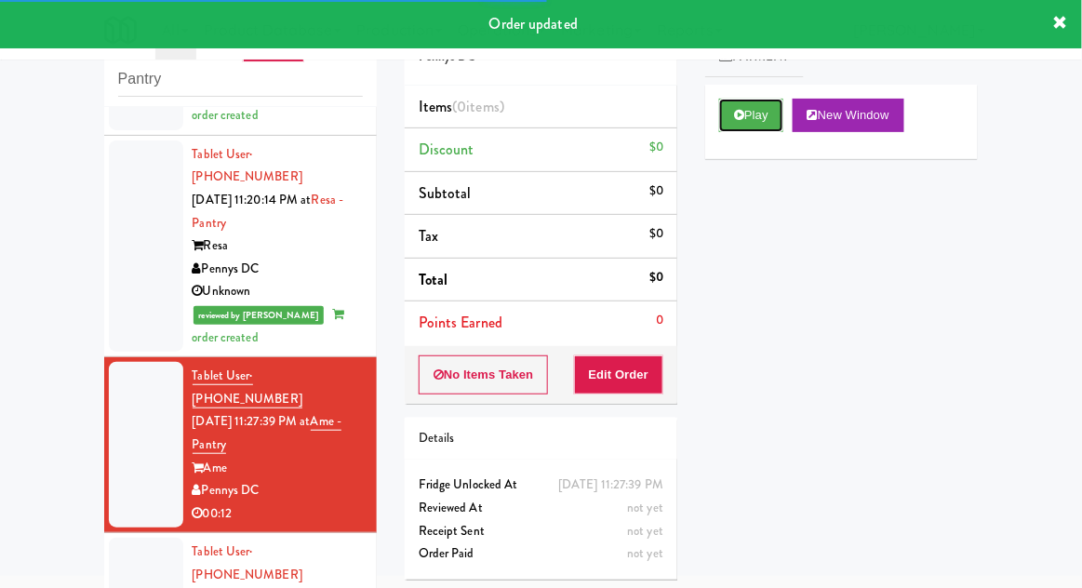
click at [765, 118] on button "Play" at bounding box center [751, 116] width 64 height 34
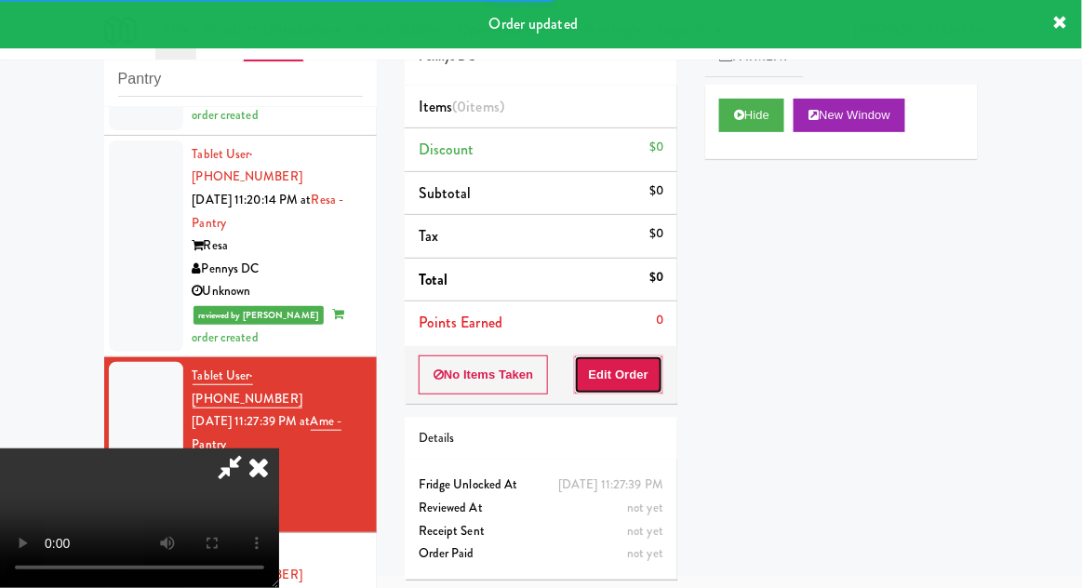
click at [641, 357] on button "Edit Order" at bounding box center [619, 375] width 90 height 39
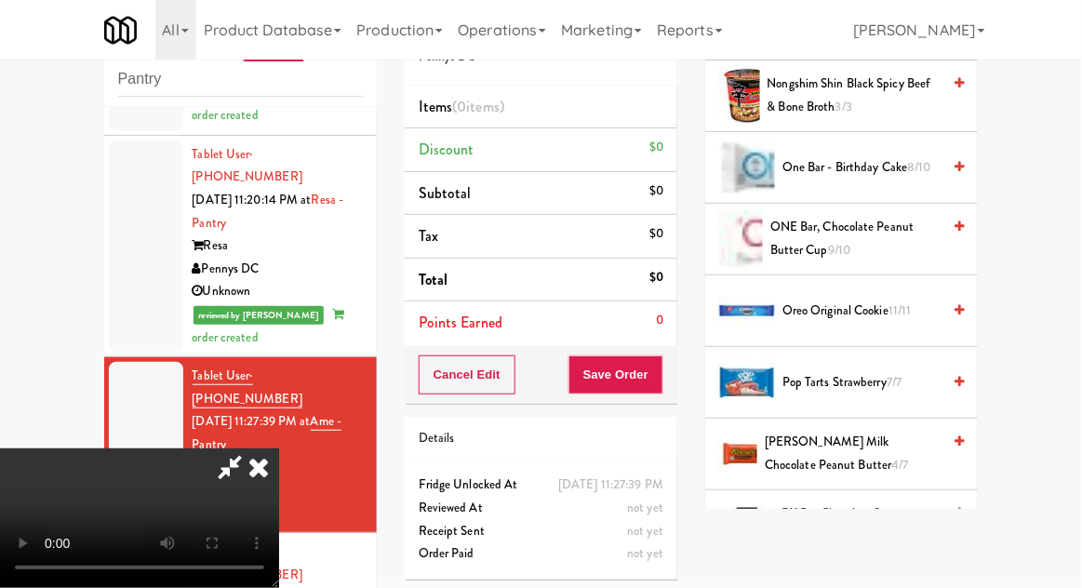
scroll to position [1520, 0]
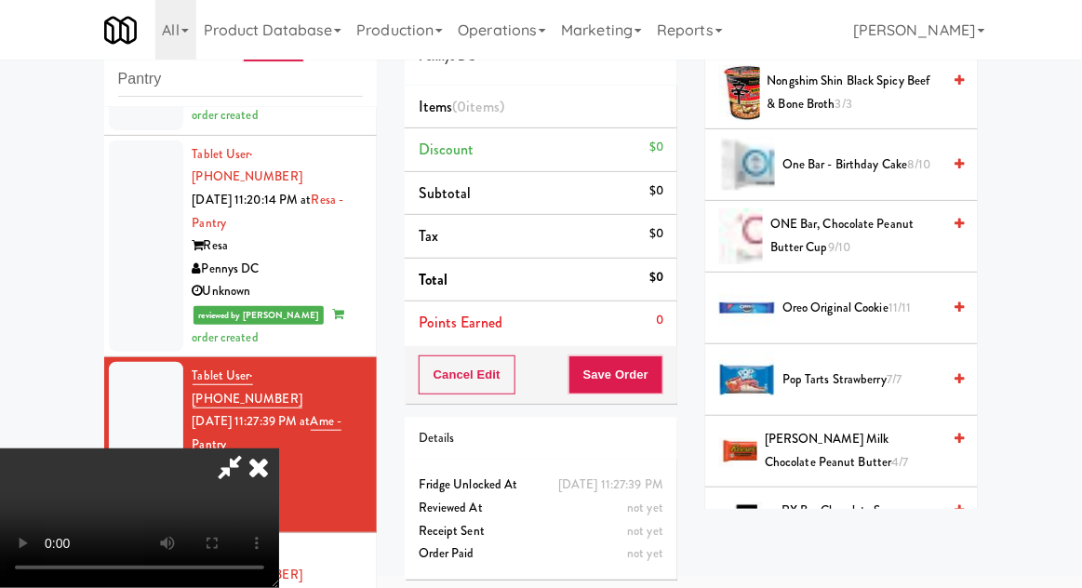
click at [895, 438] on span "[PERSON_NAME] Milk Chocolate Peanut Butter 4/7" at bounding box center [853, 451] width 176 height 46
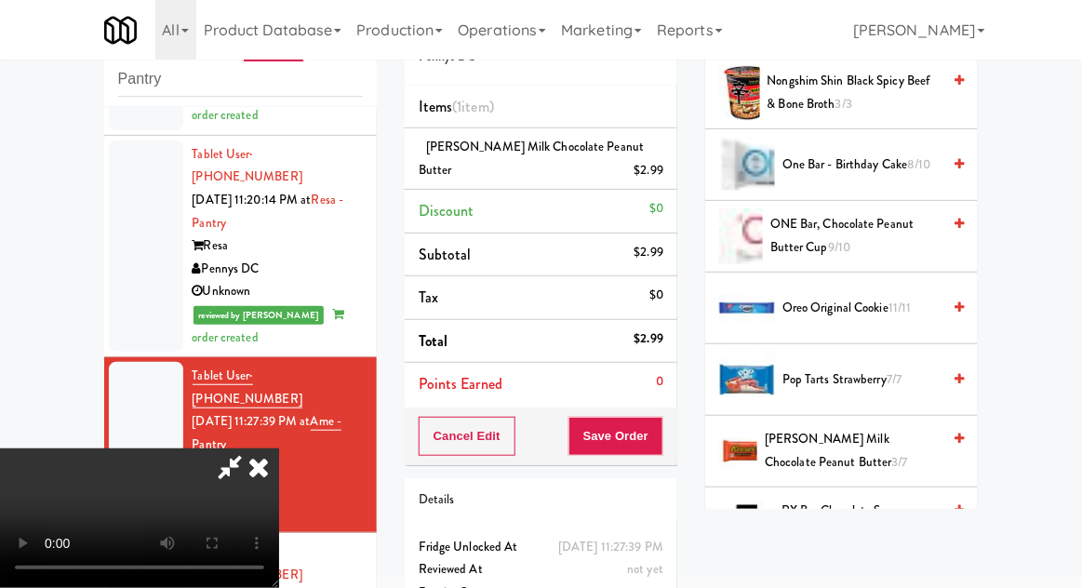
click at [888, 436] on span "[PERSON_NAME] Milk Chocolate Peanut Butter 3/7" at bounding box center [853, 451] width 176 height 46
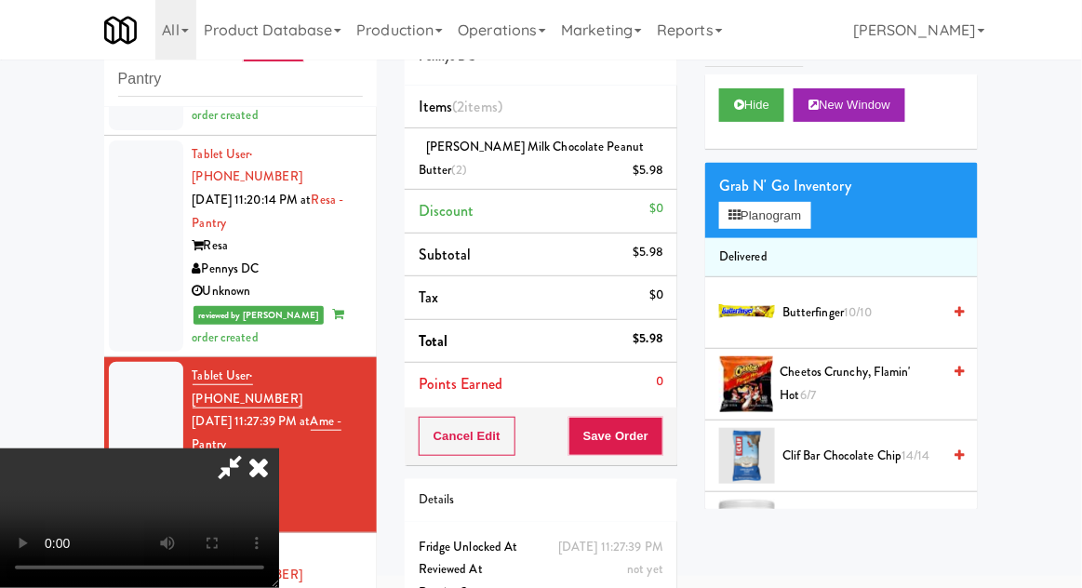
scroll to position [0, 0]
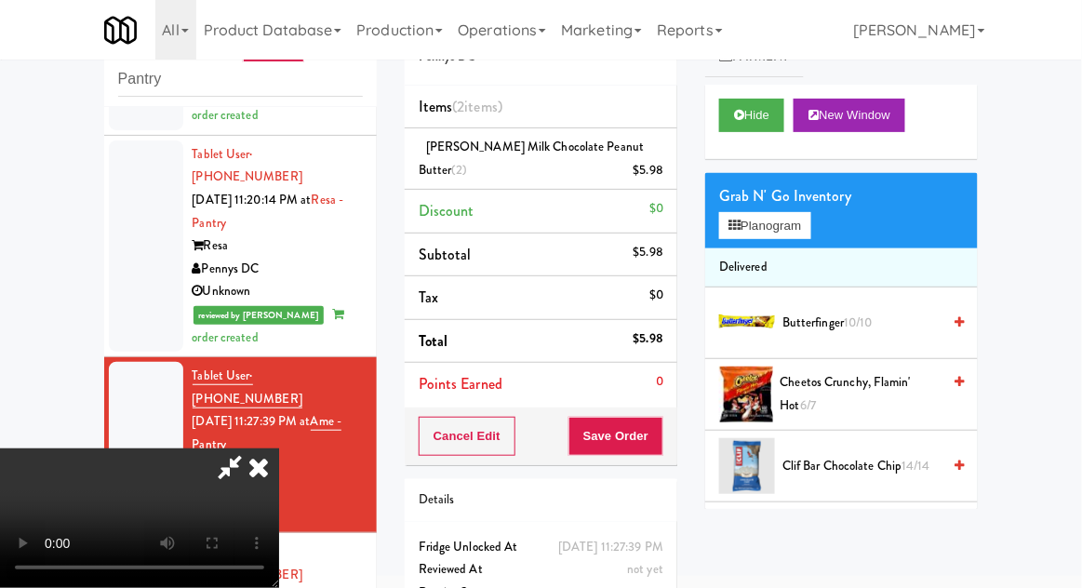
click at [872, 328] on span "10/10" at bounding box center [858, 323] width 29 height 18
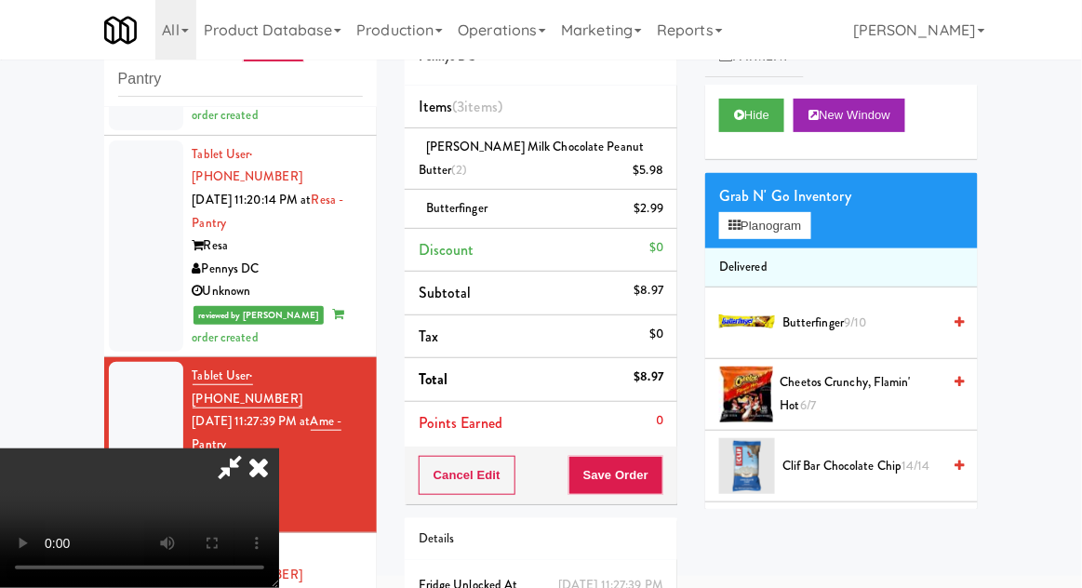
scroll to position [68, 0]
click at [660, 474] on button "Save Order" at bounding box center [616, 475] width 95 height 39
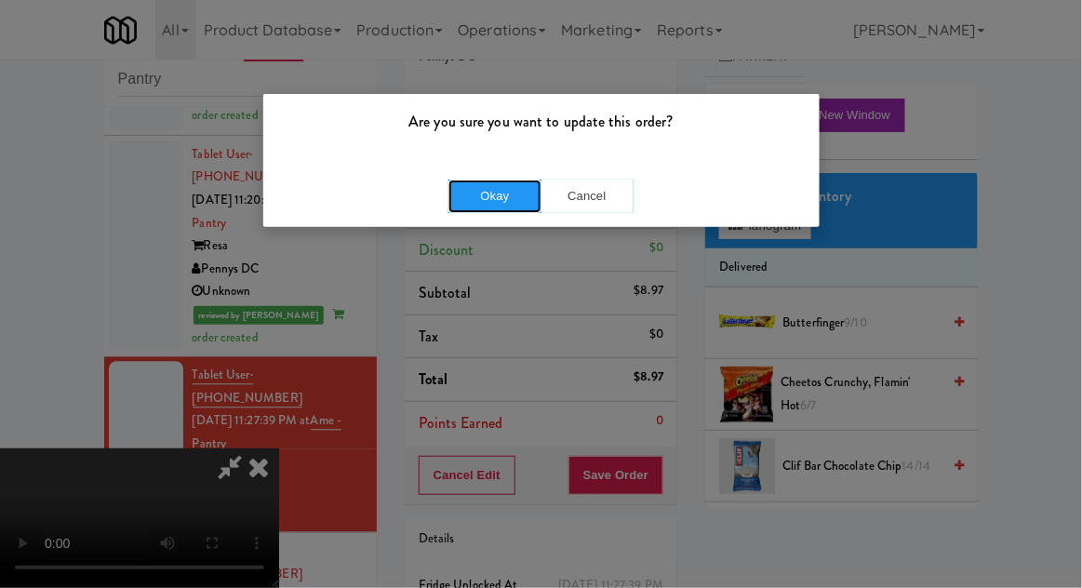
click at [468, 188] on button "Okay" at bounding box center [495, 197] width 93 height 34
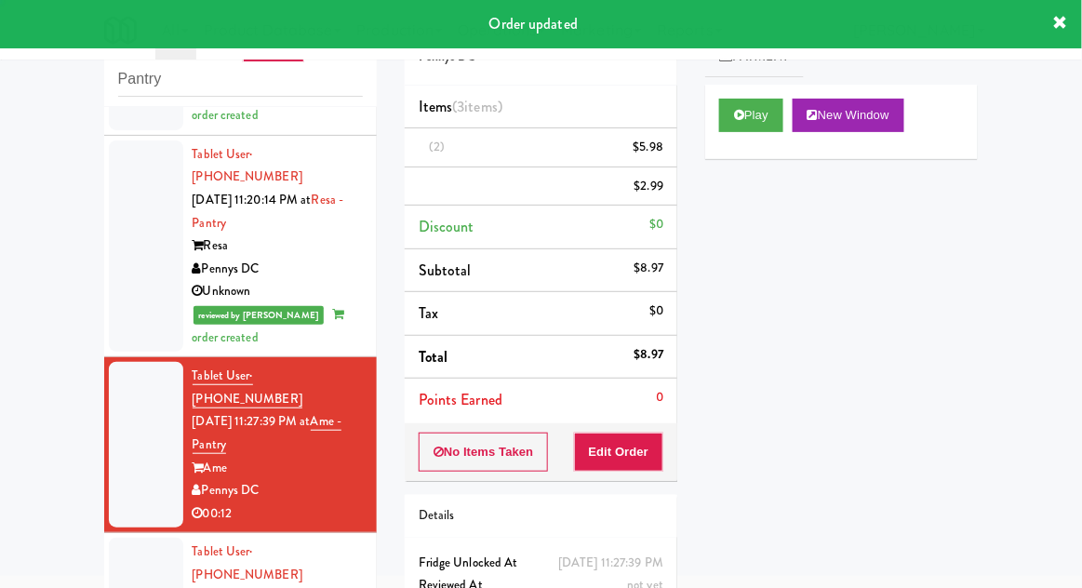
scroll to position [0, 0]
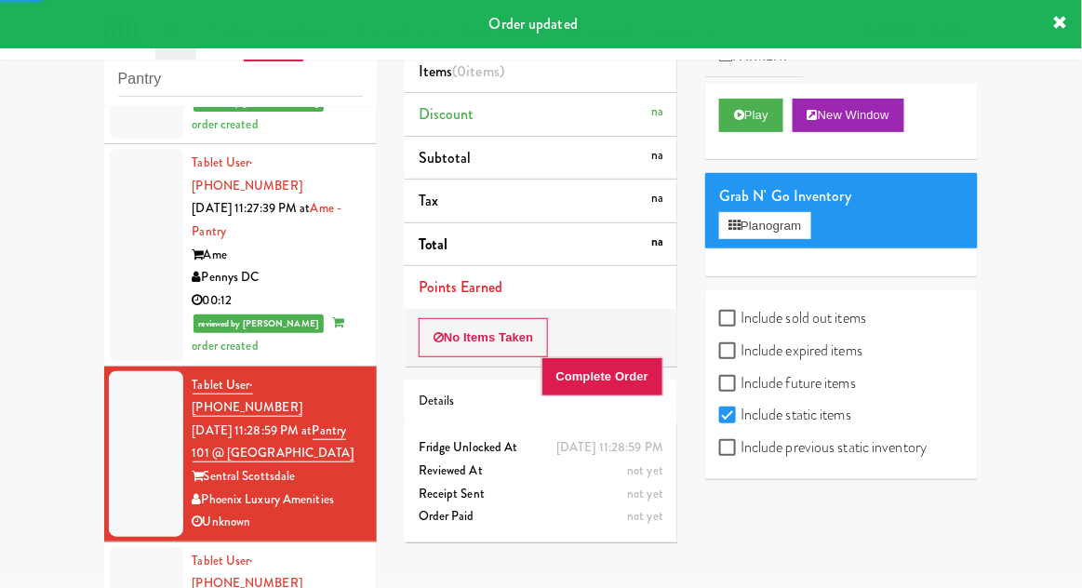
scroll to position [1233, 0]
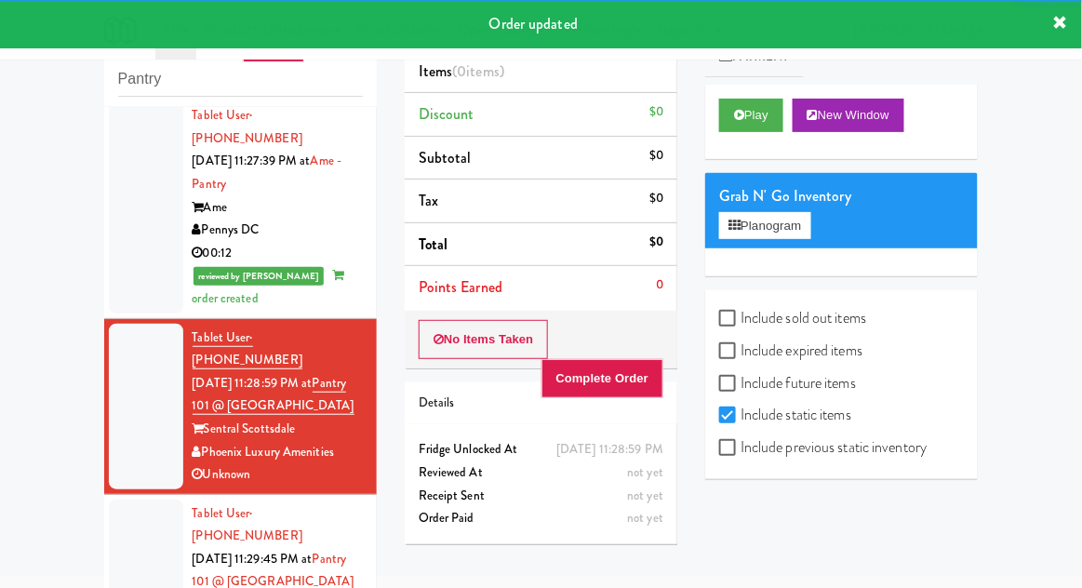
click at [774, 146] on div "Play New Window" at bounding box center [841, 122] width 273 height 74
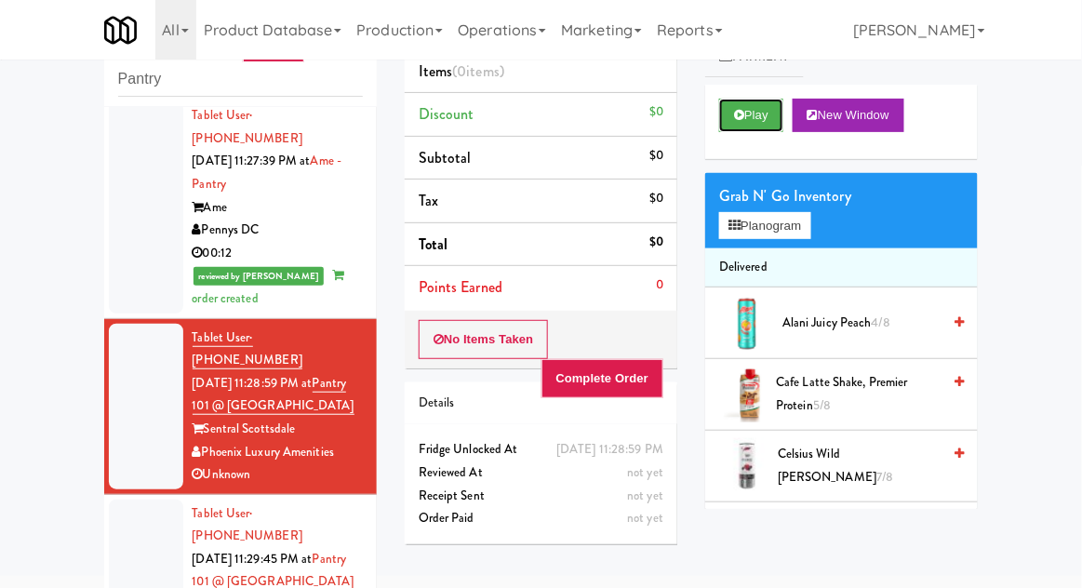
click at [762, 127] on button "Play" at bounding box center [751, 116] width 64 height 34
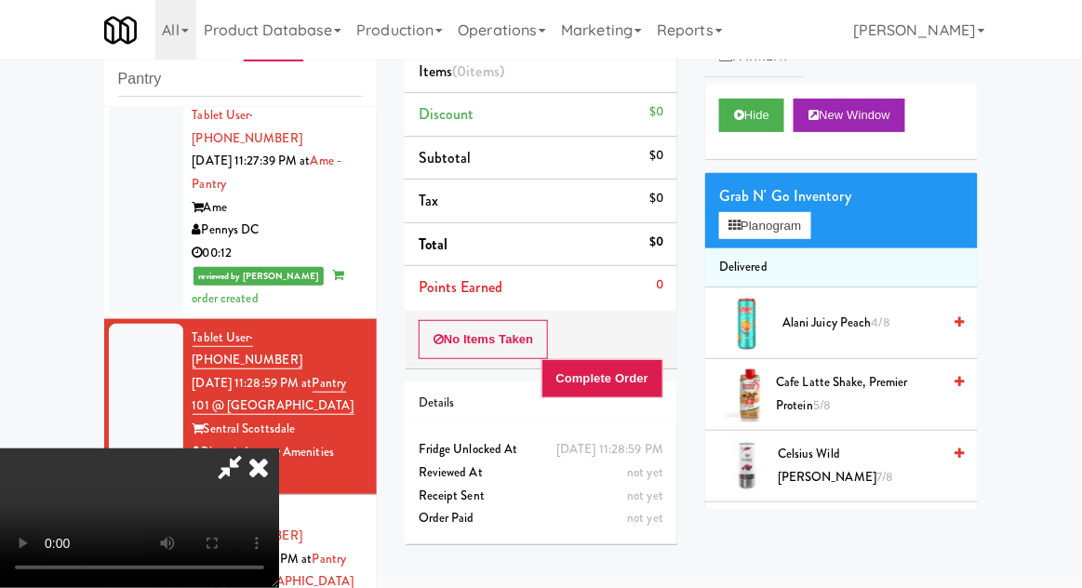
scroll to position [68, 0]
click at [279, 449] on icon at bounding box center [258, 467] width 41 height 37
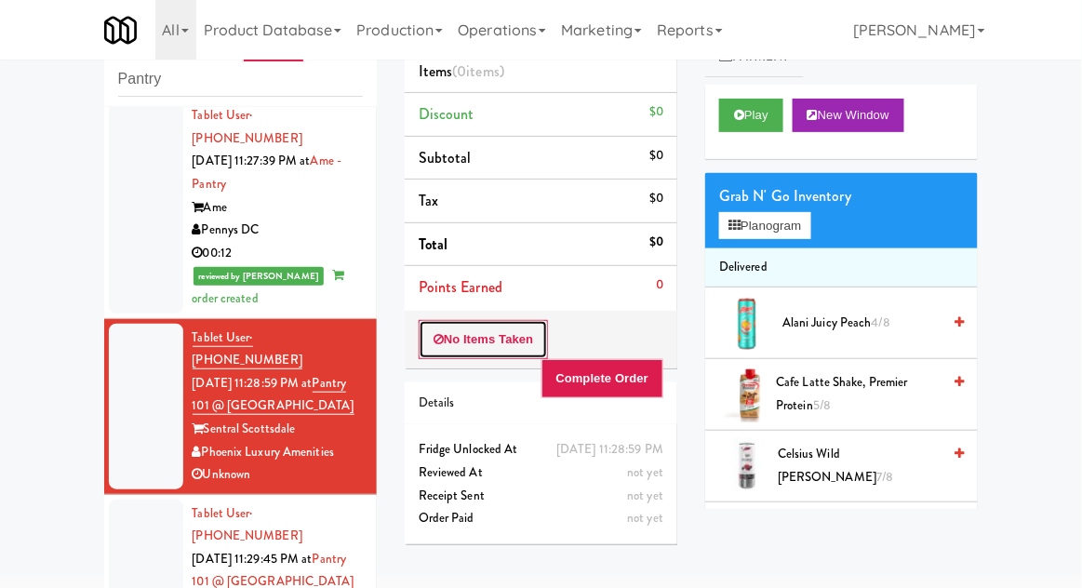
click at [463, 338] on button "No Items Taken" at bounding box center [484, 339] width 130 height 39
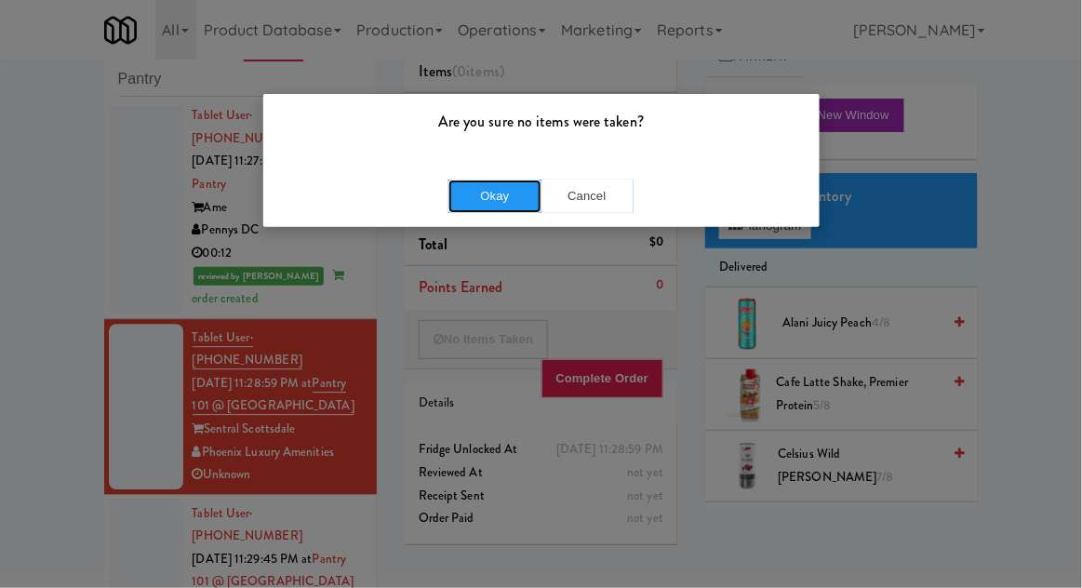
click at [491, 194] on button "Okay" at bounding box center [495, 197] width 93 height 34
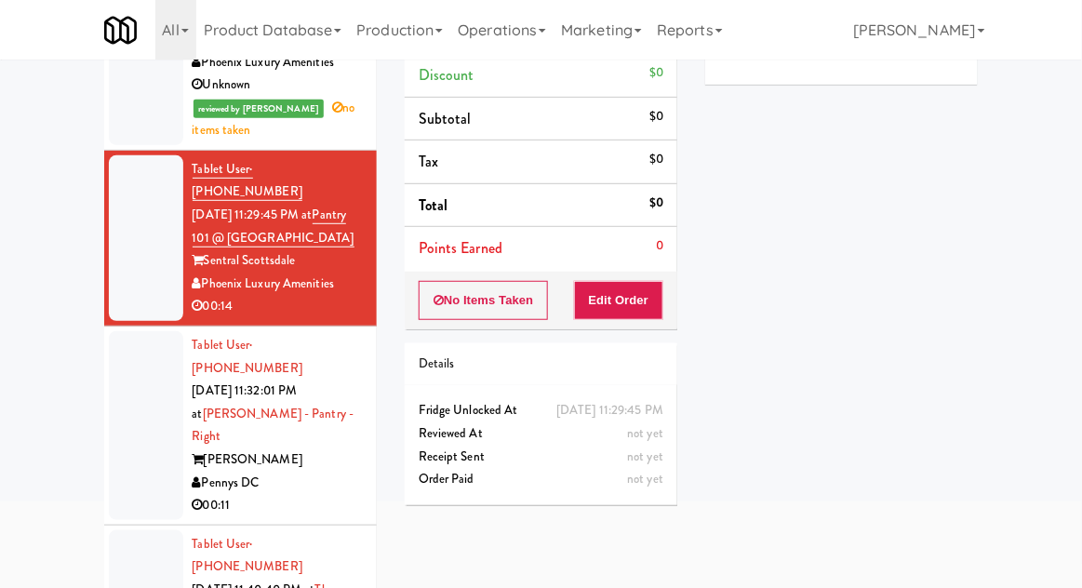
scroll to position [2301, 0]
